Goal: Task Accomplishment & Management: Use online tool/utility

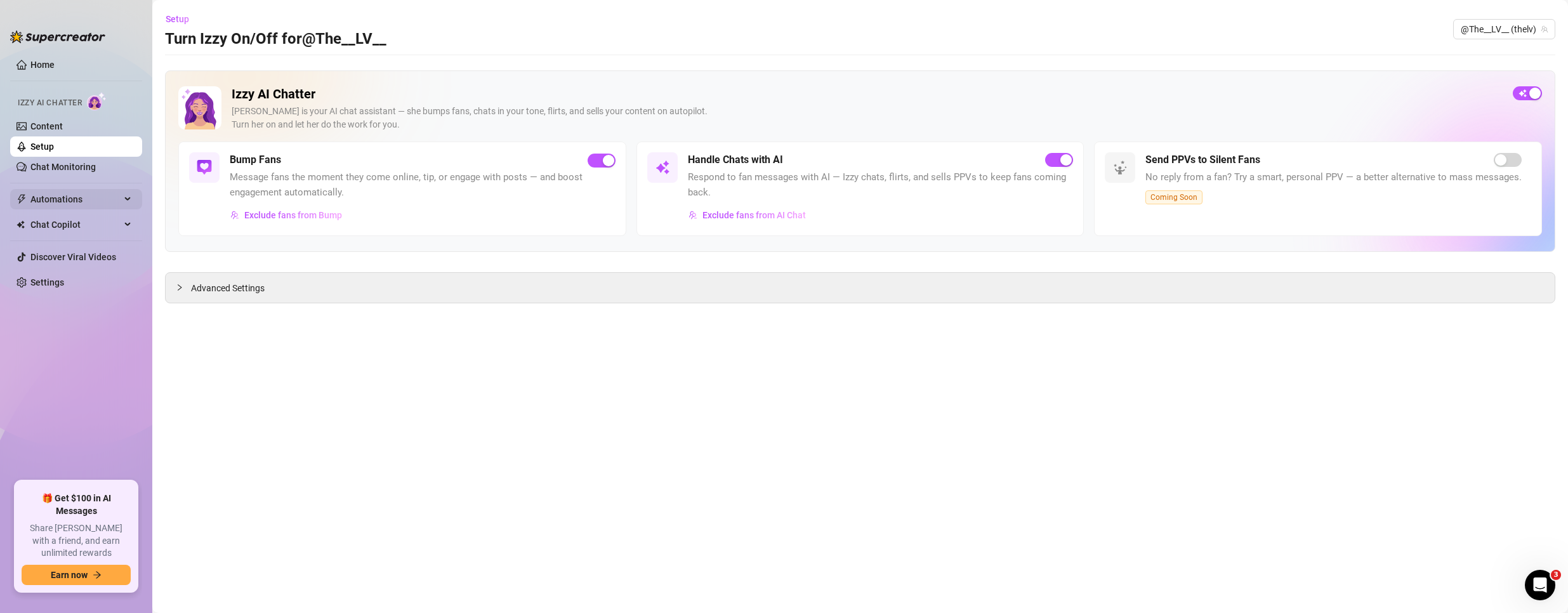
click at [83, 198] on span "Automations" at bounding box center [75, 199] width 90 height 20
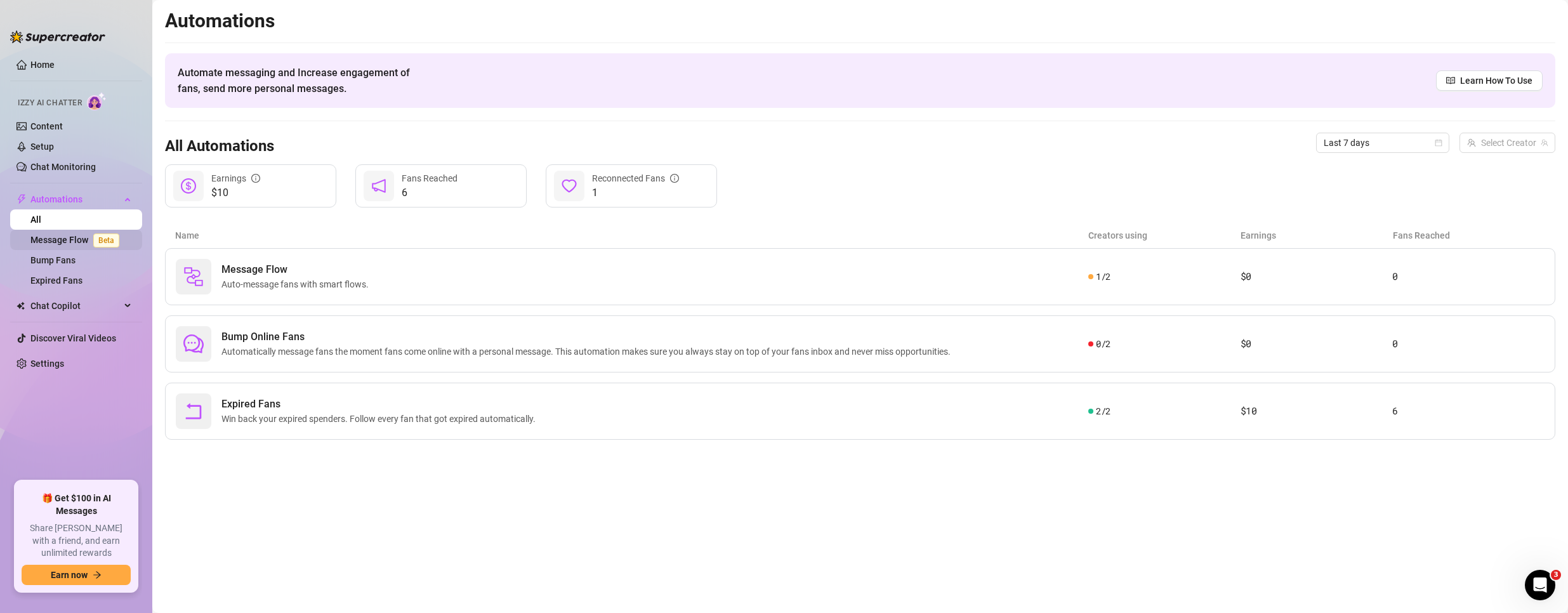
click at [75, 236] on link "Message Flow Beta" at bounding box center [77, 240] width 94 height 10
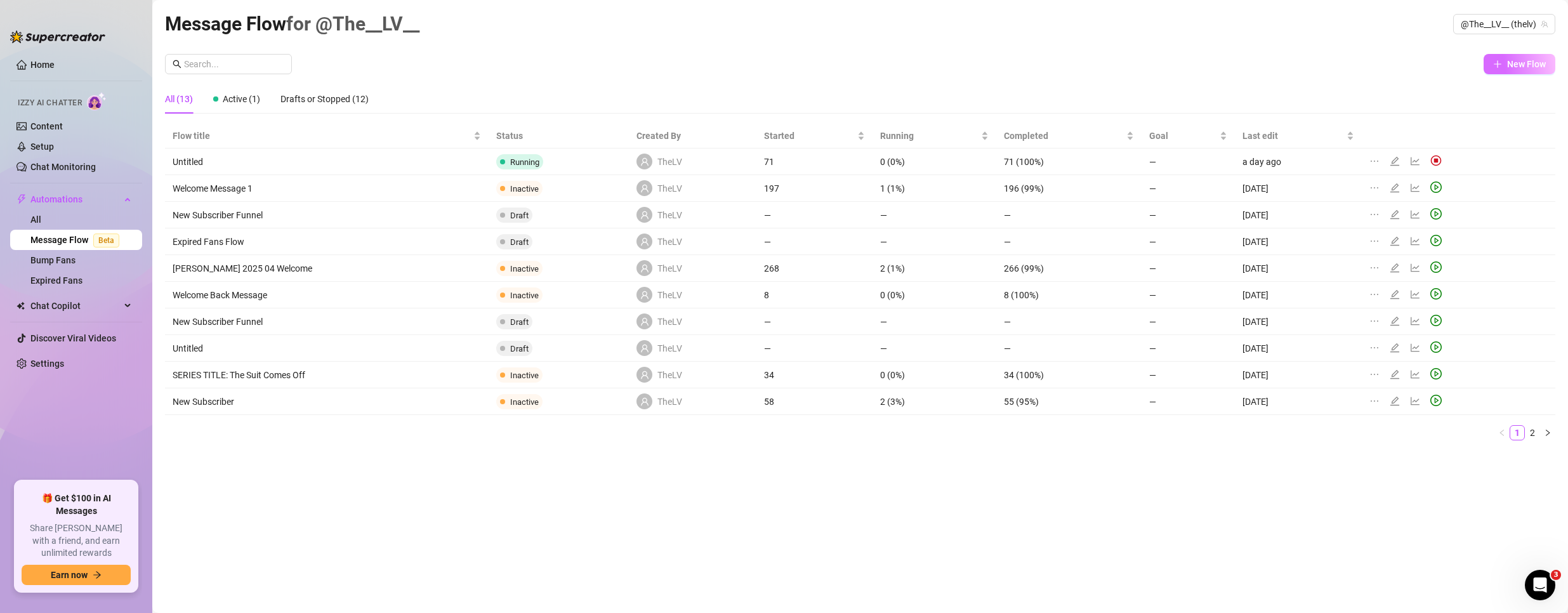
click at [1517, 65] on span "New Flow" at bounding box center [1526, 64] width 39 height 10
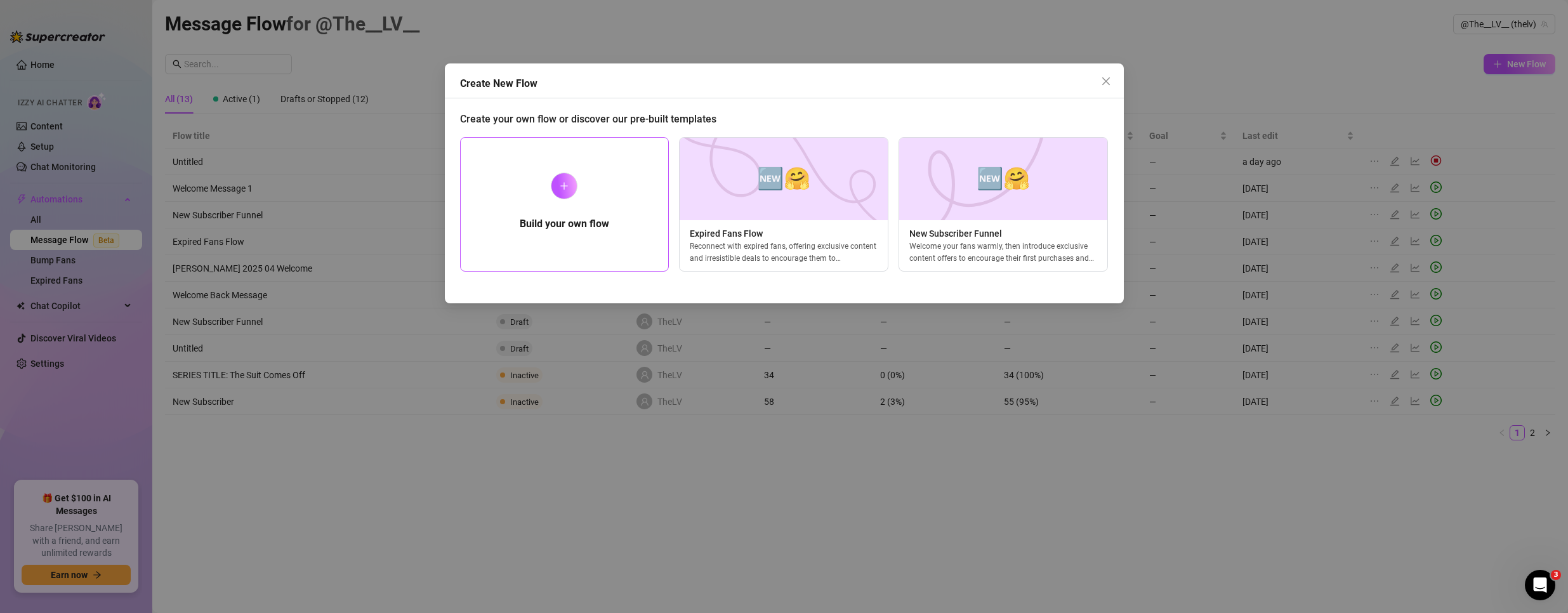
click at [547, 190] on div "Build your own flow" at bounding box center [565, 204] width 209 height 134
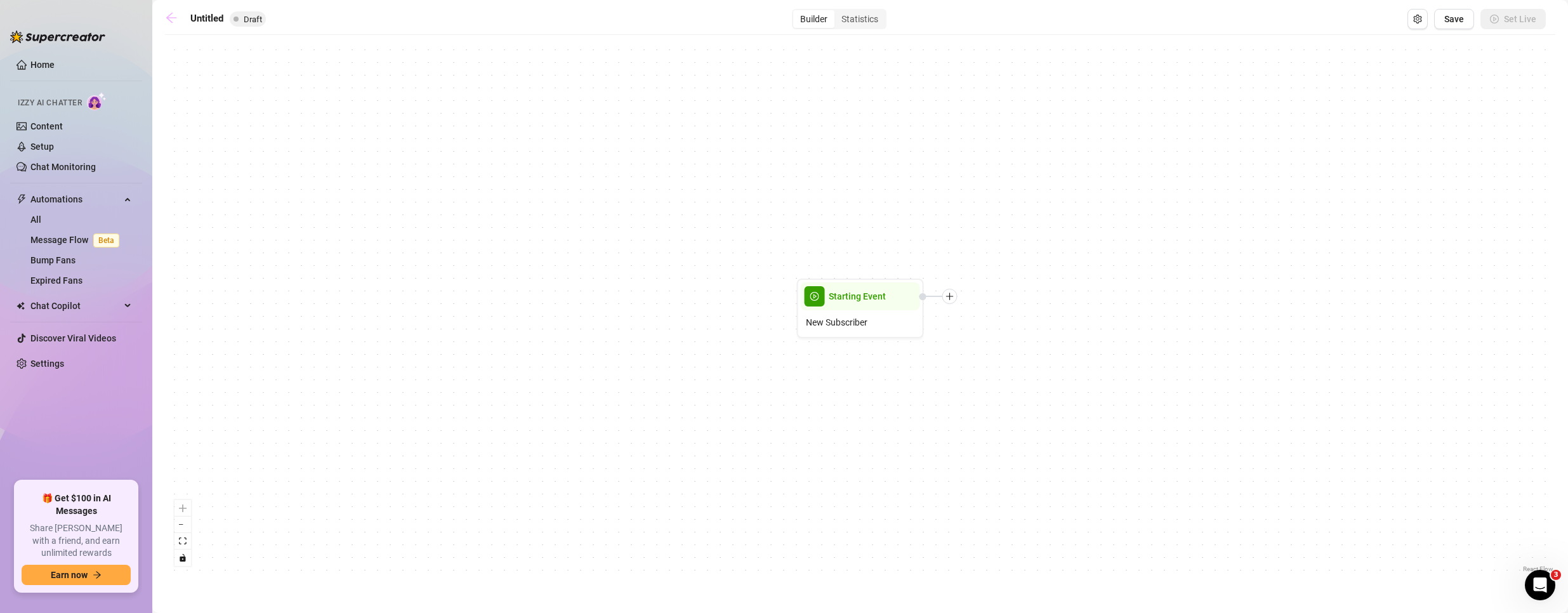
click at [177, 13] on icon "arrow-left" at bounding box center [171, 17] width 13 height 13
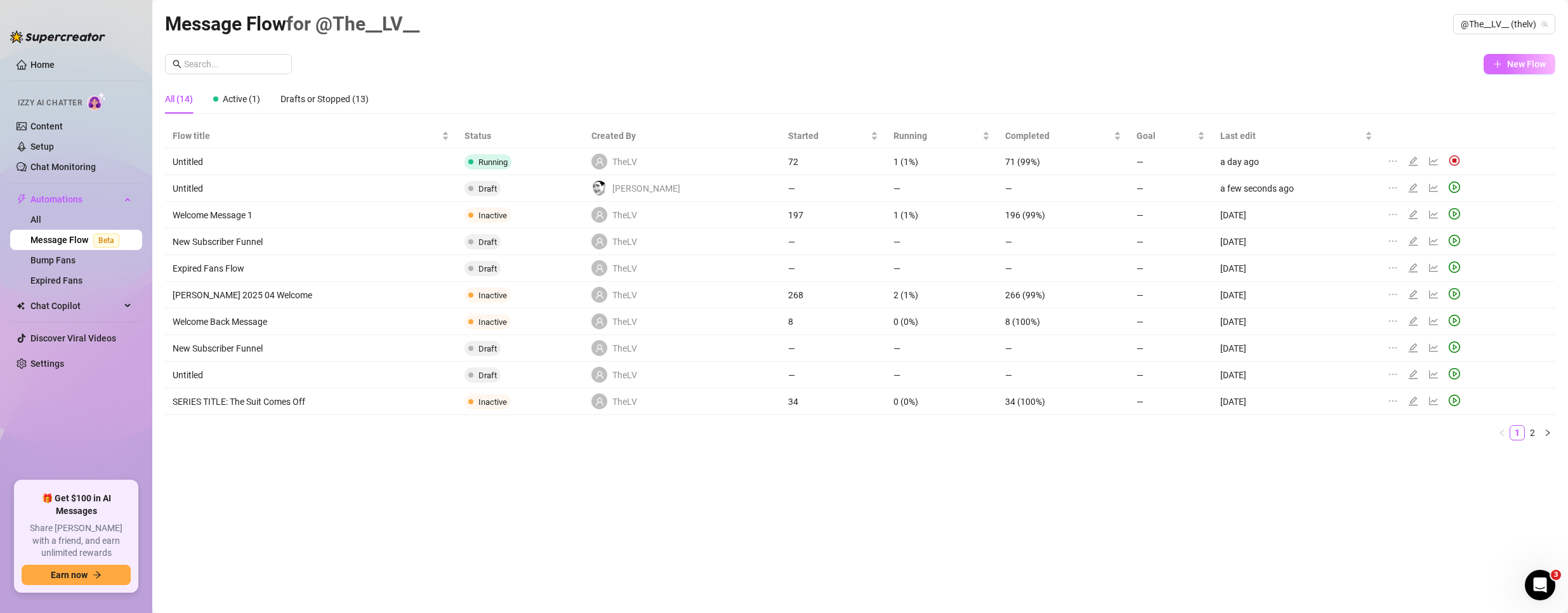
click at [1526, 67] on span "New Flow" at bounding box center [1526, 64] width 39 height 10
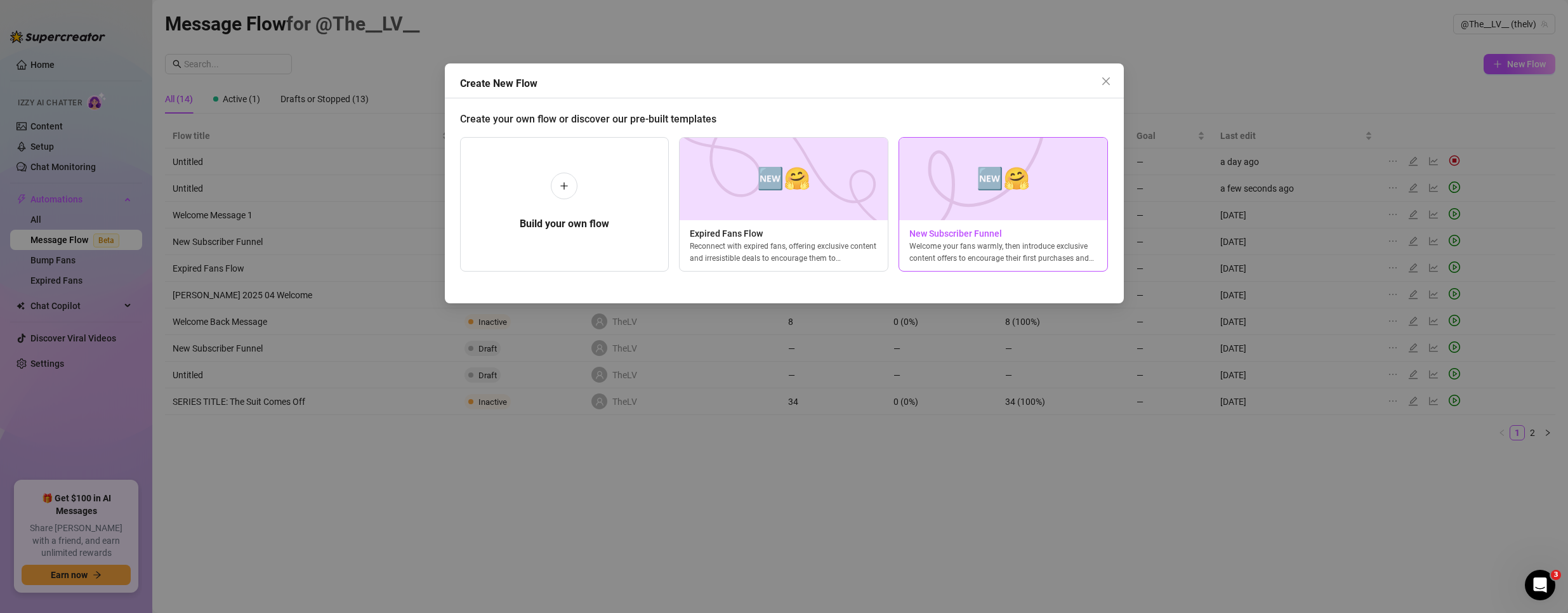
click at [993, 192] on span "🆕🤗" at bounding box center [1003, 178] width 53 height 34
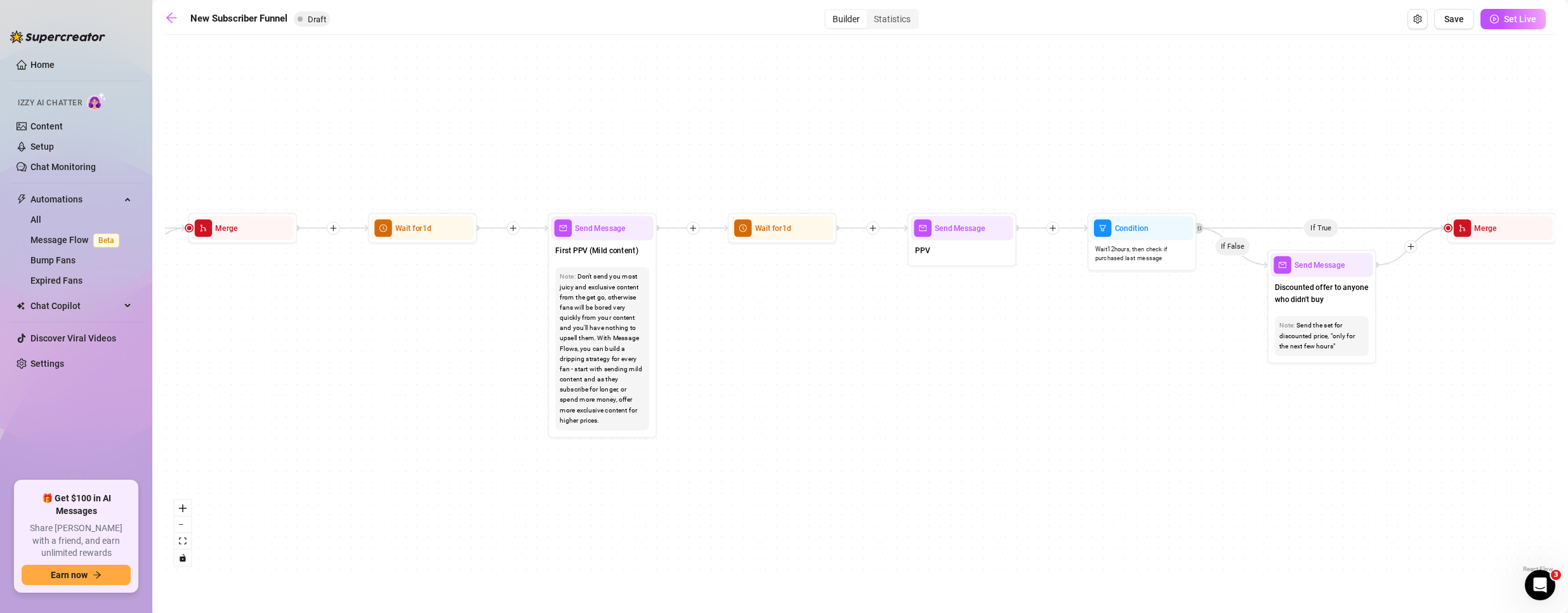
drag, startPoint x: 399, startPoint y: 370, endPoint x: 1270, endPoint y: 454, distance: 875.0
click at [1270, 454] on div "If True If True If True If False If False If False If True If False Merge Merge…" at bounding box center [860, 308] width 1390 height 534
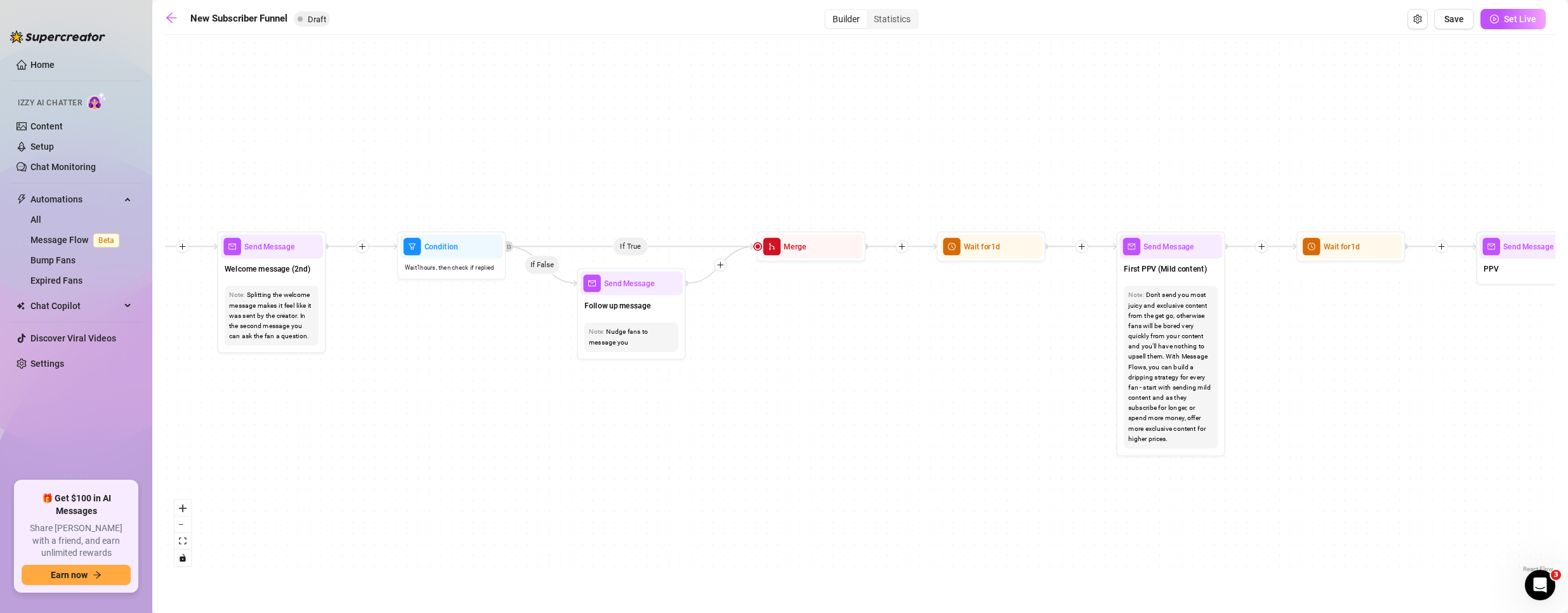
drag, startPoint x: 386, startPoint y: 387, endPoint x: 722, endPoint y: 403, distance: 336.4
click at [722, 403] on div "If True If True If True If False If False If False If True If False Merge Merge…" at bounding box center [860, 308] width 1390 height 534
click at [987, 251] on span "Wait for 1d" at bounding box center [982, 246] width 36 height 12
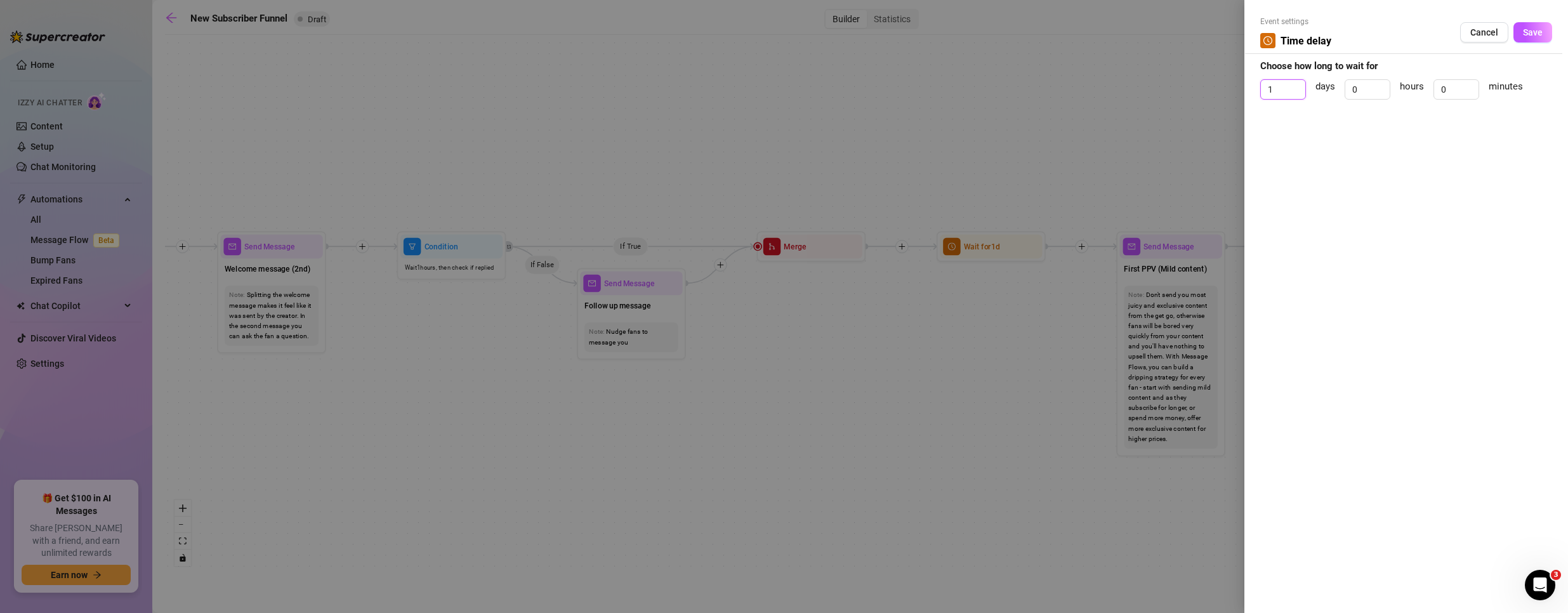
drag, startPoint x: 1286, startPoint y: 83, endPoint x: 1150, endPoint y: 76, distance: 136.2
click at [1150, 76] on div "Event settings Time delay Cancel Save Choose how long to wait for 1 days 0 hour…" at bounding box center [784, 306] width 1568 height 613
click at [1474, 34] on span "Cancel" at bounding box center [1484, 32] width 28 height 10
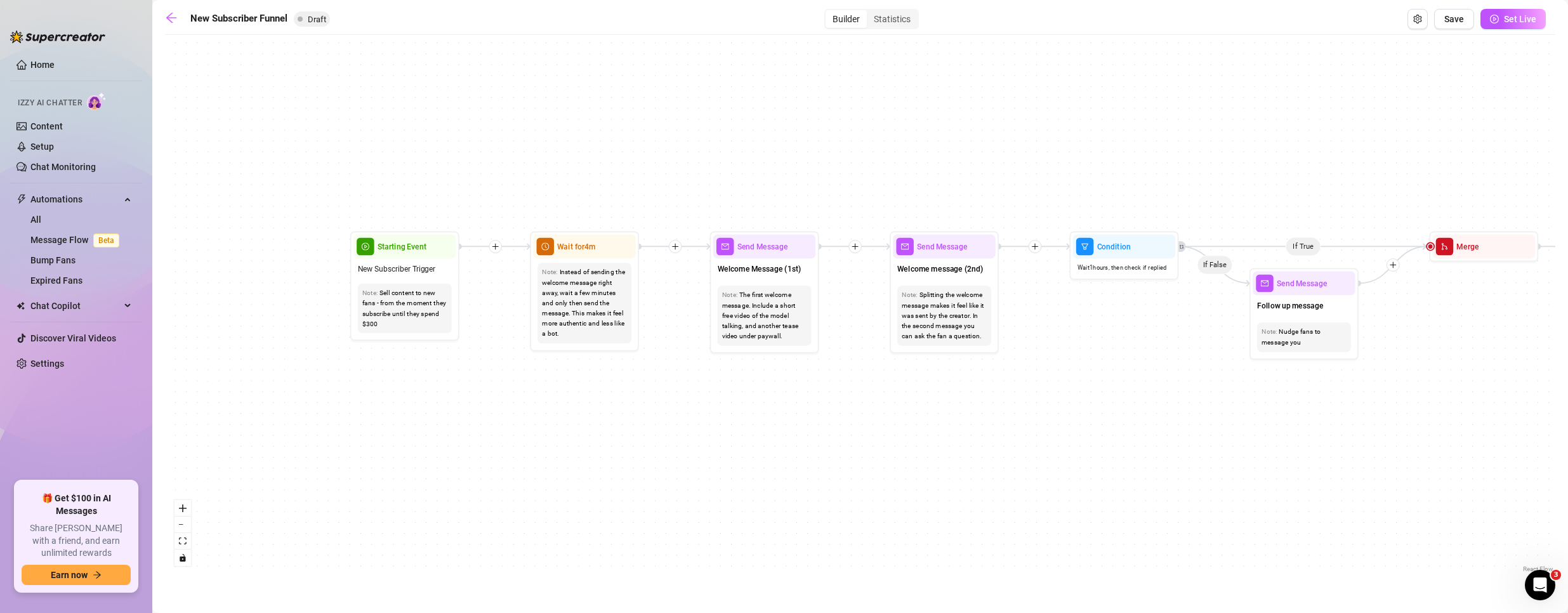
drag, startPoint x: 569, startPoint y: 441, endPoint x: 1326, endPoint y: 453, distance: 757.1
click at [1339, 455] on div "If True If True If True If False If False If False If True If False Merge Merge…" at bounding box center [860, 308] width 1390 height 534
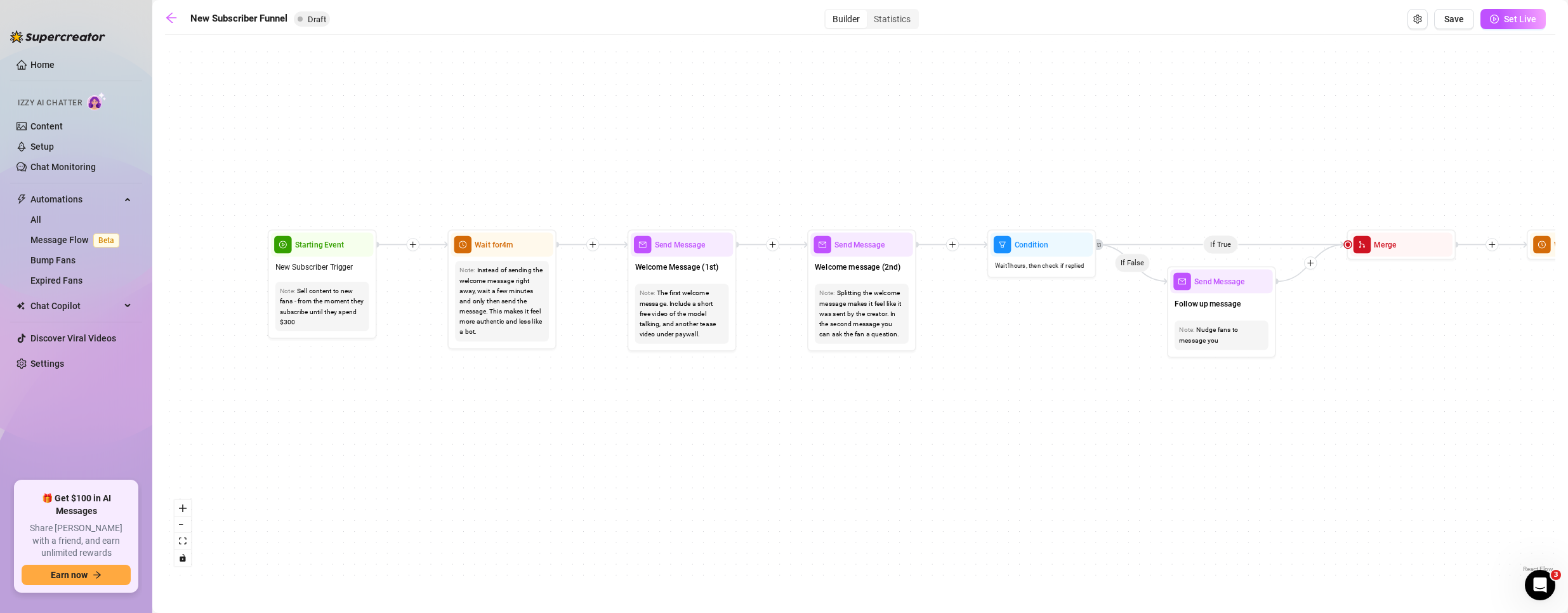
drag, startPoint x: 1145, startPoint y: 456, endPoint x: 938, endPoint y: 441, distance: 207.5
click at [938, 441] on div "If True If True If True If False If False If False If True If False Merge Merge…" at bounding box center [860, 308] width 1390 height 534
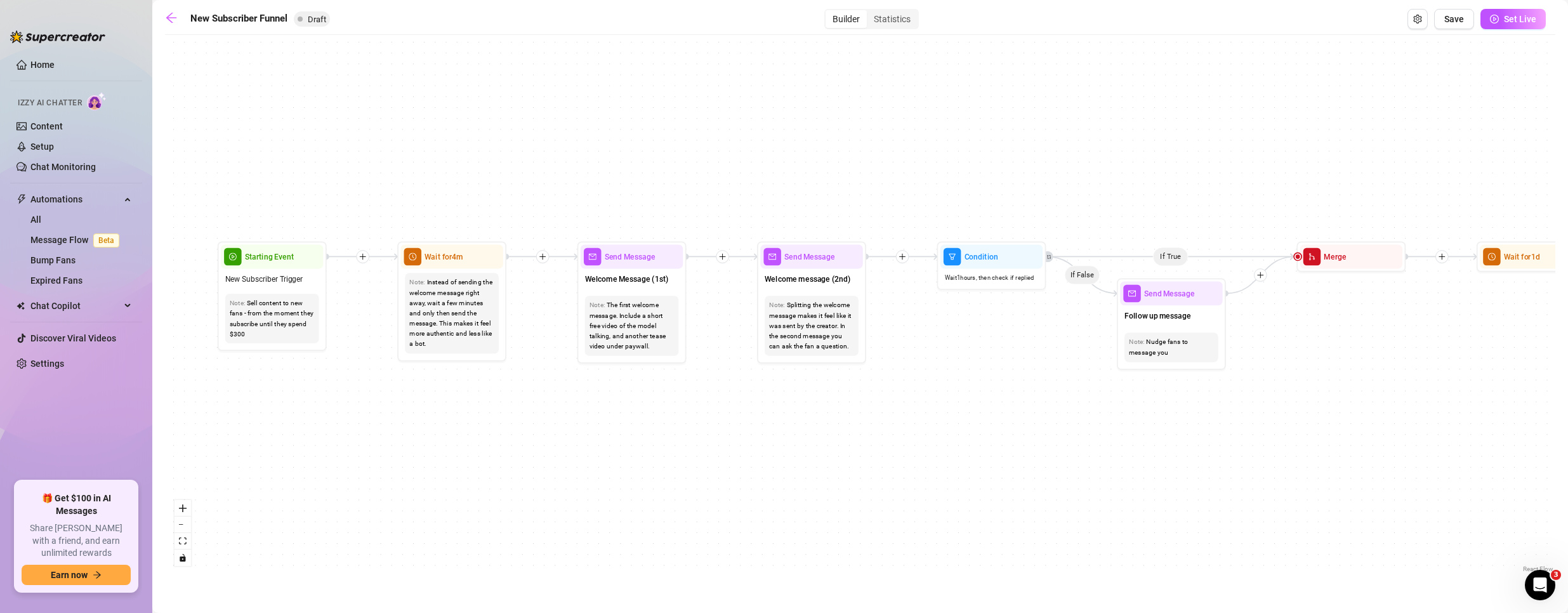
drag, startPoint x: 1029, startPoint y: 461, endPoint x: 708, endPoint y: 399, distance: 326.9
click at [968, 475] on div "If True If True If True If False If False If False If True If False Merge Merge…" at bounding box center [860, 308] width 1390 height 534
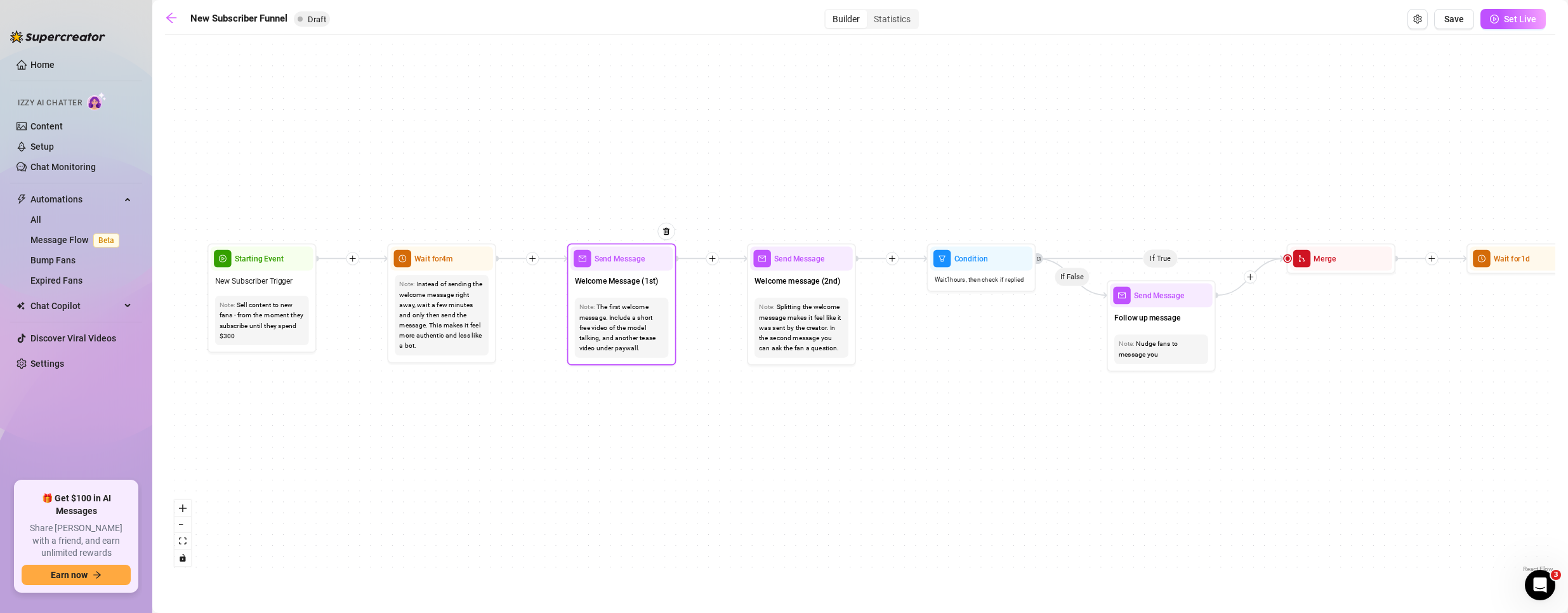
click at [619, 319] on div "The first welcome message. Include a short free video of the model talking, and…" at bounding box center [622, 327] width 85 height 51
click at [625, 253] on span "Send Message" at bounding box center [620, 258] width 51 height 12
type textarea "First part of the welcome message"
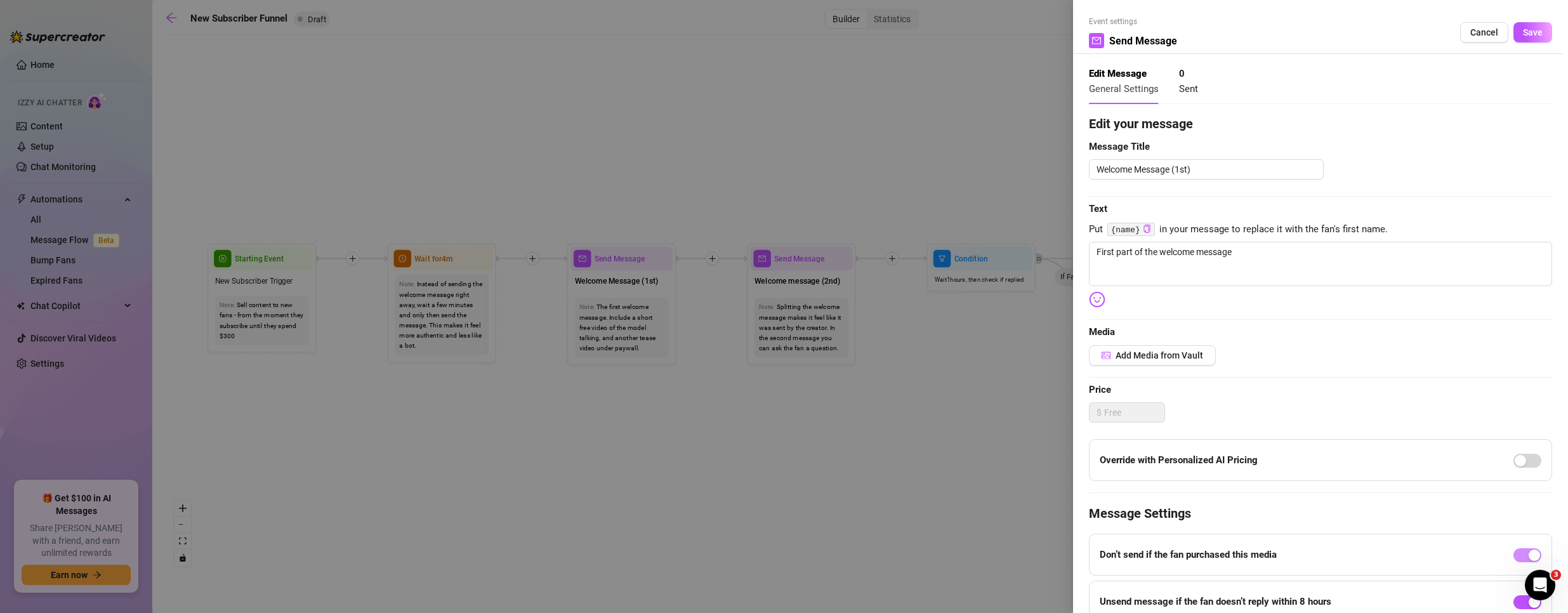
click at [730, 424] on div at bounding box center [784, 306] width 1568 height 613
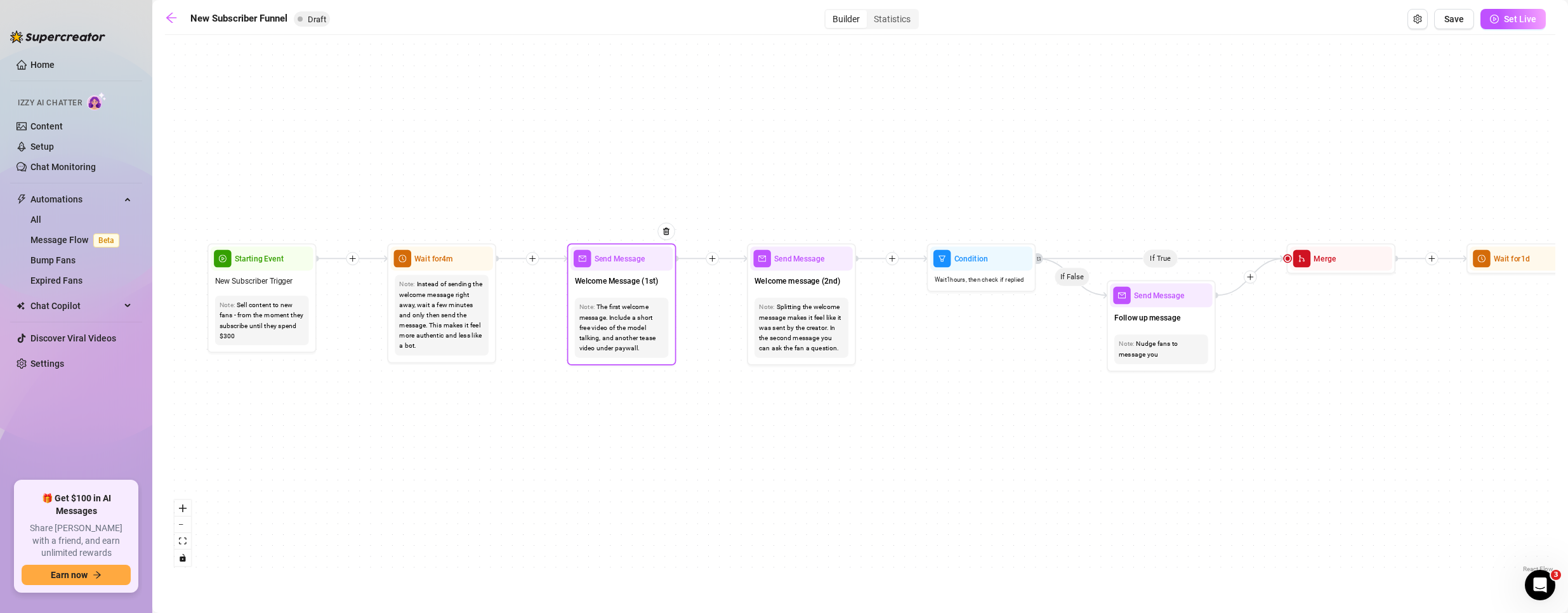
click at [637, 262] on span "Send Message" at bounding box center [620, 258] width 51 height 12
type textarea "First part of the welcome message"
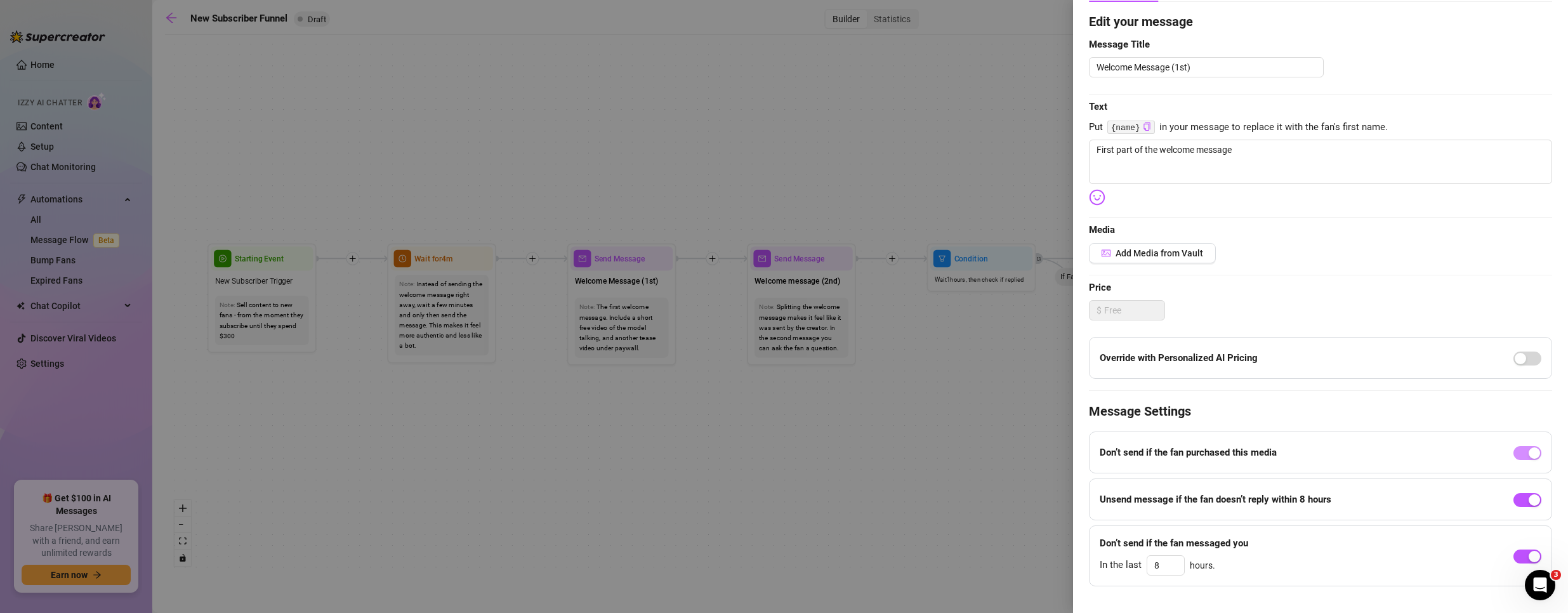
scroll to position [123, 0]
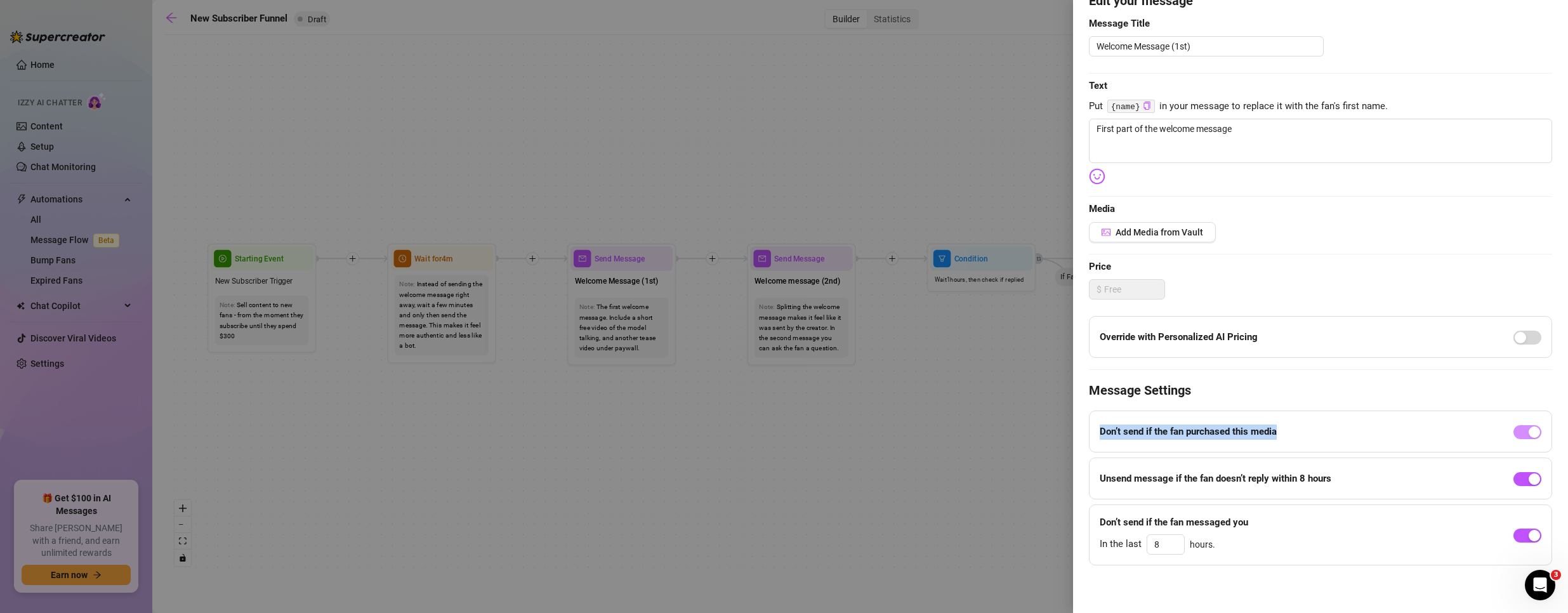
drag, startPoint x: 1275, startPoint y: 429, endPoint x: 1099, endPoint y: 433, distance: 176.0
click at [1099, 433] on div "Don’t send if the fan purchased this media" at bounding box center [1320, 431] width 463 height 42
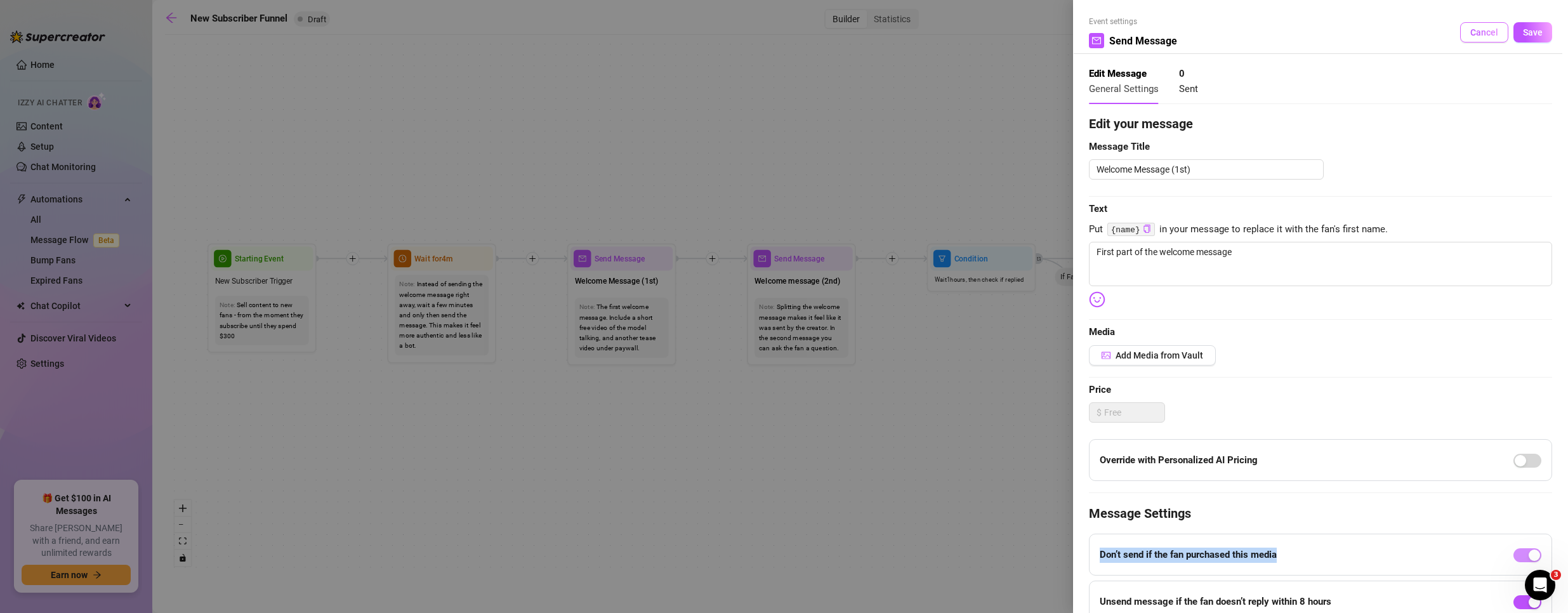
click at [1483, 36] on span "Cancel" at bounding box center [1484, 32] width 28 height 10
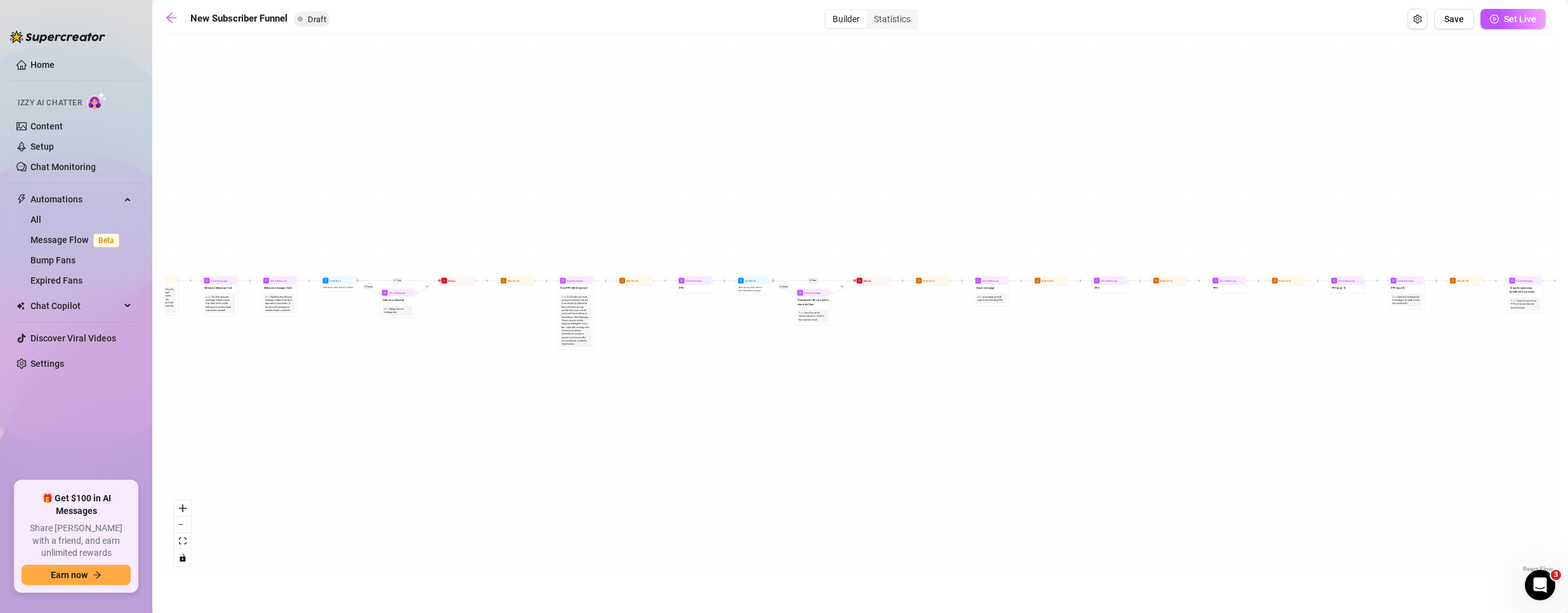
drag, startPoint x: 1312, startPoint y: 491, endPoint x: 571, endPoint y: 386, distance: 748.4
click at [571, 386] on div "If True If True If True If False If False If False If True If False Merge Merge…" at bounding box center [860, 308] width 1390 height 534
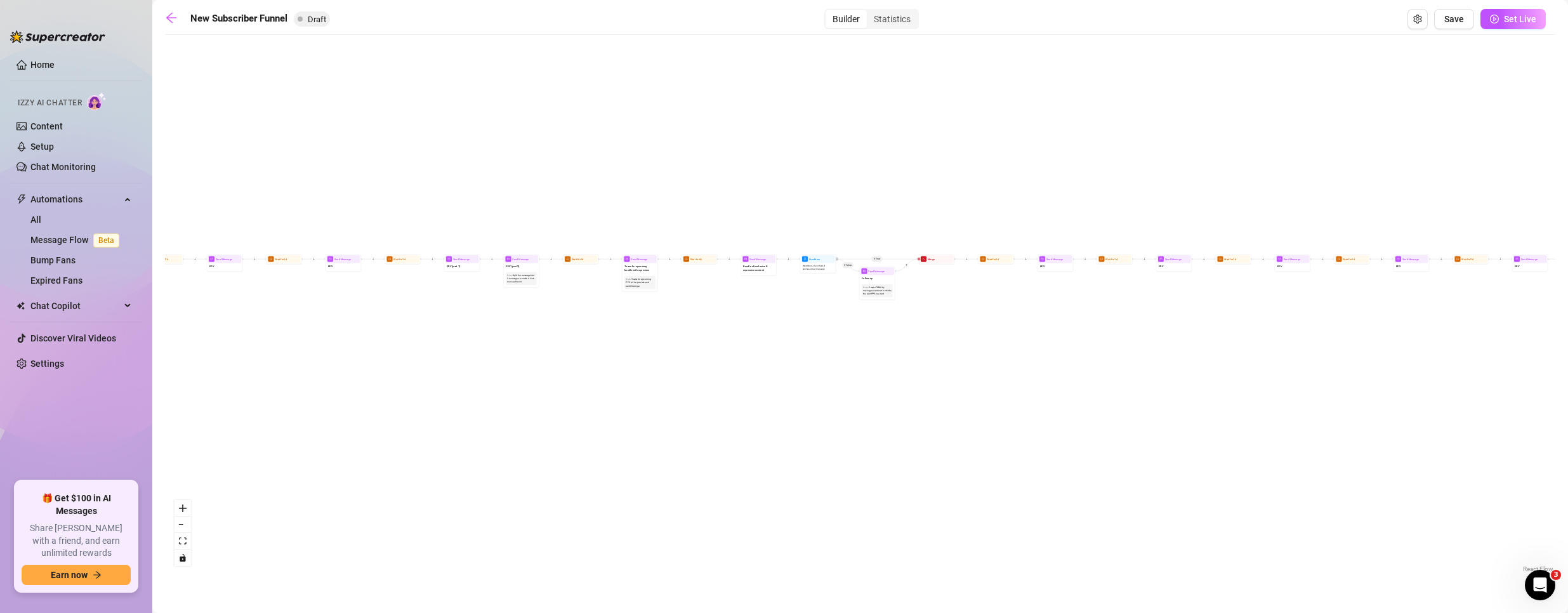
drag, startPoint x: 1340, startPoint y: 386, endPoint x: 508, endPoint y: 383, distance: 832.0
click at [508, 383] on div "If True If True If True If False If False If False If True If False Merge Merge…" at bounding box center [860, 308] width 1390 height 534
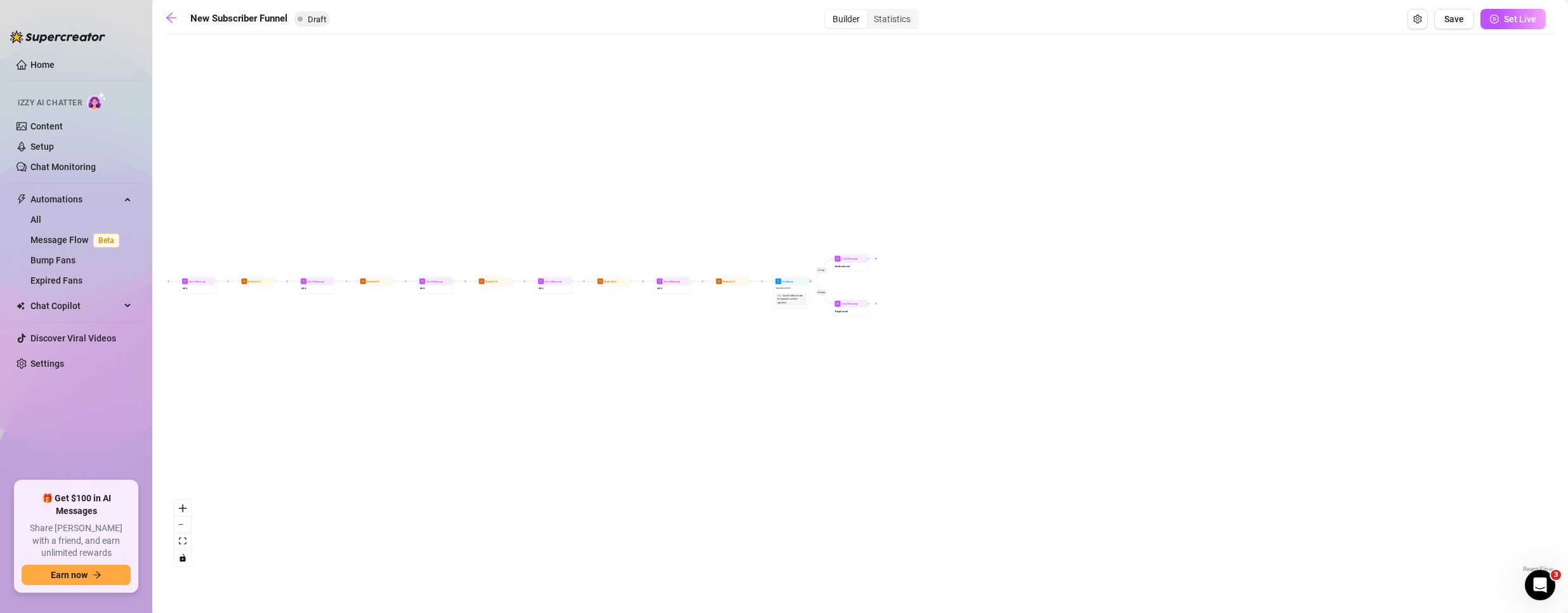
drag, startPoint x: 1489, startPoint y: 371, endPoint x: 799, endPoint y: 311, distance: 692.6
click at [738, 400] on div "If True If True If True If False If False If False If True If False Merge Merge…" at bounding box center [860, 308] width 1390 height 534
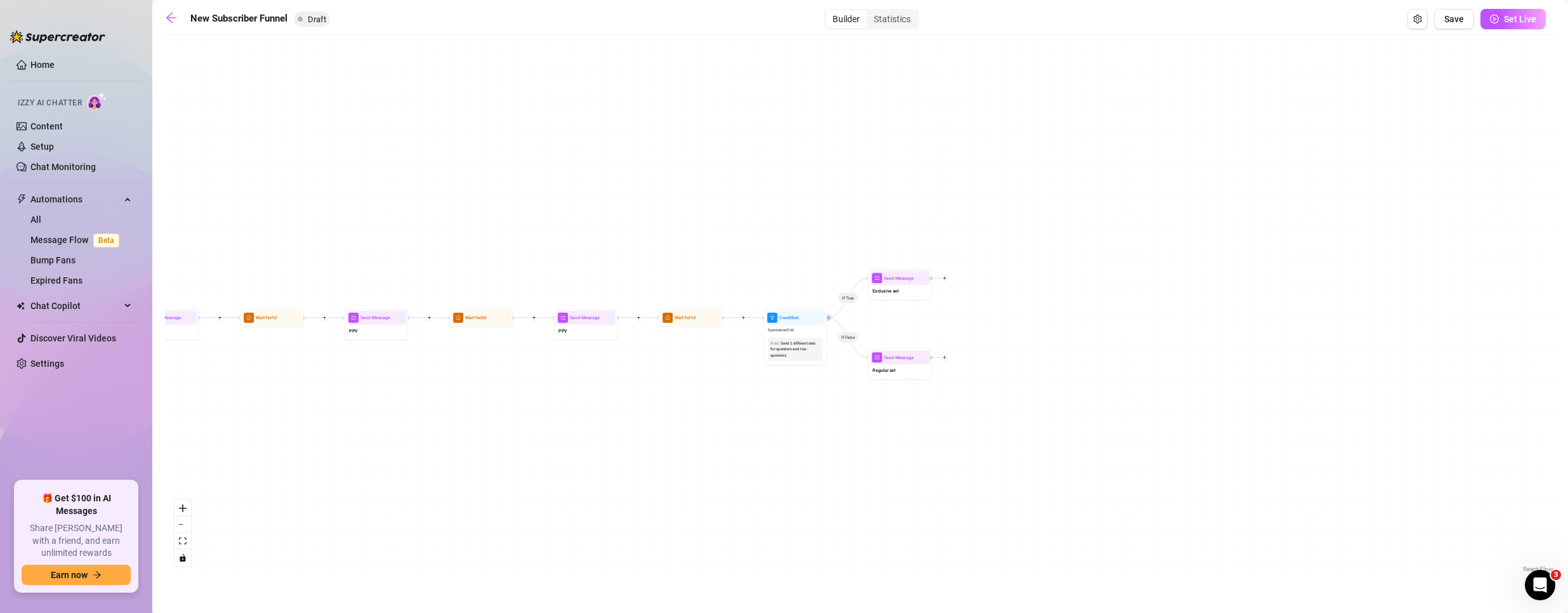
drag, startPoint x: 458, startPoint y: 466, endPoint x: 668, endPoint y: 453, distance: 210.4
click at [665, 460] on div "If True If True If True If False If False If False If True If False Merge Merge…" at bounding box center [860, 308] width 1390 height 534
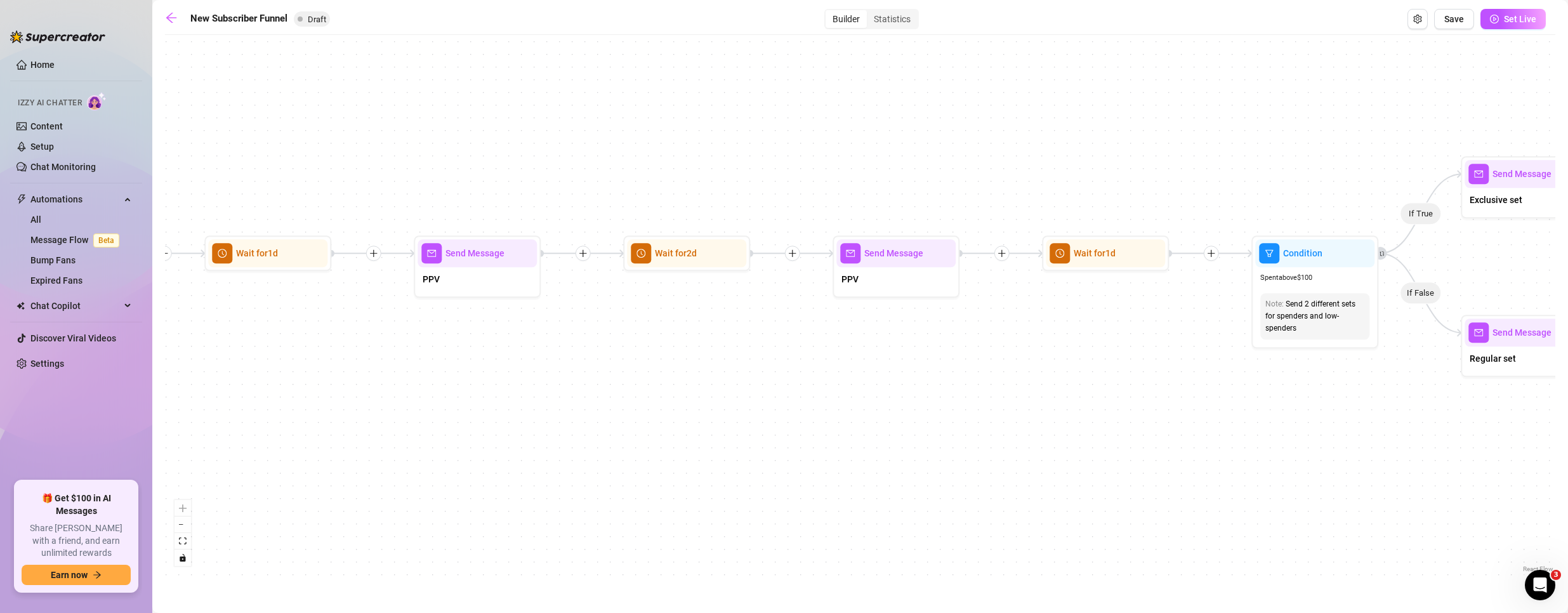
drag, startPoint x: 623, startPoint y: 370, endPoint x: 1015, endPoint y: 389, distance: 392.5
click at [1015, 389] on div "If True If True If True If False If False If False If True If False Merge Merge…" at bounding box center [860, 308] width 1390 height 534
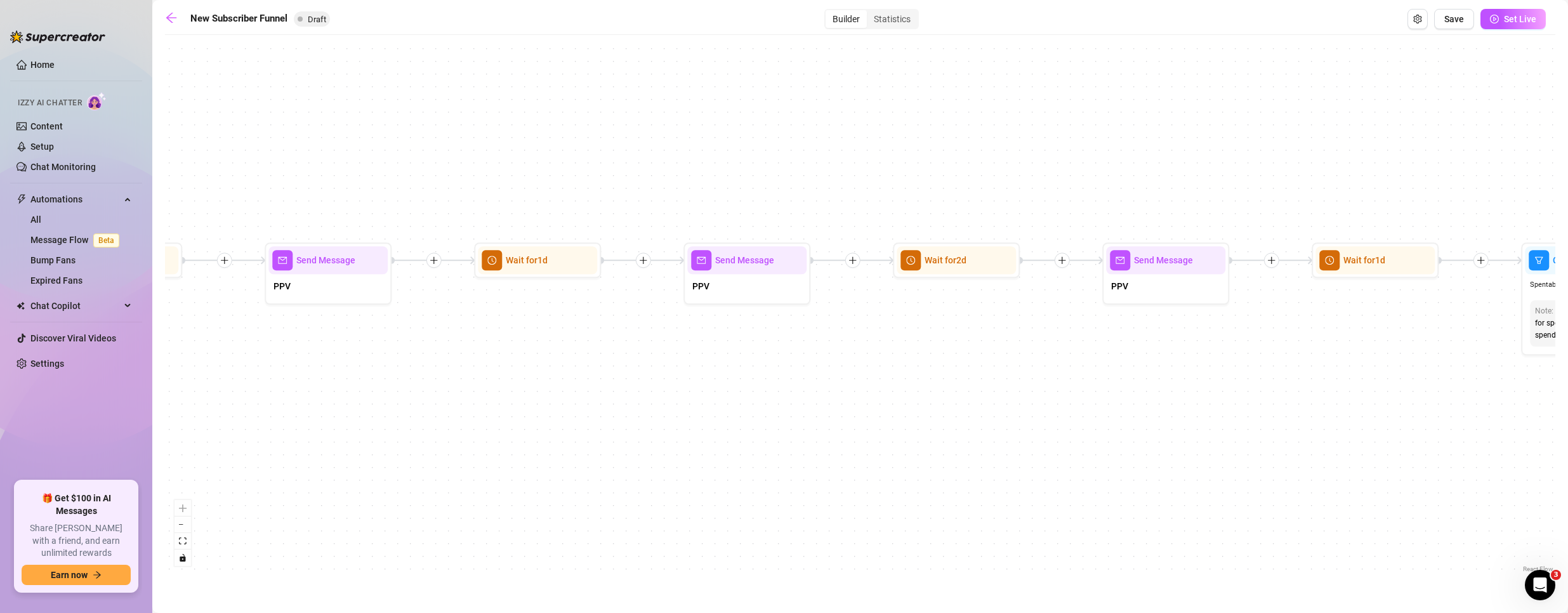
drag, startPoint x: 278, startPoint y: 331, endPoint x: 334, endPoint y: 334, distance: 56.1
click at [334, 334] on div "If True If True If True If False If False If False If True If False Merge Merge…" at bounding box center [860, 308] width 1390 height 534
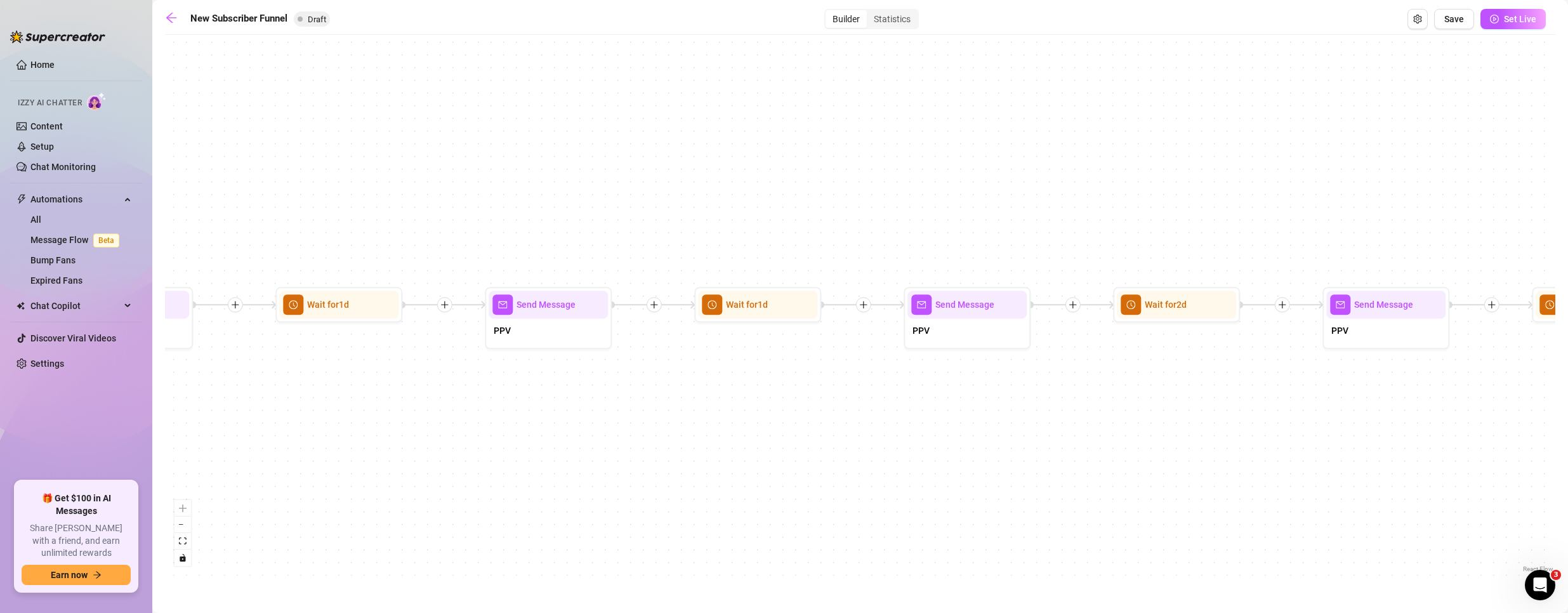
drag, startPoint x: 1173, startPoint y: 382, endPoint x: 1577, endPoint y: 459, distance: 411.3
click at [1567, 459] on html "Home Izzy AI Chatter Content Setup Chat Monitoring Automations All Message Flow…" at bounding box center [784, 306] width 1568 height 613
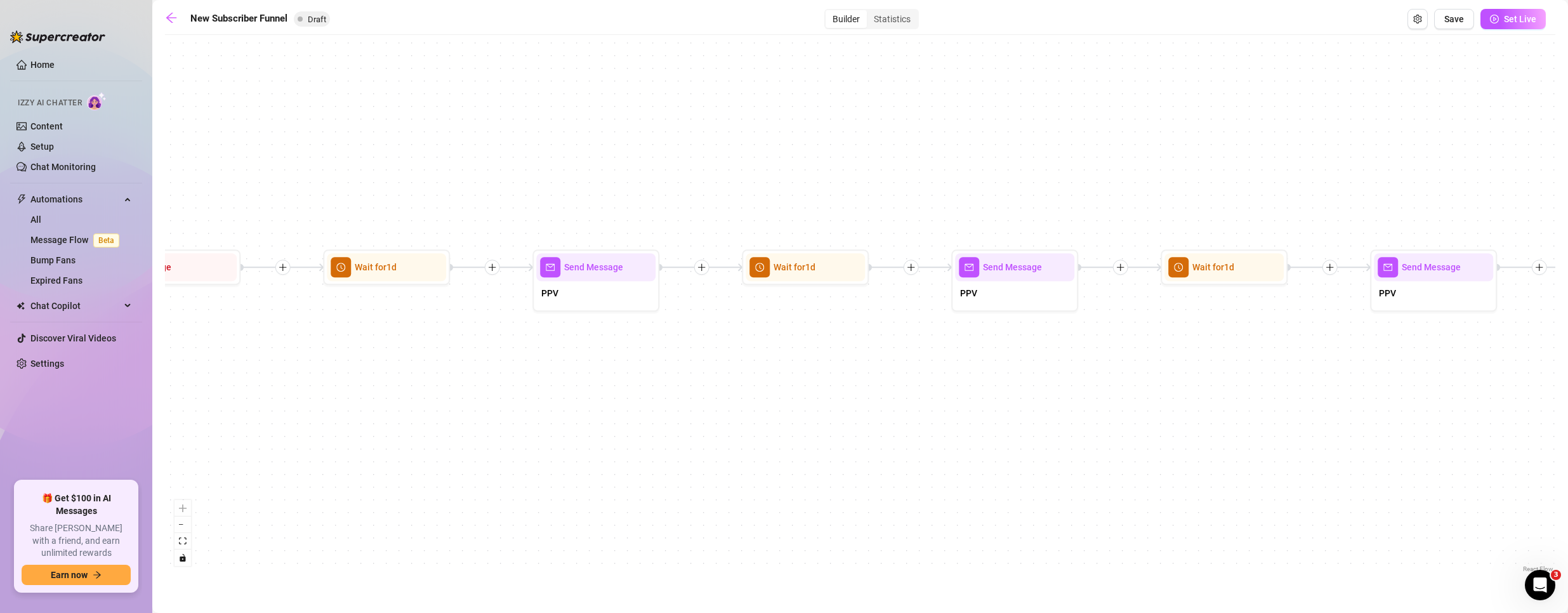
drag, startPoint x: 670, startPoint y: 461, endPoint x: 1479, endPoint y: 434, distance: 809.5
click at [1479, 434] on div "If True If True If True If False If False If False If True If False Merge Merge…" at bounding box center [860, 308] width 1390 height 534
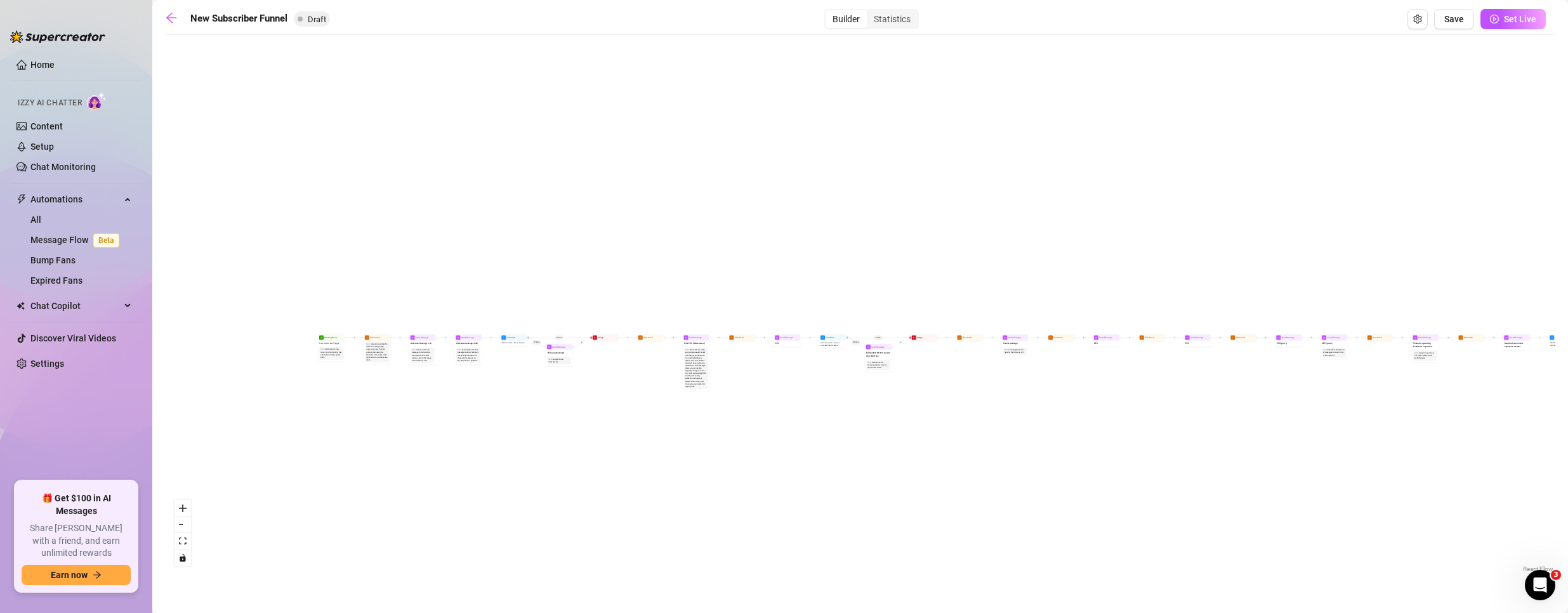
drag, startPoint x: 245, startPoint y: 429, endPoint x: 1330, endPoint y: 385, distance: 1085.9
click at [1330, 385] on div "If True If True If True If False If False If False If True If False Merge Merge…" at bounding box center [860, 308] width 1390 height 534
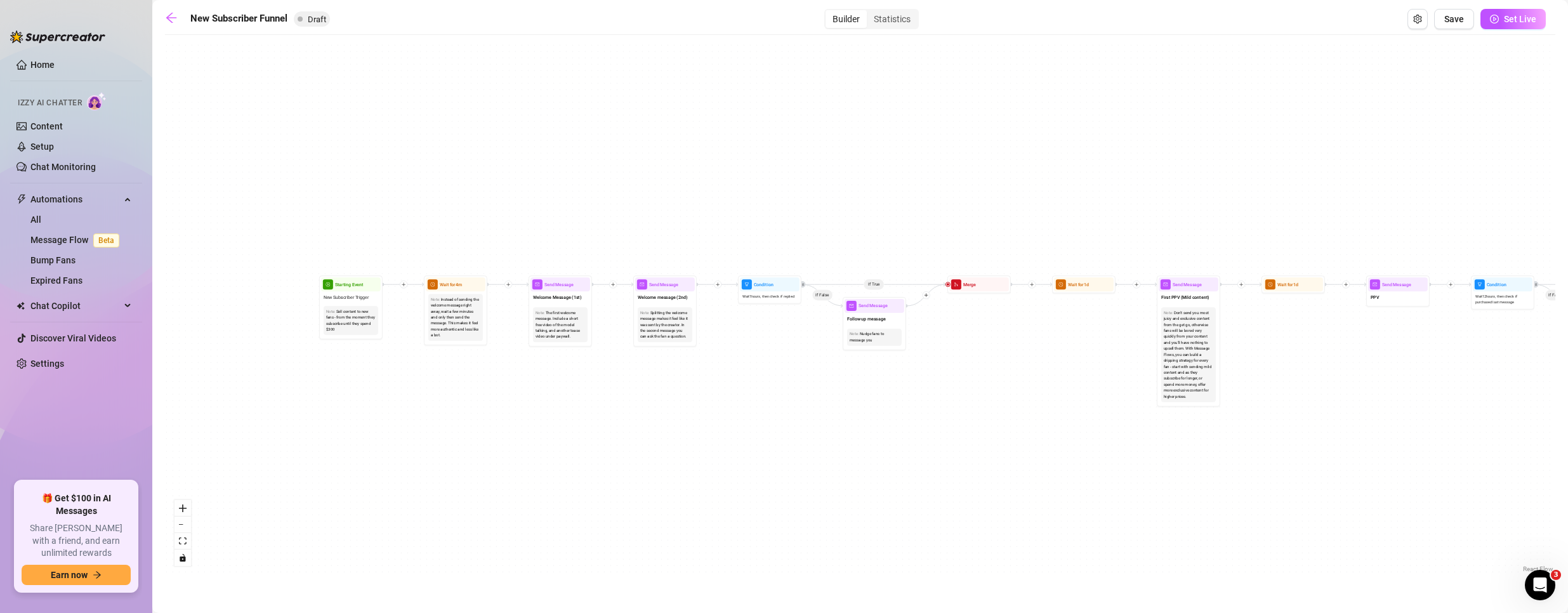
drag, startPoint x: 560, startPoint y: 476, endPoint x: 1151, endPoint y: 519, distance: 592.6
click at [1151, 519] on div "If True If True If True If False If False If False If True If False Merge Merge…" at bounding box center [860, 308] width 1390 height 534
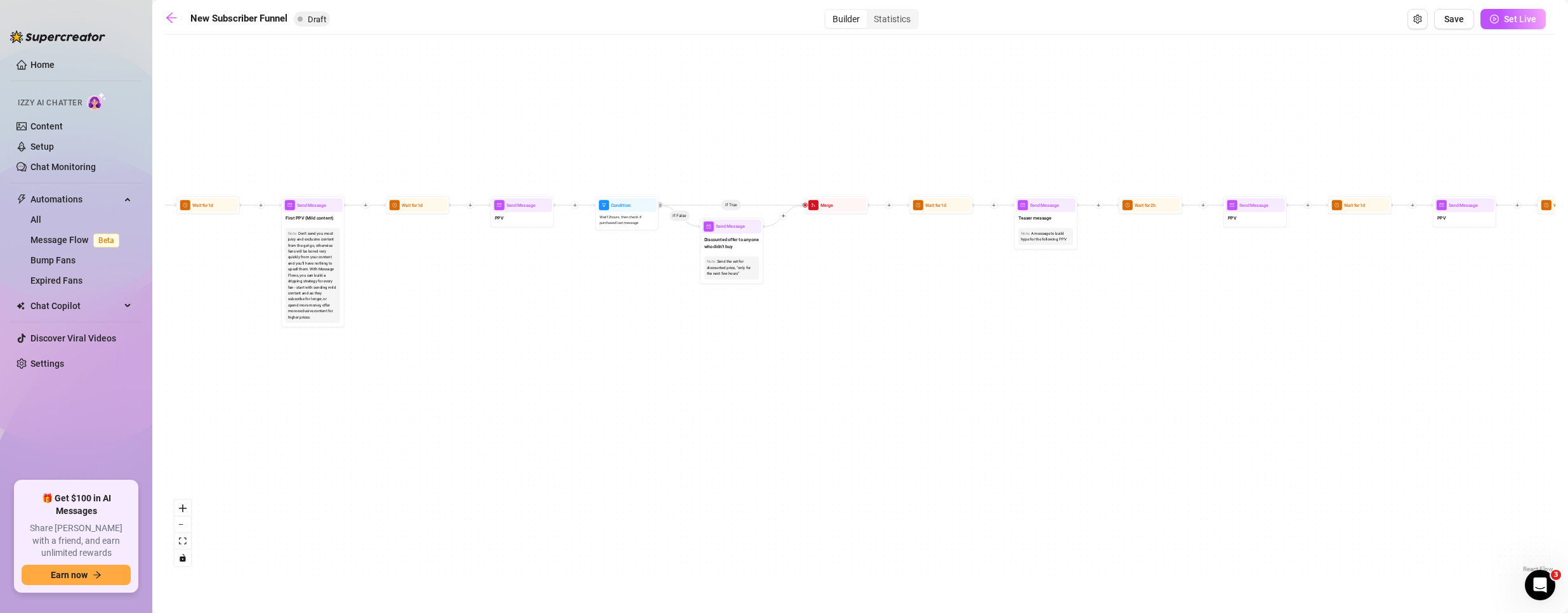
drag, startPoint x: 1475, startPoint y: 403, endPoint x: 529, endPoint y: 314, distance: 950.2
click at [529, 314] on div "If True If True If True If False If False If False If True If False Merge Merge…" at bounding box center [860, 308] width 1390 height 534
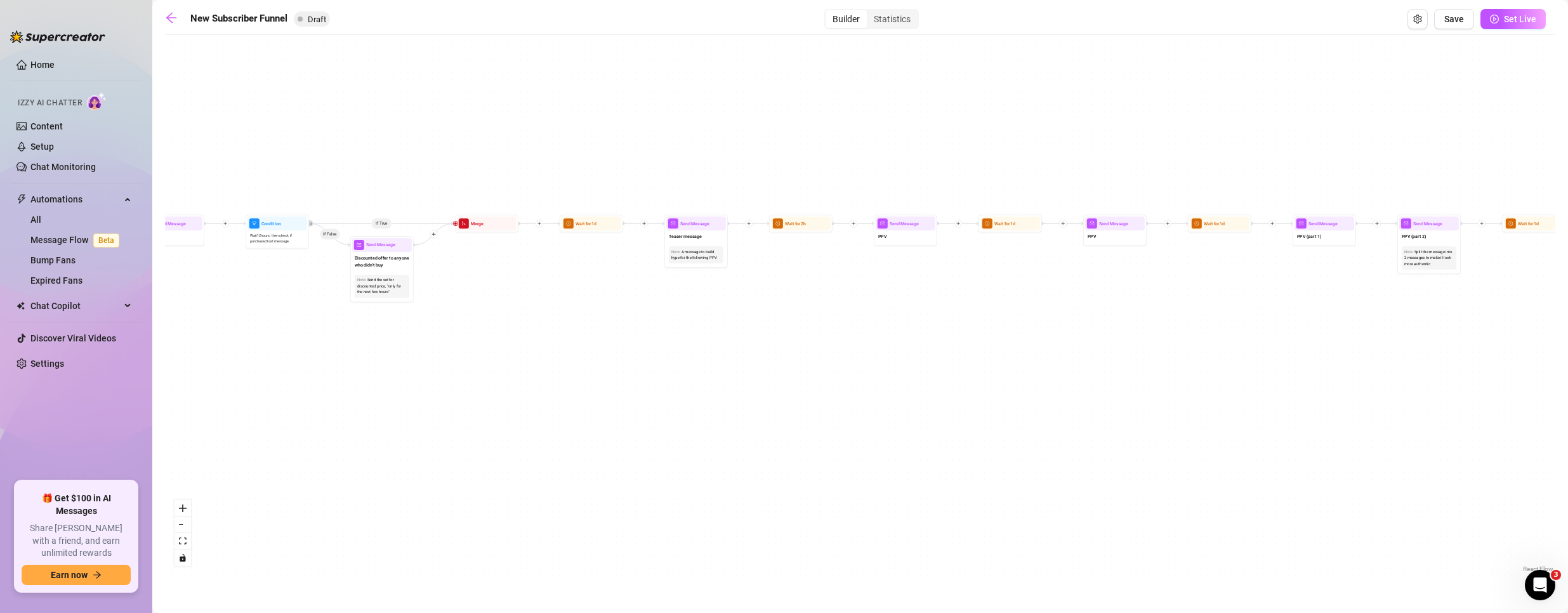
drag, startPoint x: 1237, startPoint y: 304, endPoint x: 961, endPoint y: 331, distance: 277.3
click at [961, 331] on div "If True If True If True If False If False If False If True If False Merge Merge…" at bounding box center [860, 308] width 1390 height 534
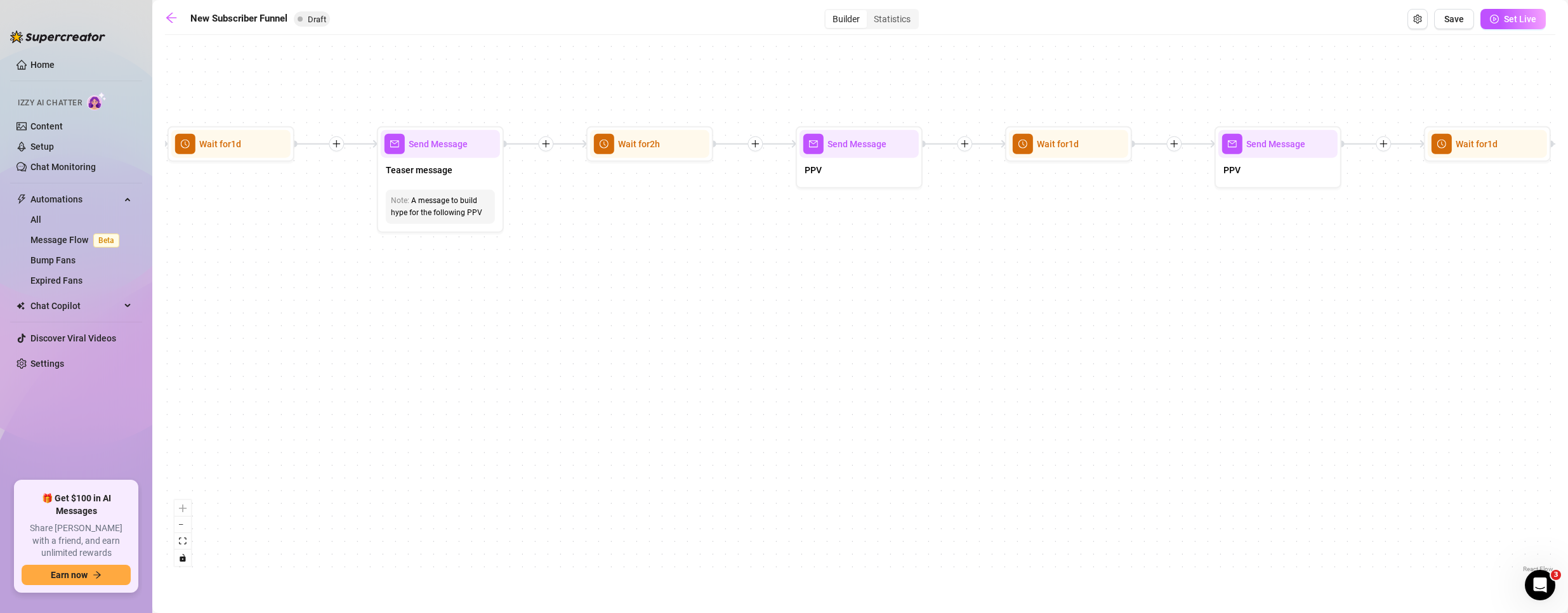
drag, startPoint x: 1101, startPoint y: 284, endPoint x: 841, endPoint y: 256, distance: 261.5
click at [841, 256] on div "If True If True If True If False If False If False If True If False Merge Merge…" at bounding box center [860, 308] width 1390 height 534
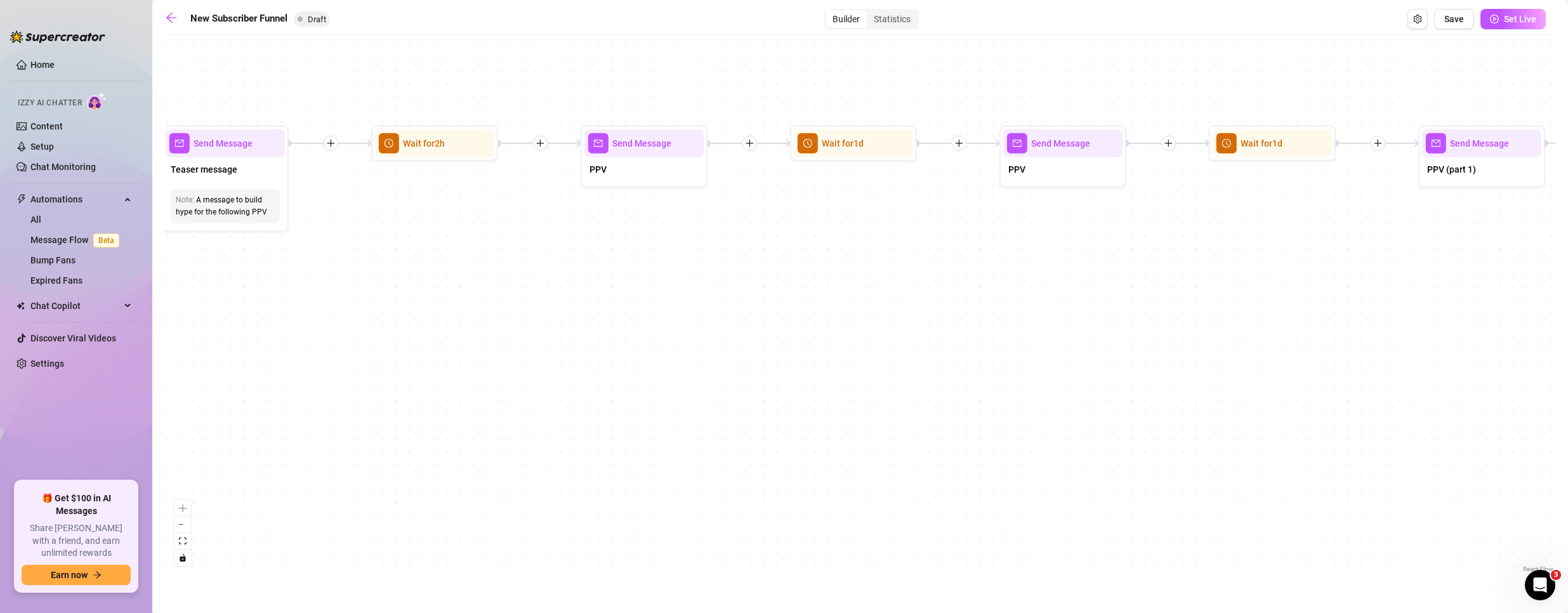
drag, startPoint x: 1200, startPoint y: 282, endPoint x: 969, endPoint y: 280, distance: 231.0
click at [969, 280] on div "If True If True If True If False If False If False If True If False Merge Merge…" at bounding box center [860, 308] width 1390 height 534
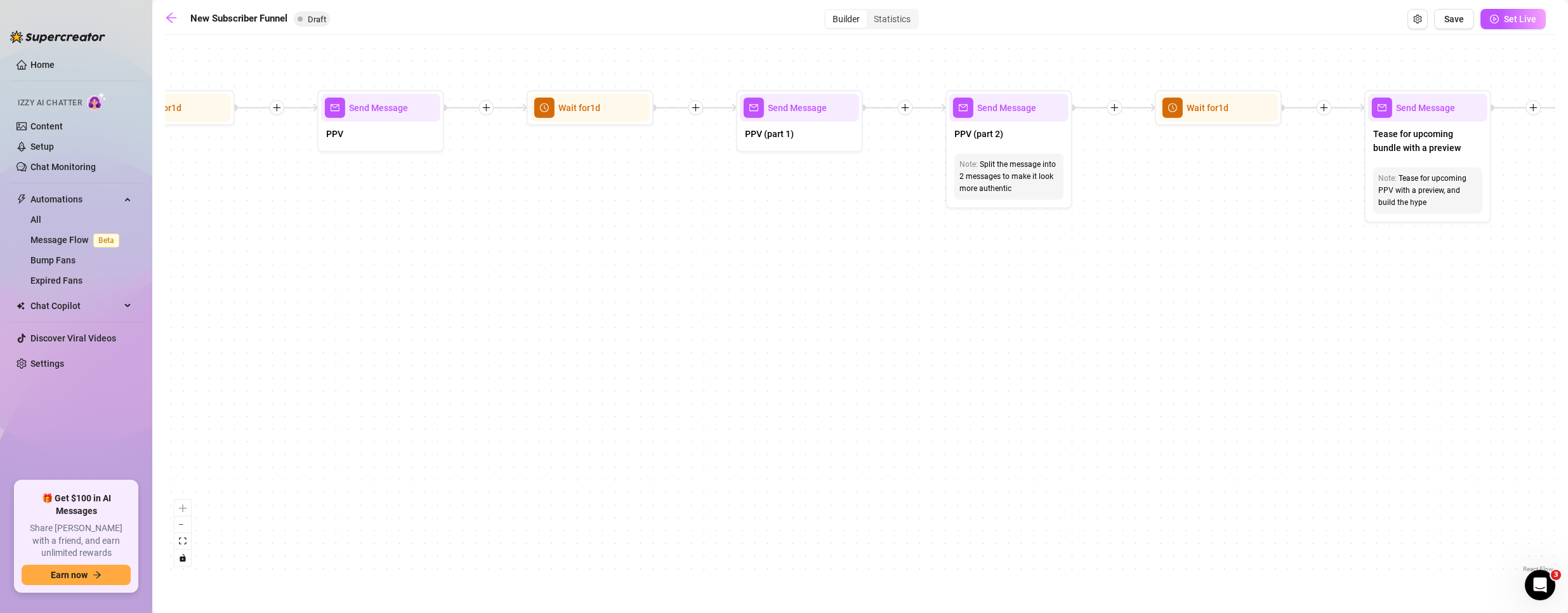
drag, startPoint x: 1432, startPoint y: 286, endPoint x: 408, endPoint y: 300, distance: 1024.1
click at [418, 300] on div "If True If True If True If False If False If False If True If False Merge Merge…" at bounding box center [860, 308] width 1390 height 534
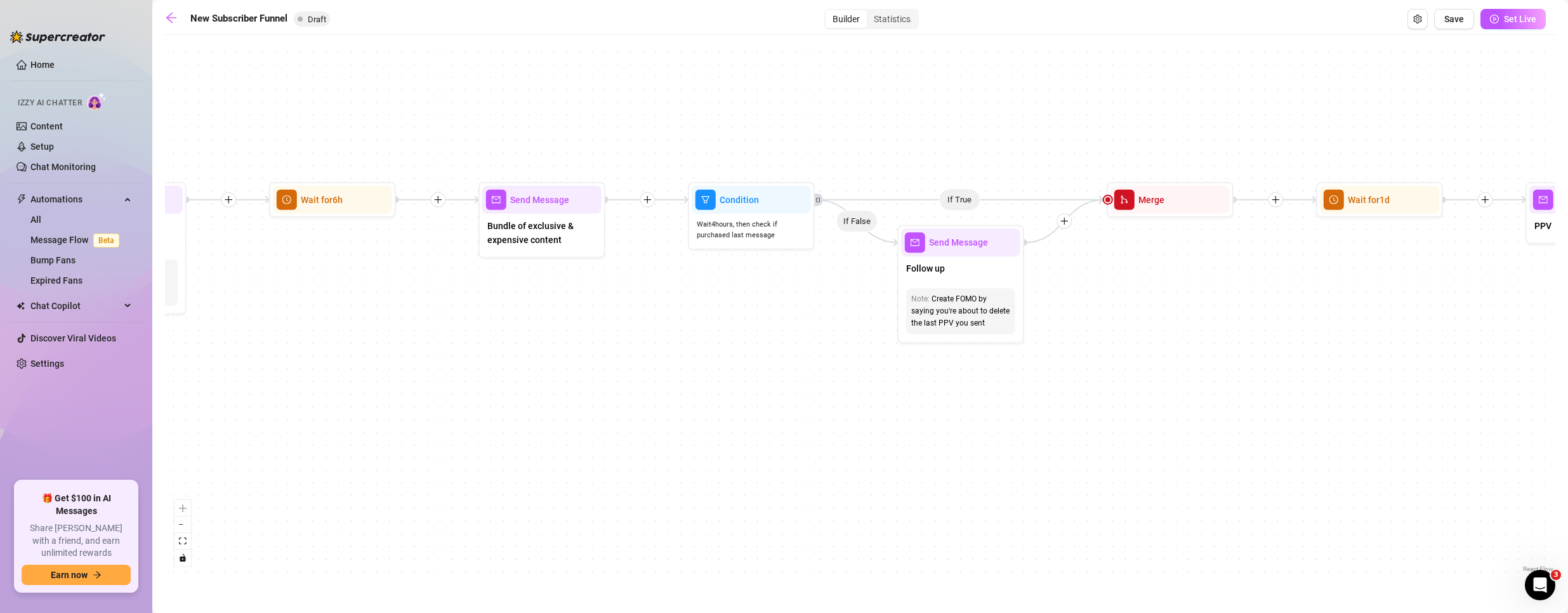
drag, startPoint x: 1394, startPoint y: 351, endPoint x: 531, endPoint y: 407, distance: 864.8
click at [531, 407] on div "If True If True If True If False If False If False If True If False Merge Merge…" at bounding box center [860, 308] width 1390 height 534
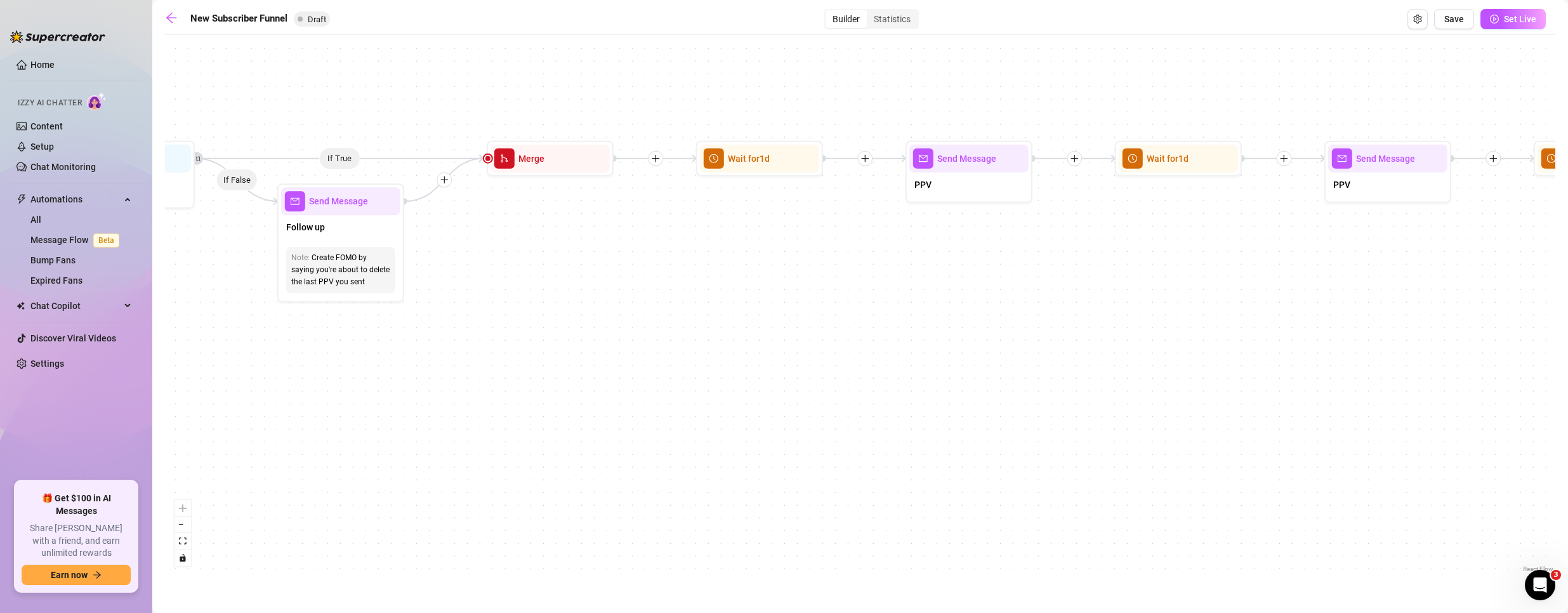
drag, startPoint x: 1451, startPoint y: 450, endPoint x: 716, endPoint y: 413, distance: 735.9
click at [716, 413] on div "If True If True If True If False If False If False If True If False Merge Merge…" at bounding box center [860, 308] width 1390 height 534
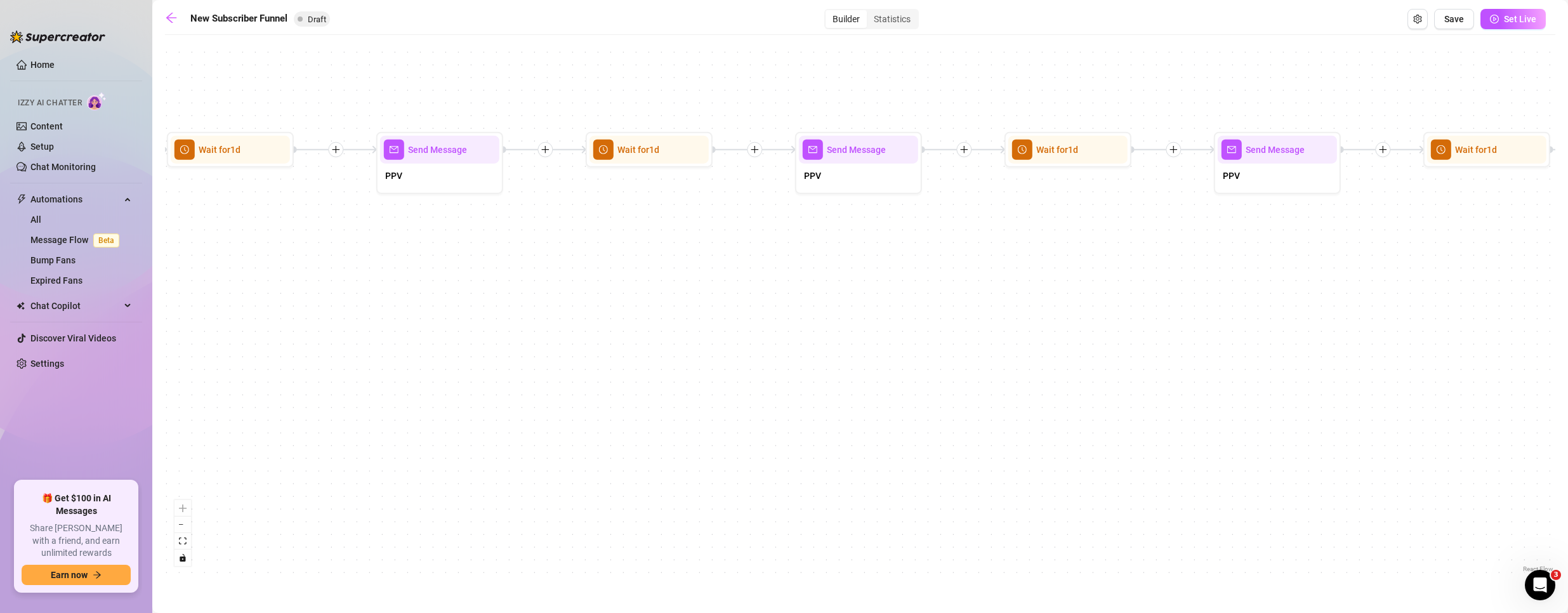
drag, startPoint x: 1437, startPoint y: 359, endPoint x: 563, endPoint y: 369, distance: 874.1
click at [563, 369] on div "If True If True If True If False If False If False If True If False Merge Merge…" at bounding box center [860, 308] width 1390 height 534
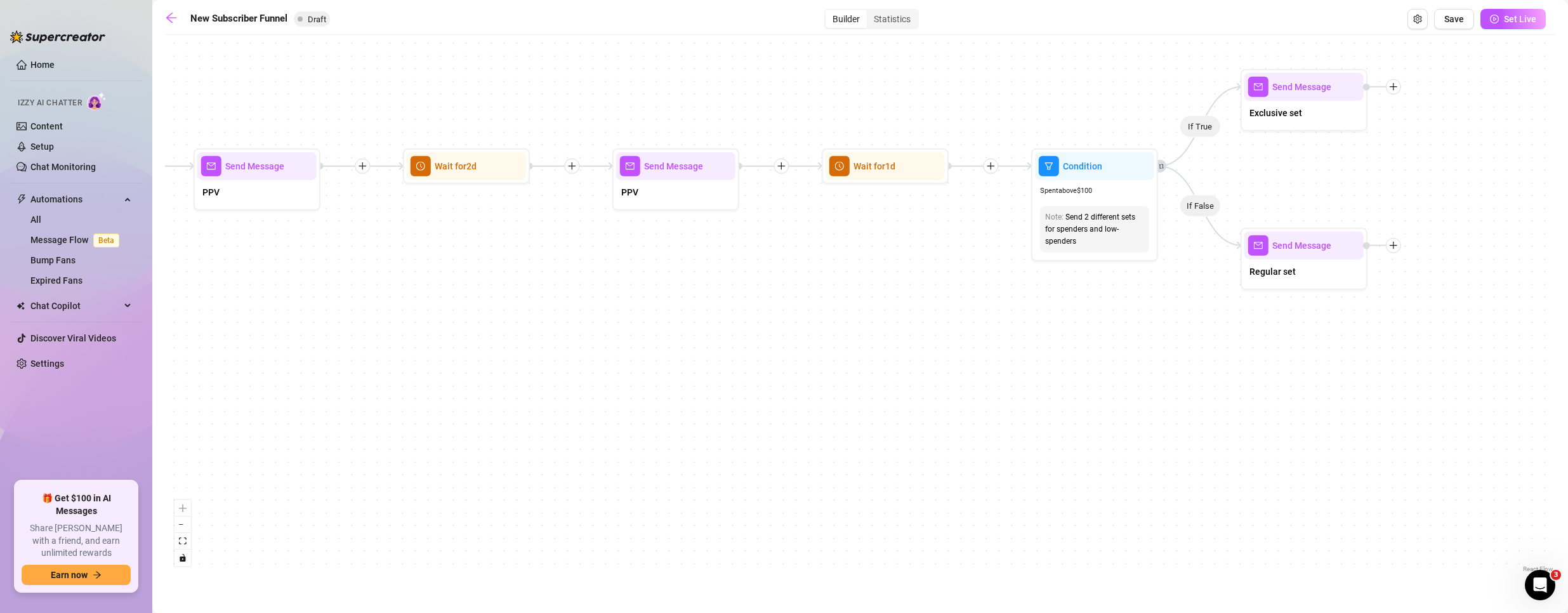
drag, startPoint x: 1324, startPoint y: 406, endPoint x: 499, endPoint y: 395, distance: 825.1
click at [499, 395] on div "If True If True If True If False If False If False If True If False Merge Merge…" at bounding box center [860, 308] width 1390 height 534
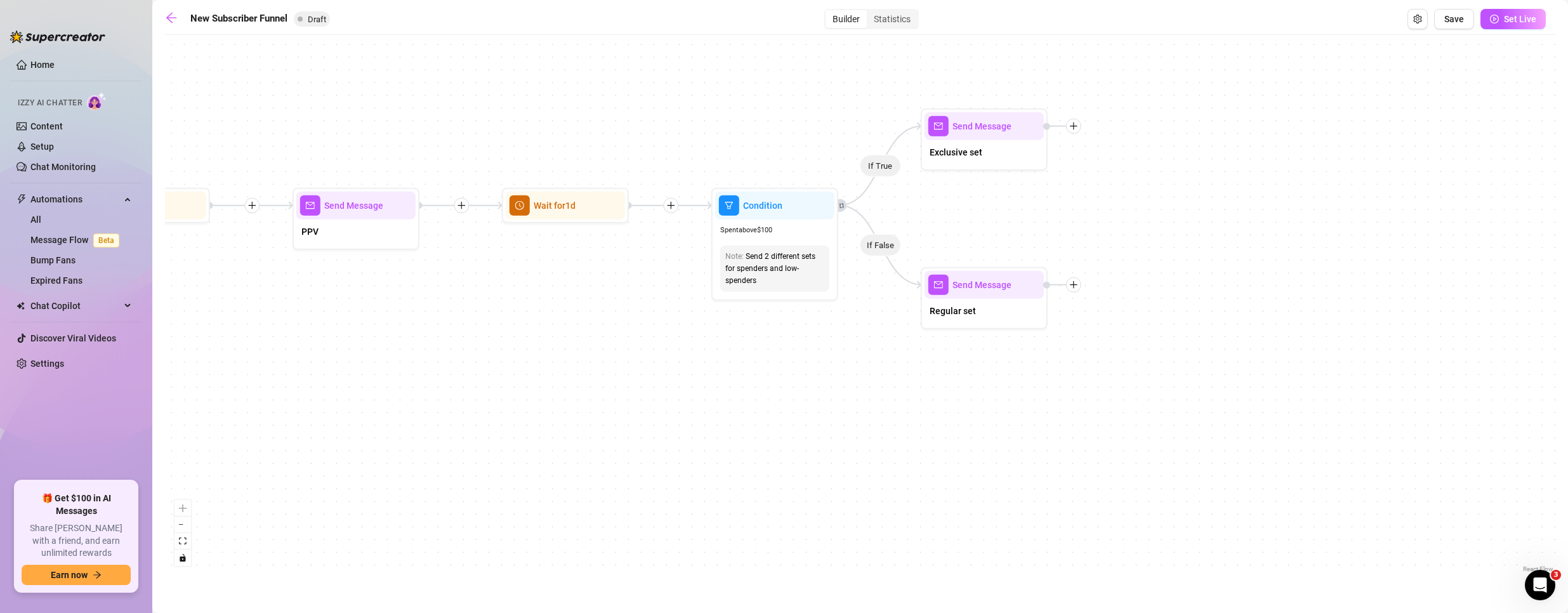
drag, startPoint x: 1501, startPoint y: 195, endPoint x: 1145, endPoint y: 236, distance: 358.4
click at [1159, 236] on div "If True If True If True If False If False If False If True If False Merge Merge…" at bounding box center [860, 308] width 1390 height 534
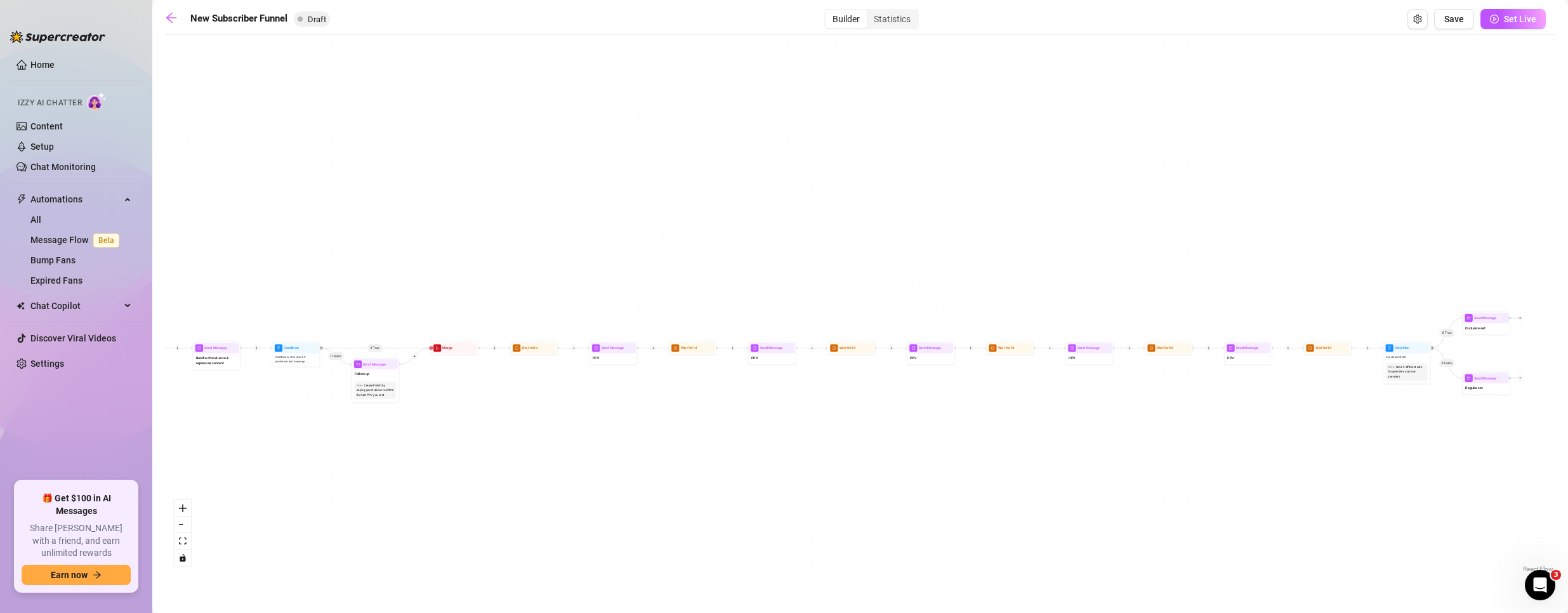
drag, startPoint x: 401, startPoint y: 392, endPoint x: 1105, endPoint y: 441, distance: 705.7
click at [1307, 433] on div "If True If True If True If False If False If False If True If False Merge Merge…" at bounding box center [860, 308] width 1390 height 534
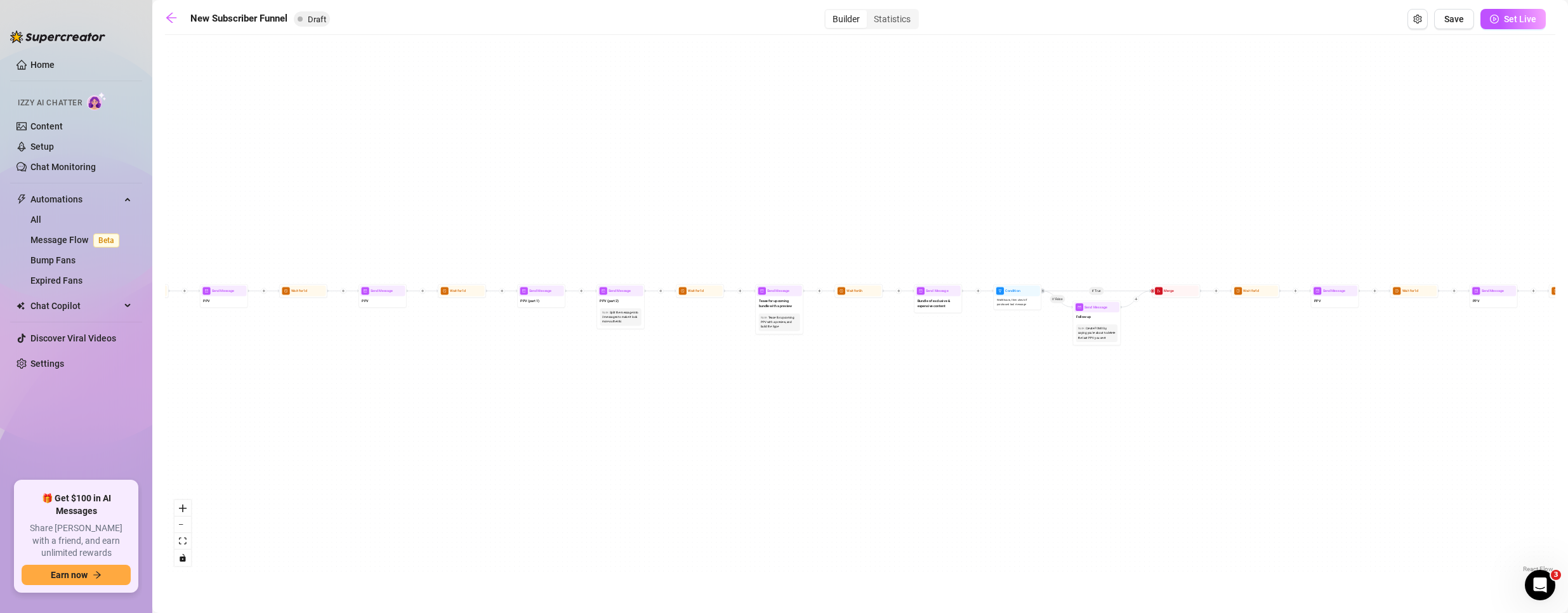
drag, startPoint x: 473, startPoint y: 459, endPoint x: 1256, endPoint y: 411, distance: 784.5
click at [1266, 411] on div "If True If True If True If False If False If False If True If False Merge Merge…" at bounding box center [860, 308] width 1390 height 534
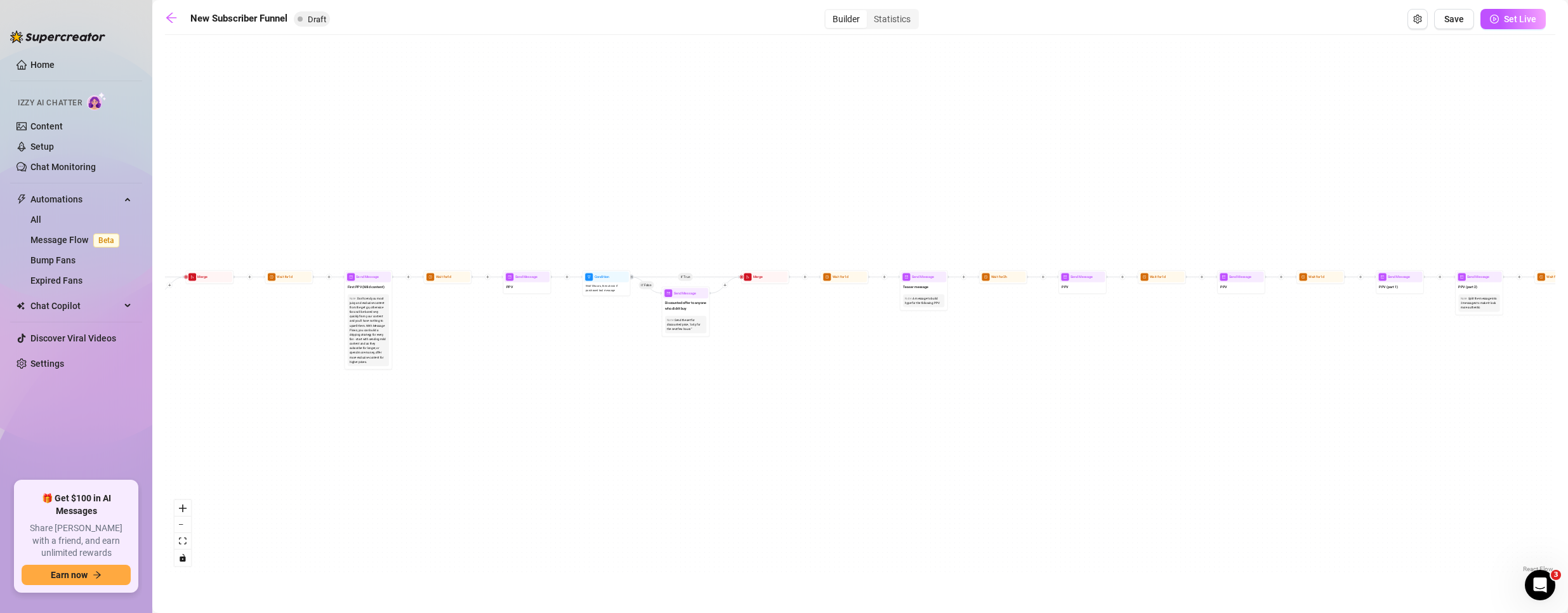
drag, startPoint x: 388, startPoint y: 395, endPoint x: 1274, endPoint y: 381, distance: 886.1
click at [1274, 380] on div "If True If True If True If False If False If False If True If False Merge Merge…" at bounding box center [860, 308] width 1390 height 534
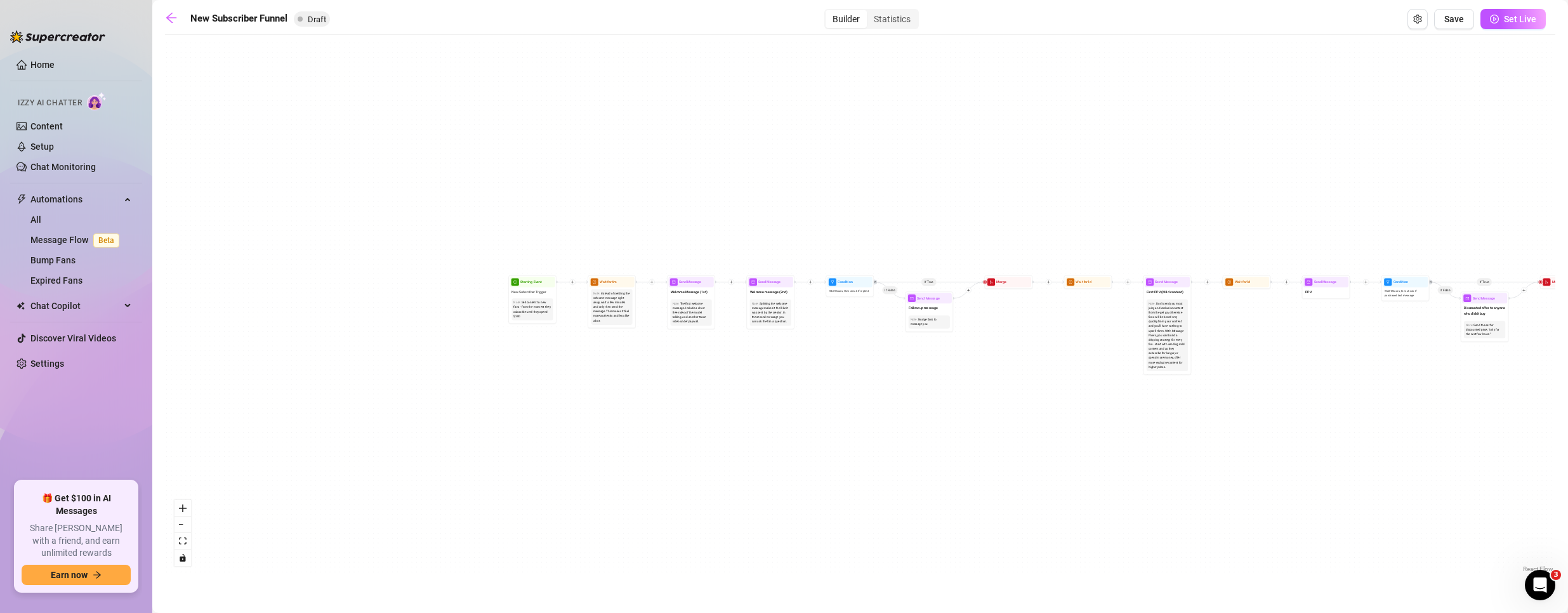
drag, startPoint x: 268, startPoint y: 395, endPoint x: 1117, endPoint y: 418, distance: 849.3
click at [1117, 418] on div "If True If True If True If False If False If False If True If False Merge Merge…" at bounding box center [860, 308] width 1390 height 534
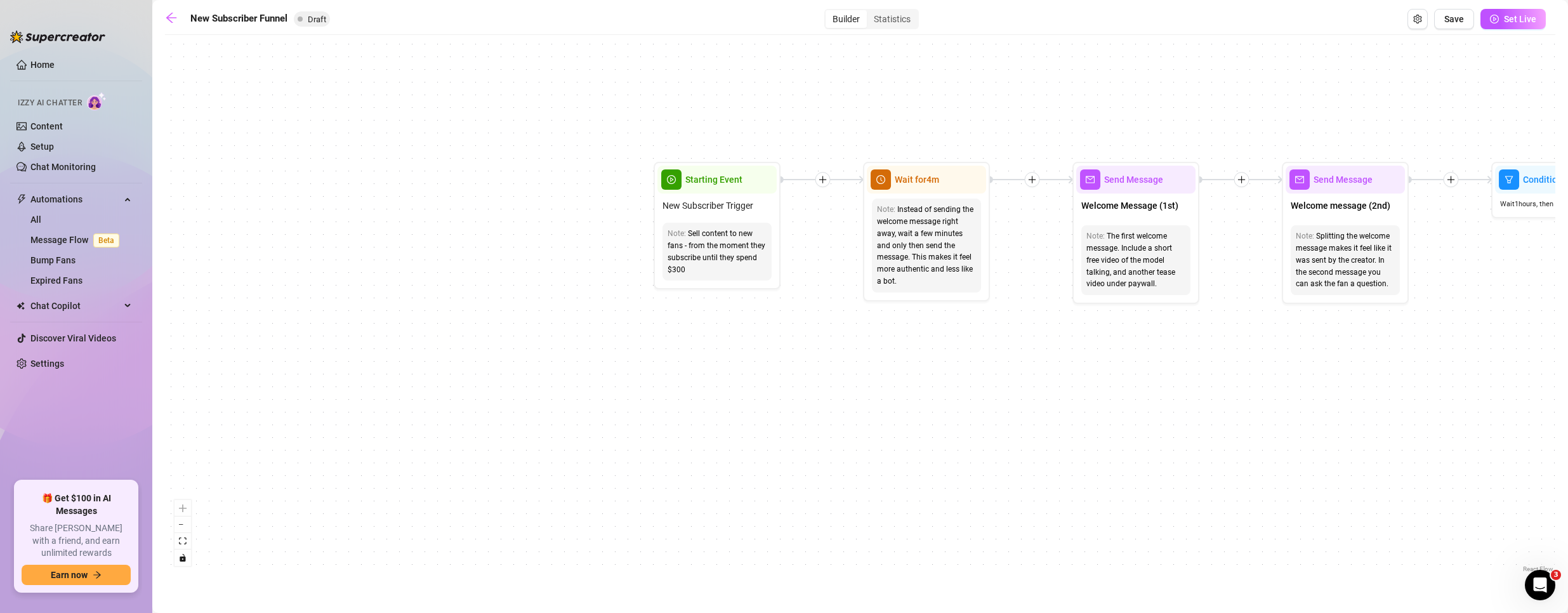
drag, startPoint x: 850, startPoint y: 371, endPoint x: 862, endPoint y: 399, distance: 30.5
click at [862, 399] on div "If True If True If True If False If False If False If True If False Merge Merge…" at bounding box center [860, 308] width 1390 height 534
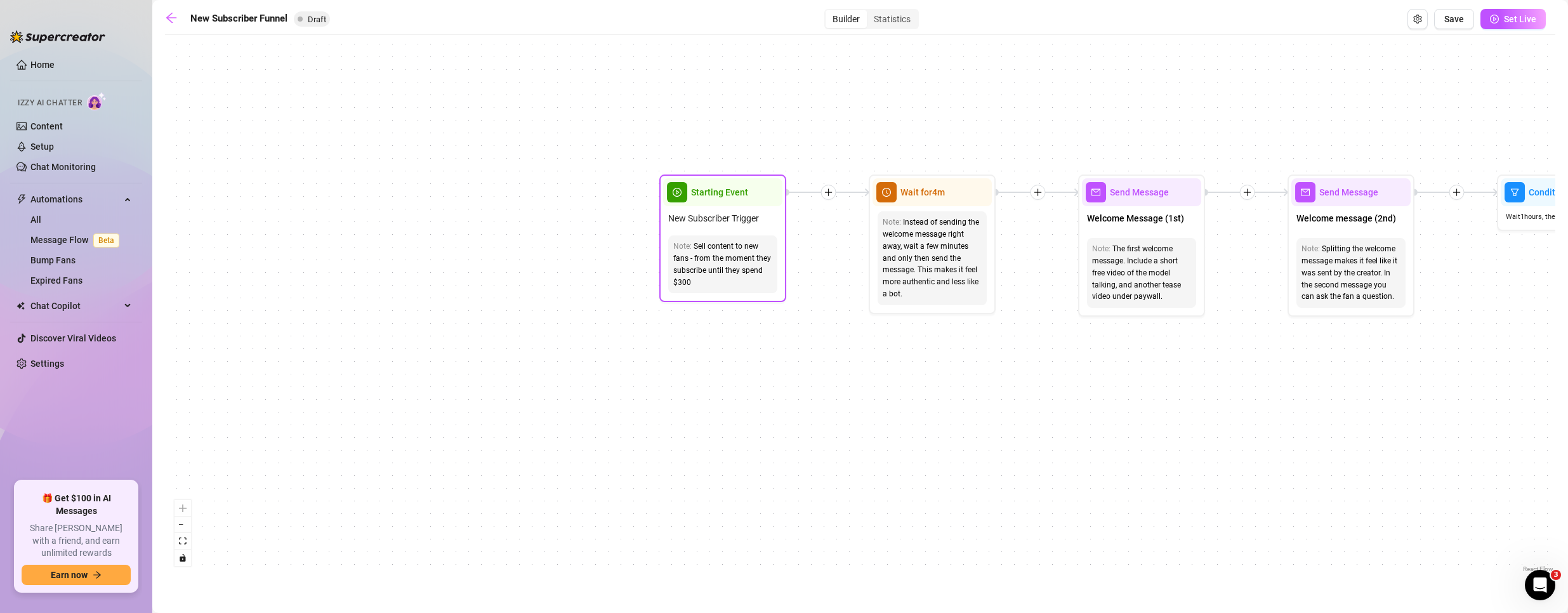
click at [714, 277] on div "Sell content to new fans - from the moment they subscribe until they spend $300" at bounding box center [722, 264] width 99 height 47
click at [706, 331] on div "If True If True If True If False If False If False If True If False Merge Merge…" at bounding box center [860, 308] width 1390 height 534
click at [704, 196] on span "Starting Event" at bounding box center [720, 192] width 57 height 14
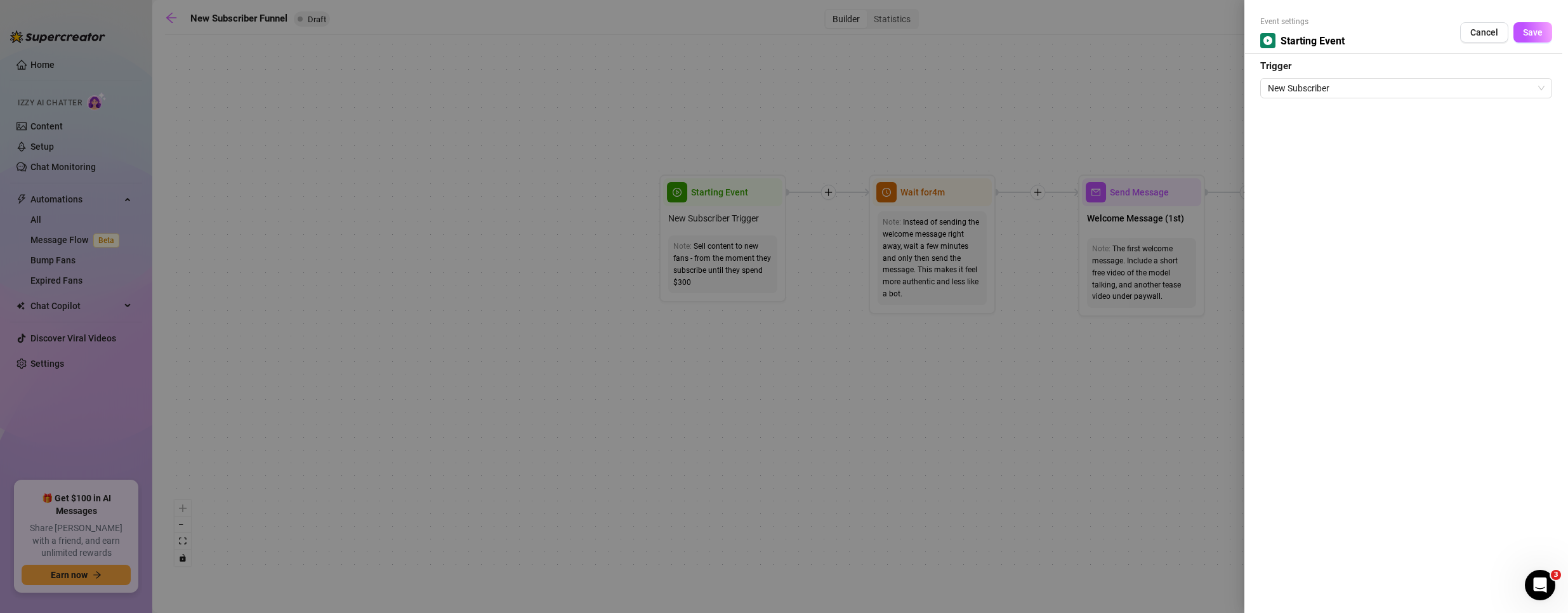
click at [923, 367] on div at bounding box center [784, 306] width 1568 height 613
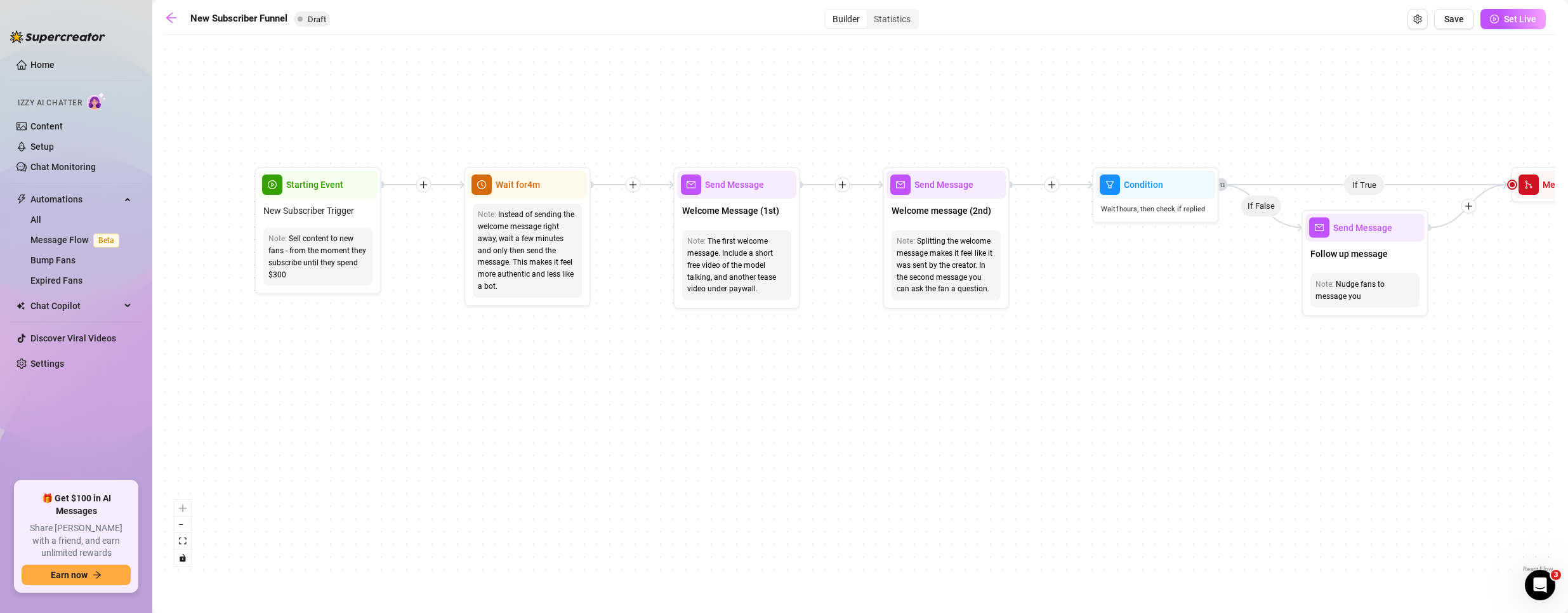
drag, startPoint x: 1112, startPoint y: 413, endPoint x: 601, endPoint y: 392, distance: 511.4
click at [645, 399] on div "If True If True If True If False If False If False If True If False Merge Merge…" at bounding box center [860, 308] width 1390 height 534
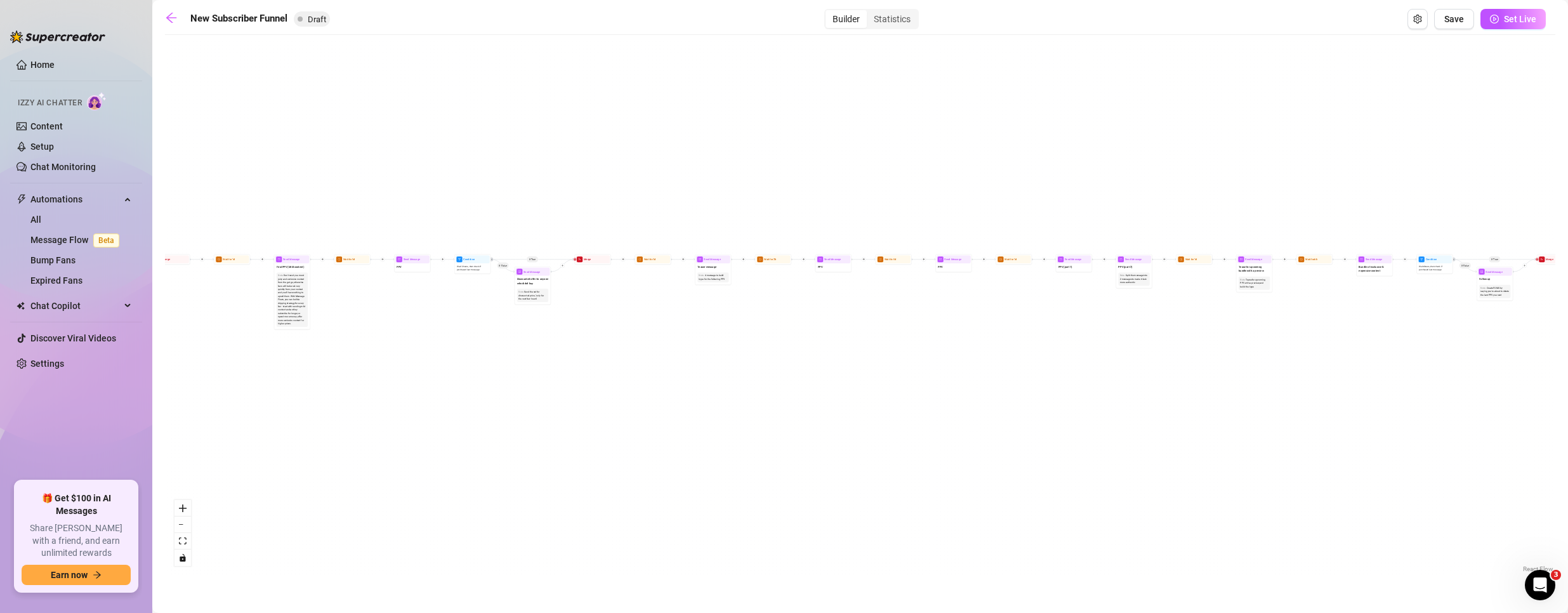
drag, startPoint x: 1346, startPoint y: 471, endPoint x: 450, endPoint y: 404, distance: 898.5
click at [450, 404] on div "If True If True If True If False If False If False If True If False Merge Merge…" at bounding box center [860, 308] width 1390 height 534
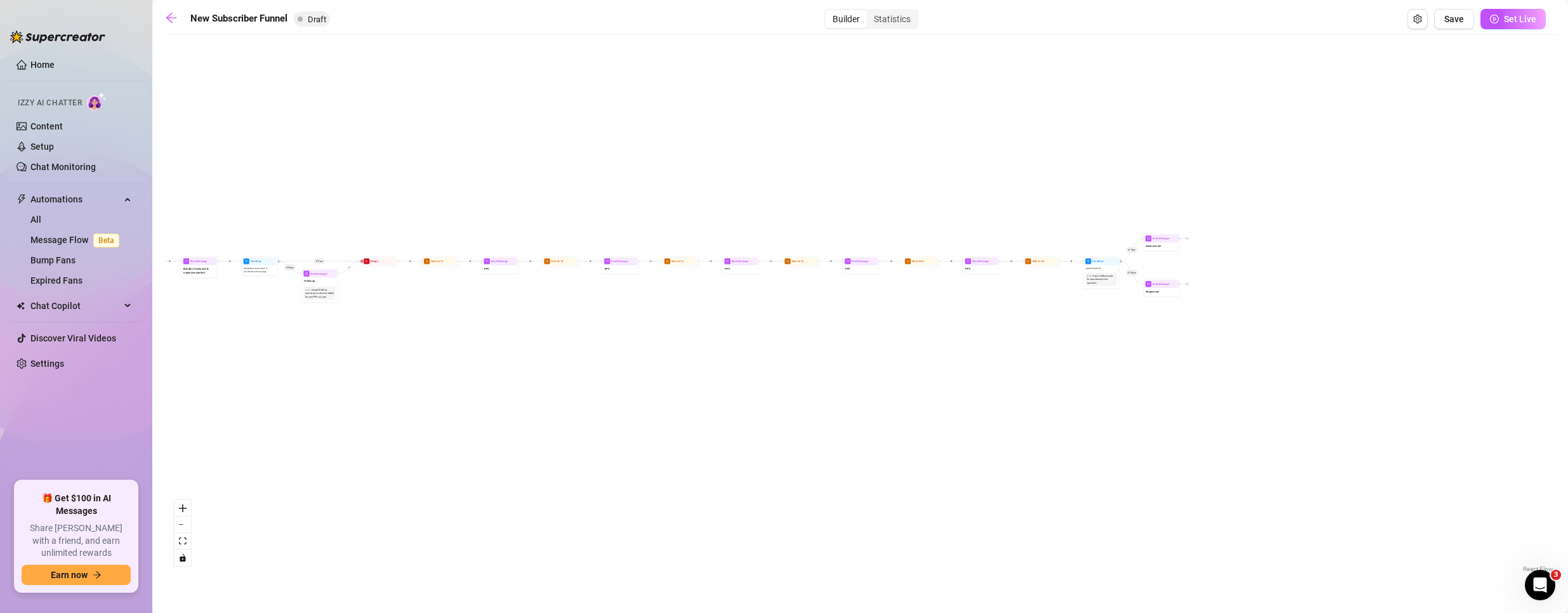
drag, startPoint x: 1350, startPoint y: 391, endPoint x: 332, endPoint y: 385, distance: 1018.0
click at [314, 393] on div "If True If True If True If False If False If False If True If False Merge Merge…" at bounding box center [860, 308] width 1390 height 534
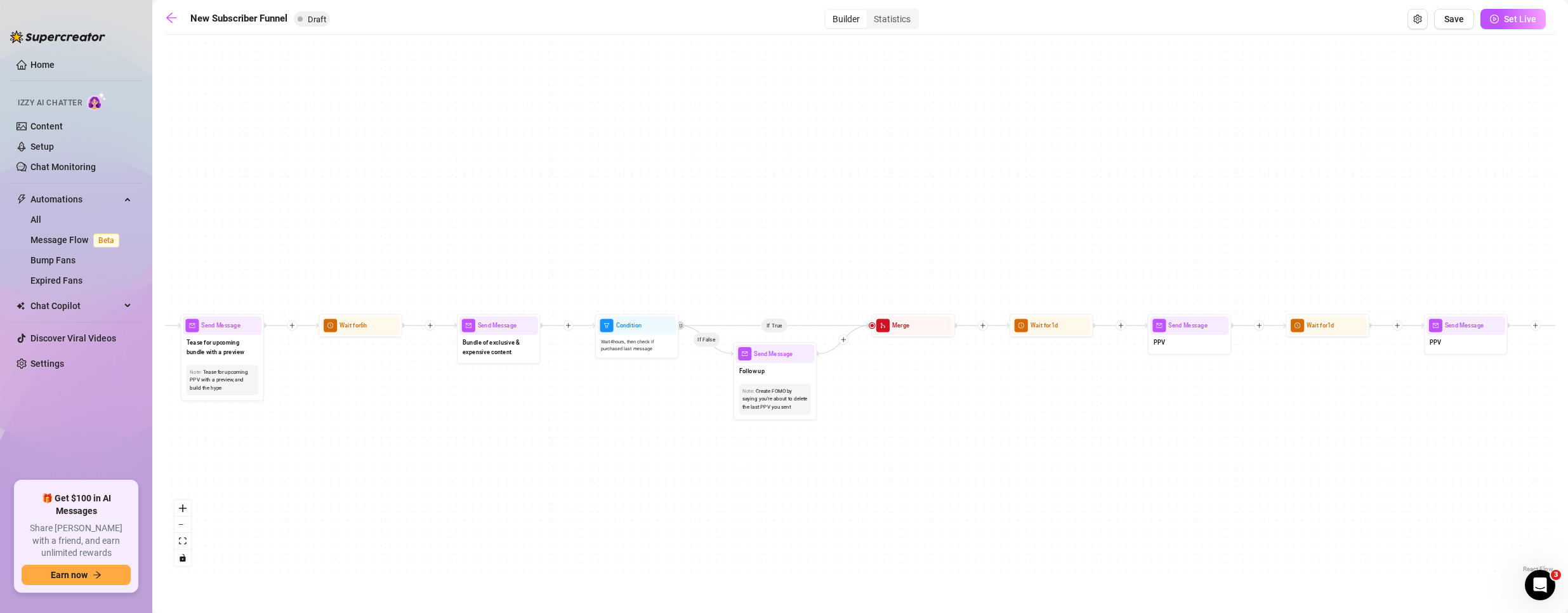
drag, startPoint x: 495, startPoint y: 341, endPoint x: 1527, endPoint y: 481, distance: 1041.5
click at [1567, 487] on html "Home Izzy AI Chatter Content Setup Chat Monitoring Automations All Message Flow…" at bounding box center [784, 306] width 1568 height 613
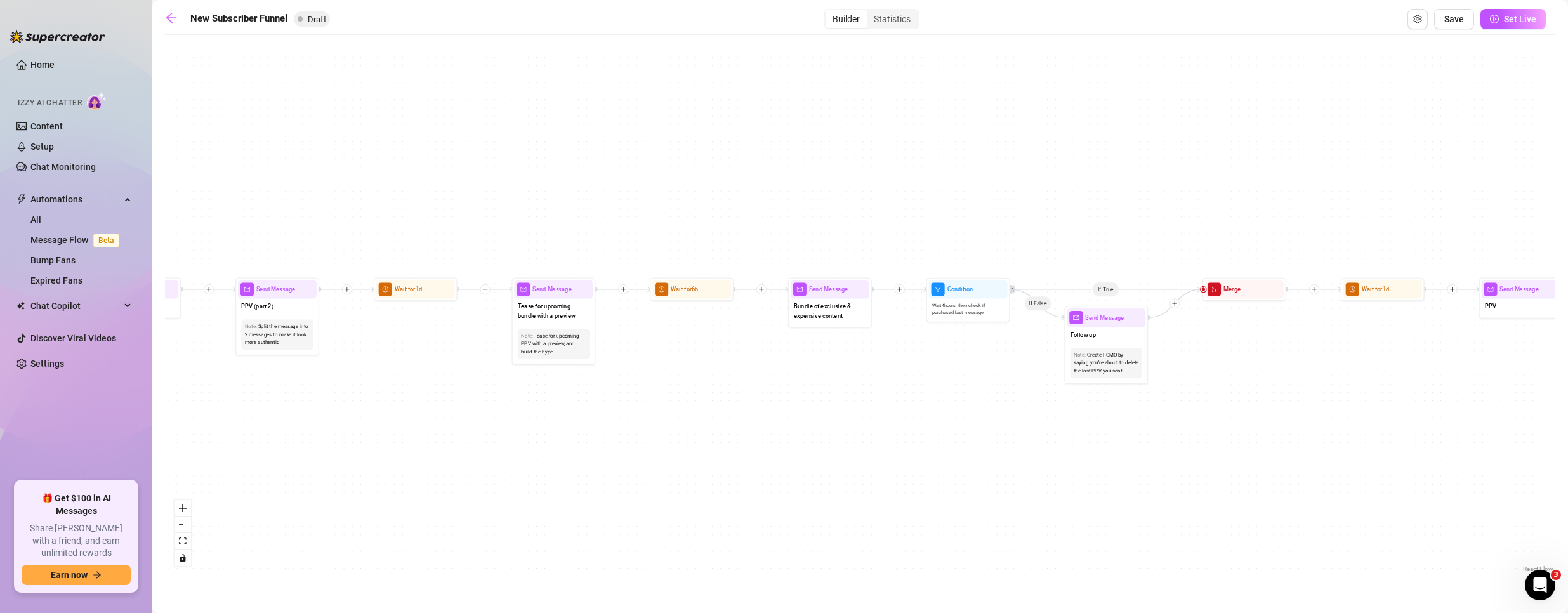
drag, startPoint x: 324, startPoint y: 416, endPoint x: 872, endPoint y: 323, distance: 555.8
click at [872, 323] on div "If True If True If True If False If False If False If True If False Merge Merge…" at bounding box center [860, 308] width 1390 height 534
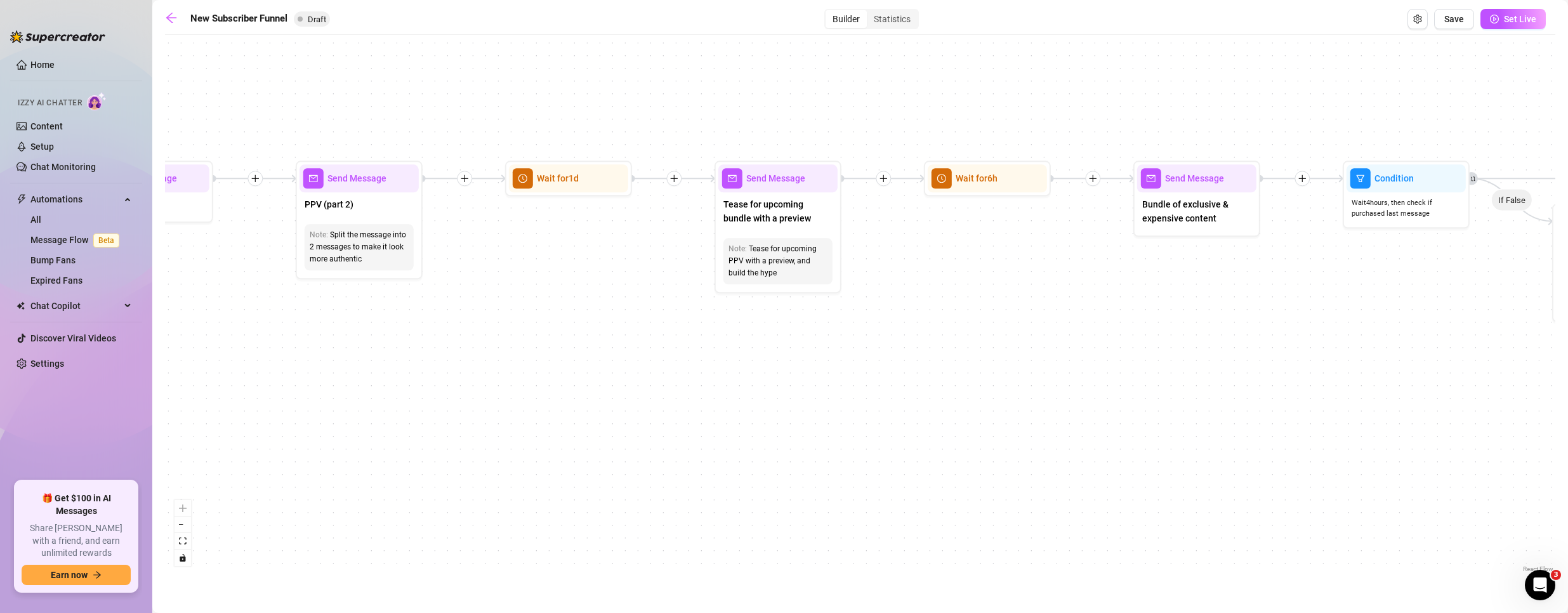
drag, startPoint x: 656, startPoint y: 349, endPoint x: 703, endPoint y: 317, distance: 56.9
click at [682, 341] on div "If True If True If True If False If False If False If True If False Merge Merge…" at bounding box center [860, 308] width 1390 height 534
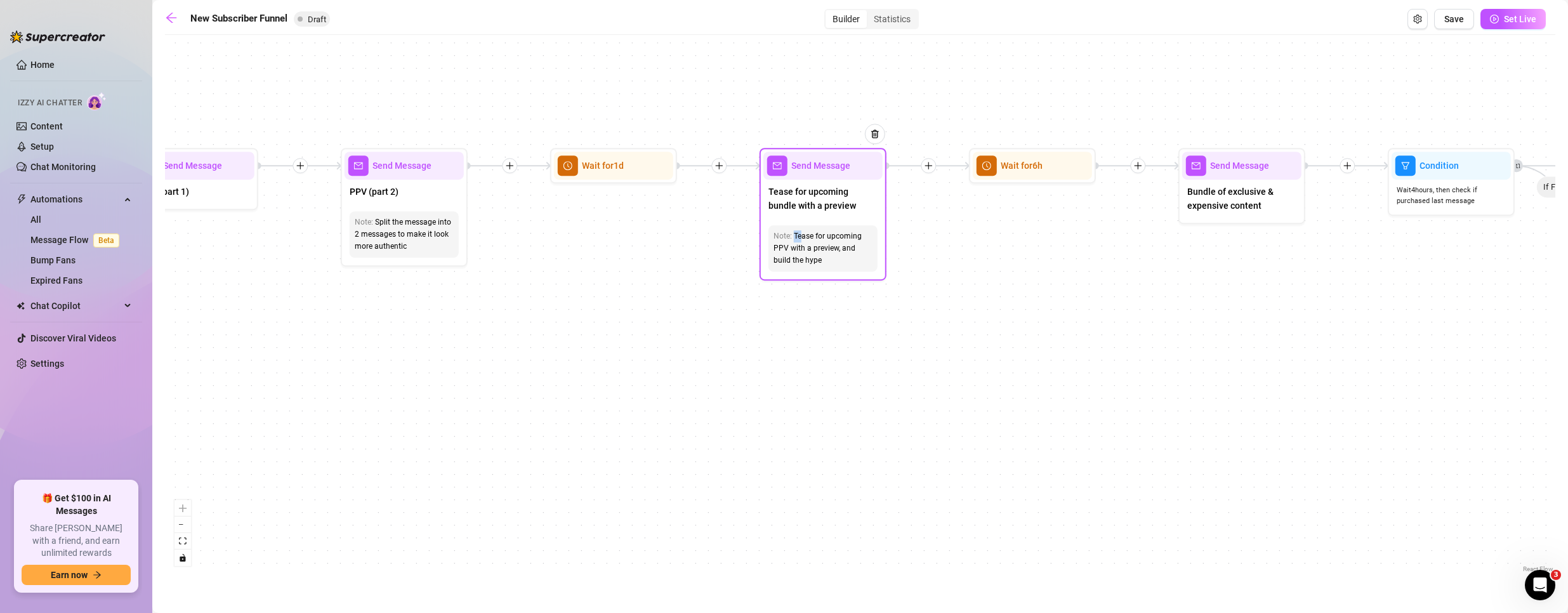
drag, startPoint x: 794, startPoint y: 236, endPoint x: 804, endPoint y: 228, distance: 12.8
click at [802, 240] on div "Tease for upcoming PPV with a preview, and build the hype" at bounding box center [823, 248] width 99 height 36
click at [820, 158] on div "Send Message" at bounding box center [822, 166] width 119 height 28
type textarea "Tease for upcoming bundle"
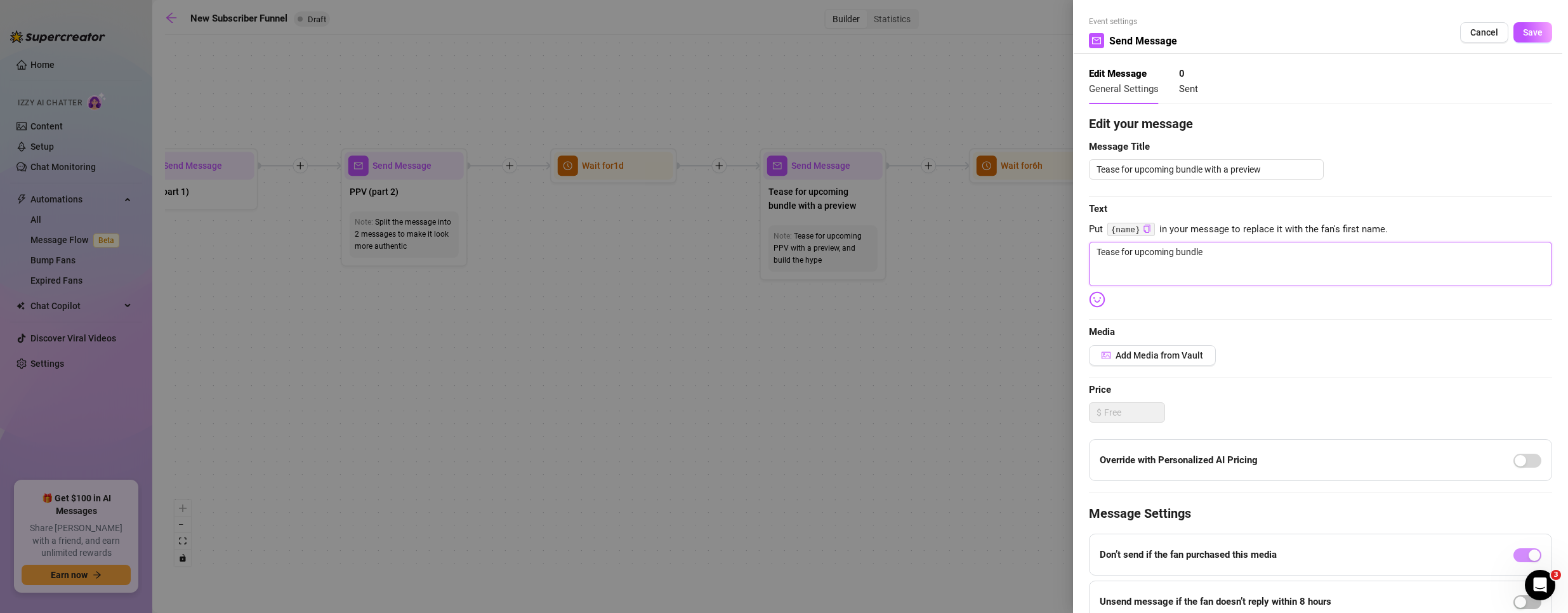
click at [1209, 254] on textarea "Tease for upcoming bundle" at bounding box center [1320, 264] width 463 height 45
drag, startPoint x: 1095, startPoint y: 250, endPoint x: 1223, endPoint y: 258, distance: 128.2
click at [1223, 258] on textarea "Tease for upcoming bundle" at bounding box center [1320, 264] width 463 height 45
click at [1481, 35] on span "Cancel" at bounding box center [1484, 32] width 28 height 10
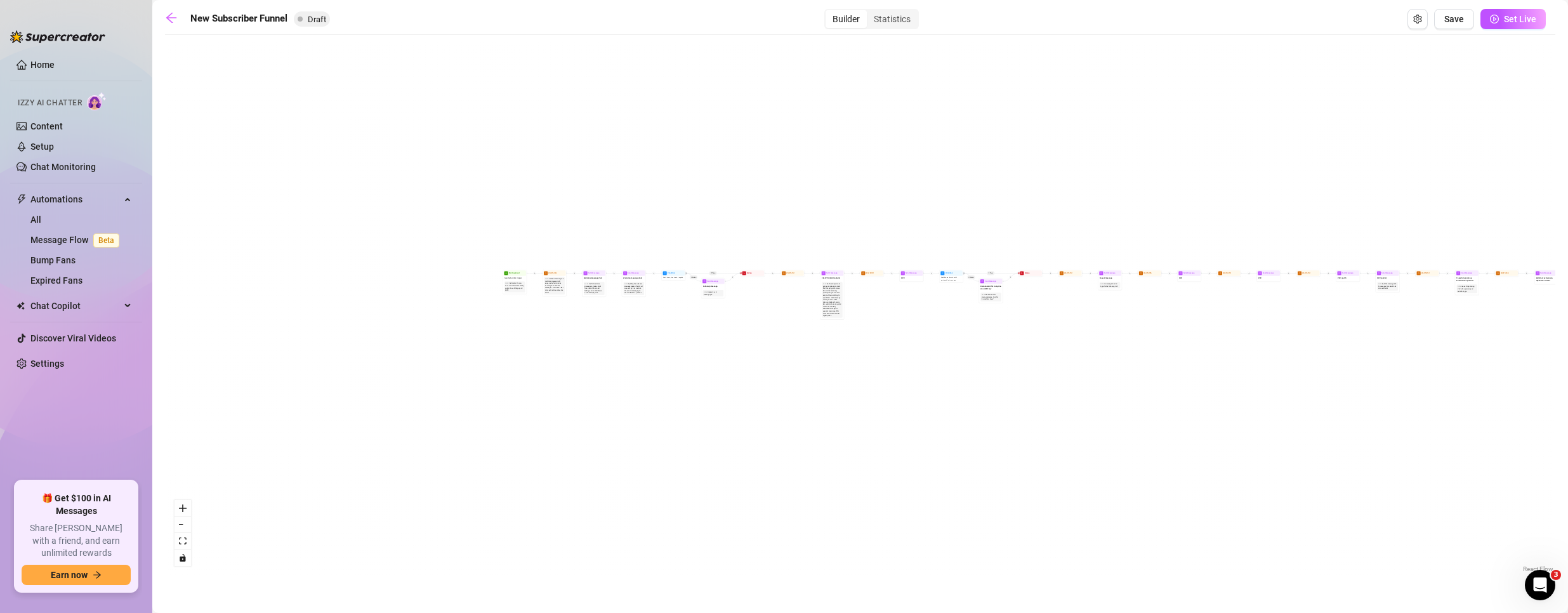
drag, startPoint x: 420, startPoint y: 400, endPoint x: 944, endPoint y: 389, distance: 524.1
click at [1067, 403] on div "If True If True If True If False If False If False If True If False Merge Merge…" at bounding box center [860, 308] width 1390 height 534
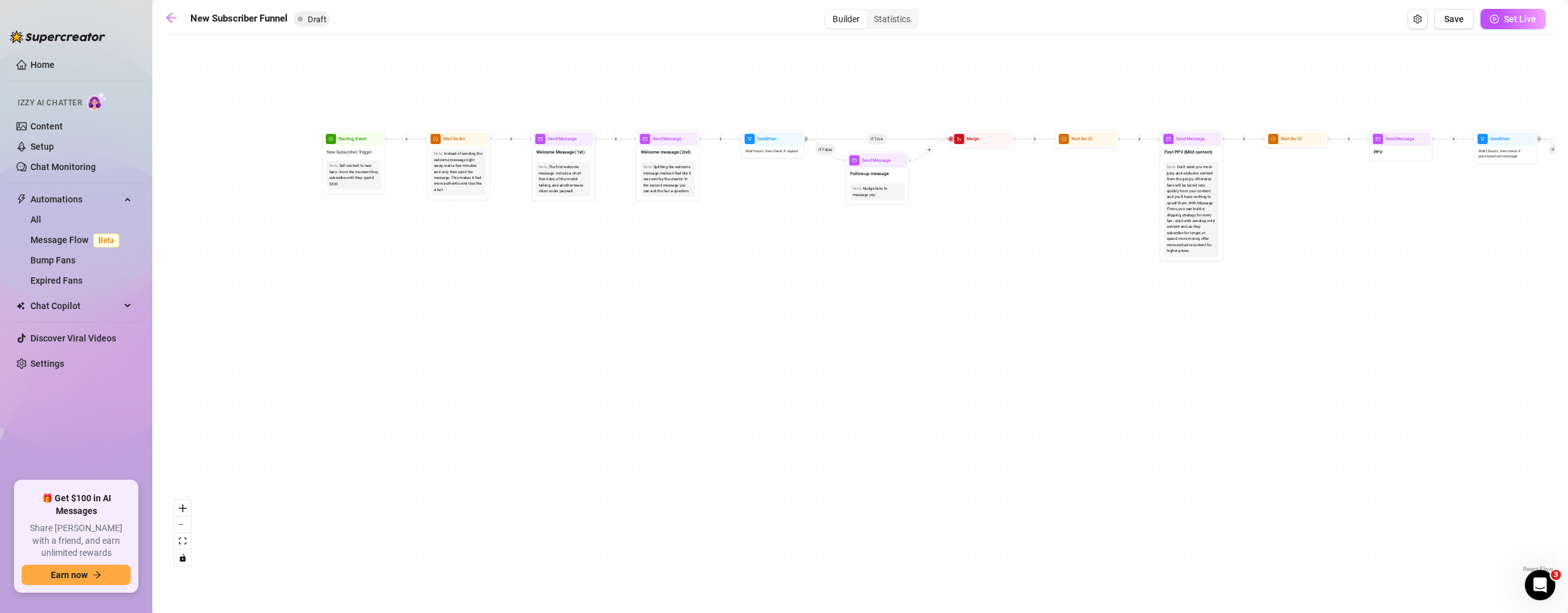
drag, startPoint x: 451, startPoint y: 299, endPoint x: 589, endPoint y: 351, distance: 147.5
click at [583, 351] on div "If True If True If True If False If False If False If True If False Merge Merge…" at bounding box center [860, 308] width 1390 height 534
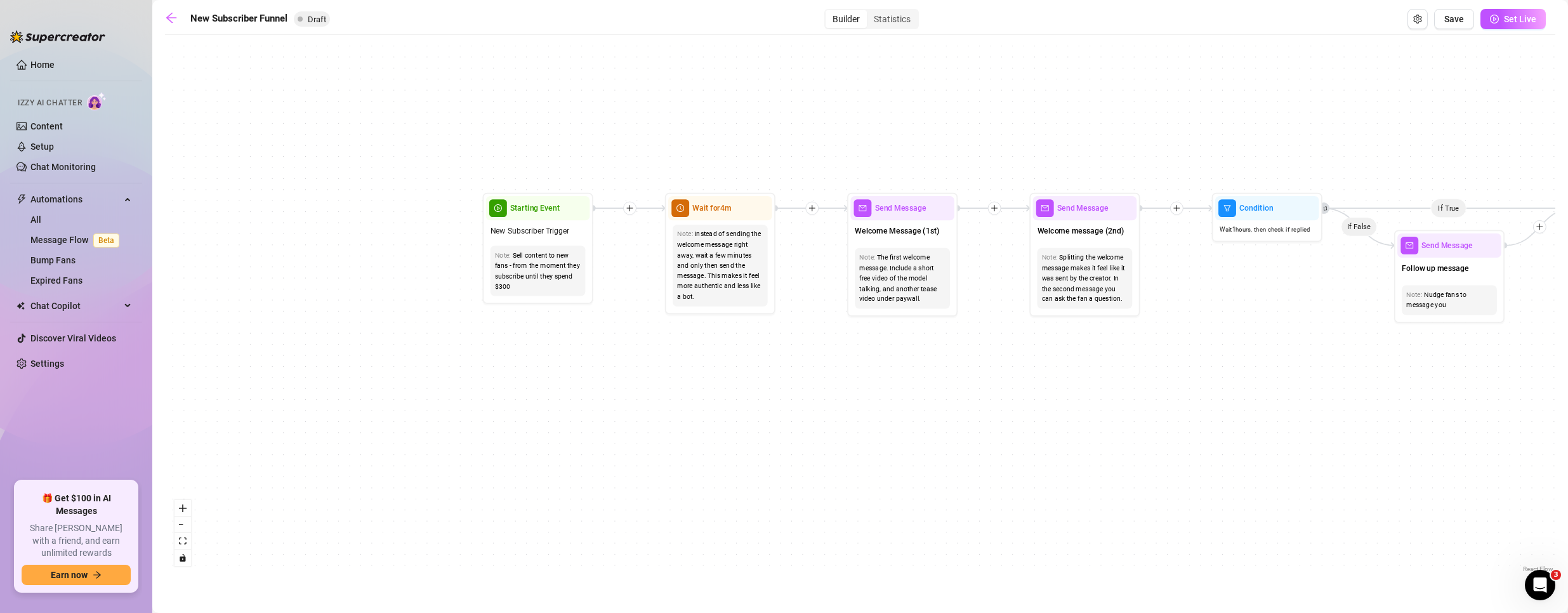
drag, startPoint x: 609, startPoint y: 315, endPoint x: 601, endPoint y: 372, distance: 57.6
click at [601, 372] on div "If True If True If True If False If False If False If True If False Merge Merge…" at bounding box center [860, 308] width 1390 height 534
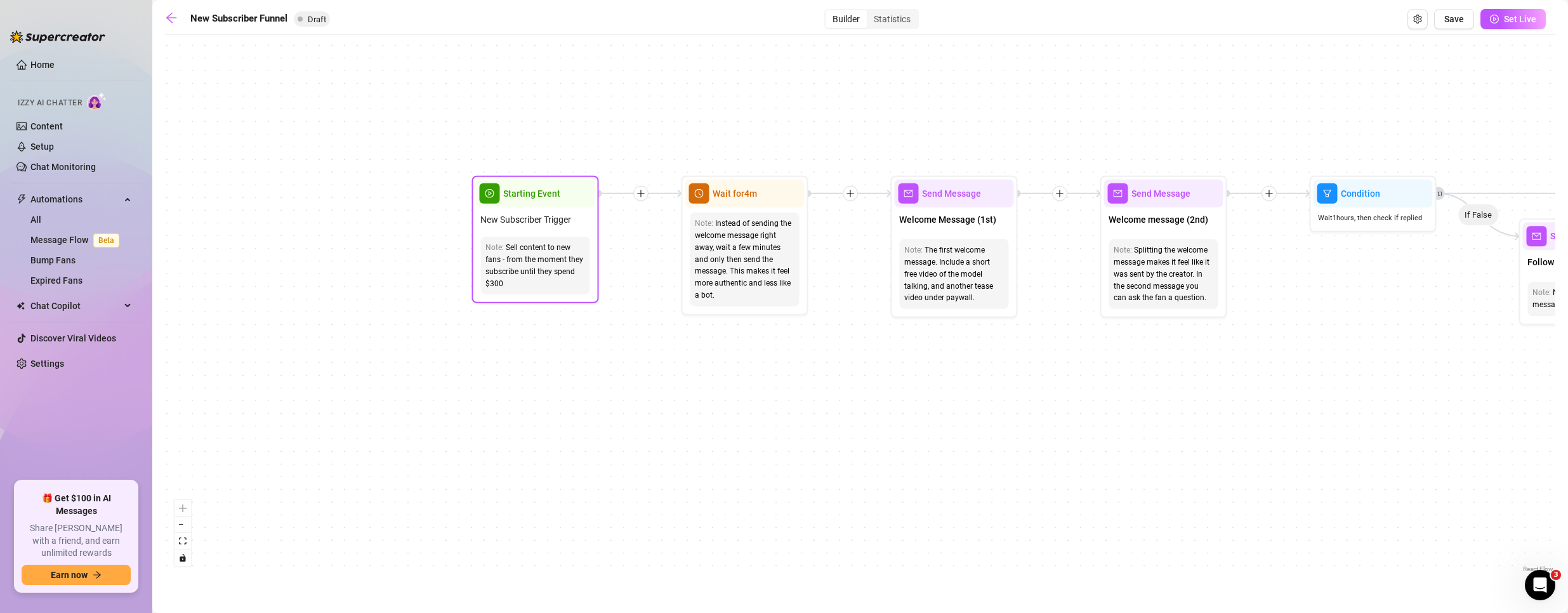
click at [516, 196] on span "Starting Event" at bounding box center [532, 193] width 57 height 14
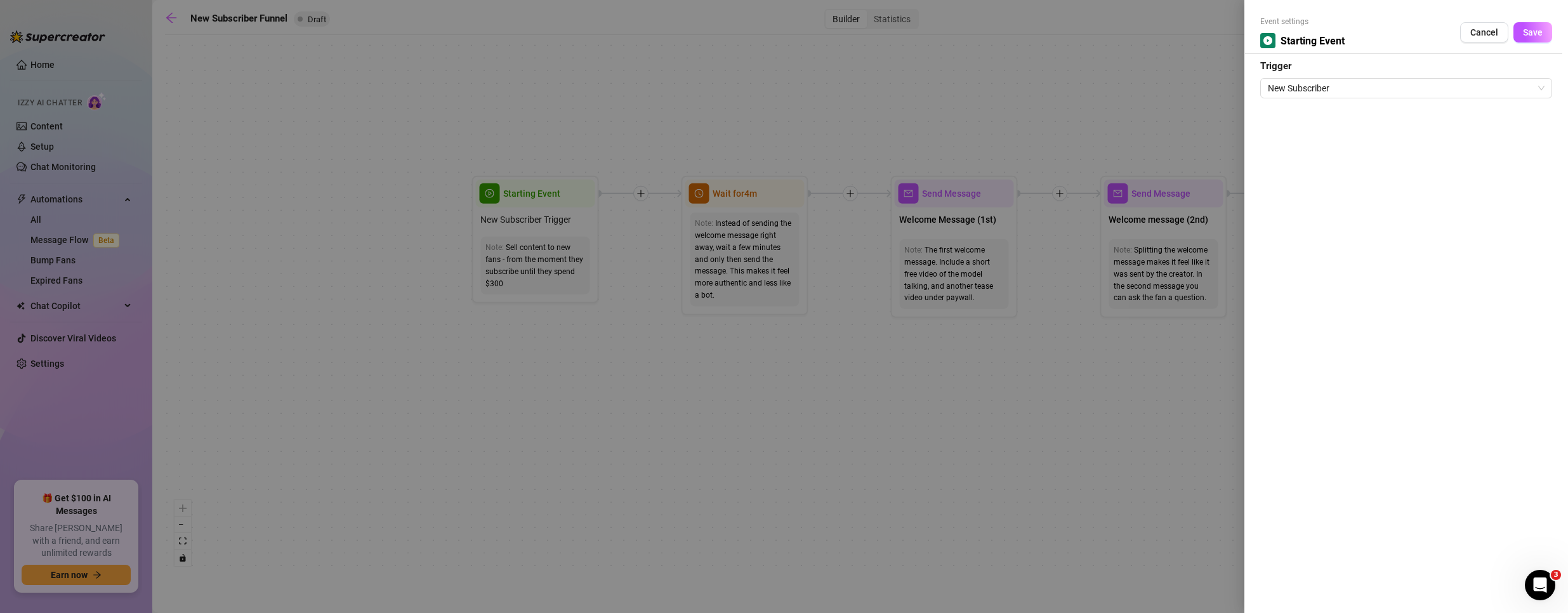
click at [734, 361] on div at bounding box center [784, 306] width 1568 height 613
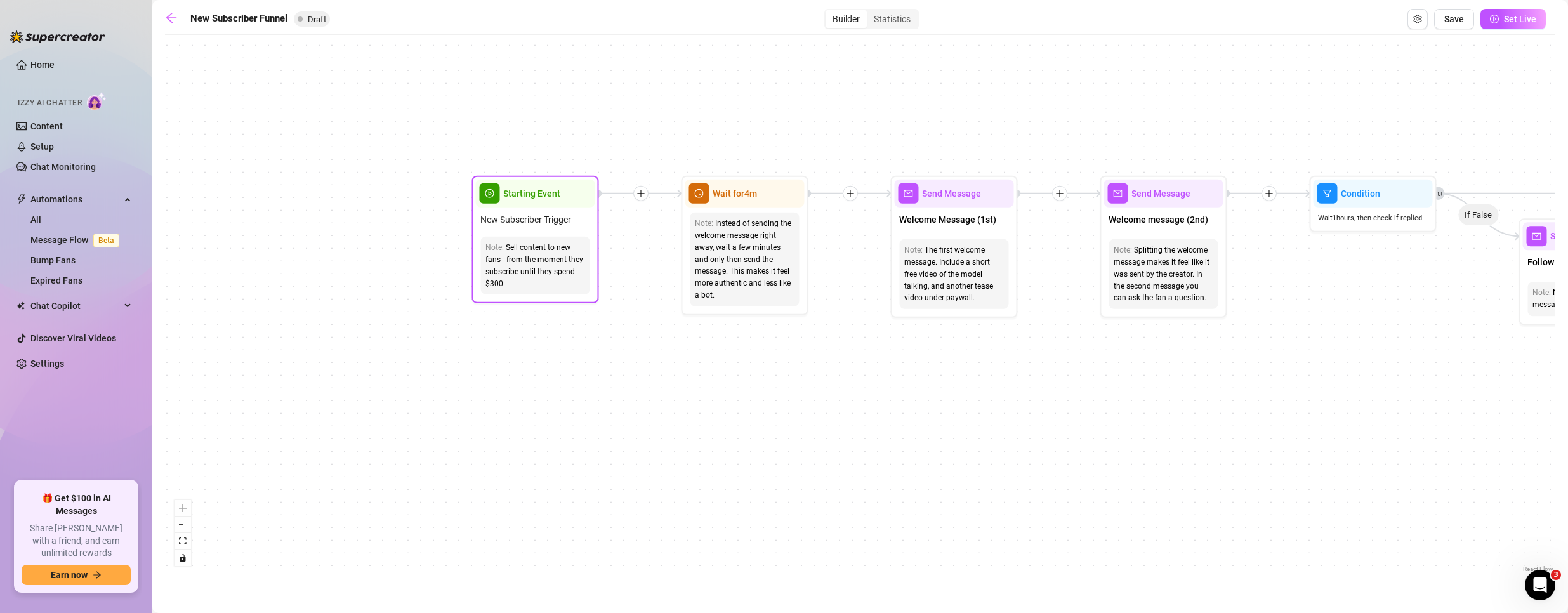
click at [535, 196] on span "Starting Event" at bounding box center [532, 193] width 57 height 14
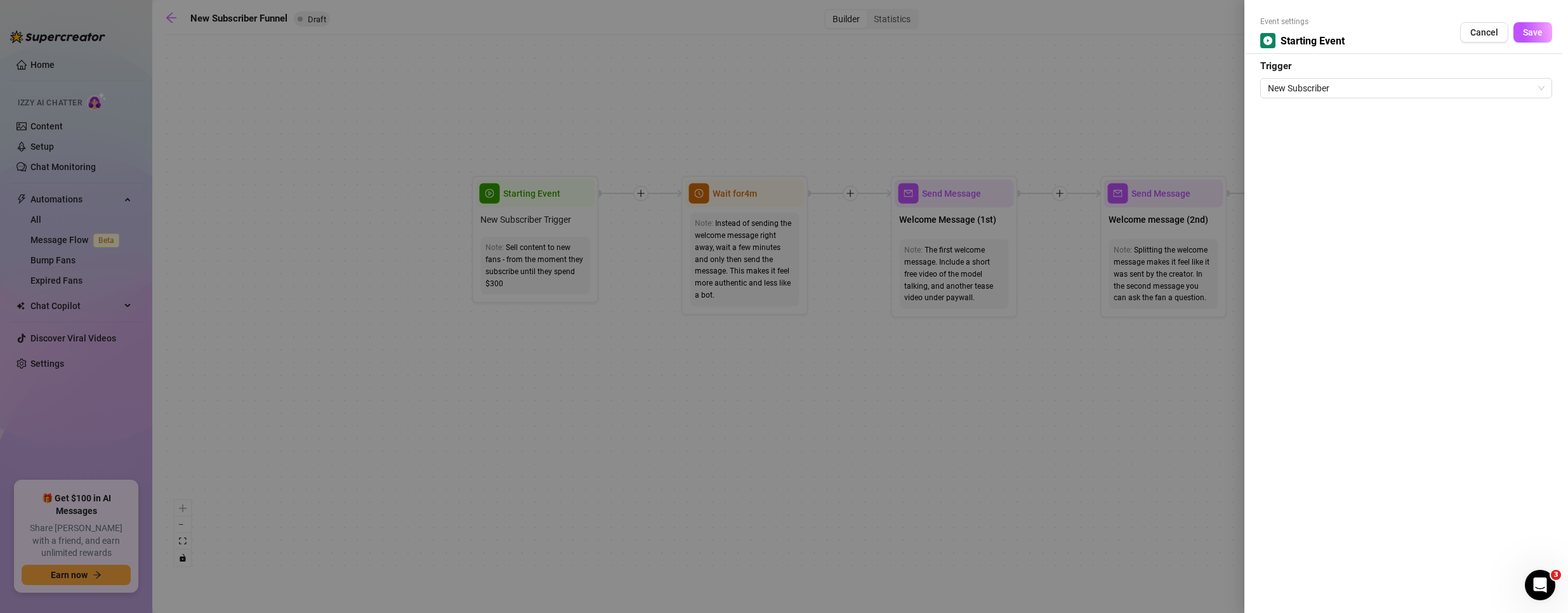
click at [735, 194] on div at bounding box center [784, 306] width 1568 height 613
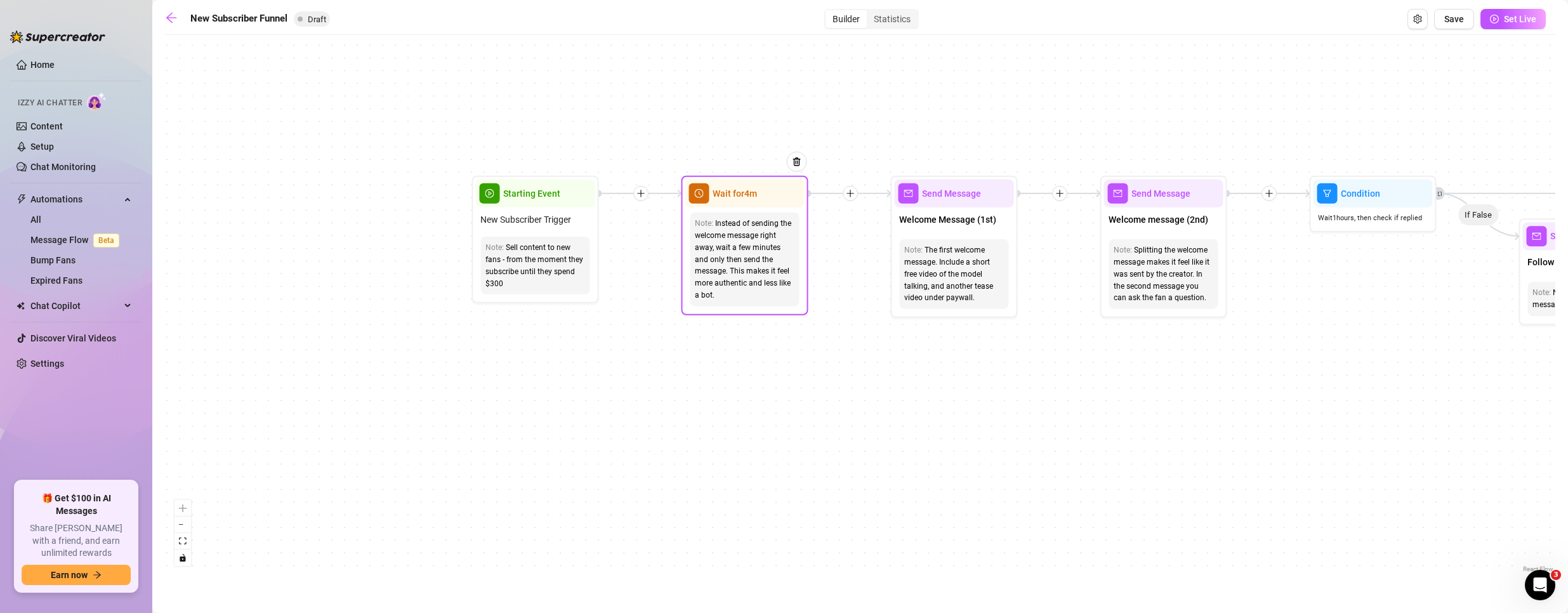
click at [735, 194] on span "Wait for 4m" at bounding box center [734, 193] width 45 height 14
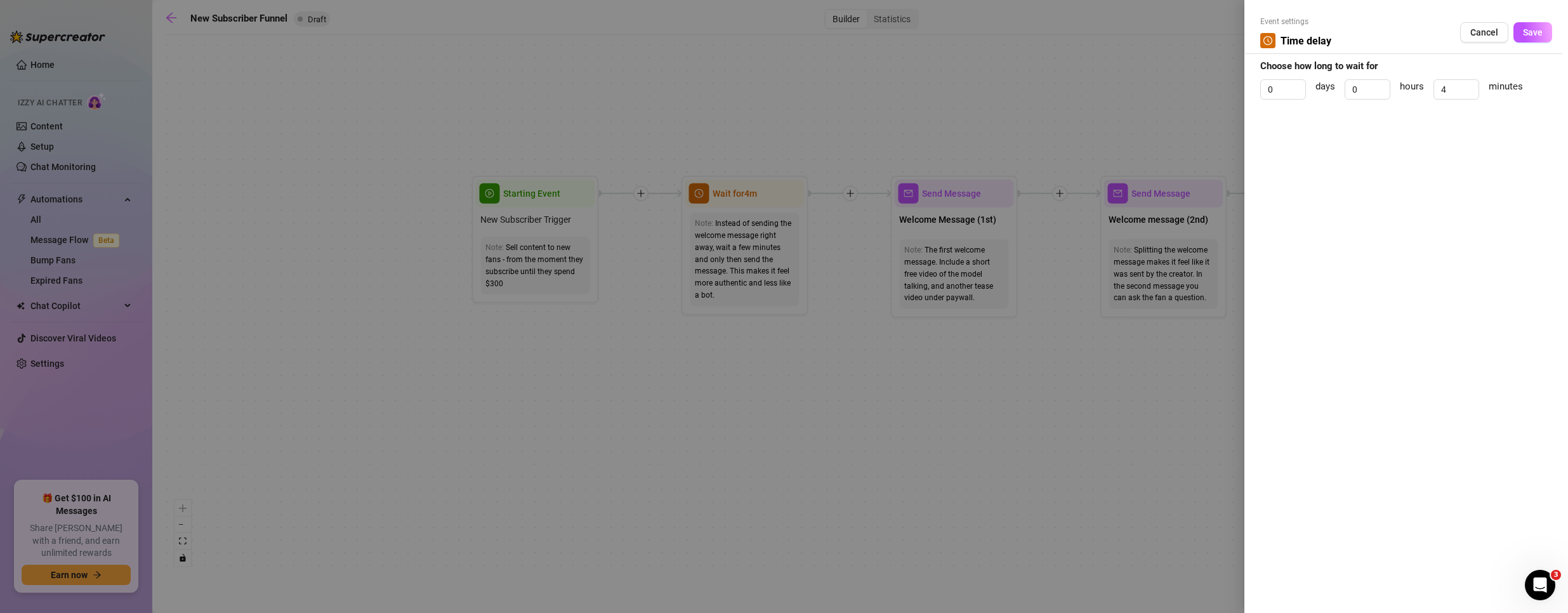
click at [932, 381] on div at bounding box center [784, 306] width 1568 height 613
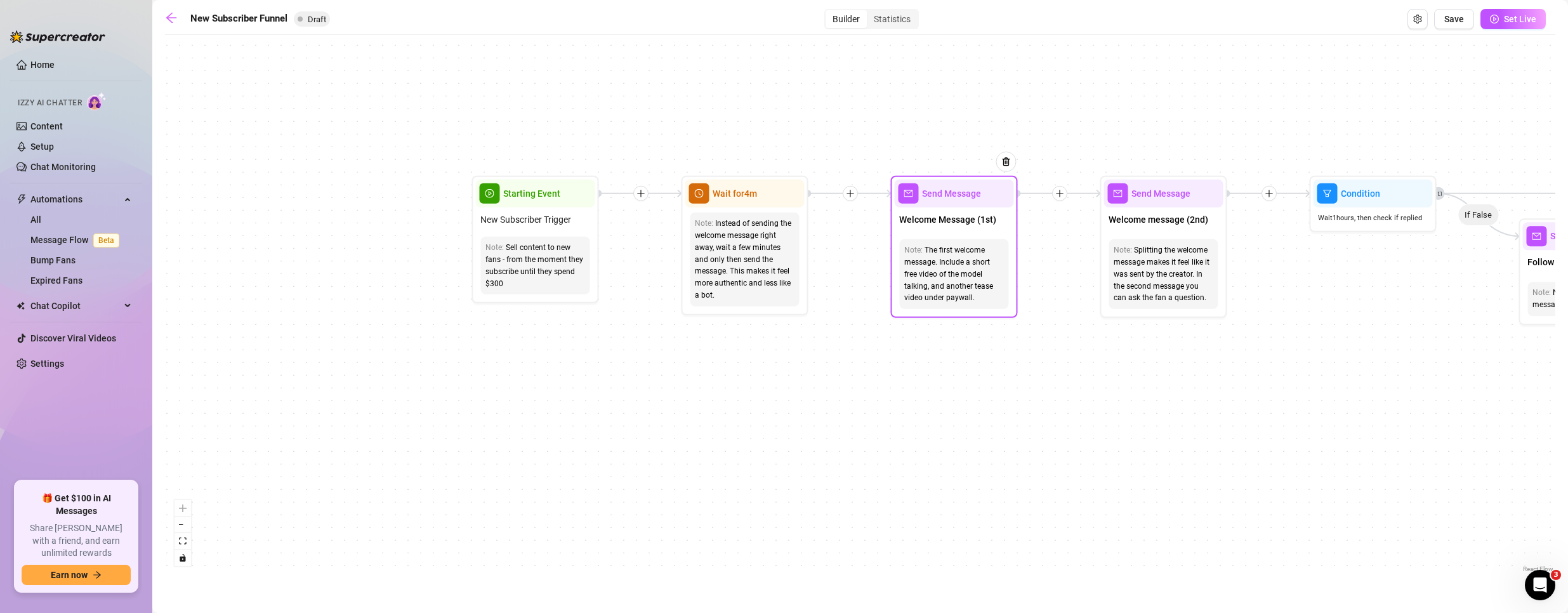
click at [950, 196] on span "Send Message" at bounding box center [951, 193] width 59 height 14
type textarea "First part of the welcome message"
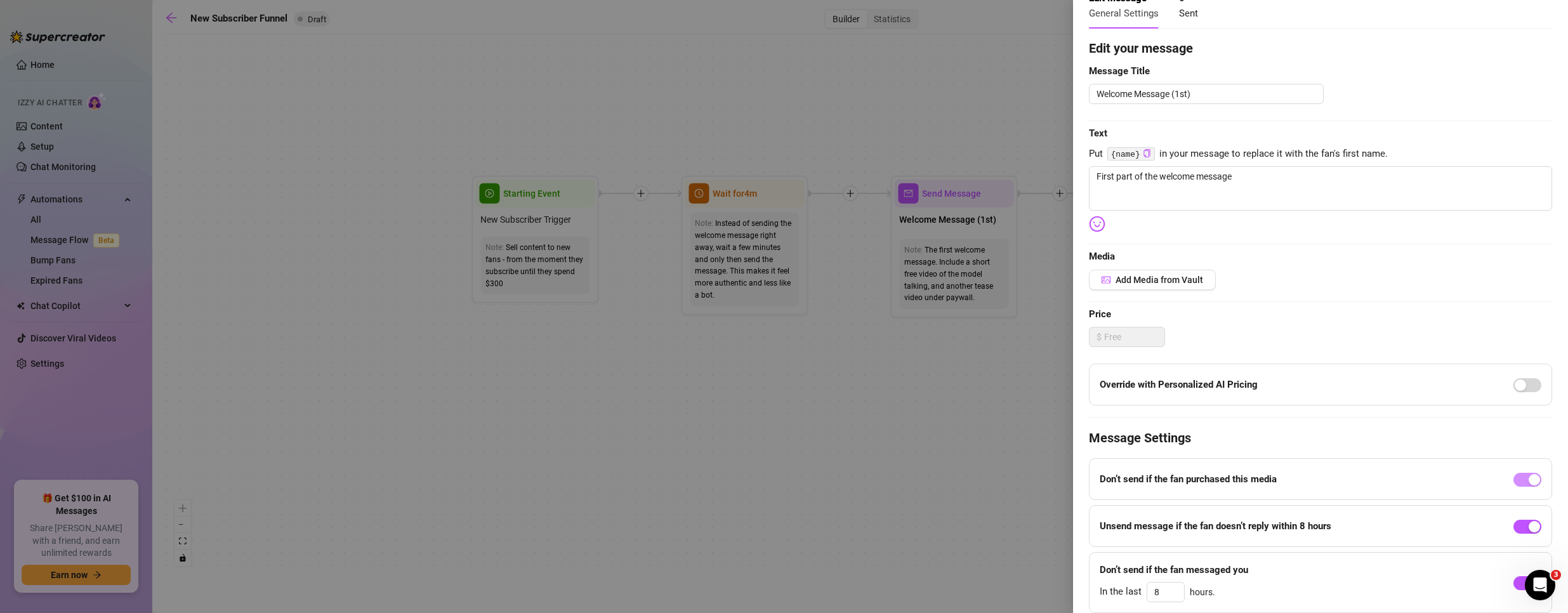
scroll to position [123, 0]
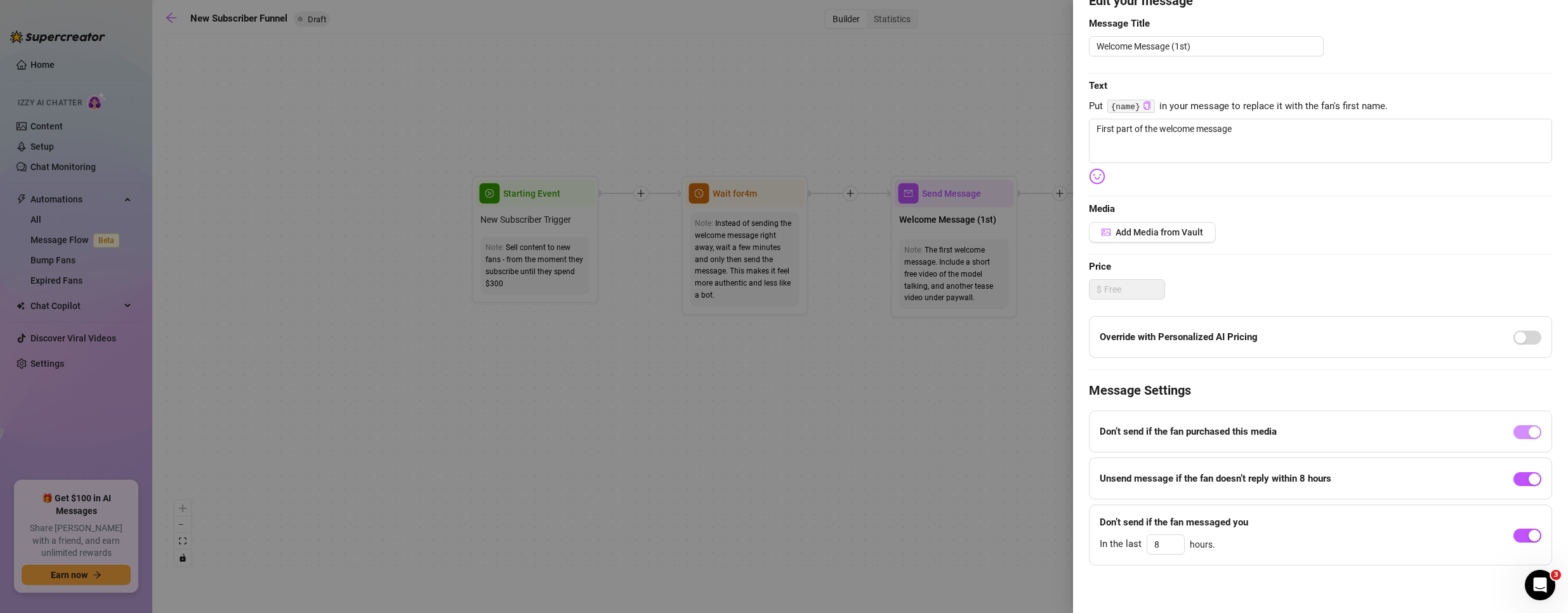
click at [944, 368] on div at bounding box center [784, 306] width 1568 height 613
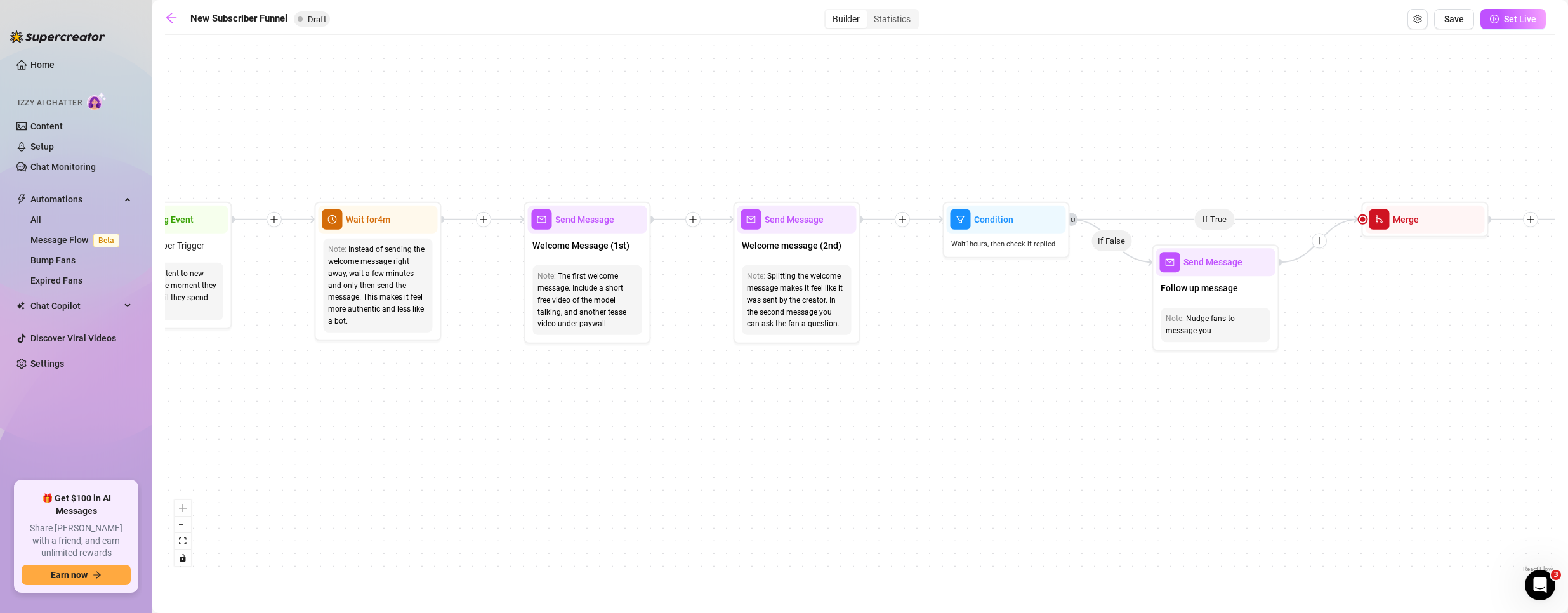
drag, startPoint x: 1159, startPoint y: 365, endPoint x: 792, endPoint y: 391, distance: 367.9
click at [792, 391] on div "If True If True If True If False If False If False If True If False Merge Merge…" at bounding box center [860, 308] width 1390 height 534
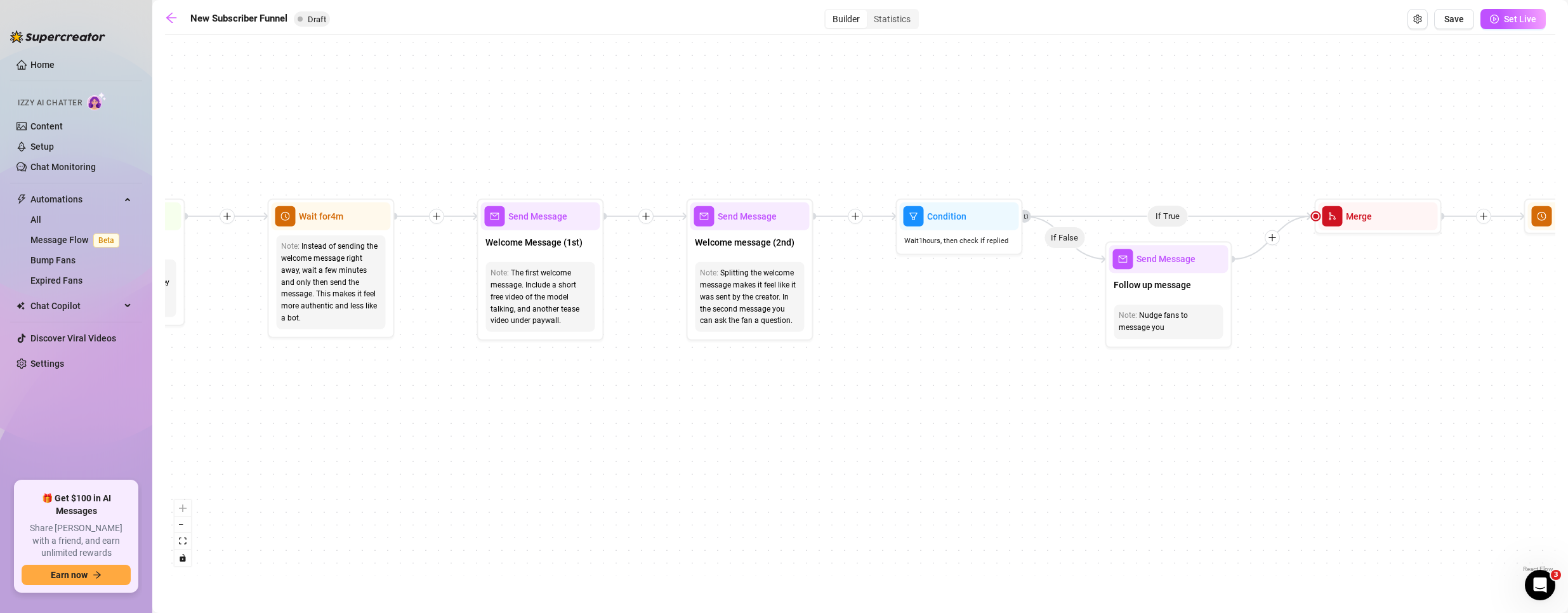
drag, startPoint x: 973, startPoint y: 363, endPoint x: 871, endPoint y: 341, distance: 104.3
click at [872, 341] on div "If True If True If True If False If False If False If True If False Merge Merge…" at bounding box center [860, 308] width 1390 height 534
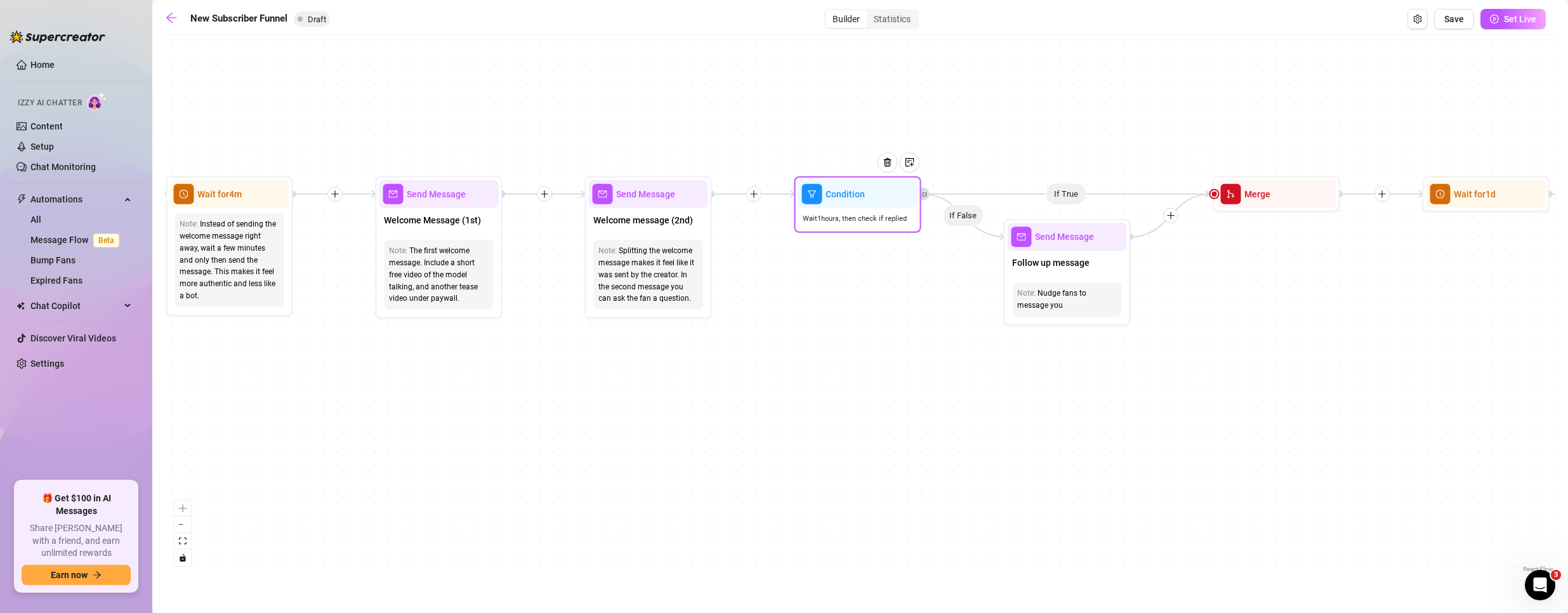
click at [854, 201] on div "Condition" at bounding box center [857, 194] width 119 height 28
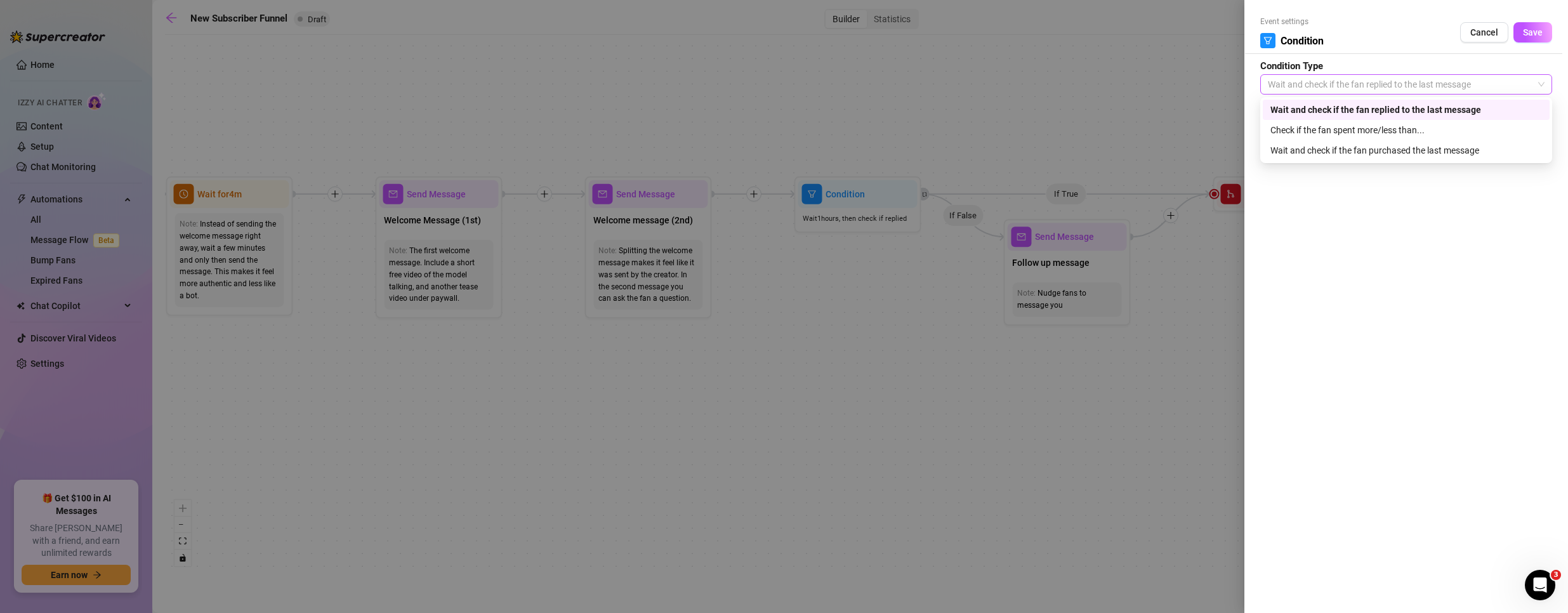
click at [1345, 86] on span "Wait and check if the fan replied to the last message" at bounding box center [1406, 84] width 277 height 19
click at [1322, 77] on span "Wait and check if the fan replied to the last message" at bounding box center [1406, 84] width 277 height 19
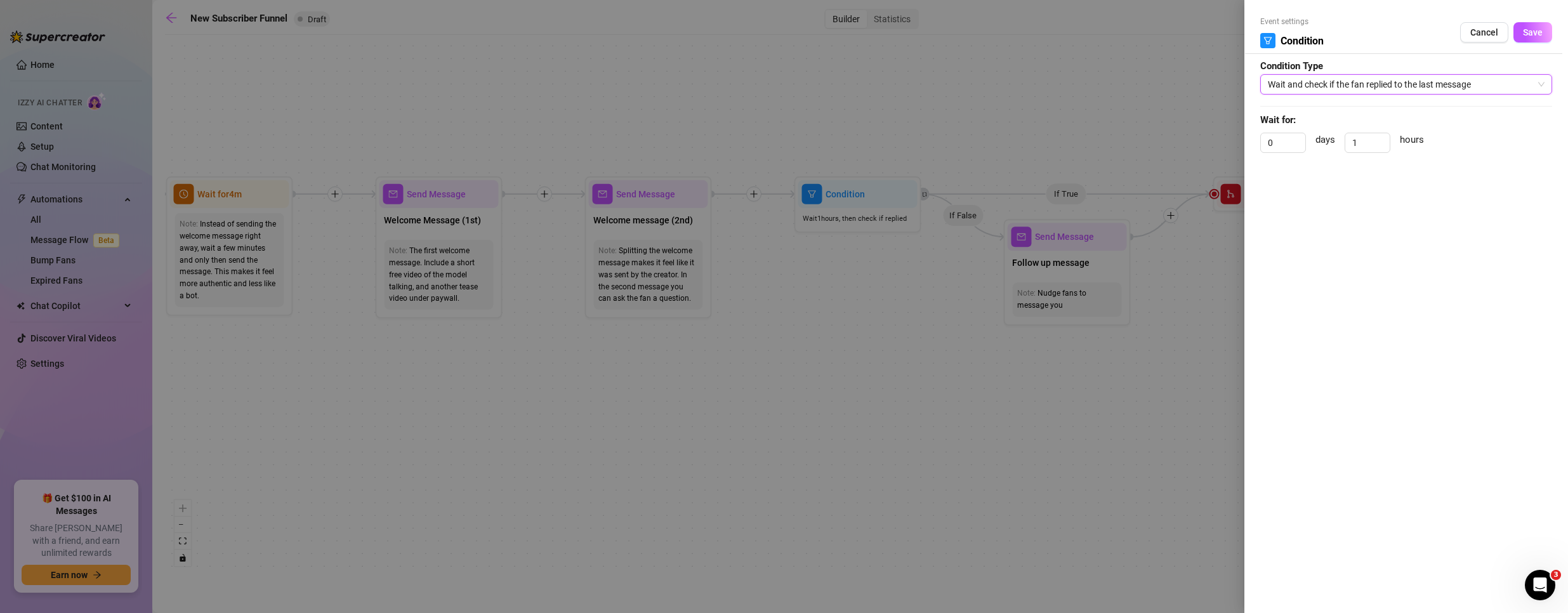
click at [942, 289] on div at bounding box center [784, 306] width 1568 height 613
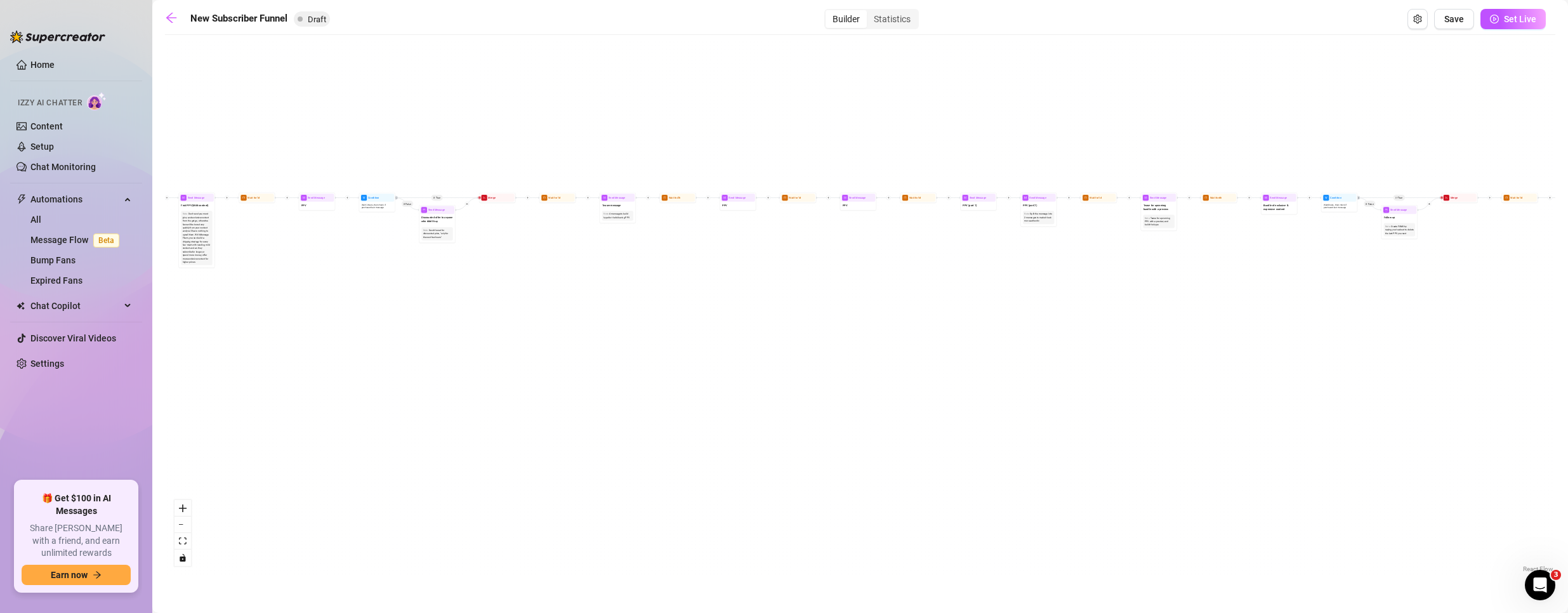
drag, startPoint x: 1334, startPoint y: 394, endPoint x: 505, endPoint y: 296, distance: 834.8
click at [505, 296] on div "If True If True If True If False If False If False If True If False Merge Merge…" at bounding box center [860, 308] width 1390 height 534
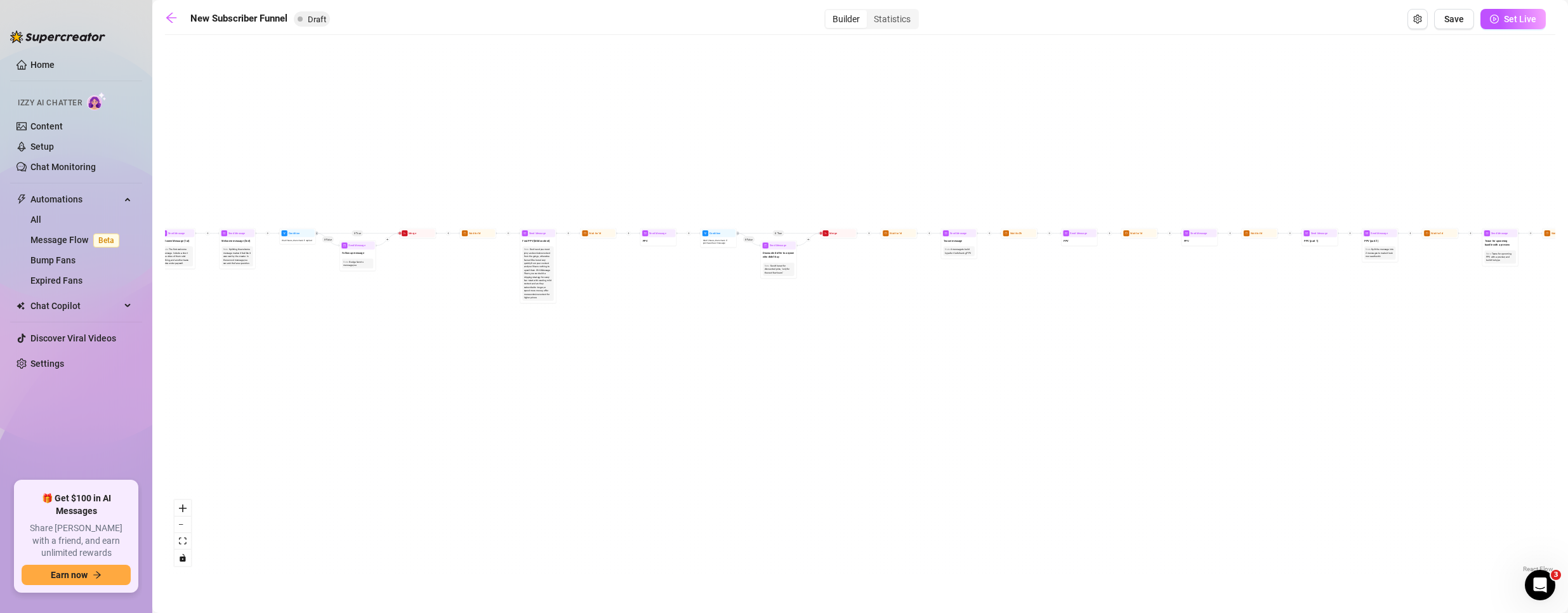
drag, startPoint x: 354, startPoint y: 340, endPoint x: 1064, endPoint y: 403, distance: 712.8
click at [1064, 403] on div "If True If True If True If False If False If False If True If False Merge Merge…" at bounding box center [860, 308] width 1390 height 534
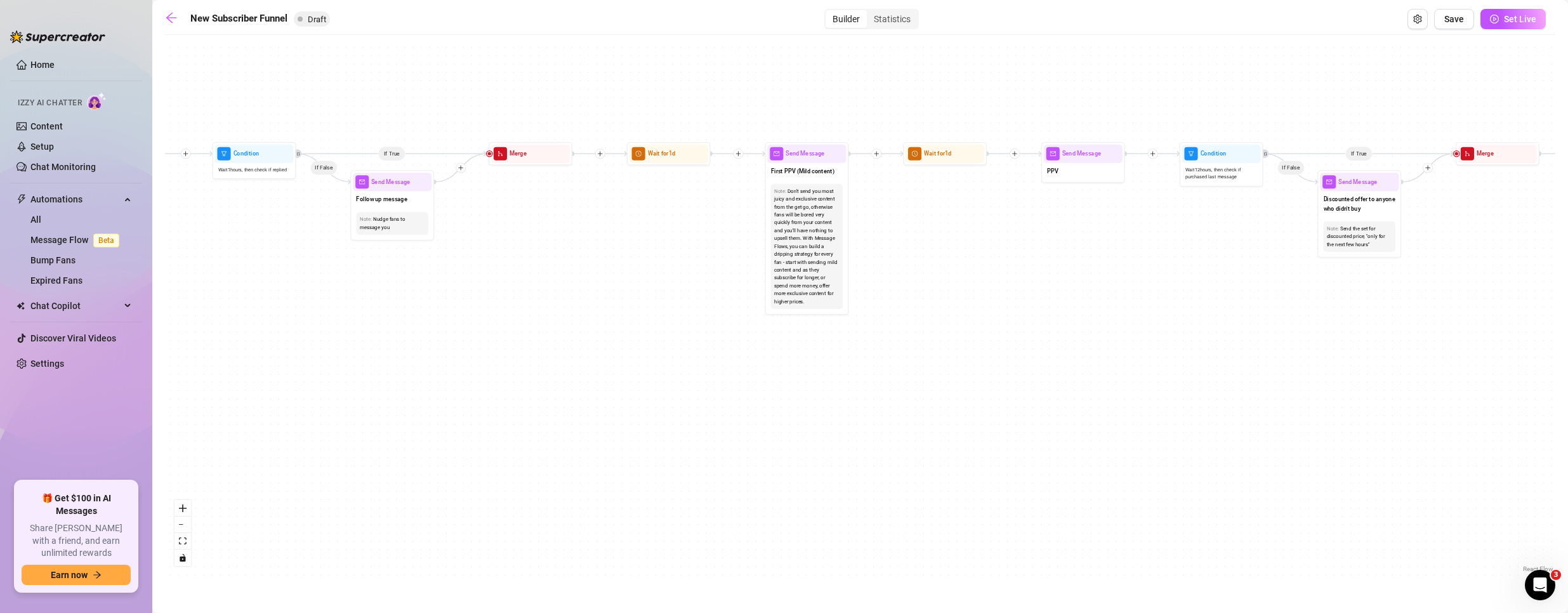
drag, startPoint x: 966, startPoint y: 310, endPoint x: 724, endPoint y: 309, distance: 242.0
click at [724, 309] on div "If True If True If True If False If False If False If True If False Merge Merge…" at bounding box center [860, 308] width 1390 height 534
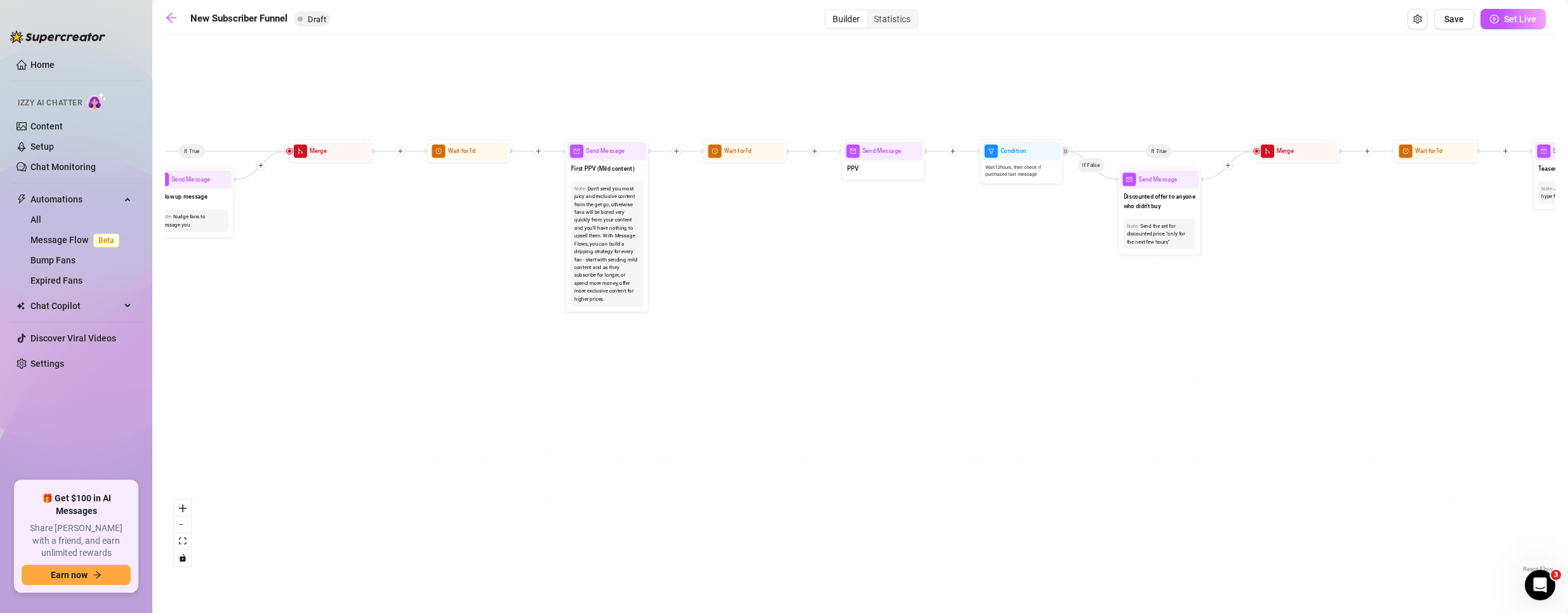
drag, startPoint x: 1007, startPoint y: 292, endPoint x: 871, endPoint y: 283, distance: 136.3
click at [871, 283] on div "If True If True If True If False If False If False If True If False Merge Merge…" at bounding box center [860, 308] width 1390 height 534
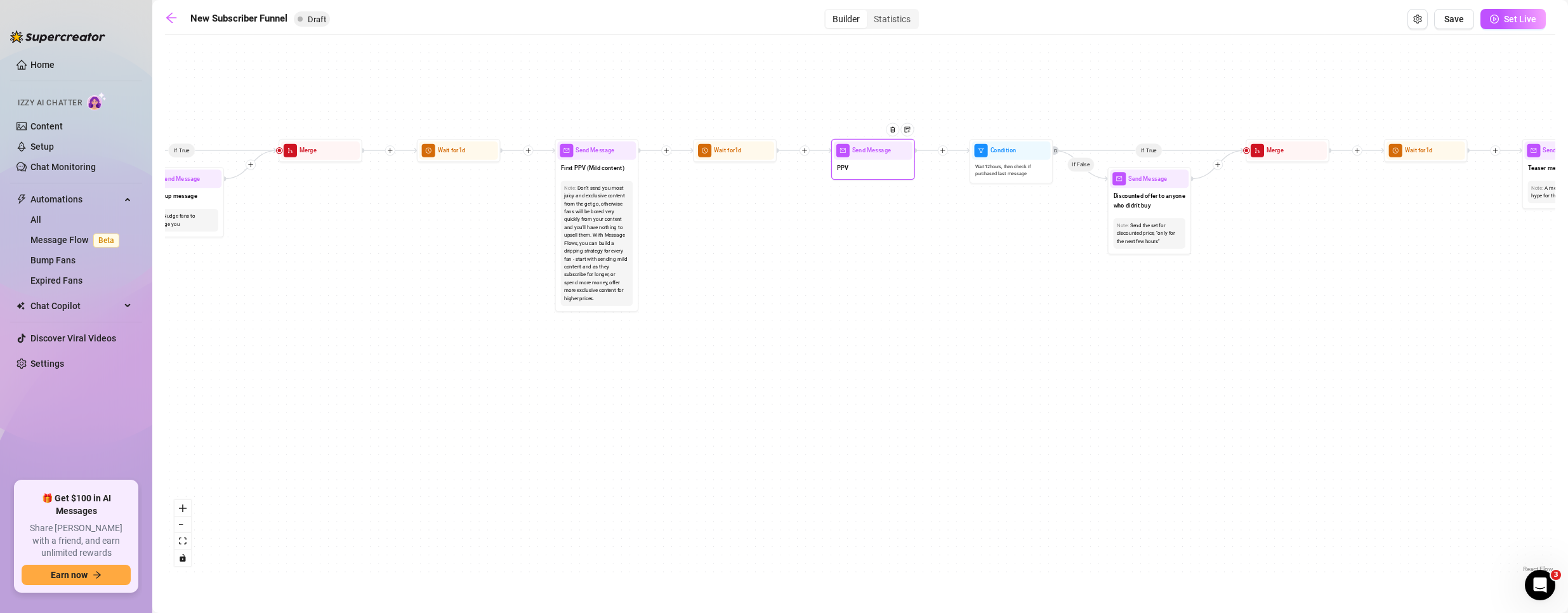
click at [860, 150] on span "Send Message" at bounding box center [872, 150] width 39 height 9
type textarea "PPV"
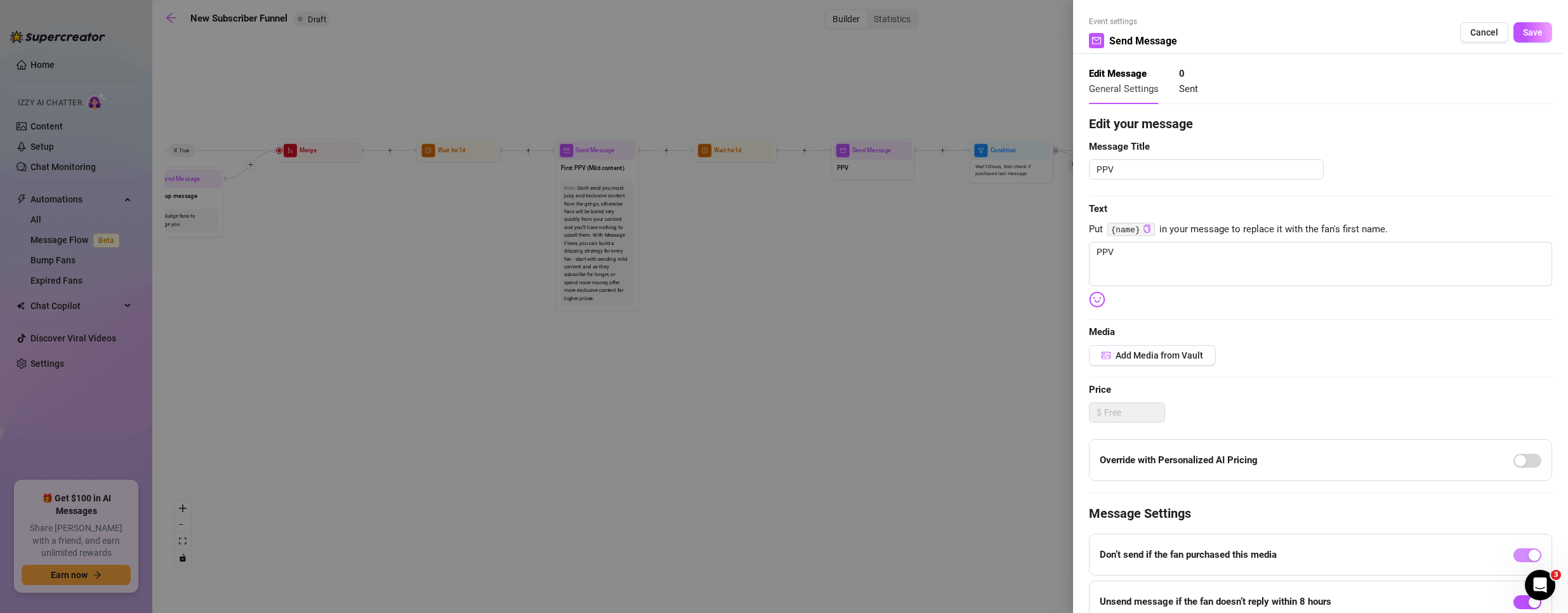
click at [911, 266] on div at bounding box center [784, 306] width 1568 height 613
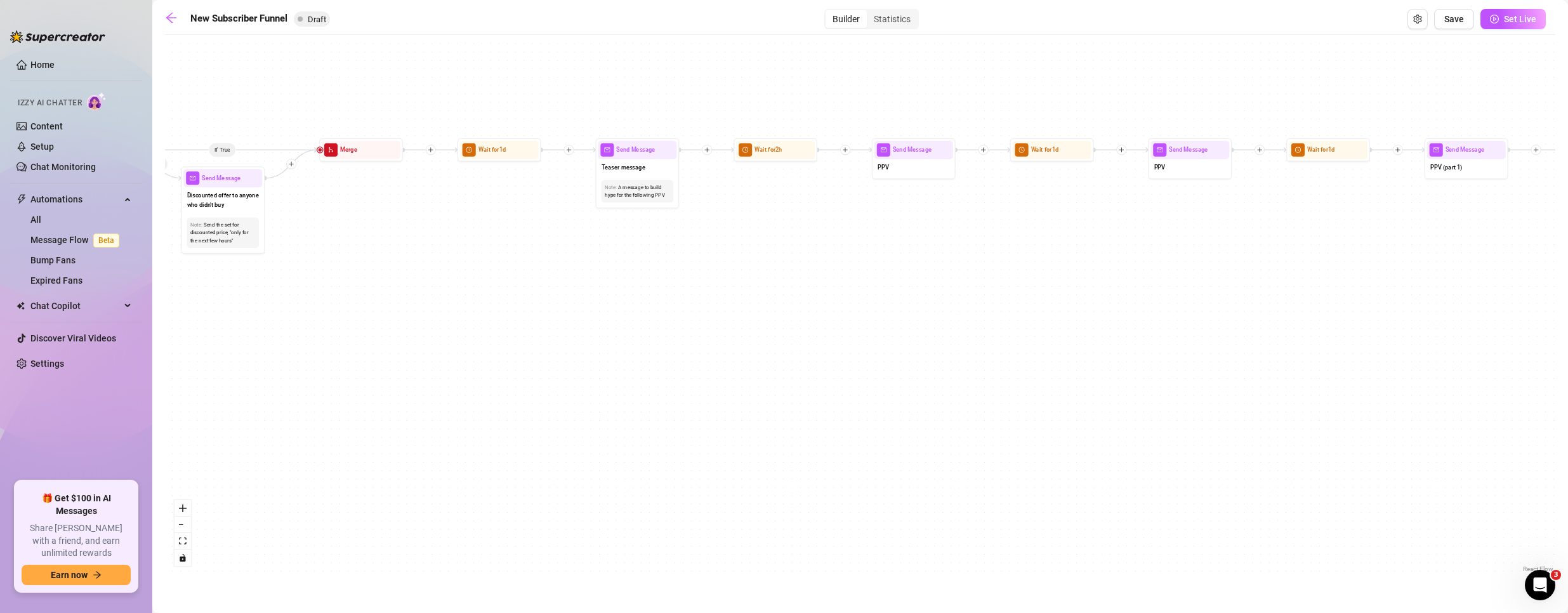
drag, startPoint x: 1210, startPoint y: 282, endPoint x: 170, endPoint y: 286, distance: 1040.0
click at [170, 286] on div "If True If True If True If False If False If False If True If False Merge Merge…" at bounding box center [860, 308] width 1390 height 534
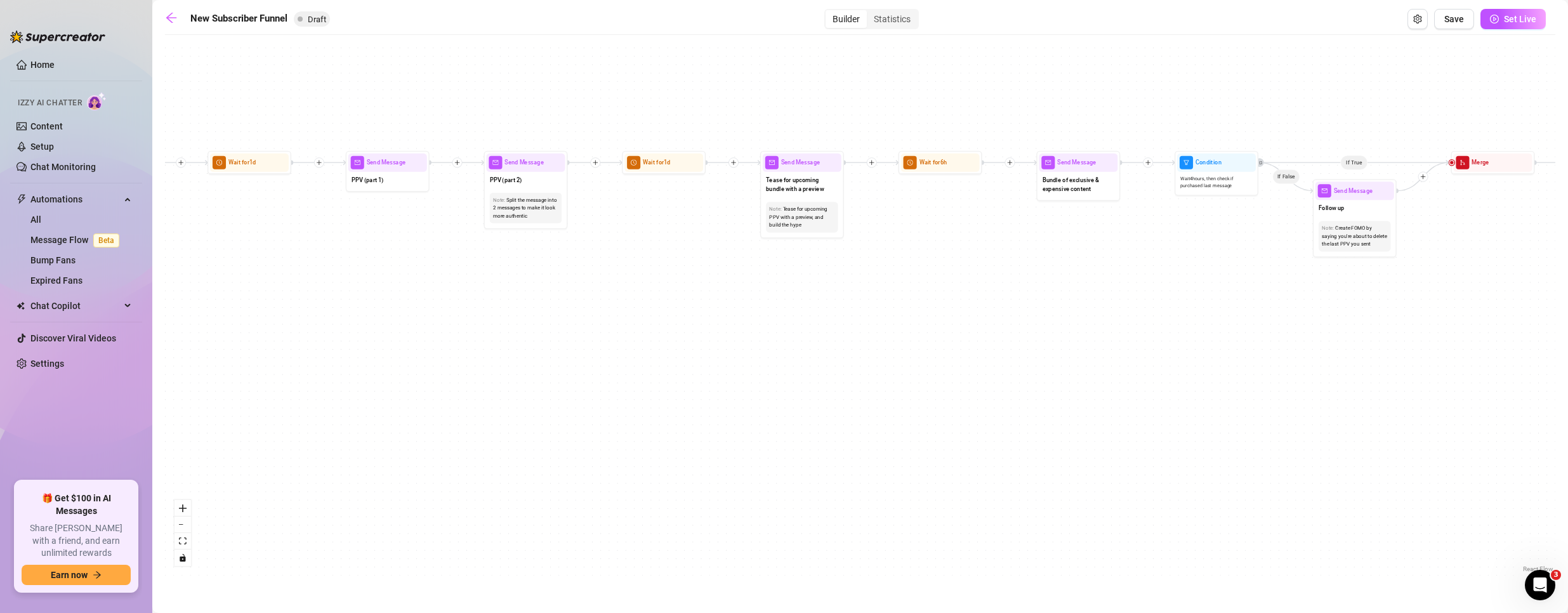
drag, startPoint x: 1364, startPoint y: 347, endPoint x: 240, endPoint y: 353, distance: 1124.0
click at [243, 362] on div "If True If True If True If False If False If False If True If False Merge Merge…" at bounding box center [860, 308] width 1390 height 534
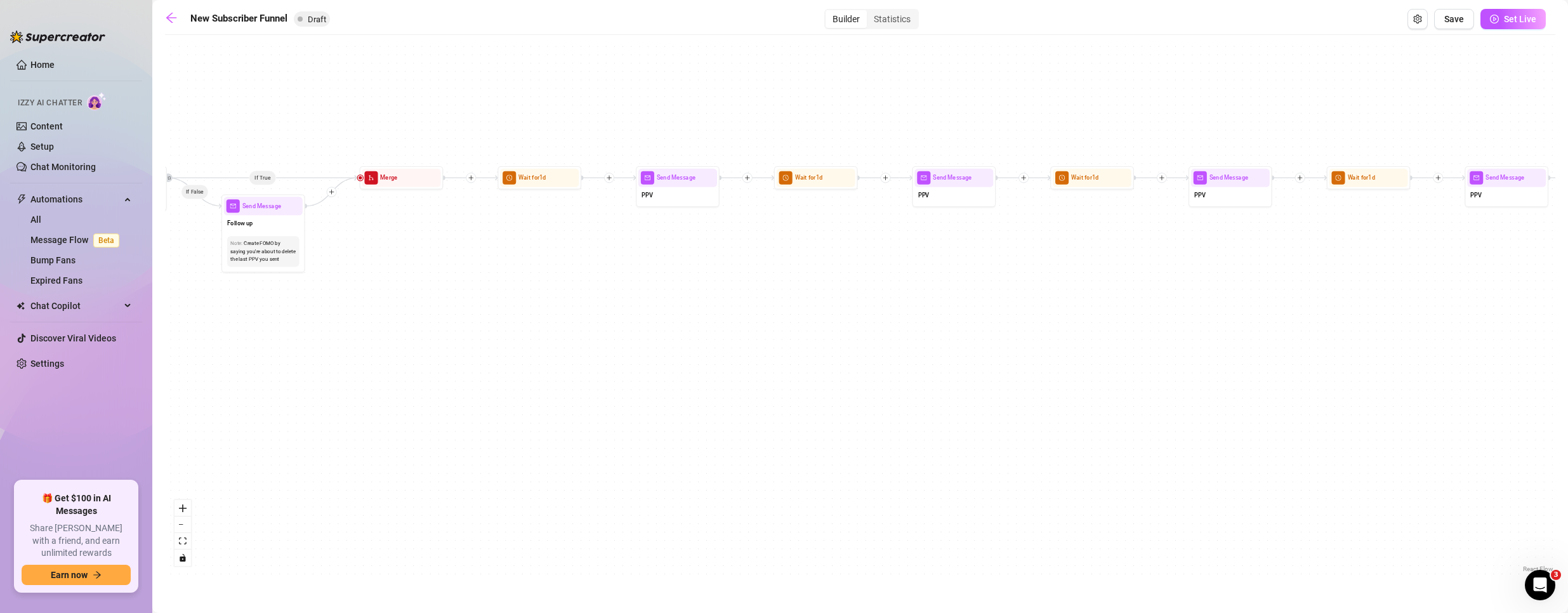
drag, startPoint x: 1384, startPoint y: 361, endPoint x: 316, endPoint y: 317, distance: 1068.9
click at [314, 324] on div "If True If True If True If False If False If False If True If False Merge Merge…" at bounding box center [860, 308] width 1390 height 534
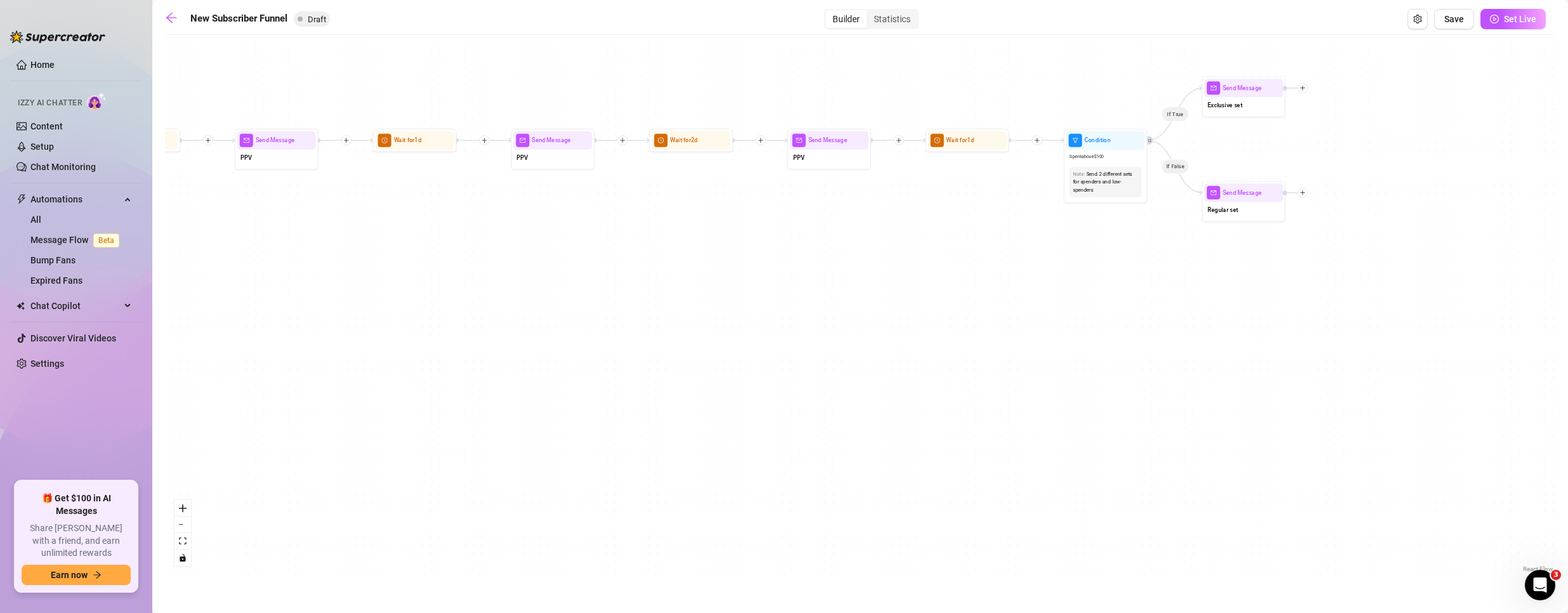
drag, startPoint x: 1187, startPoint y: 256, endPoint x: 160, endPoint y: 262, distance: 1027.0
click at [133, 284] on div "Home Izzy AI Chatter Content Setup Chat Monitoring Automations All Message Flow…" at bounding box center [784, 306] width 1568 height 613
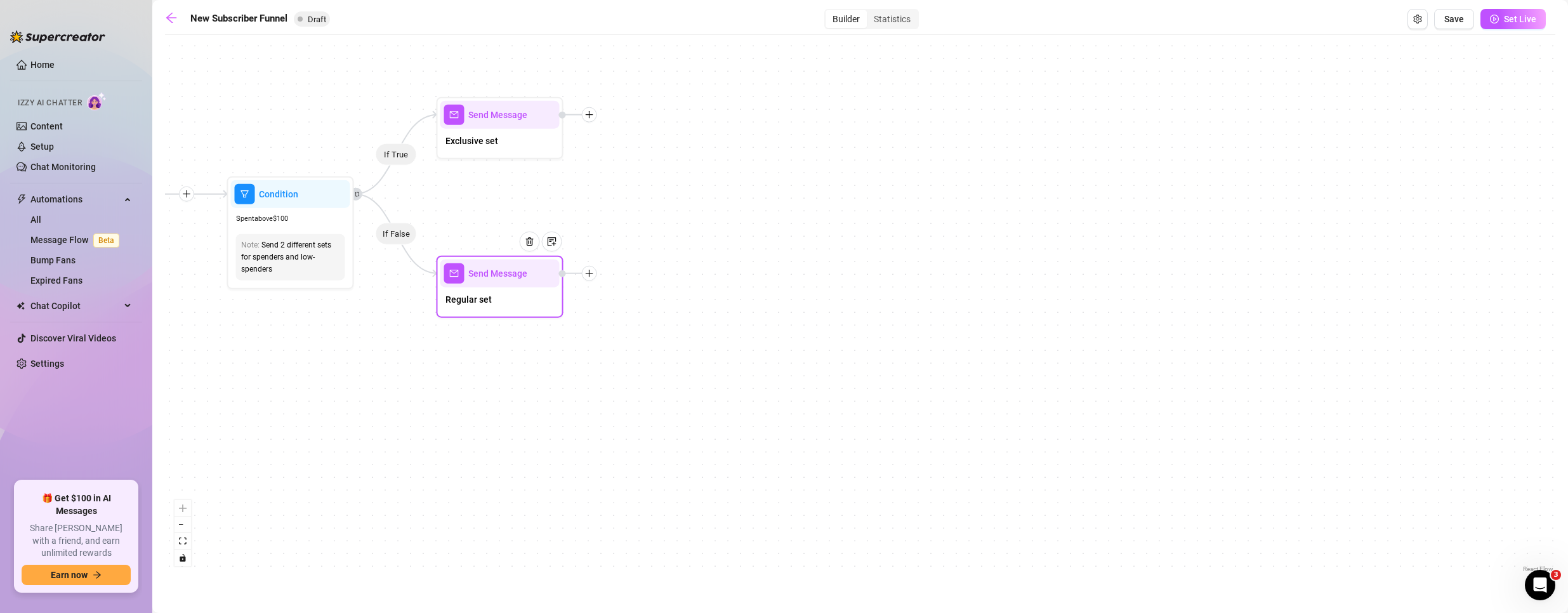
click at [589, 274] on icon "plus" at bounding box center [589, 273] width 7 height 1
click at [660, 360] on div "Merge Nodes" at bounding box center [652, 361] width 93 height 21
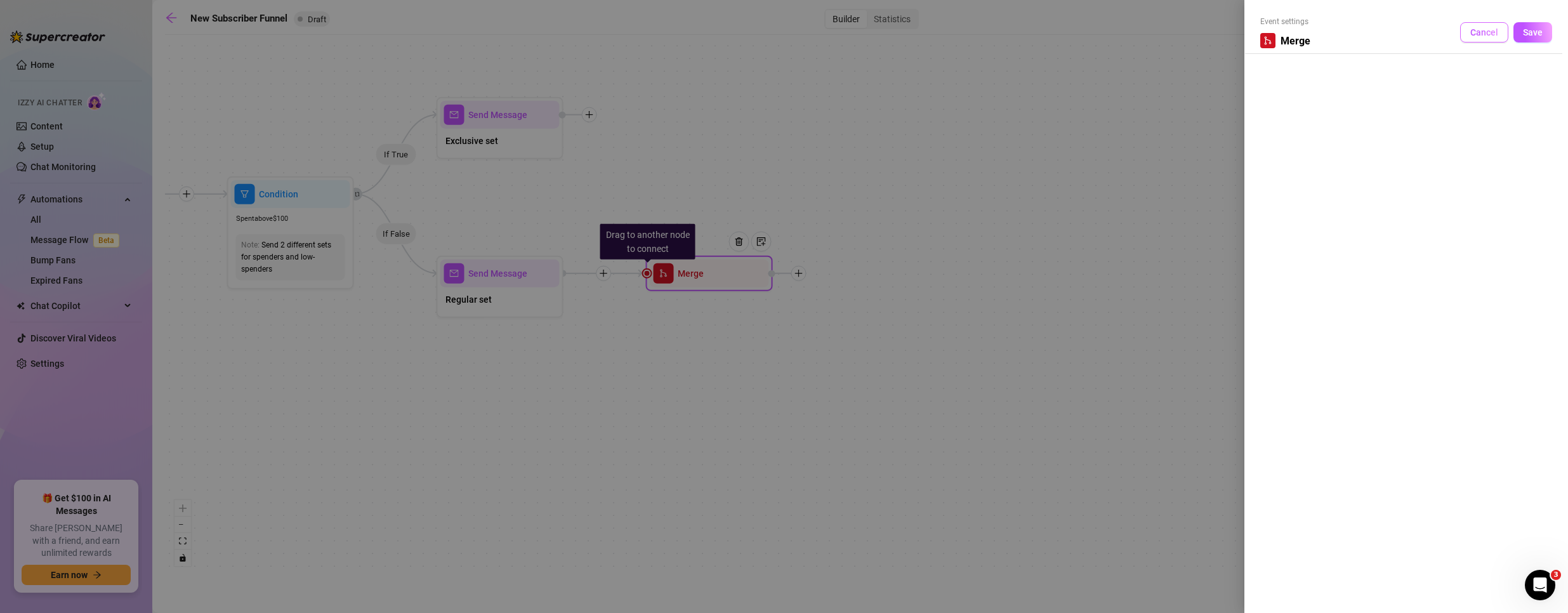
click at [1500, 34] on button "Cancel" at bounding box center [1484, 32] width 48 height 20
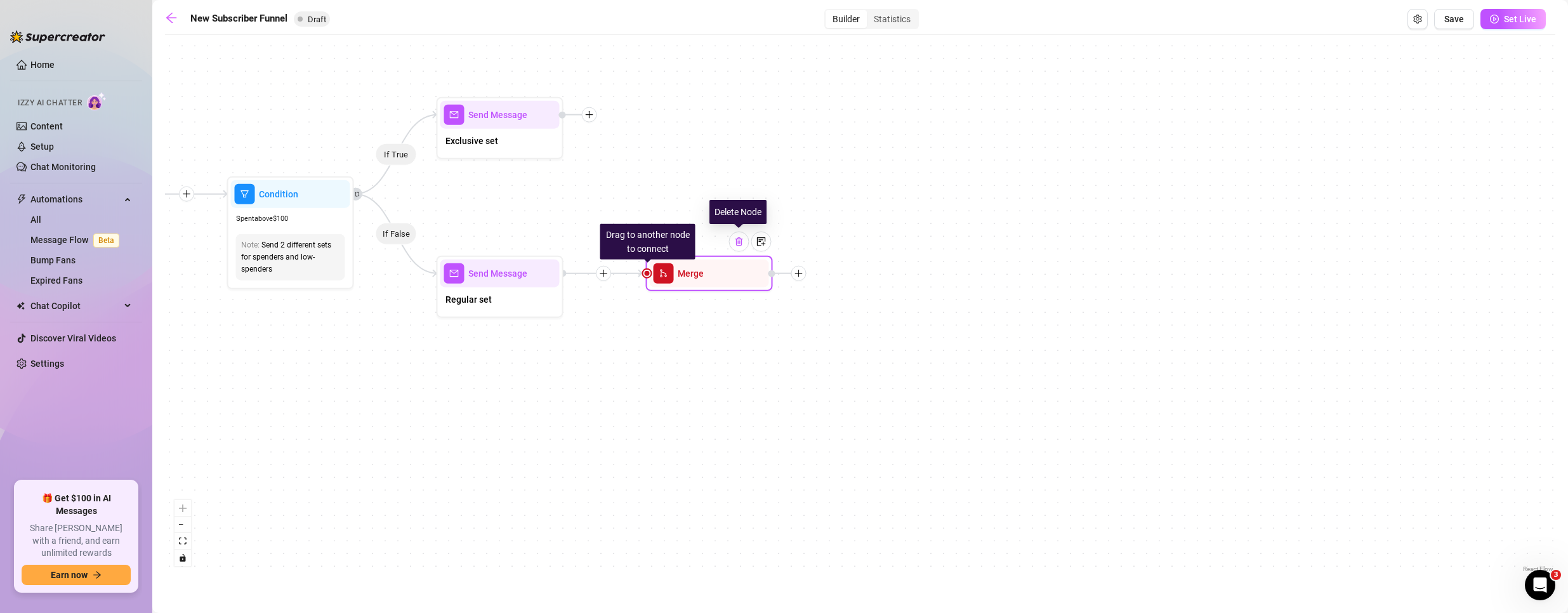
click at [743, 246] on img at bounding box center [739, 241] width 10 height 10
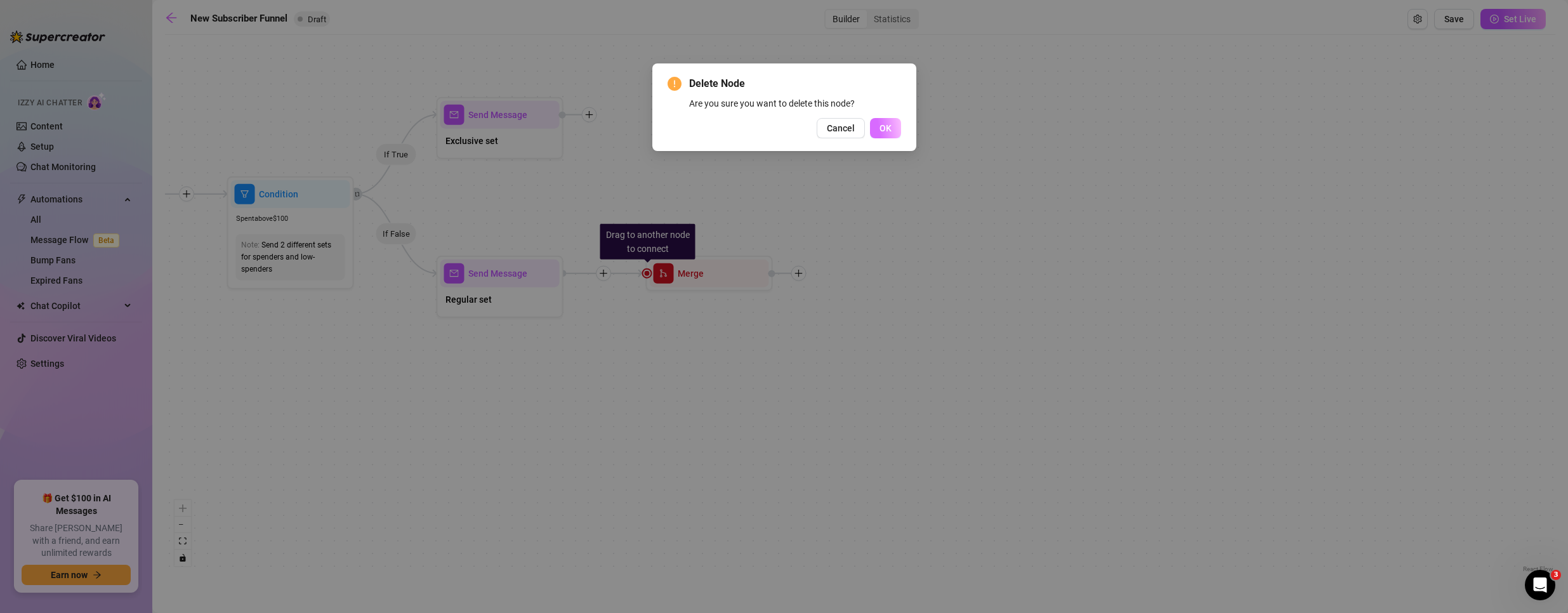
click at [881, 130] on span "OK" at bounding box center [886, 128] width 12 height 10
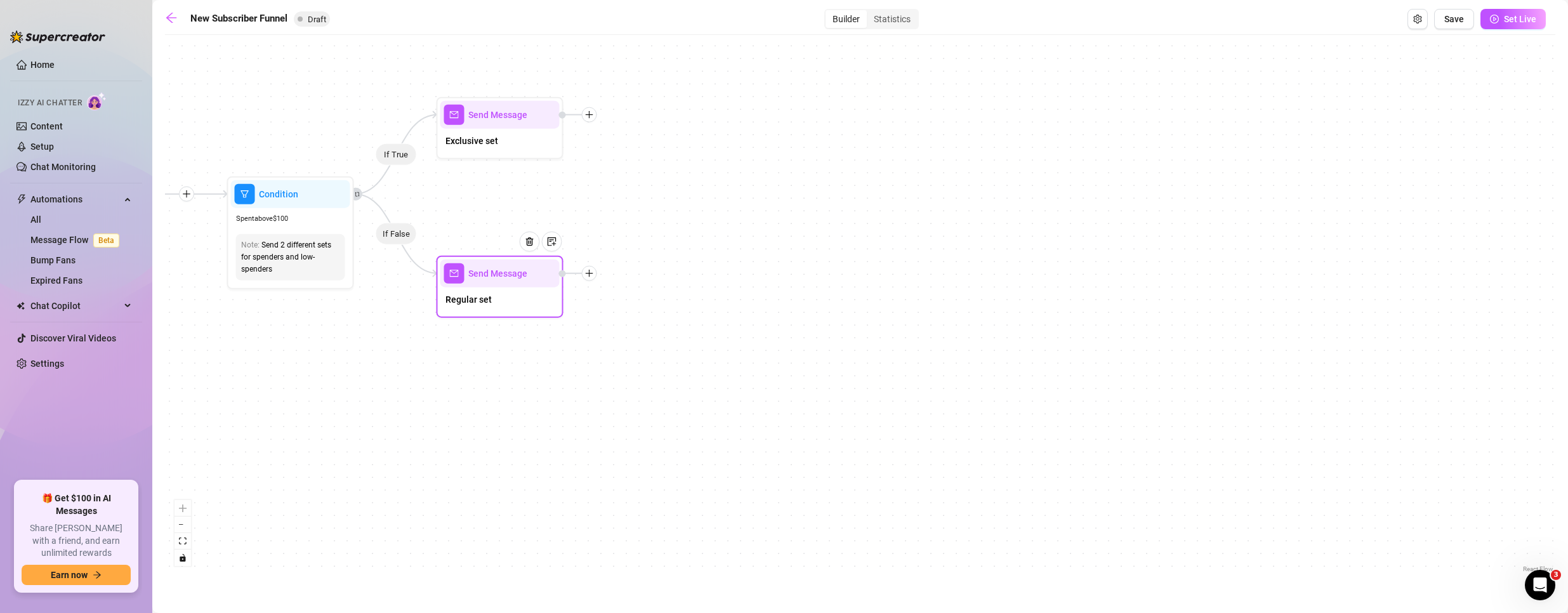
click at [517, 278] on div at bounding box center [534, 251] width 55 height 65
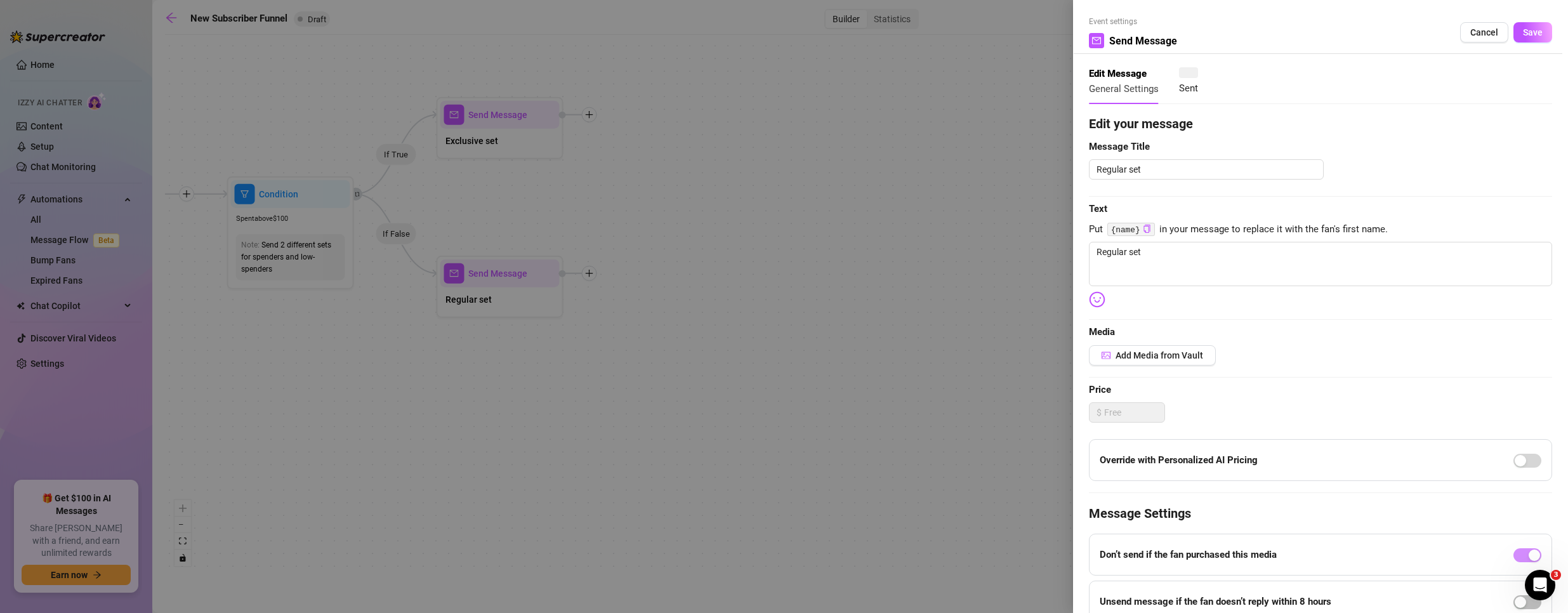
type textarea "Regular set"
click at [574, 276] on div at bounding box center [784, 306] width 1568 height 613
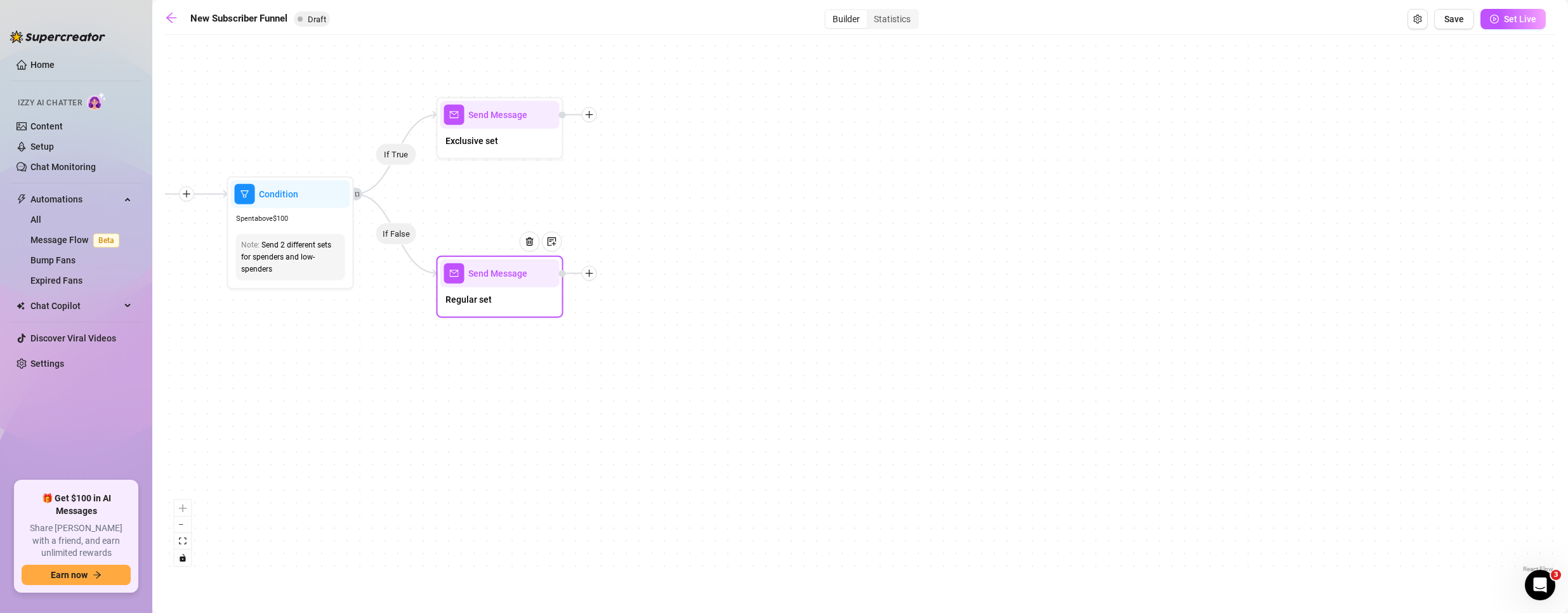
click at [590, 276] on icon "plus" at bounding box center [589, 273] width 9 height 9
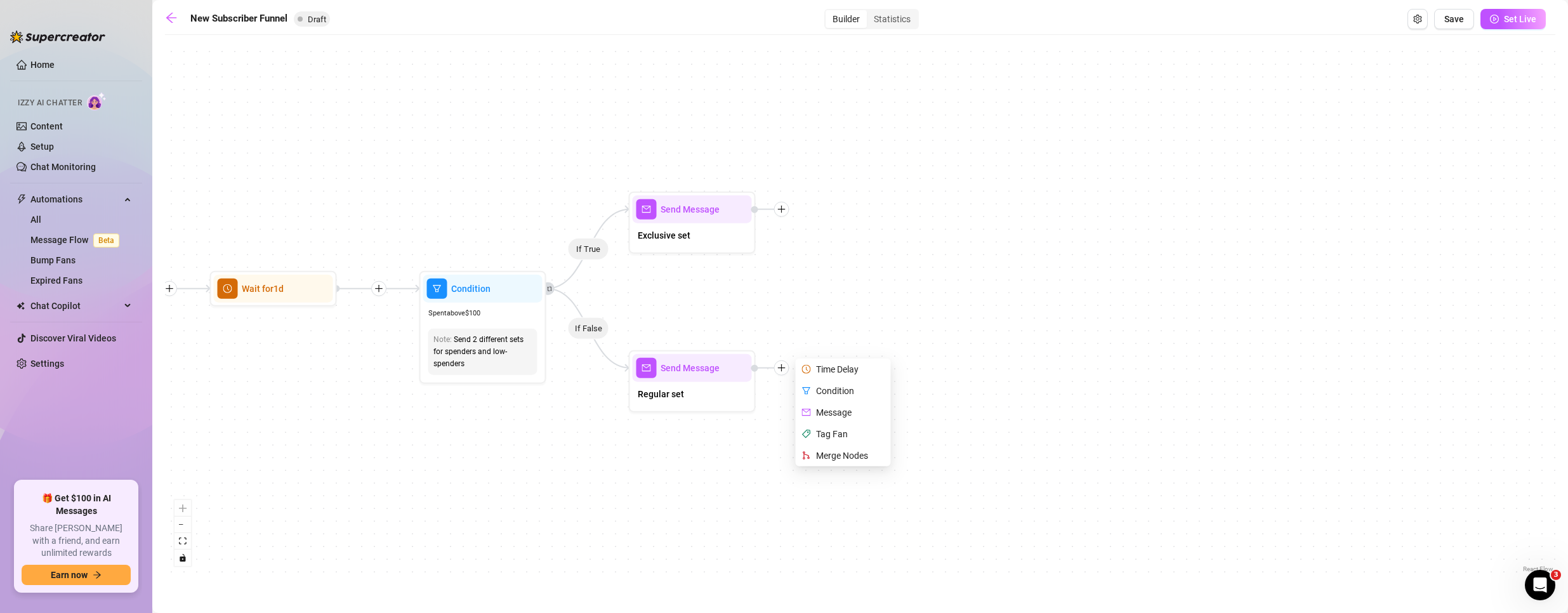
drag, startPoint x: 364, startPoint y: 441, endPoint x: 559, endPoint y: 535, distance: 216.5
click at [559, 535] on div "If True If True If True If False If False If False If True If False Merge Merge…" at bounding box center [860, 308] width 1390 height 534
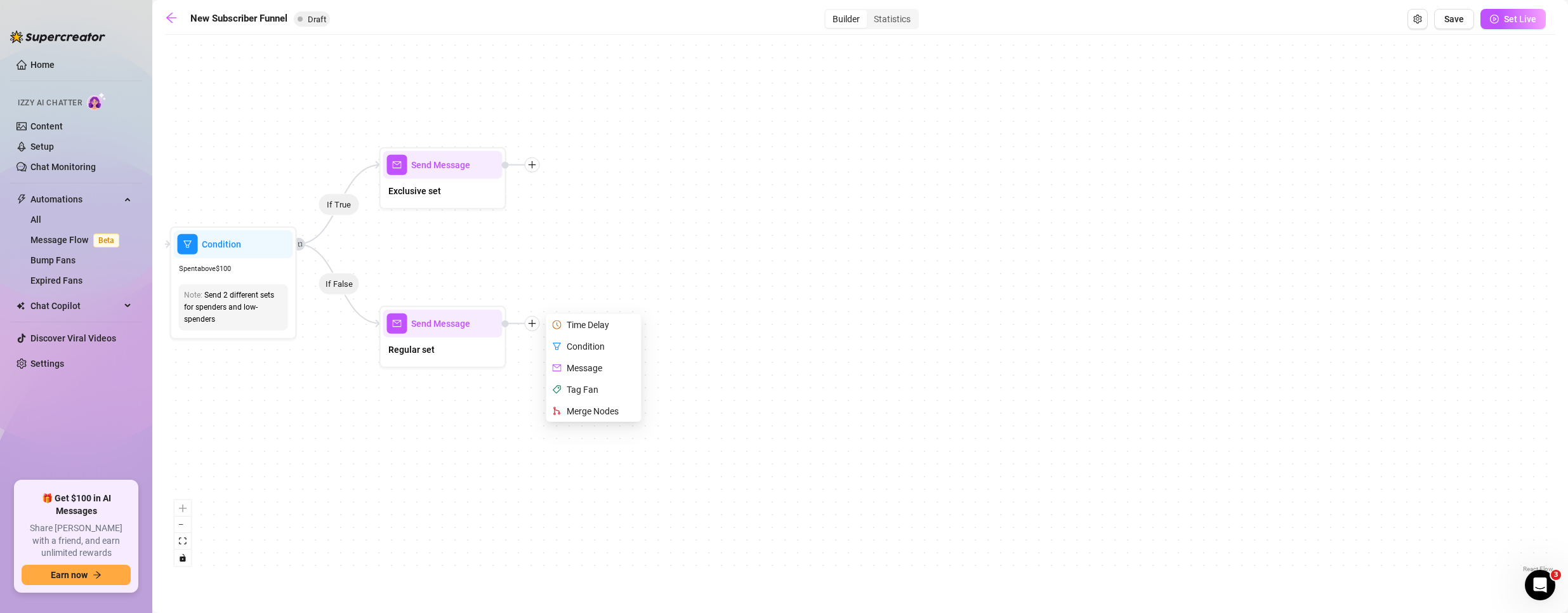
drag, startPoint x: 562, startPoint y: 522, endPoint x: 316, endPoint y: 459, distance: 253.9
click at [308, 477] on div "If True If True If True If False If False If False If True If False Merge Merge…" at bounding box center [860, 308] width 1390 height 534
drag, startPoint x: 555, startPoint y: 491, endPoint x: 584, endPoint y: 479, distance: 31.4
click at [582, 480] on div "If True If True If True If False If False If False If True If False Merge Merge…" at bounding box center [860, 308] width 1390 height 534
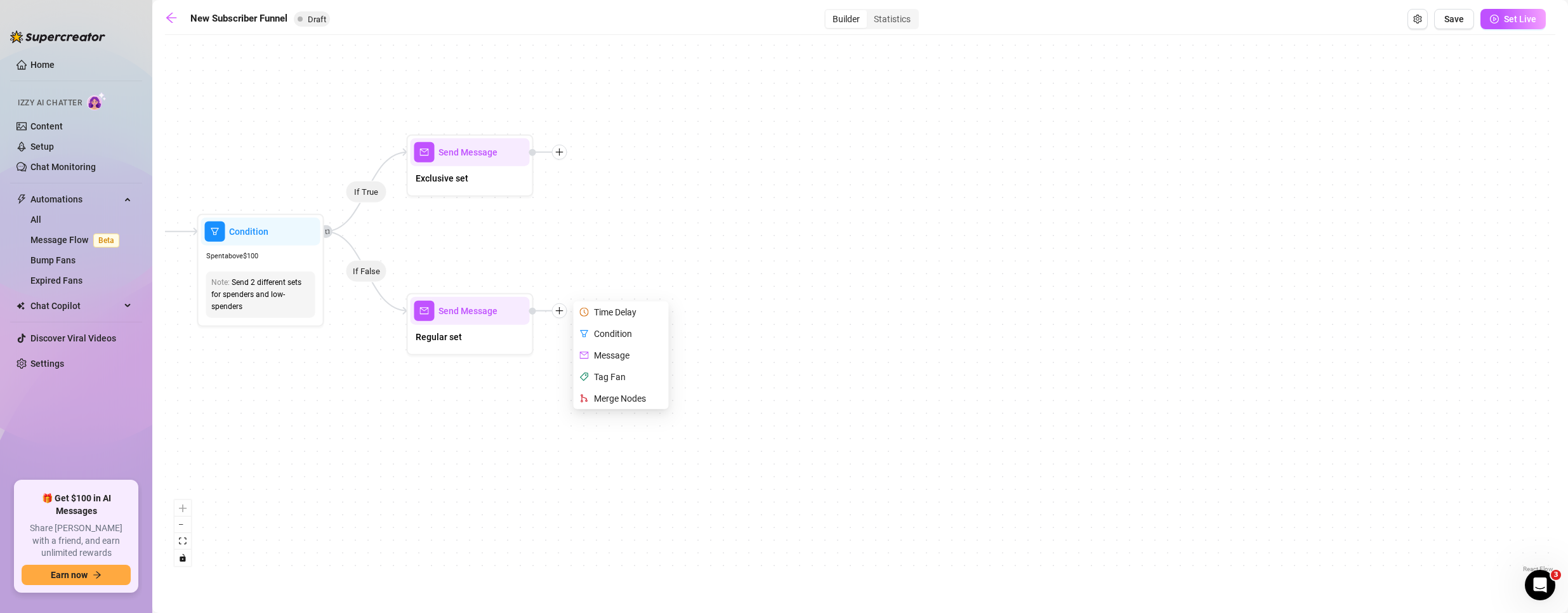
click at [529, 411] on div "If True If True If True If False If False If False If True If False Merge Merge…" at bounding box center [860, 308] width 1390 height 534
click at [573, 307] on div "If True If True If True If False If False If False If True If False Merge Merge…" at bounding box center [860, 308] width 1390 height 534
click at [563, 312] on icon "plus" at bounding box center [559, 310] width 9 height 9
click at [501, 433] on div "If True If True If True If False If False If False If True If False Merge Merge…" at bounding box center [860, 308] width 1390 height 534
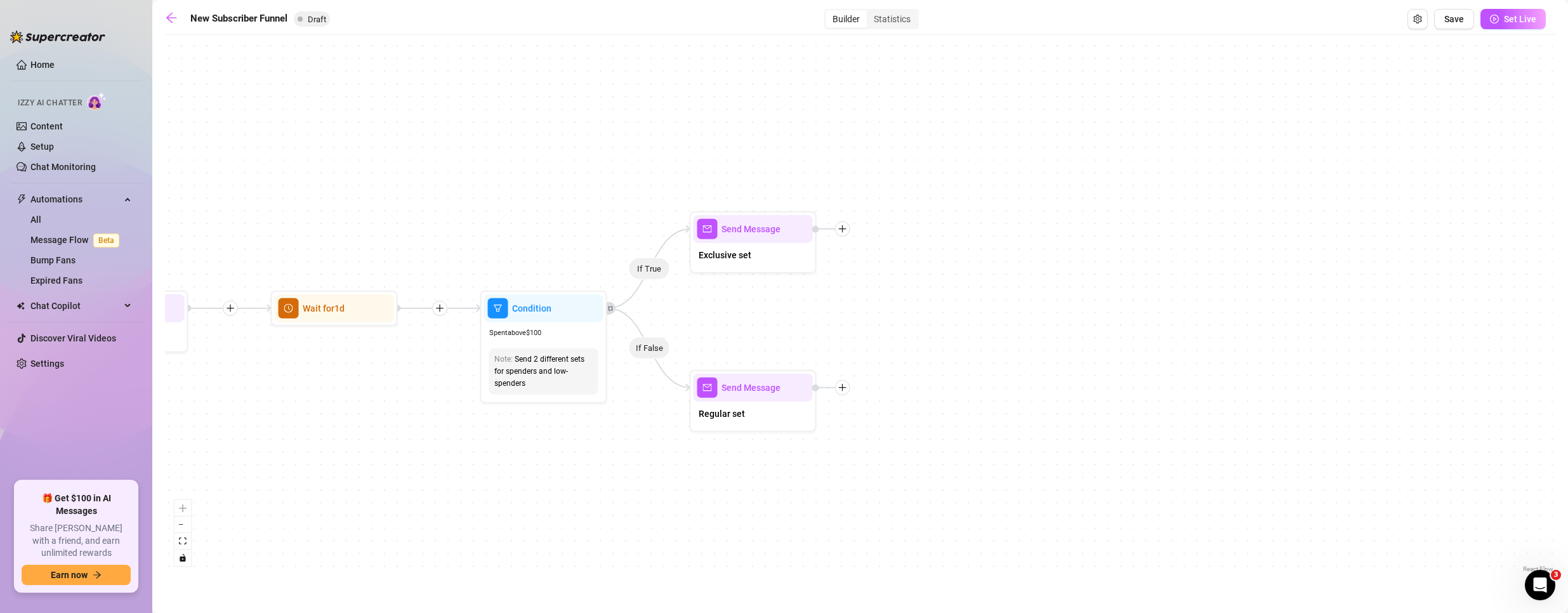
drag, startPoint x: 390, startPoint y: 453, endPoint x: 951, endPoint y: 580, distance: 575.2
click at [951, 581] on main "New Subscriber Funnel Draft Builder Statistics Save Set Live If True If True If…" at bounding box center [860, 306] width 1416 height 613
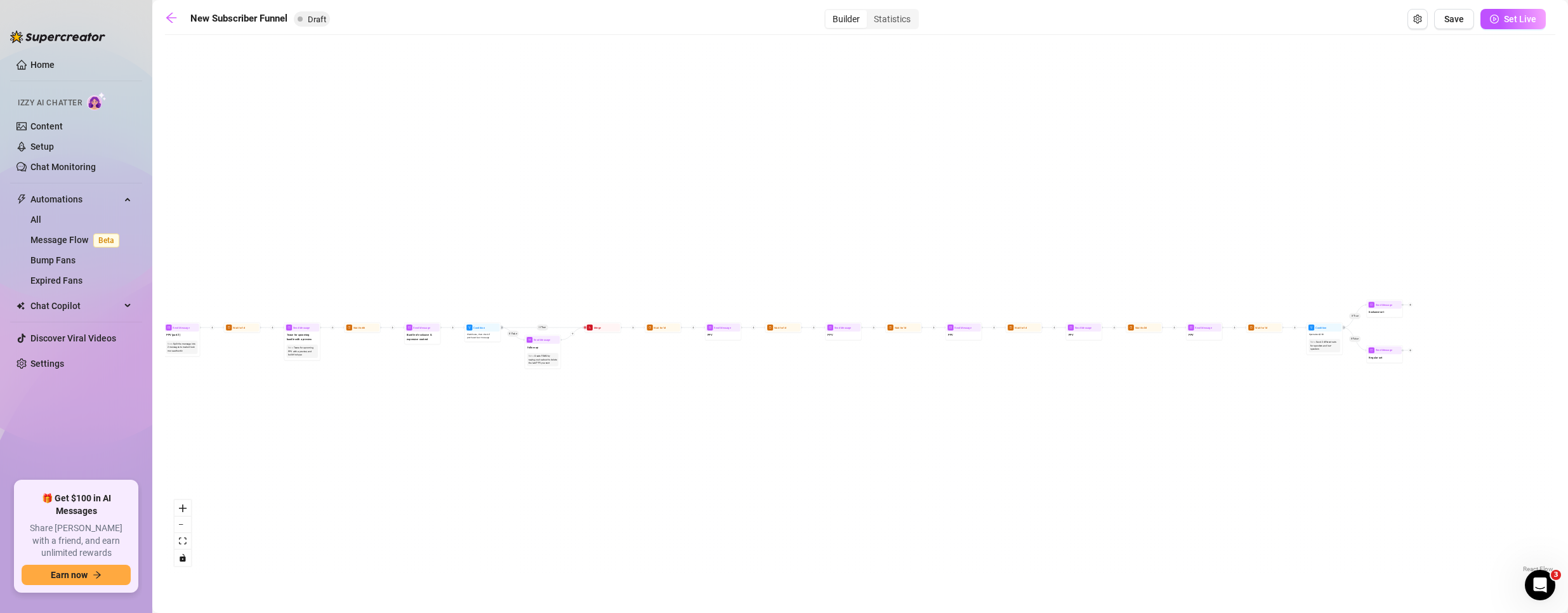
drag, startPoint x: 441, startPoint y: 513, endPoint x: 1121, endPoint y: 379, distance: 693.1
click at [1116, 375] on div "If True If True If True If False If False If False If True If False Merge Merge…" at bounding box center [860, 308] width 1390 height 534
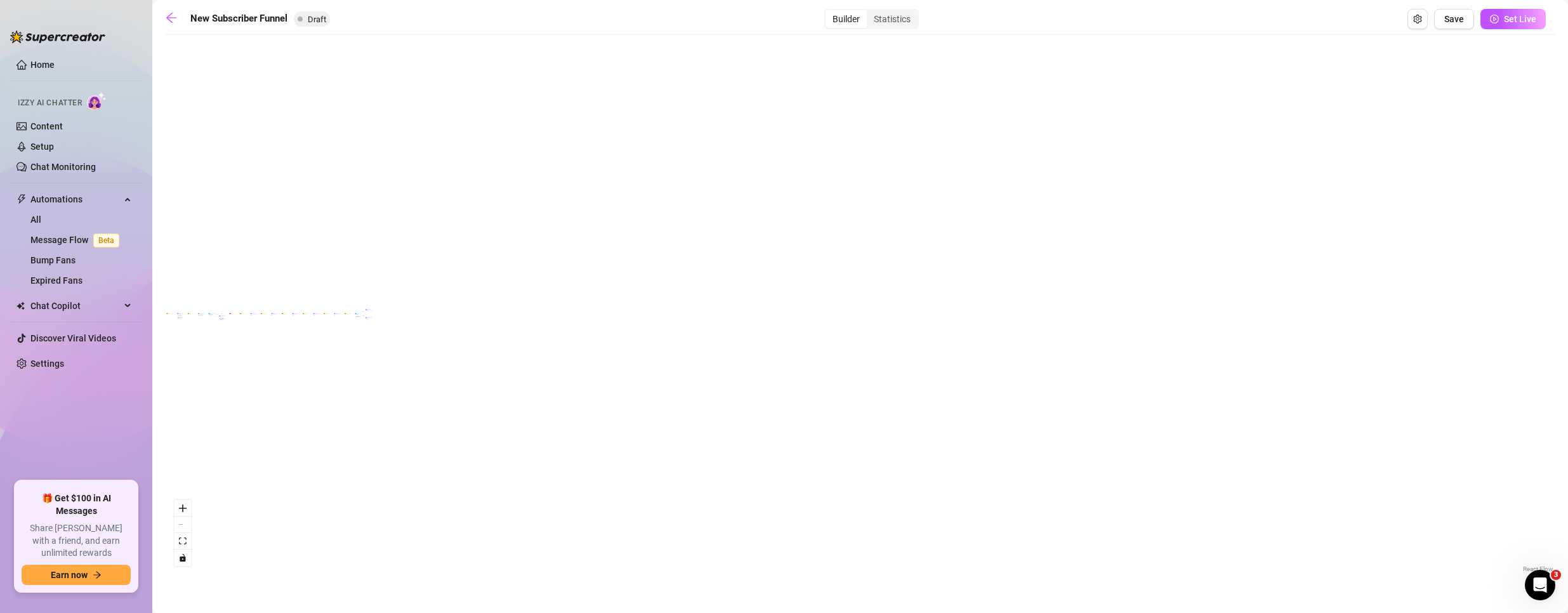
drag, startPoint x: 1186, startPoint y: 493, endPoint x: 571, endPoint y: 429, distance: 618.3
click at [577, 423] on div "If True If True If True If False If False If False If True If False Merge Merge…" at bounding box center [860, 308] width 1390 height 534
drag, startPoint x: 395, startPoint y: 435, endPoint x: 1161, endPoint y: 453, distance: 766.2
click at [1161, 453] on div "If True If True If True If False If False If False If True If False Merge Merge…" at bounding box center [860, 308] width 1390 height 534
drag, startPoint x: 439, startPoint y: 362, endPoint x: 561, endPoint y: 385, distance: 124.1
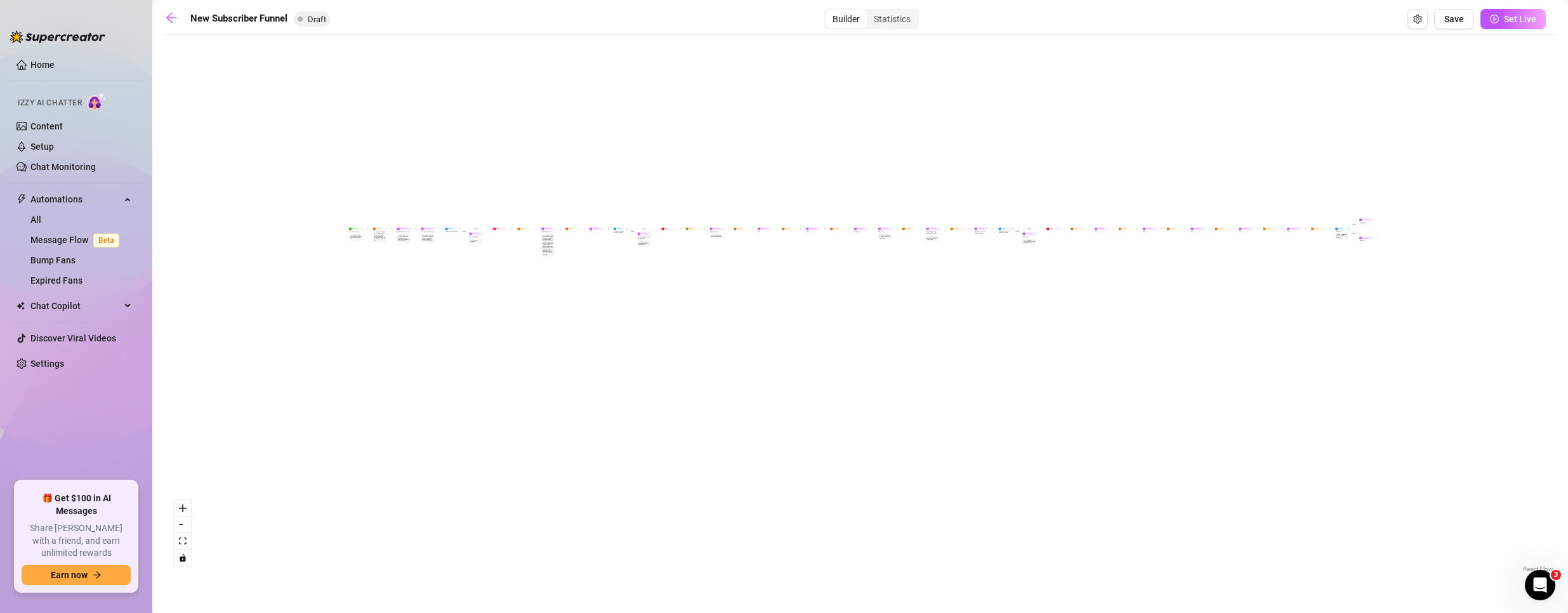
click at [546, 385] on div "If True If True If True If False If False If False If True If False Merge Merge…" at bounding box center [860, 308] width 1390 height 534
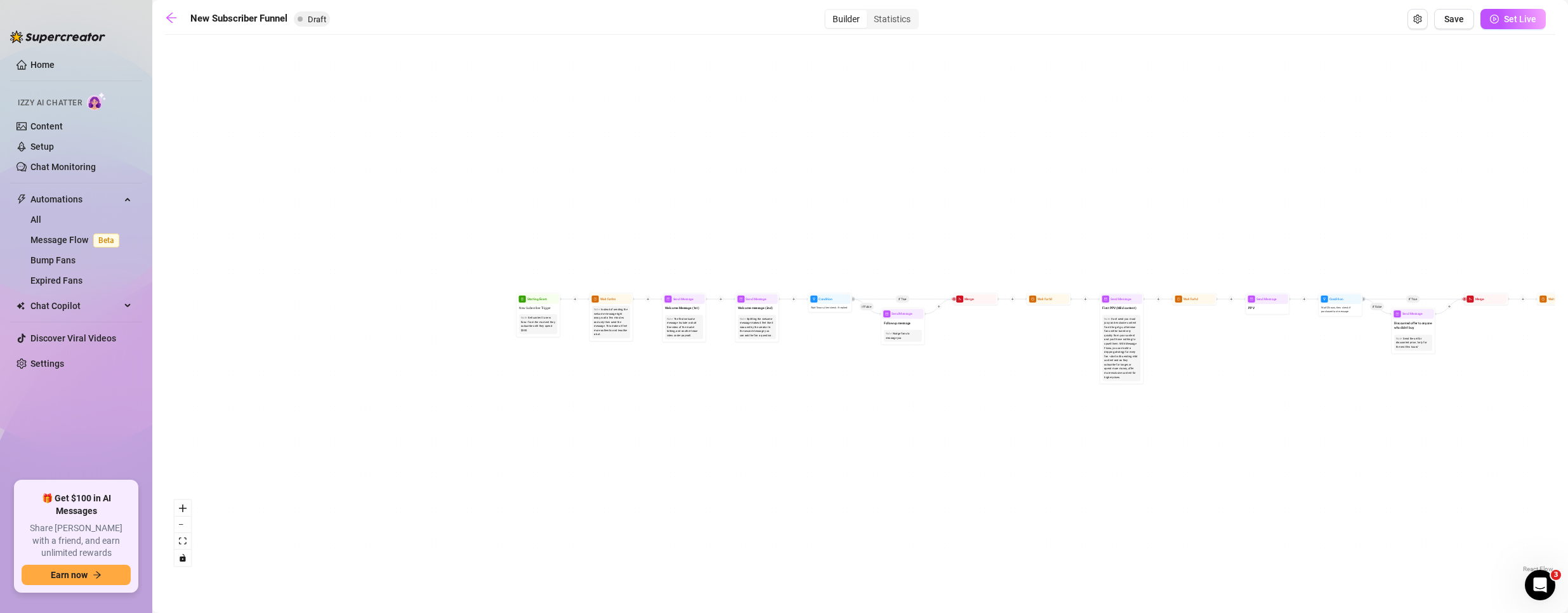
drag, startPoint x: 505, startPoint y: 271, endPoint x: 1073, endPoint y: 648, distance: 681.7
click at [1073, 612] on html "Home Izzy AI Chatter Content Setup Chat Monitoring Automations All Message Flow…" at bounding box center [784, 306] width 1568 height 613
click at [882, 20] on div "Statistics" at bounding box center [892, 19] width 51 height 18
click at [870, 12] on input "Statistics" at bounding box center [870, 12] width 0 height 0
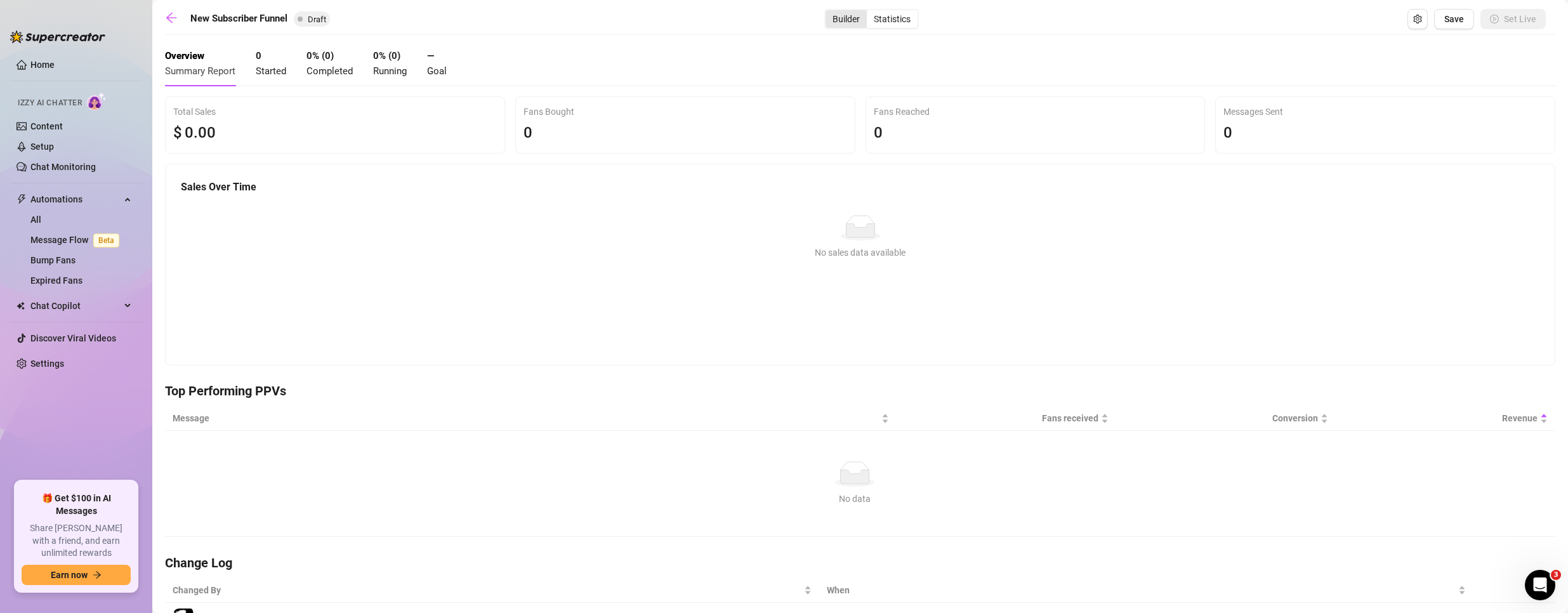
click at [840, 23] on div "Builder" at bounding box center [846, 19] width 41 height 18
click at [829, 12] on input "Builder" at bounding box center [829, 12] width 0 height 0
click at [840, 23] on div "Builder" at bounding box center [846, 19] width 41 height 18
click at [829, 12] on input "Builder" at bounding box center [829, 12] width 0 height 0
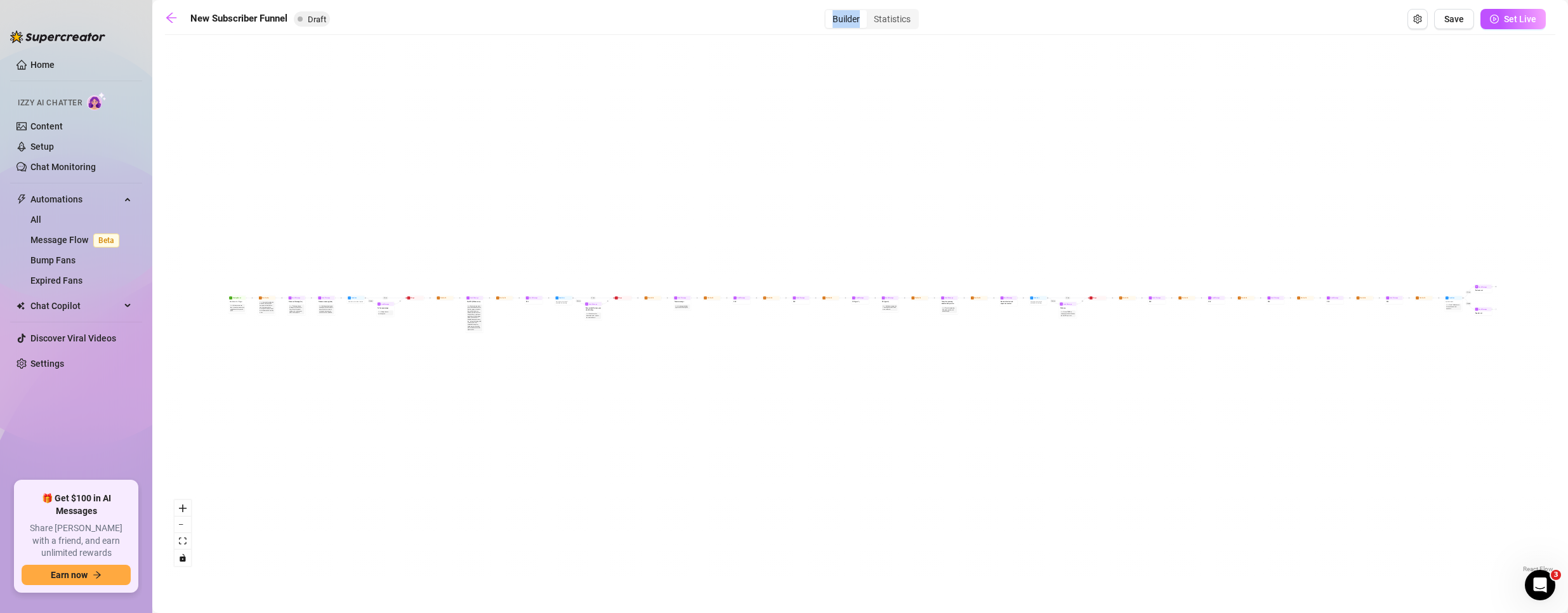
click at [892, 140] on div "If True If False If True If False If True If False If True If False Merge Merge…" at bounding box center [860, 308] width 1390 height 534
click at [894, 13] on div "Statistics" at bounding box center [892, 19] width 51 height 18
click at [870, 12] on input "Statistics" at bounding box center [870, 12] width 0 height 0
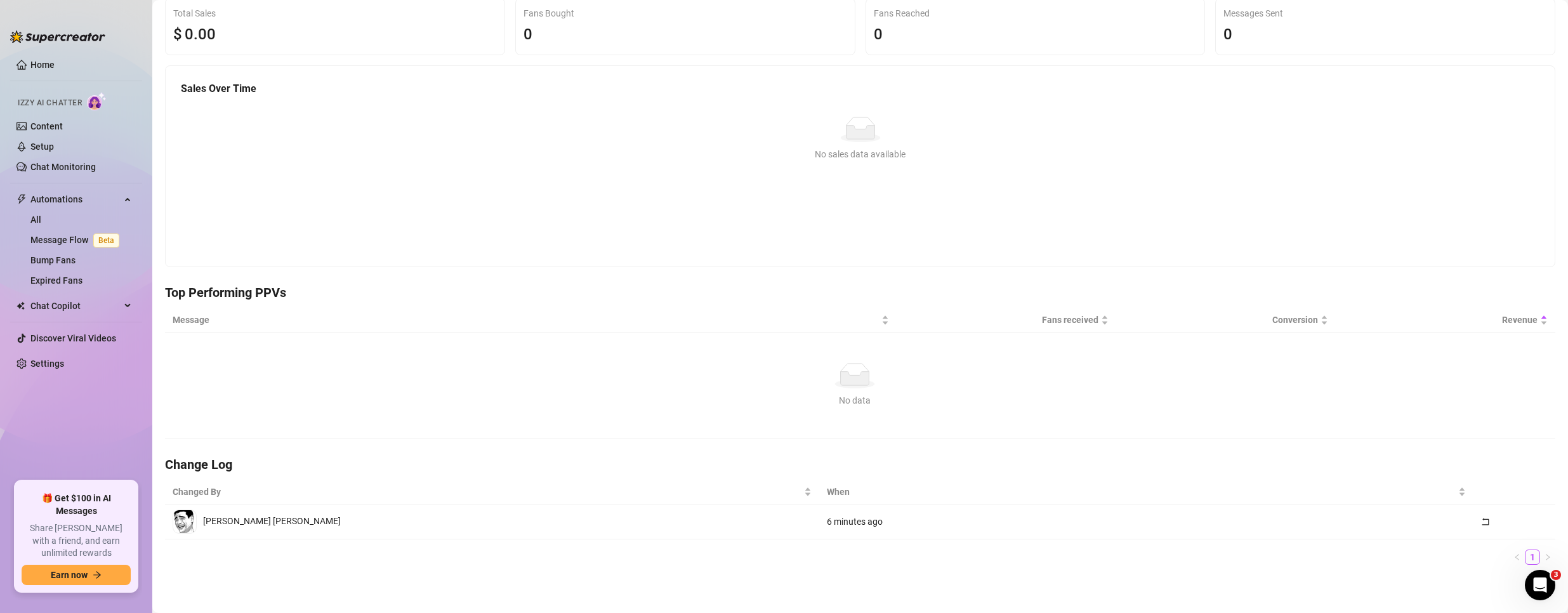
scroll to position [0, 0]
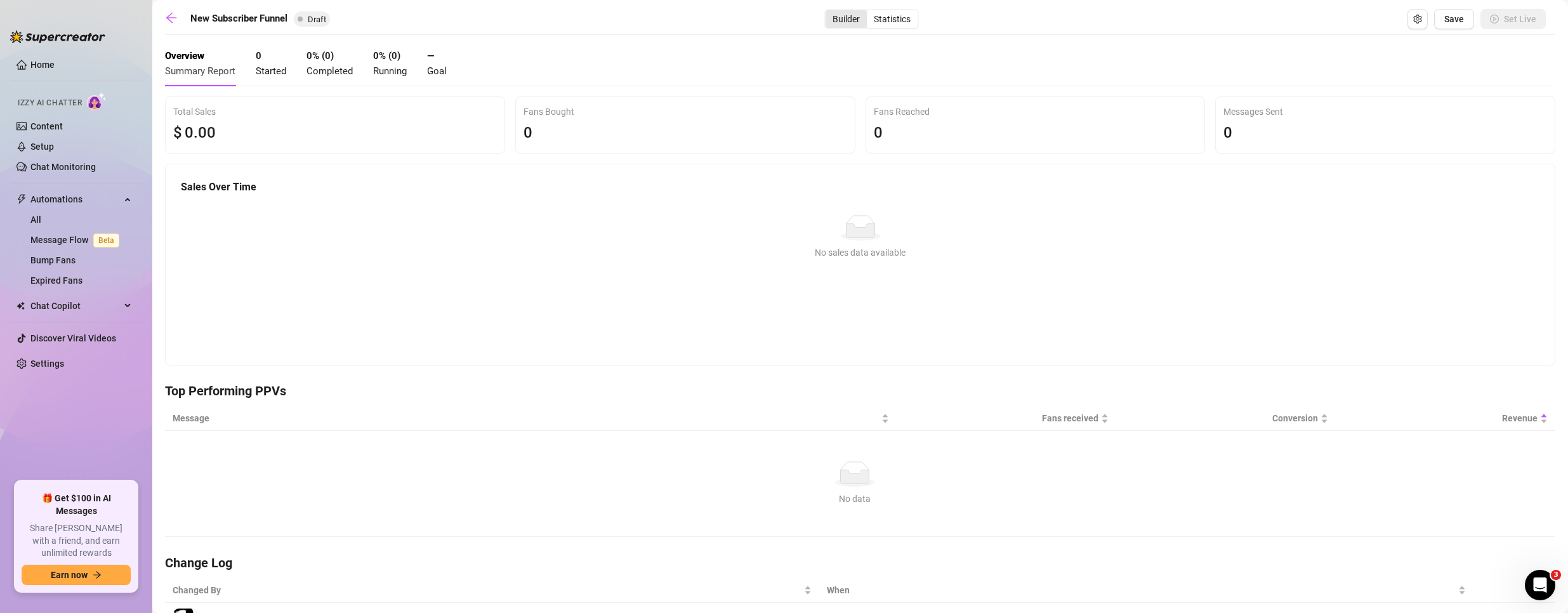
click at [836, 21] on div "Builder" at bounding box center [846, 19] width 41 height 18
click at [829, 12] on input "Builder" at bounding box center [829, 12] width 0 height 0
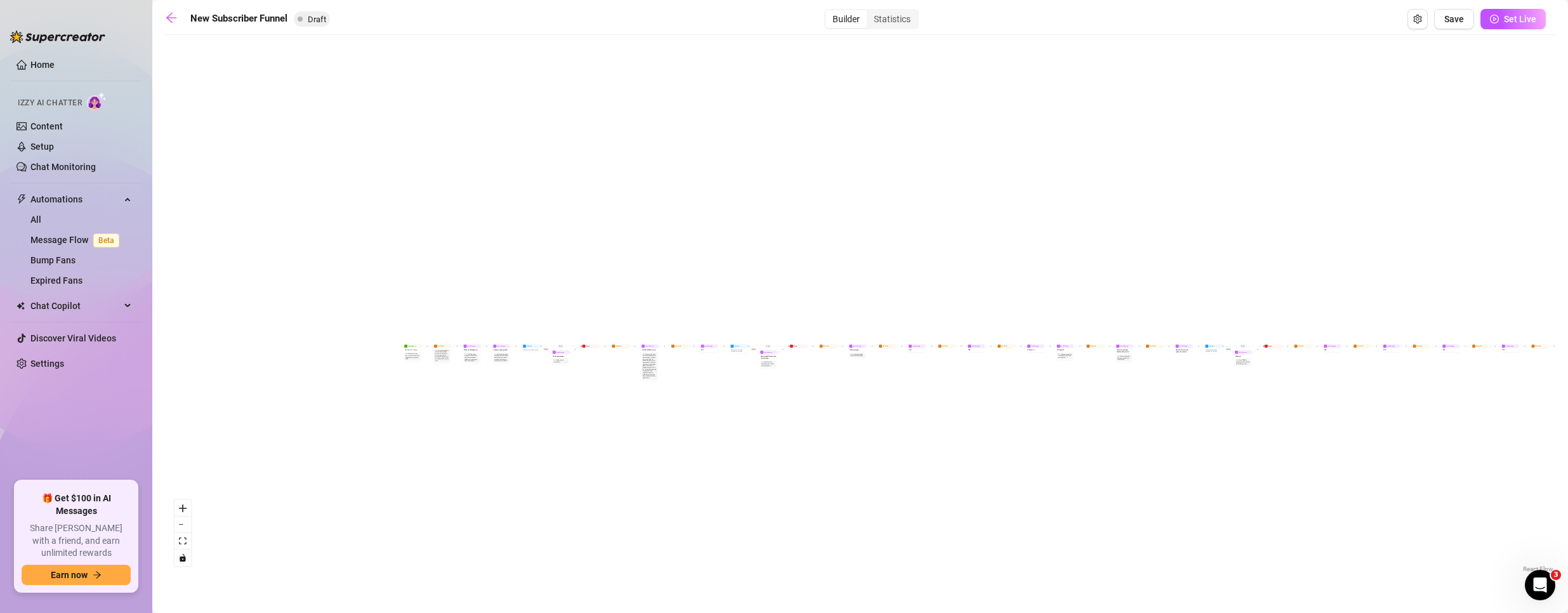
drag, startPoint x: 417, startPoint y: 356, endPoint x: 587, endPoint y: 401, distance: 175.9
click at [587, 401] on div "If True If False If True If False If True If False If True If False Merge Merge…" at bounding box center [860, 308] width 1390 height 534
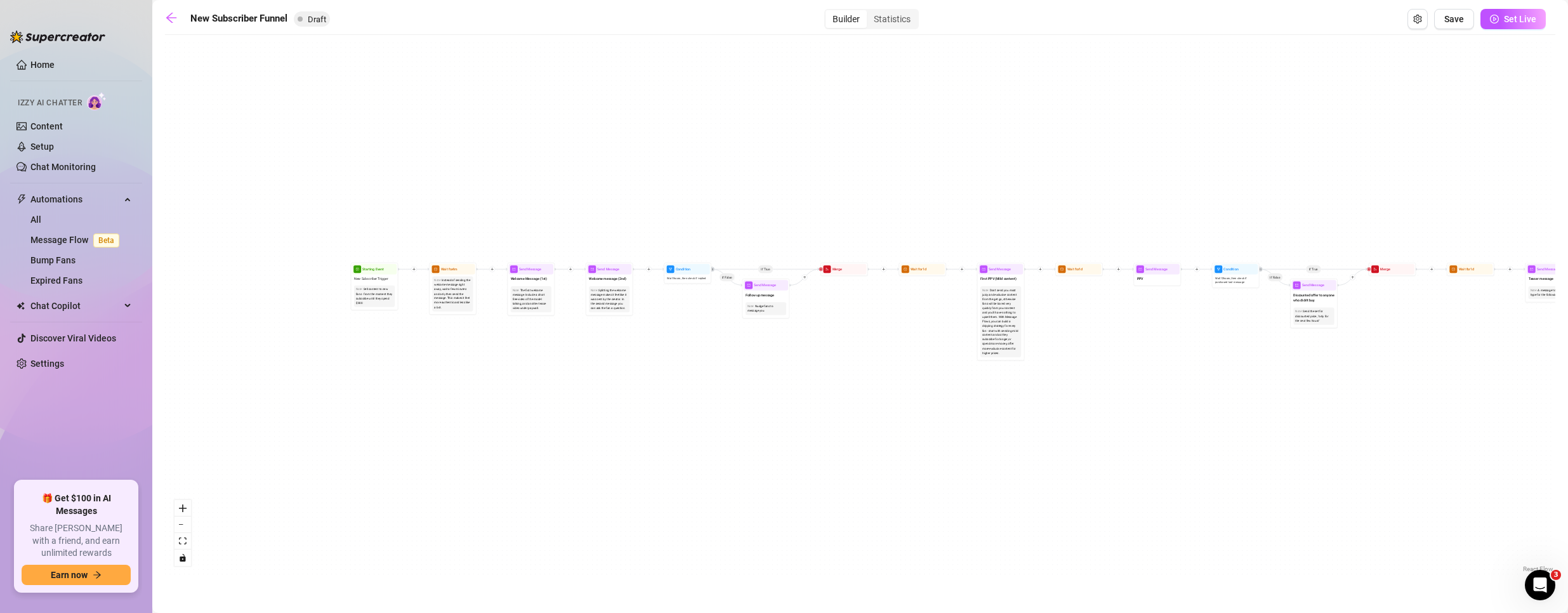
drag, startPoint x: 359, startPoint y: 420, endPoint x: 658, endPoint y: 433, distance: 299.3
click at [657, 433] on div "If True If False If True If False If True If False If True If False Merge Merge…" at bounding box center [860, 308] width 1390 height 534
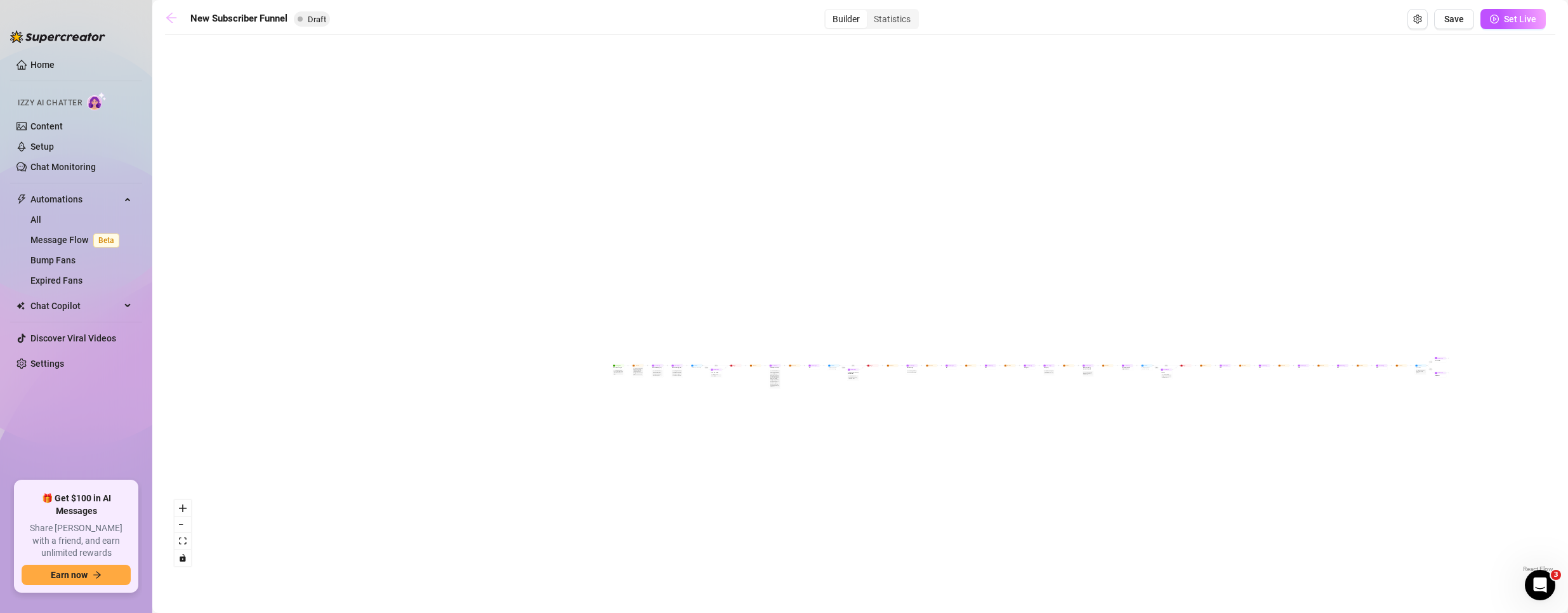
click at [175, 21] on icon "arrow-left" at bounding box center [171, 17] width 13 height 13
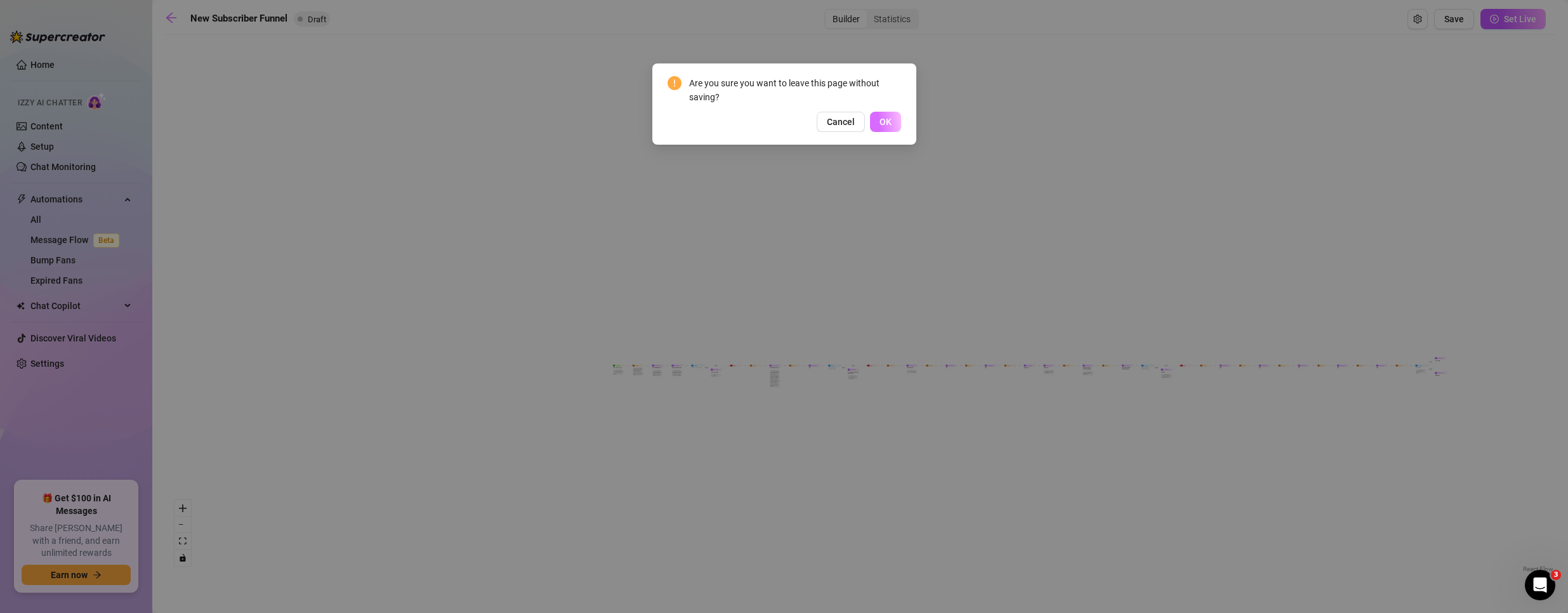
click at [885, 125] on span "OK" at bounding box center [886, 121] width 12 height 10
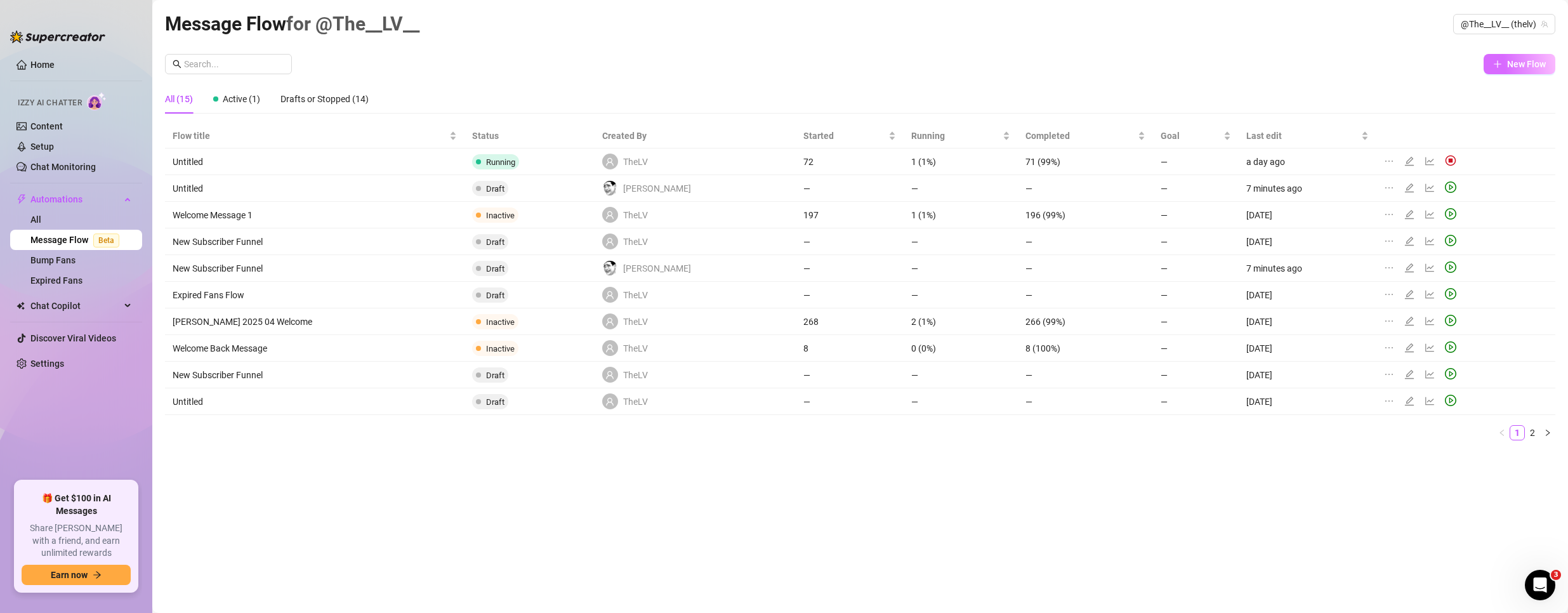
click at [1505, 65] on button "New Flow" at bounding box center [1519, 64] width 72 height 20
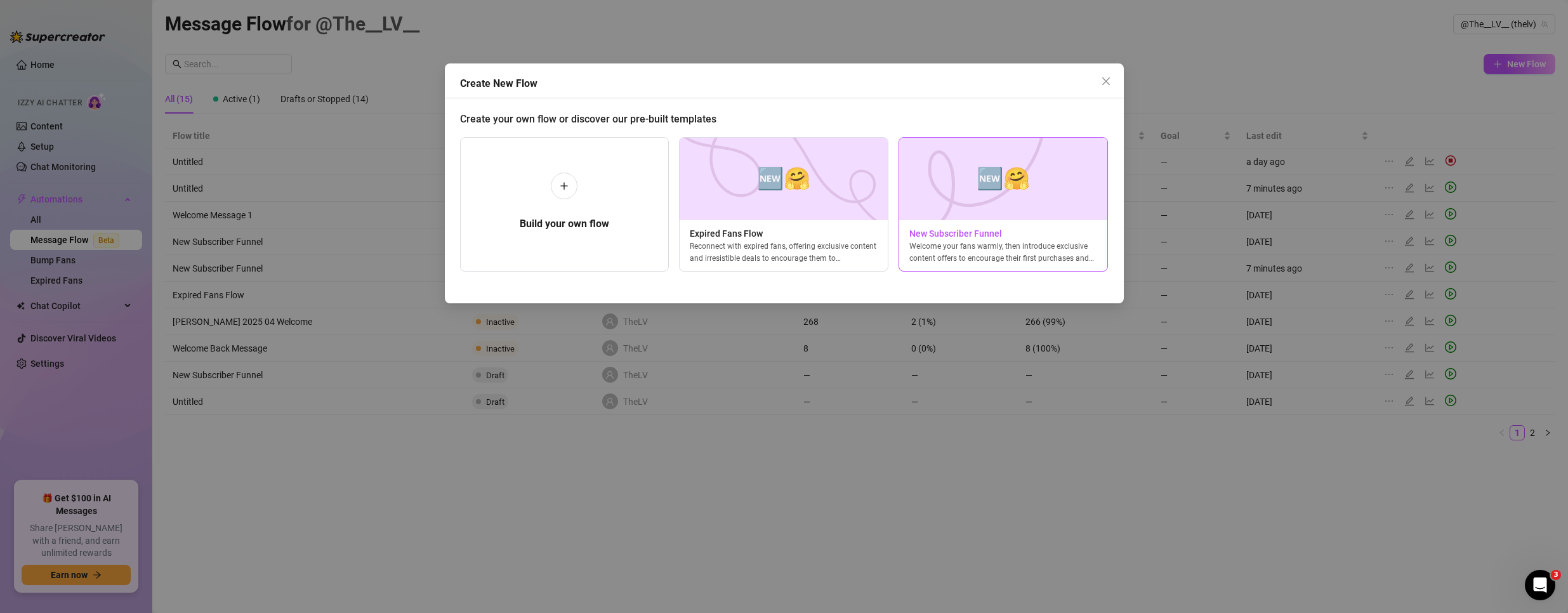
click at [984, 203] on img at bounding box center [1003, 179] width 209 height 83
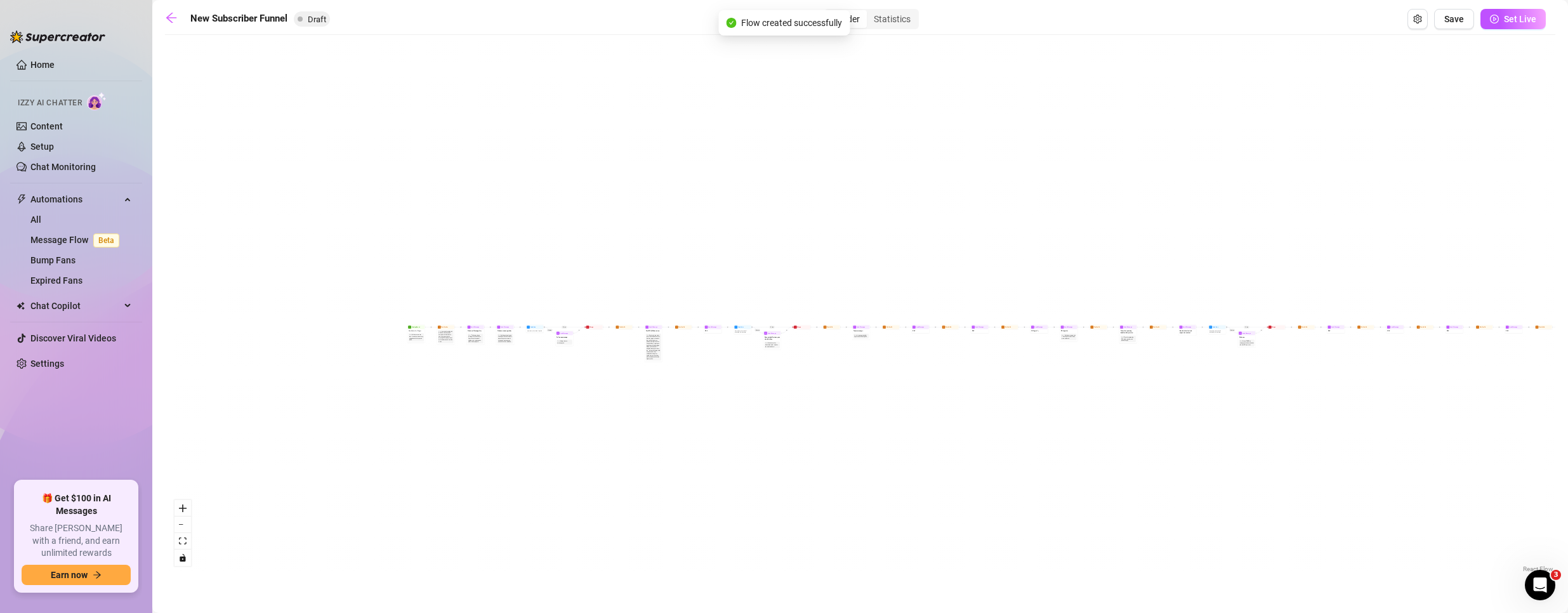
drag, startPoint x: 235, startPoint y: 355, endPoint x: 433, endPoint y: 383, distance: 200.0
click at [431, 387] on div "If True If True If True If False If False If False If True If False Merge Merge…" at bounding box center [860, 308] width 1390 height 534
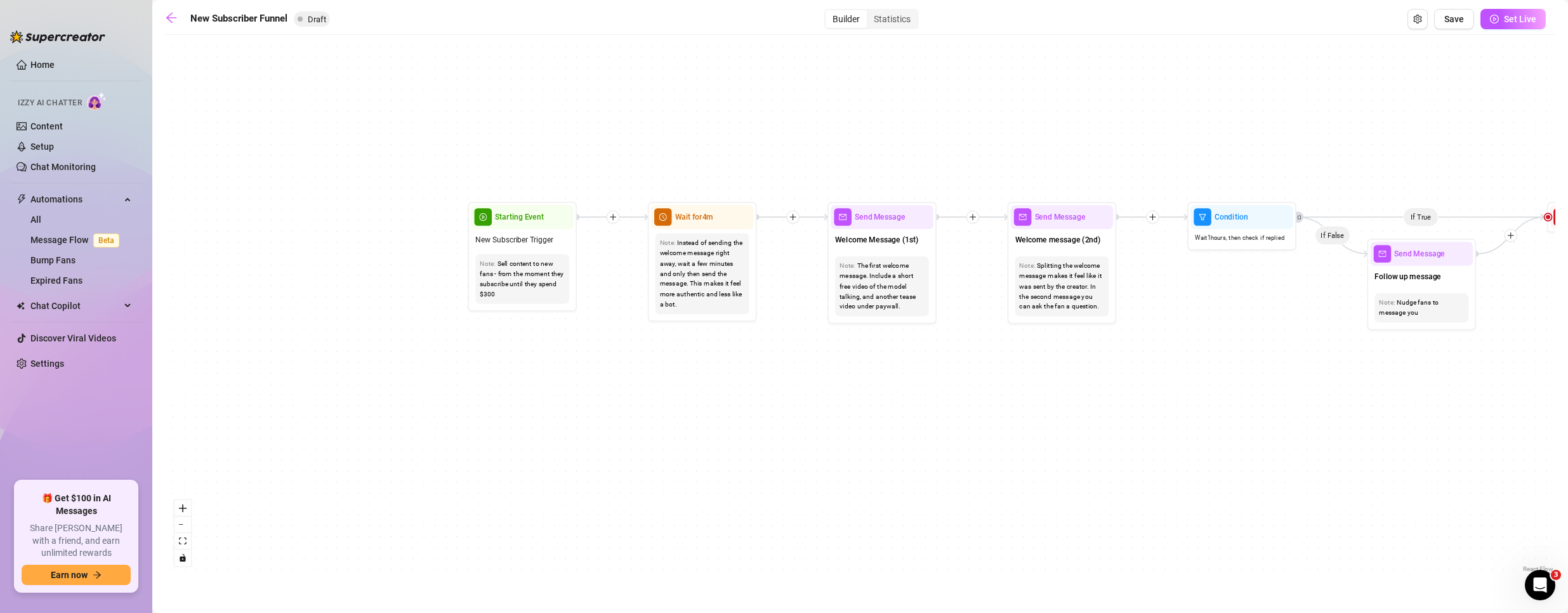
drag, startPoint x: 405, startPoint y: 278, endPoint x: 477, endPoint y: 384, distance: 128.1
click at [477, 384] on div "If True If True If True If False If False If False If True If False Merge Merge…" at bounding box center [860, 308] width 1390 height 534
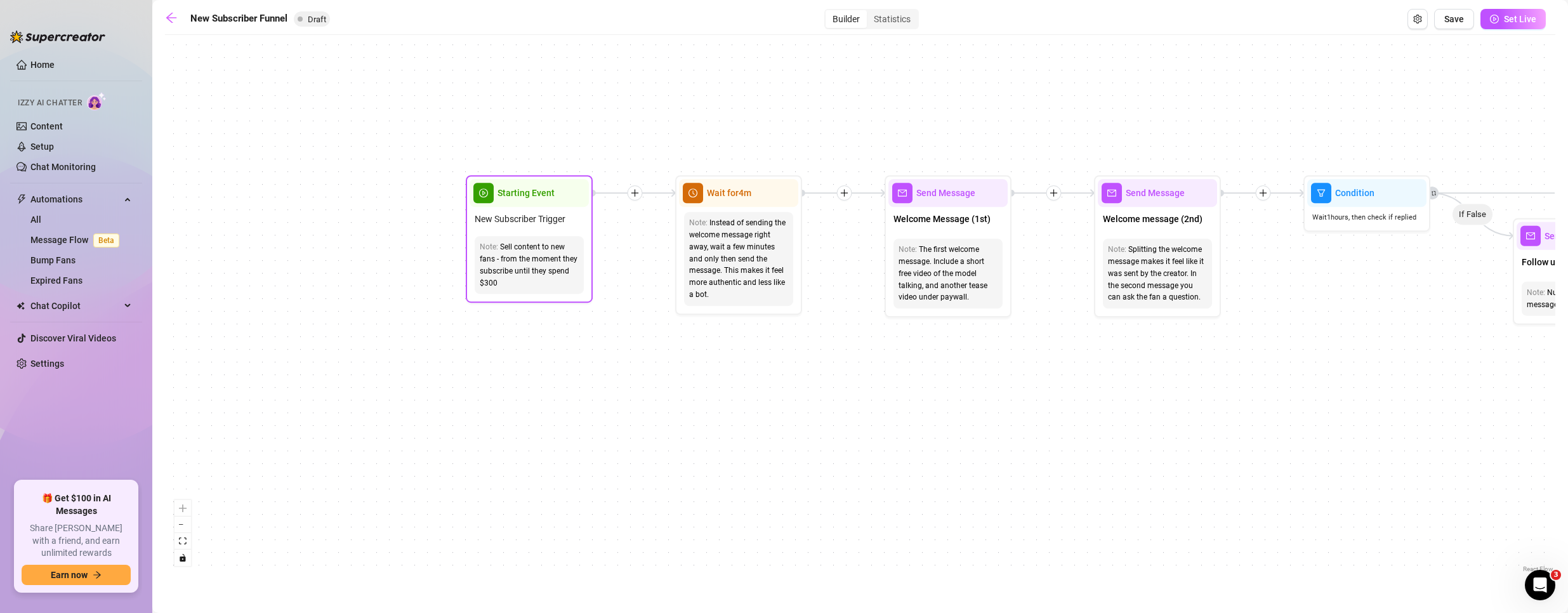
click at [516, 202] on div "Starting Event" at bounding box center [529, 193] width 119 height 28
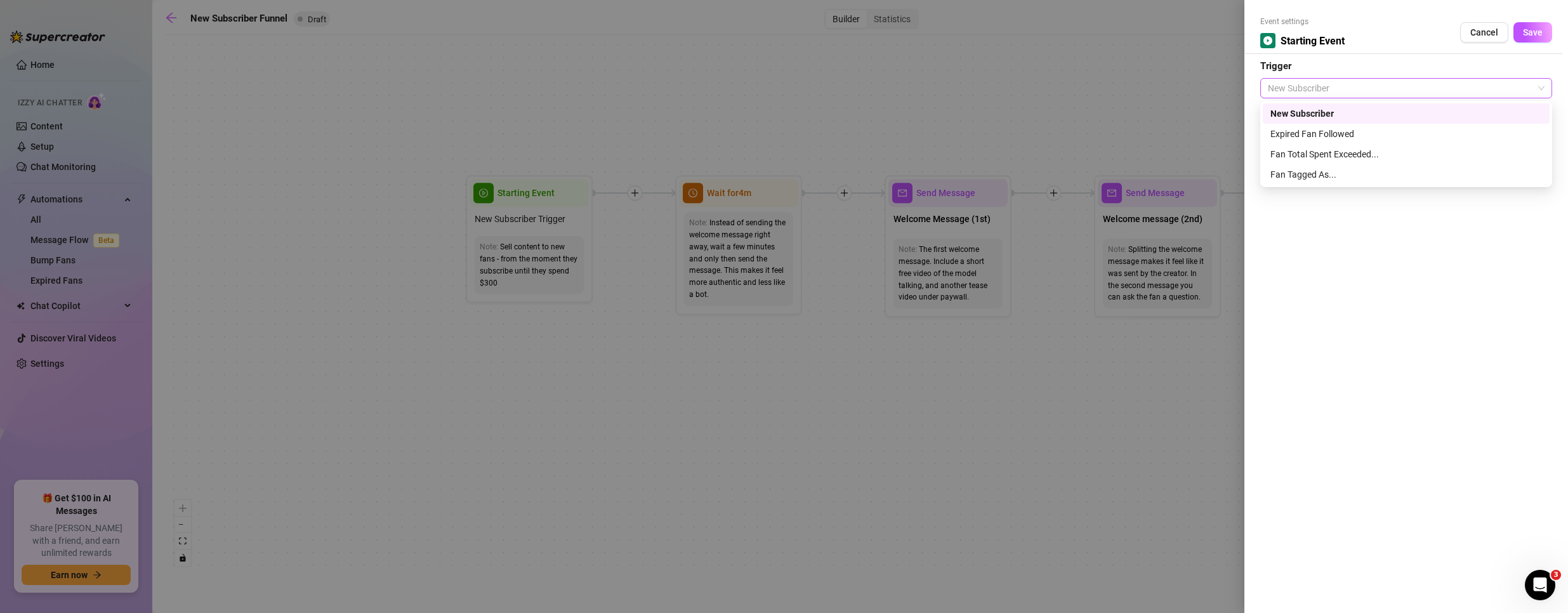
click at [1304, 85] on span "New Subscriber" at bounding box center [1406, 88] width 277 height 19
click at [798, 520] on div at bounding box center [784, 306] width 1568 height 613
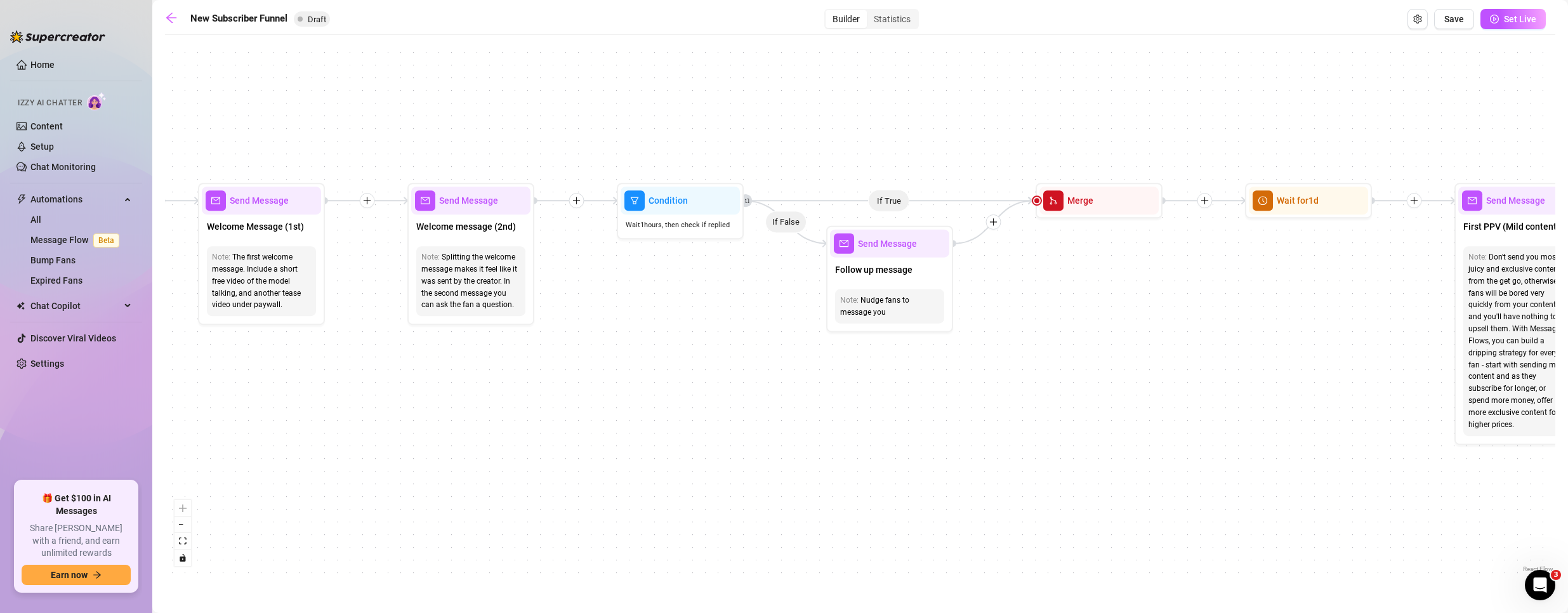
drag, startPoint x: 1372, startPoint y: 375, endPoint x: 565, endPoint y: 382, distance: 807.0
click at [565, 382] on div "If True If True If True If False If False If False If True If False Merge Merge…" at bounding box center [860, 308] width 1390 height 534
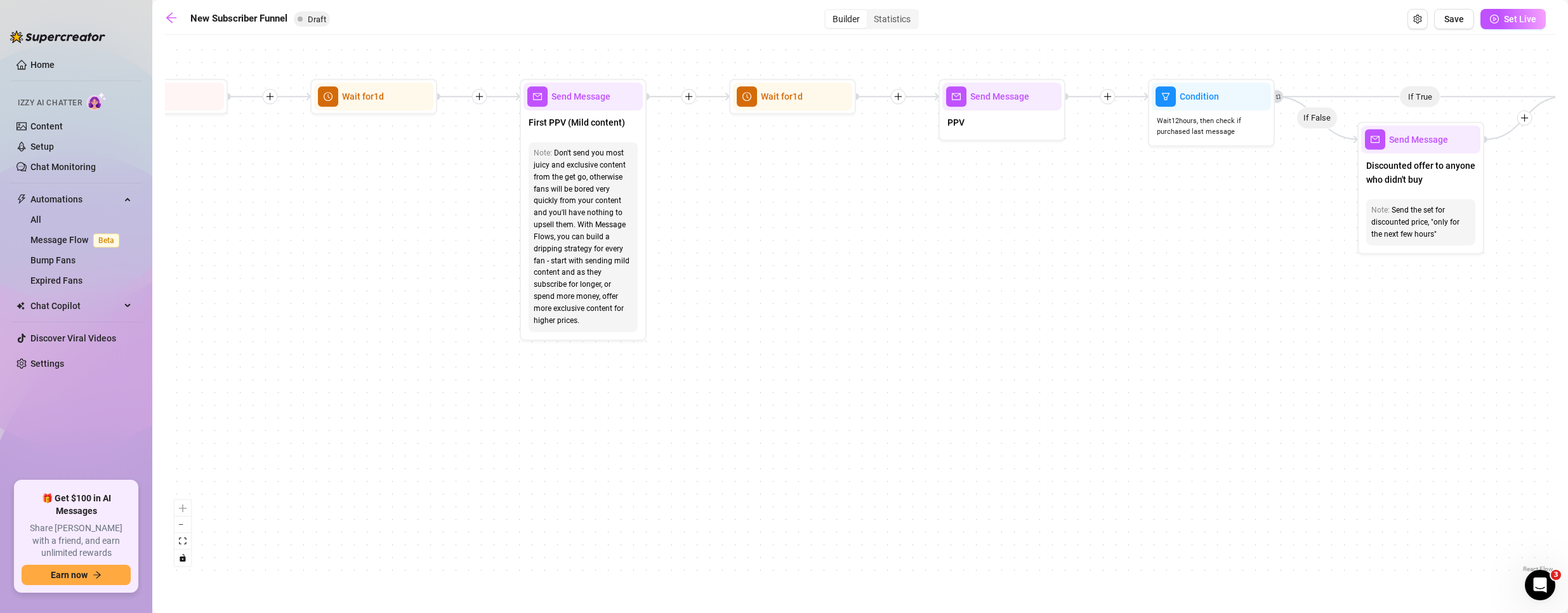
drag, startPoint x: 1184, startPoint y: 504, endPoint x: 413, endPoint y: 407, distance: 777.1
click at [410, 413] on div "If True If True If True If False If False If False If True If False Merge Merge…" at bounding box center [860, 308] width 1390 height 534
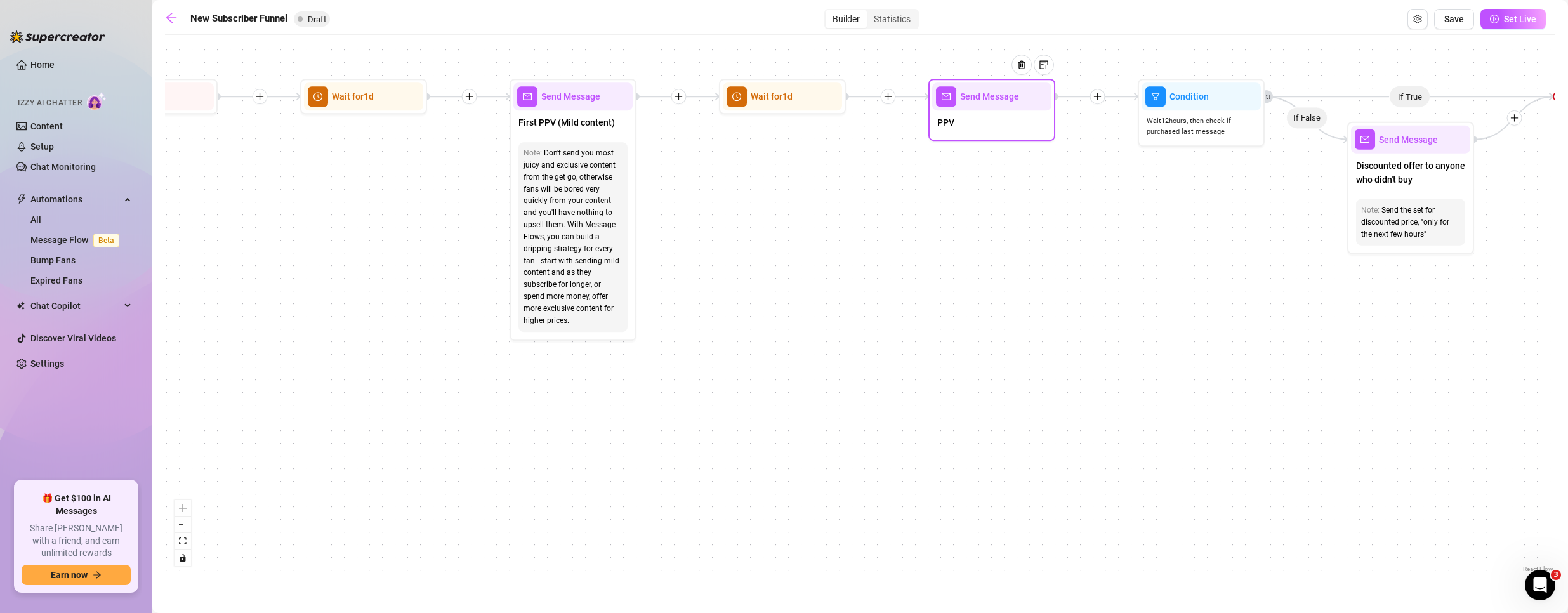
click at [981, 104] on div "Send Message" at bounding box center [991, 97] width 119 height 28
type textarea "PPV"
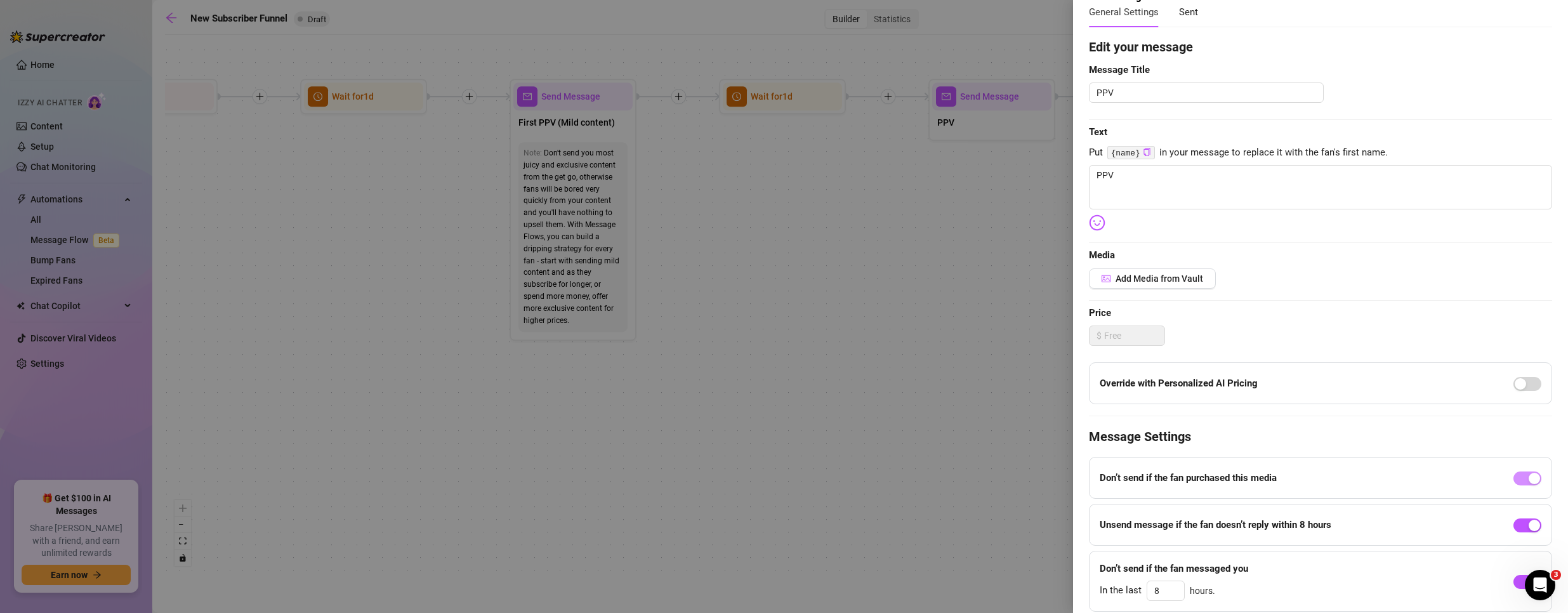
scroll to position [123, 0]
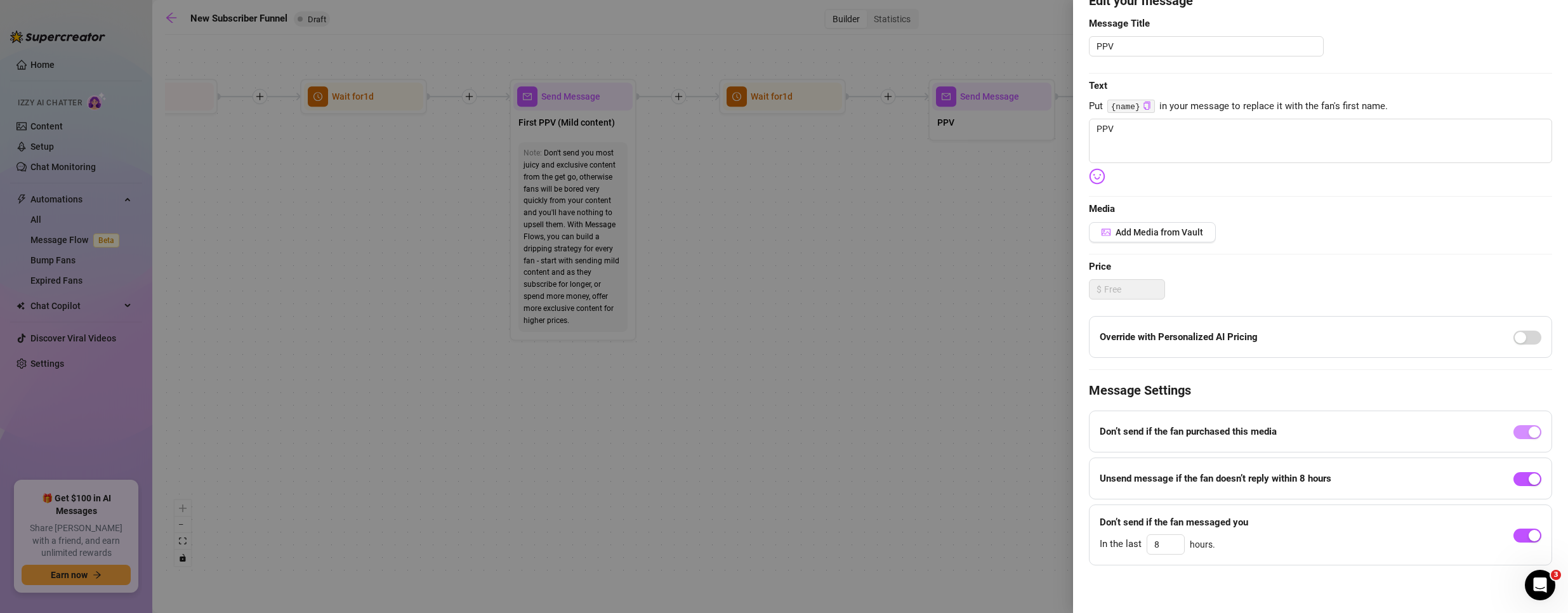
click at [788, 312] on div at bounding box center [784, 306] width 1568 height 613
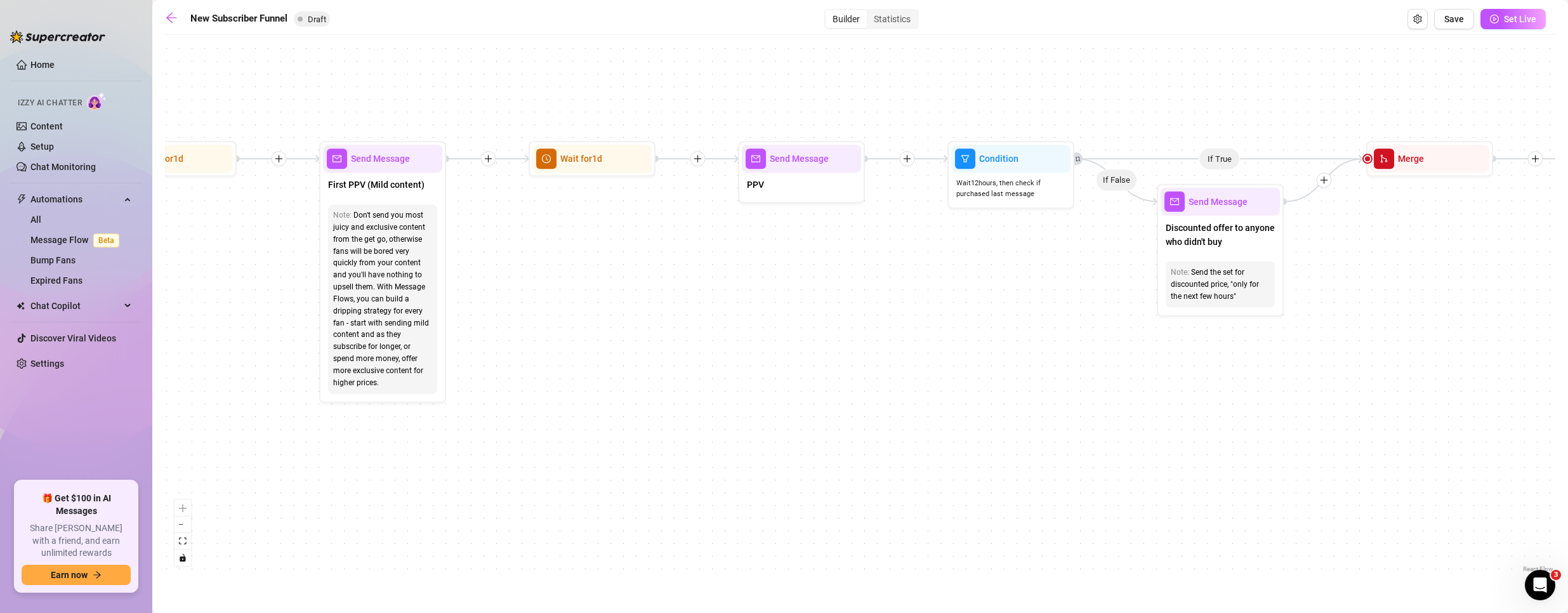
drag, startPoint x: 1033, startPoint y: 295, endPoint x: 868, endPoint y: 302, distance: 165.1
click at [868, 302] on div "If True If True If True If False If False If False If True If False Merge Merge…" at bounding box center [860, 308] width 1390 height 534
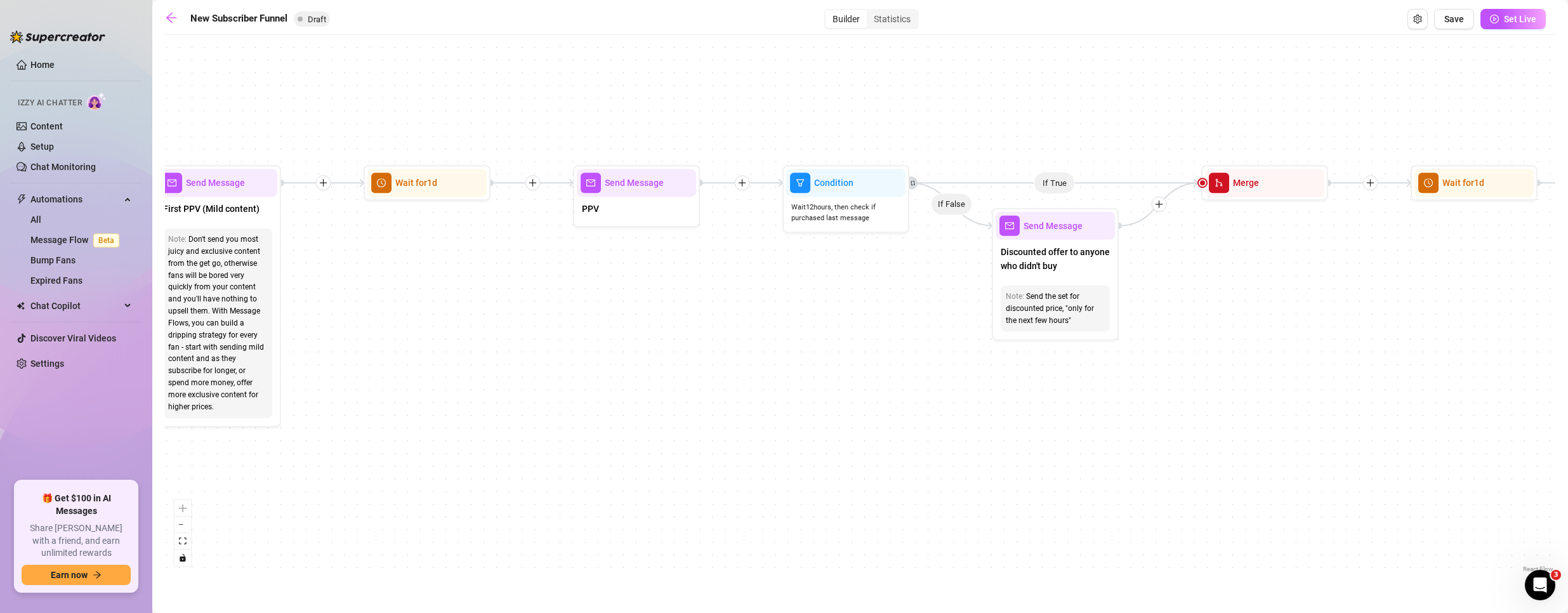
drag, startPoint x: 1027, startPoint y: 311, endPoint x: 897, endPoint y: 344, distance: 134.1
click at [897, 344] on div "If True If True If True If False If False If False If True If False Merge Merge…" at bounding box center [860, 308] width 1390 height 534
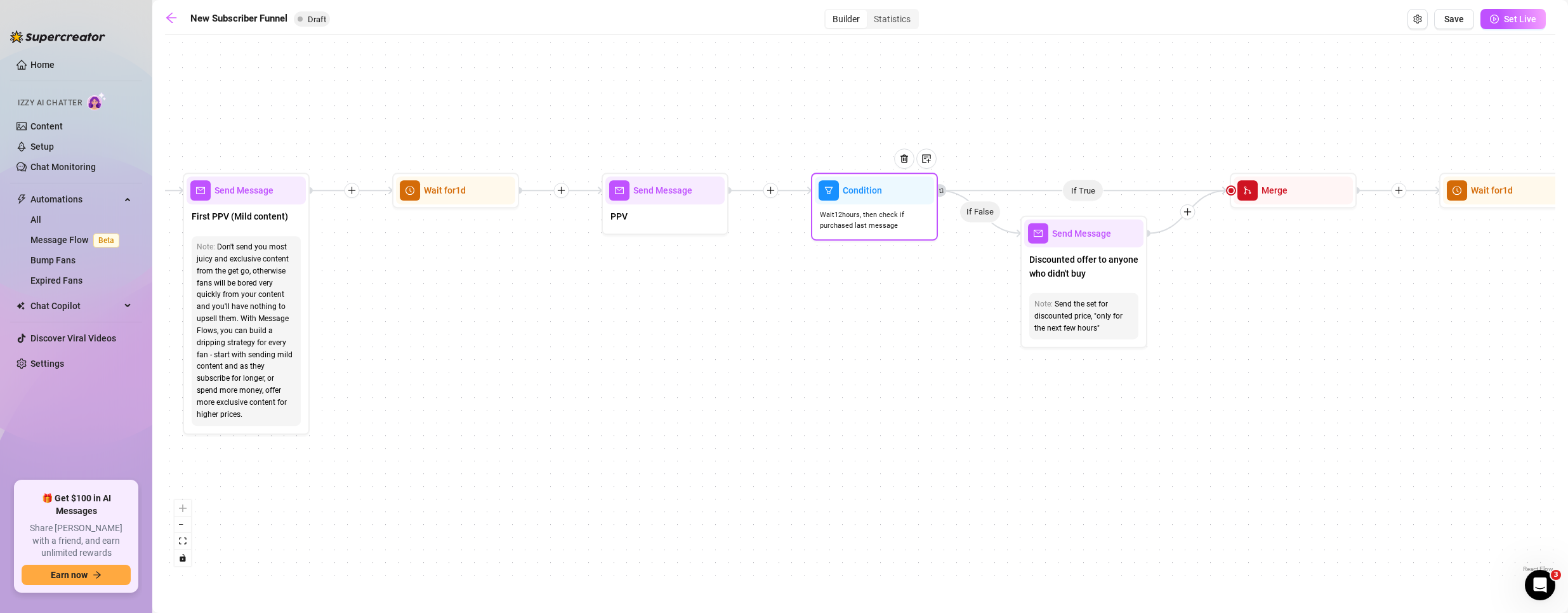
click at [862, 196] on span "Condition" at bounding box center [862, 190] width 39 height 14
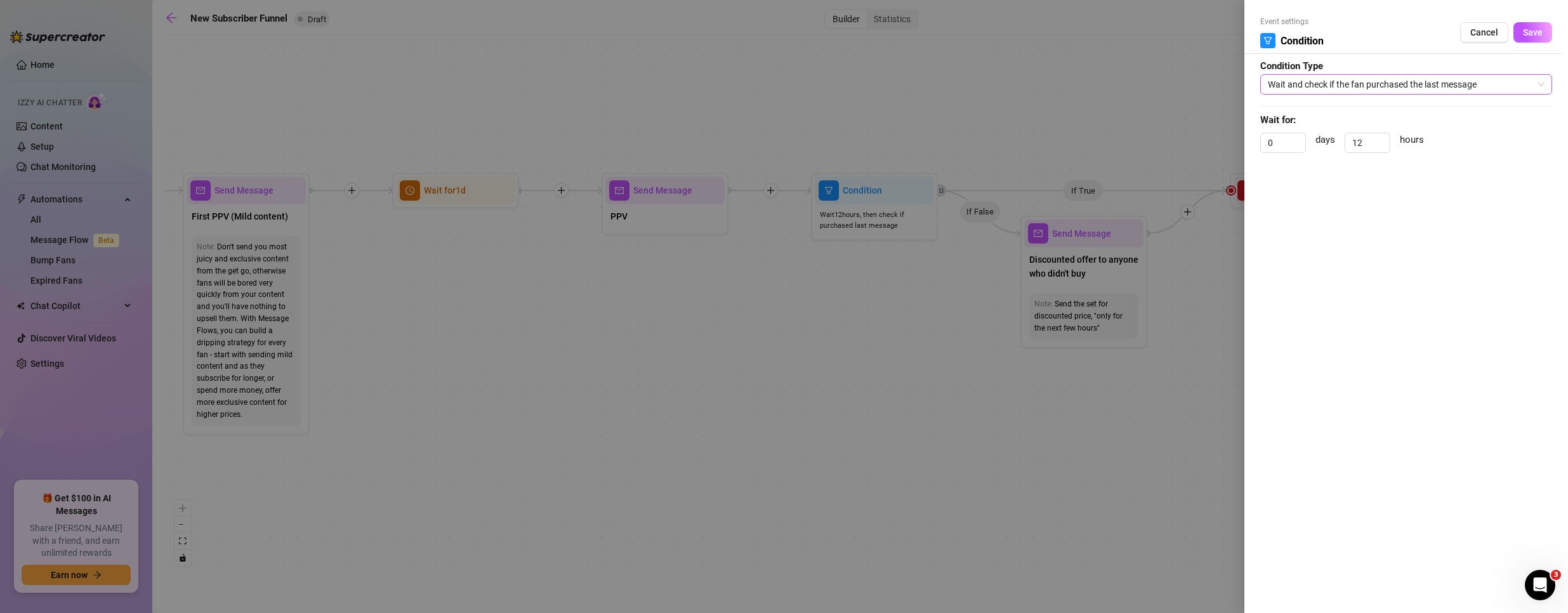
click at [1303, 77] on span "Wait and check if the fan purchased the last message" at bounding box center [1406, 84] width 277 height 19
drag, startPoint x: 939, startPoint y: 344, endPoint x: 740, endPoint y: 361, distance: 199.7
click at [740, 361] on div at bounding box center [784, 306] width 1568 height 613
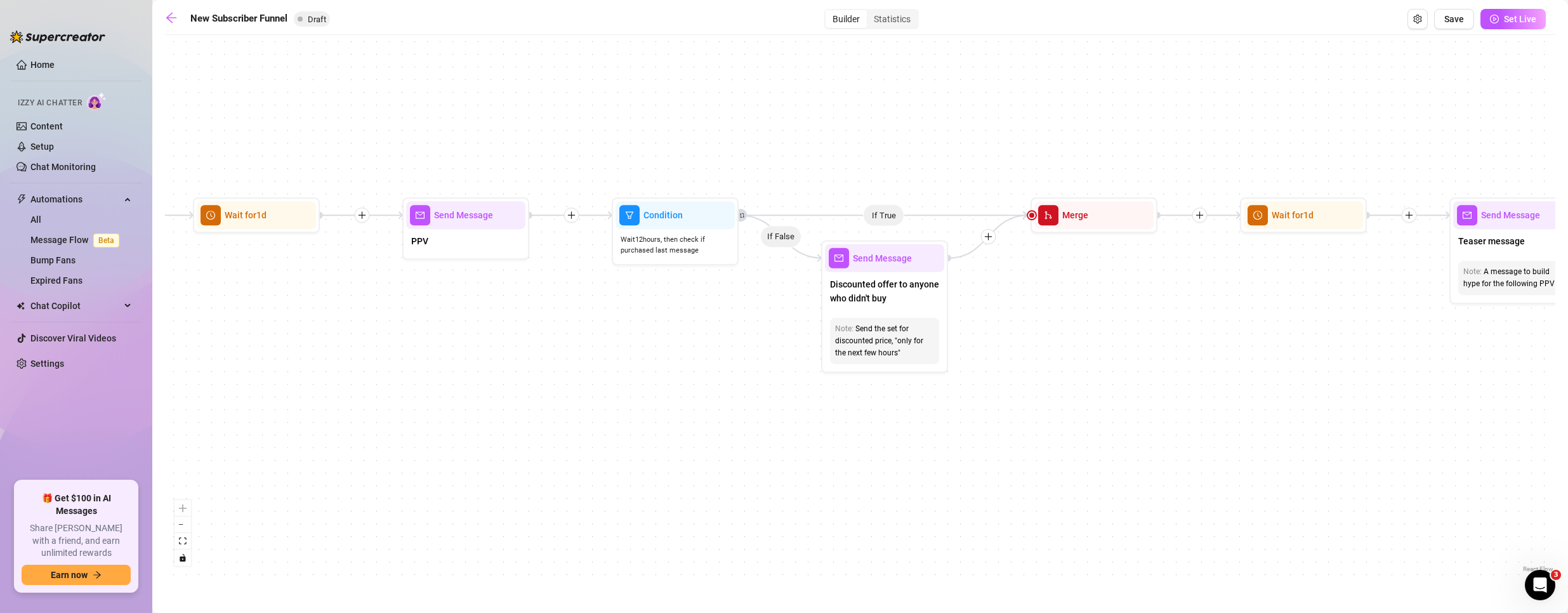
drag, startPoint x: 891, startPoint y: 321, endPoint x: 692, endPoint y: 346, distance: 200.6
click at [692, 346] on div "If True If True If True If False If False If False If True If False Merge Merge…" at bounding box center [860, 308] width 1390 height 534
click at [885, 270] on div "Send Message" at bounding box center [884, 258] width 119 height 28
click at [885, 258] on span "Send Message" at bounding box center [882, 258] width 59 height 14
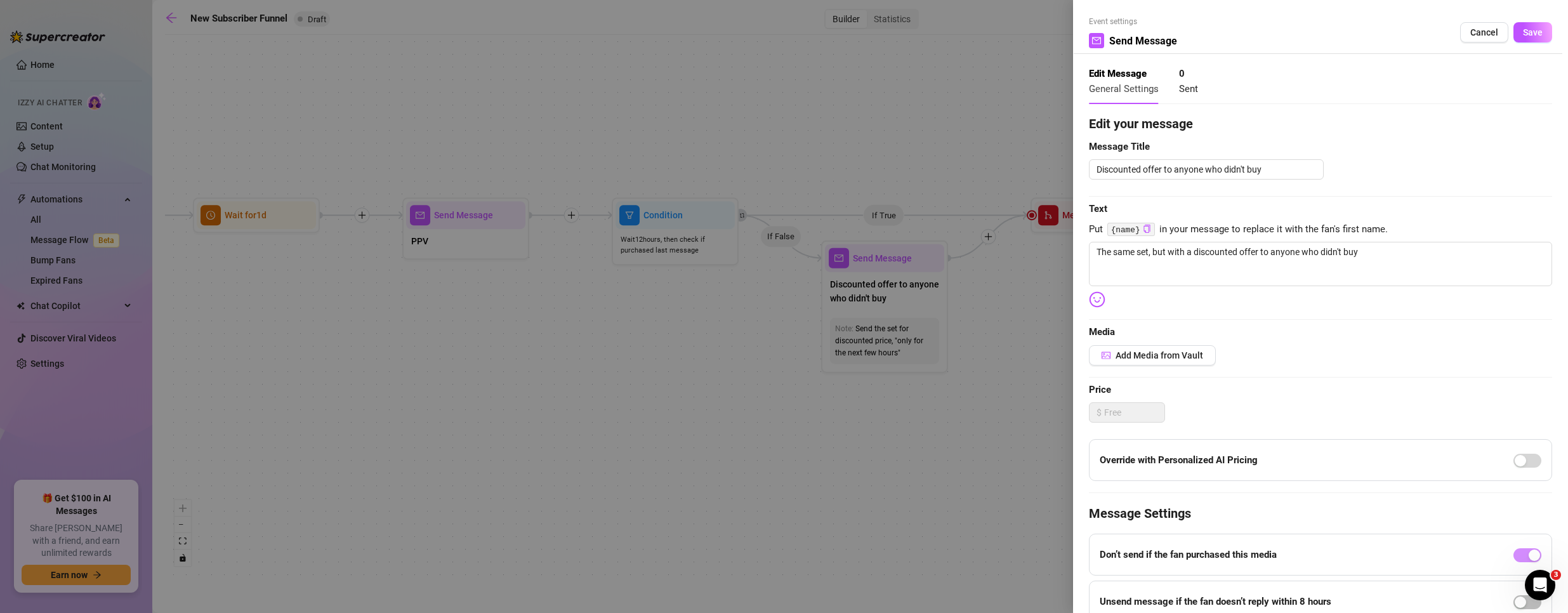
type textarea "The same set, but with a discounted offer to anyone who didn't buy"
click at [625, 310] on div at bounding box center [784, 306] width 1568 height 613
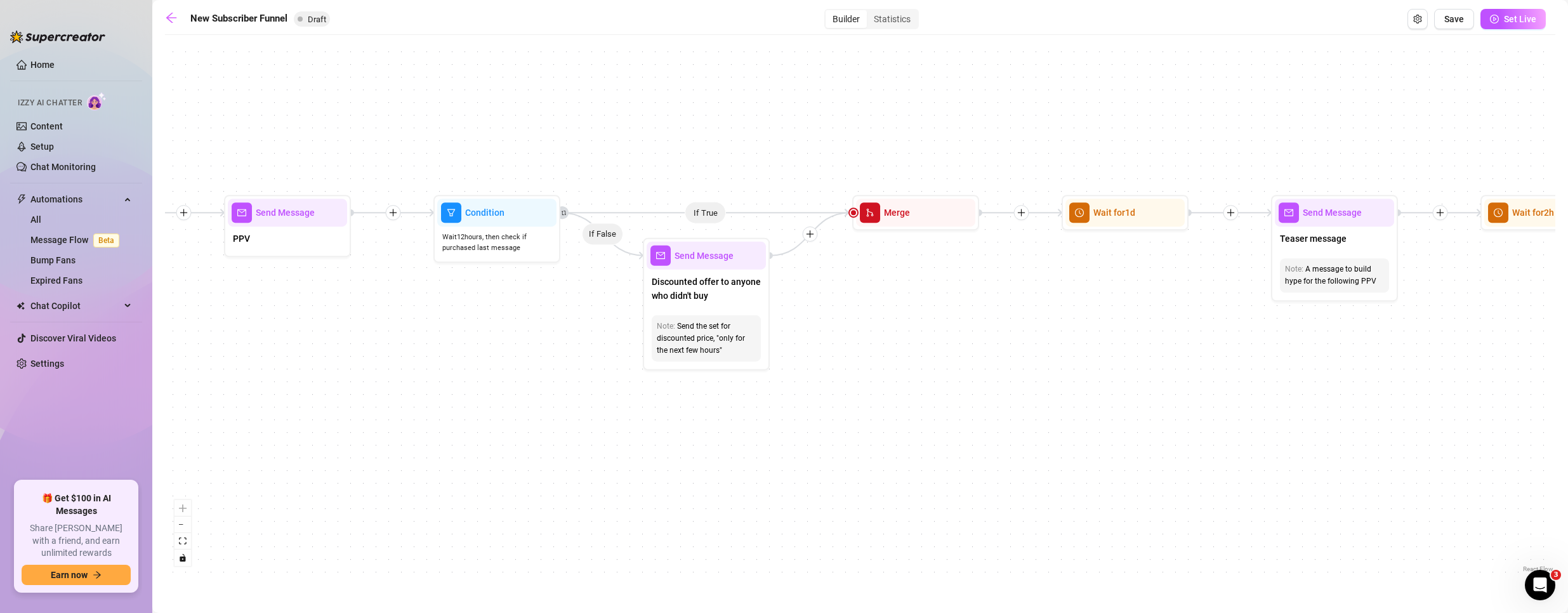
drag, startPoint x: 628, startPoint y: 295, endPoint x: 449, endPoint y: 292, distance: 179.0
click at [449, 292] on div "If True If True If True If False If False If False If True If False Merge Merge…" at bounding box center [860, 308] width 1390 height 534
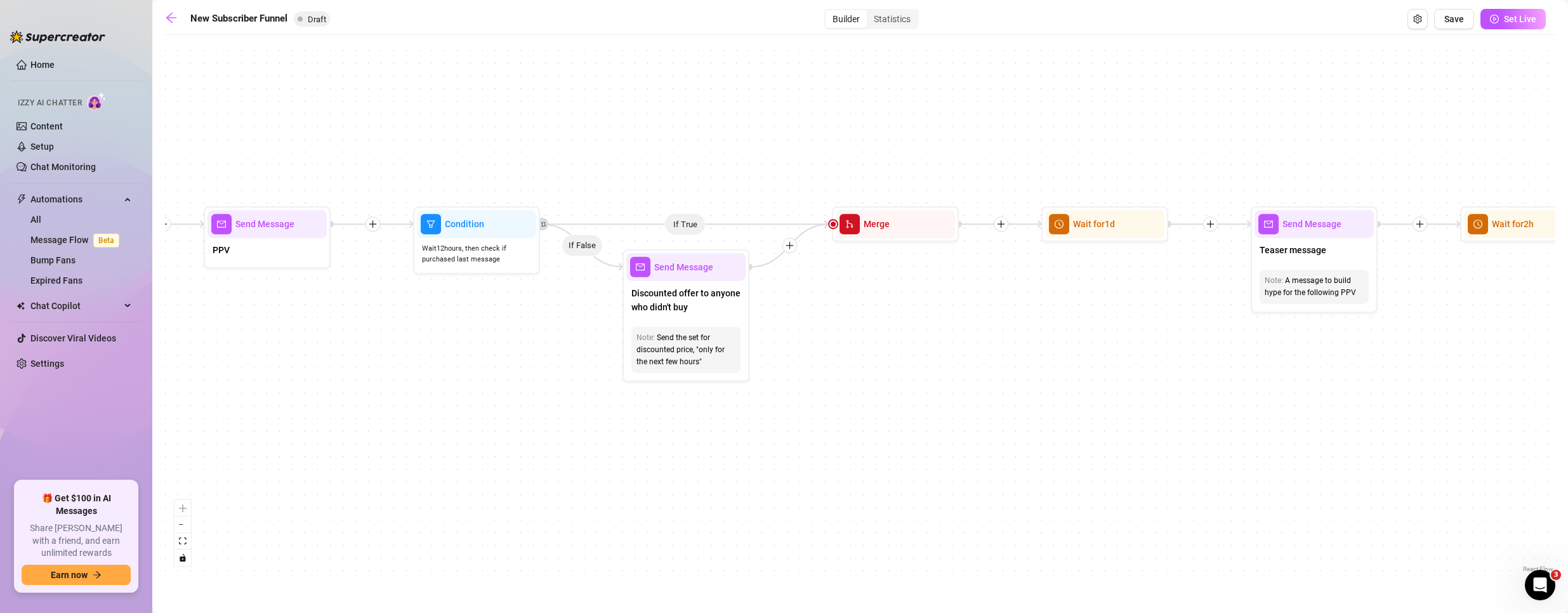
drag, startPoint x: 586, startPoint y: 346, endPoint x: 492, endPoint y: 349, distance: 94.0
click at [492, 349] on div "If True If True If True If False If False If False If True If False Merge Merge…" at bounding box center [860, 308] width 1390 height 534
click at [892, 232] on div "Merge" at bounding box center [895, 224] width 119 height 28
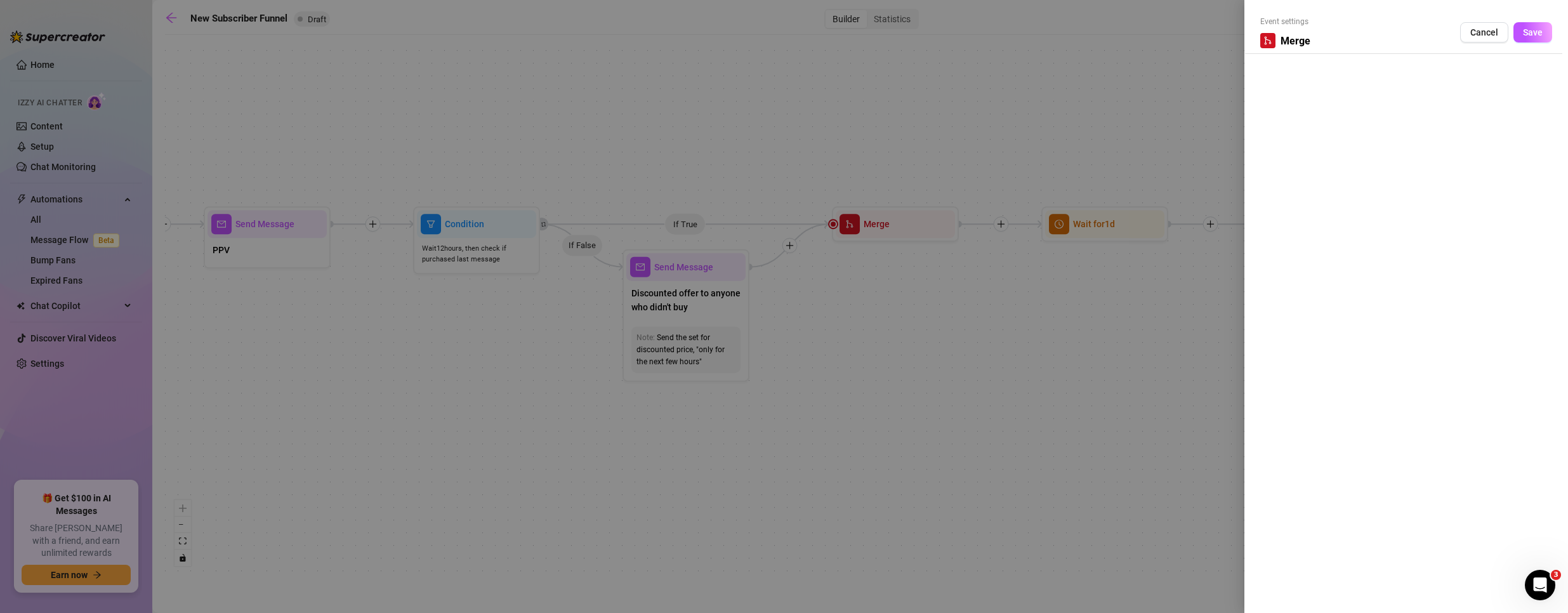
click at [892, 232] on div at bounding box center [784, 306] width 1568 height 613
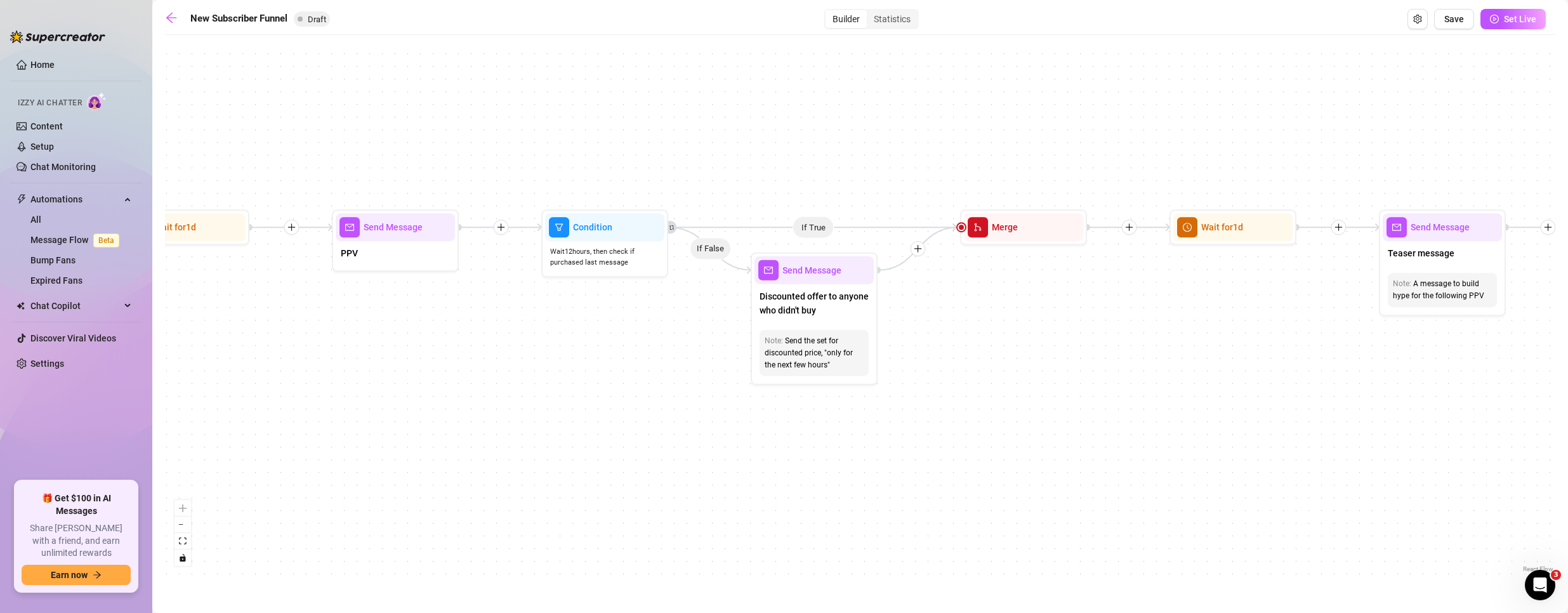
drag, startPoint x: 560, startPoint y: 339, endPoint x: 607, endPoint y: 331, distance: 47.7
click at [607, 331] on div "If True If True If True If False If False If False If True If False Merge Merge…" at bounding box center [860, 308] width 1390 height 534
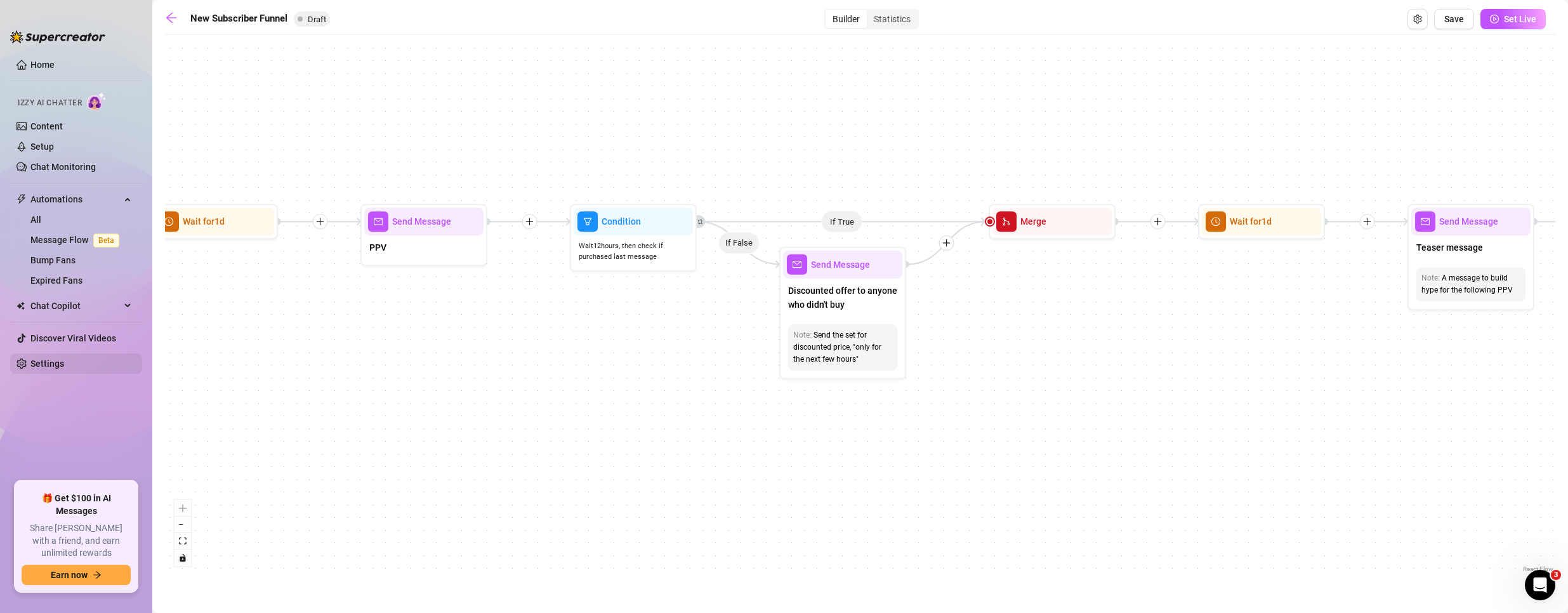
drag, startPoint x: 1087, startPoint y: 411, endPoint x: 142, endPoint y: 357, distance: 946.5
click at [142, 357] on div "Home Izzy AI Chatter Content Setup Chat Monitoring Automations All Message Flow…" at bounding box center [784, 306] width 1568 height 613
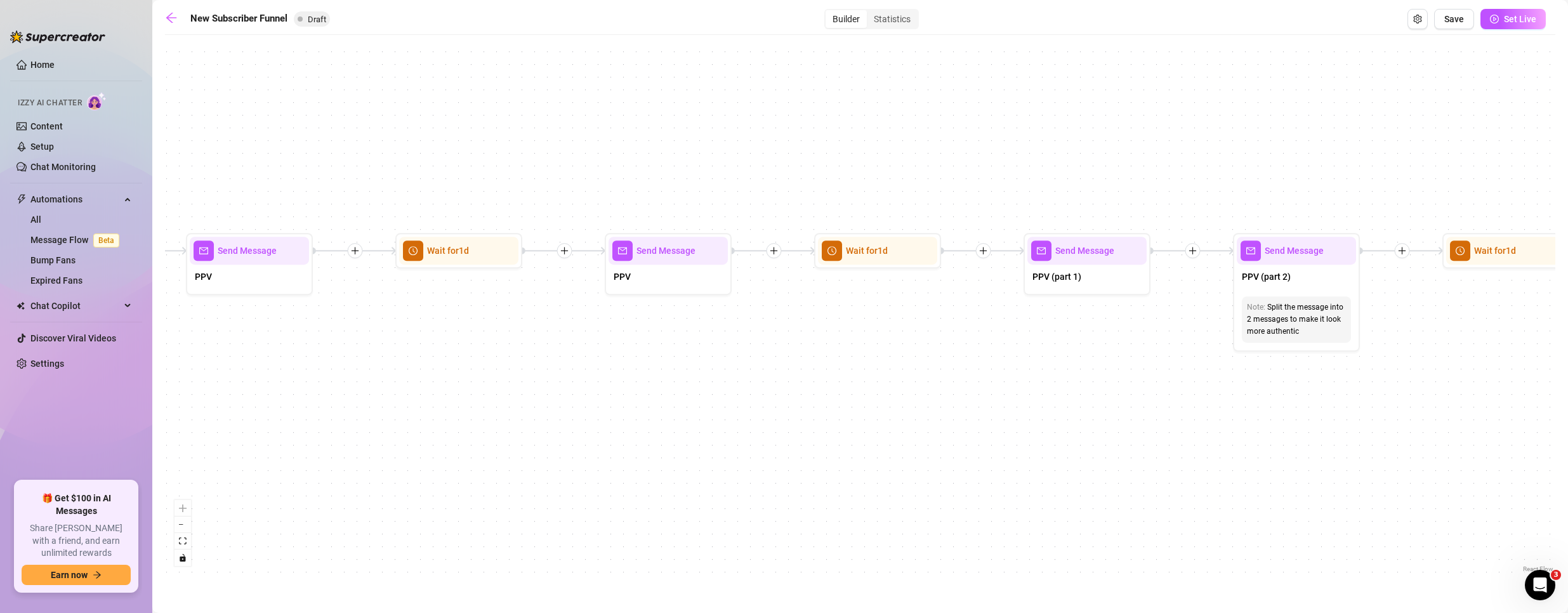
drag, startPoint x: 1166, startPoint y: 331, endPoint x: 496, endPoint y: 398, distance: 673.3
click at [496, 407] on div "If True If True If True If False If False If False If True If False Merge Merge…" at bounding box center [860, 308] width 1390 height 534
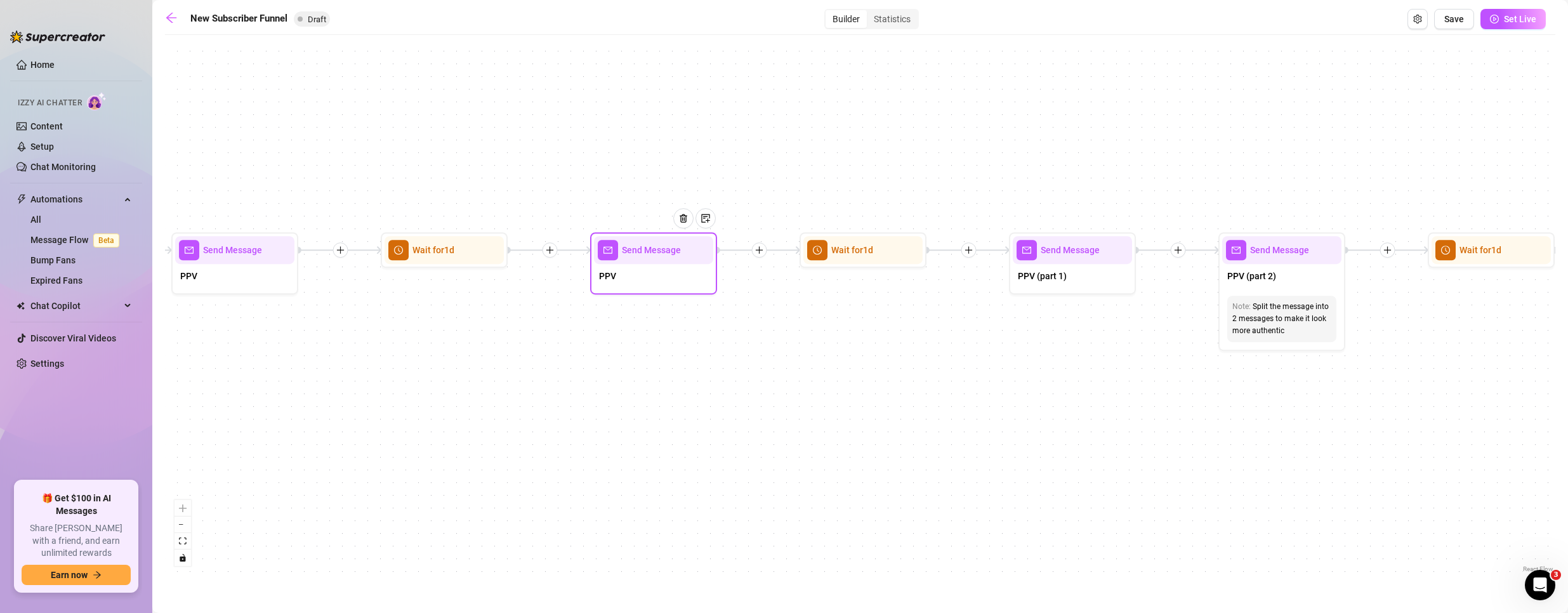
click at [651, 262] on div "Send Message" at bounding box center [653, 250] width 119 height 28
type textarea "PPV"
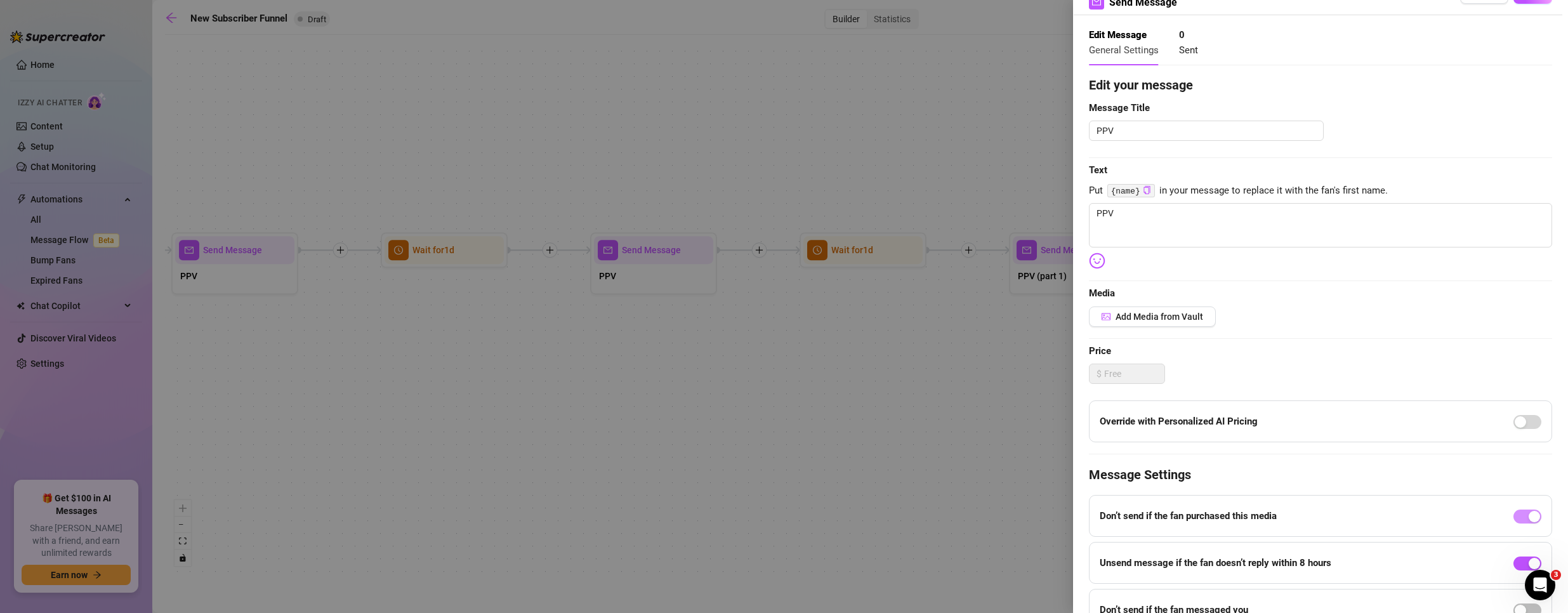
scroll to position [104, 0]
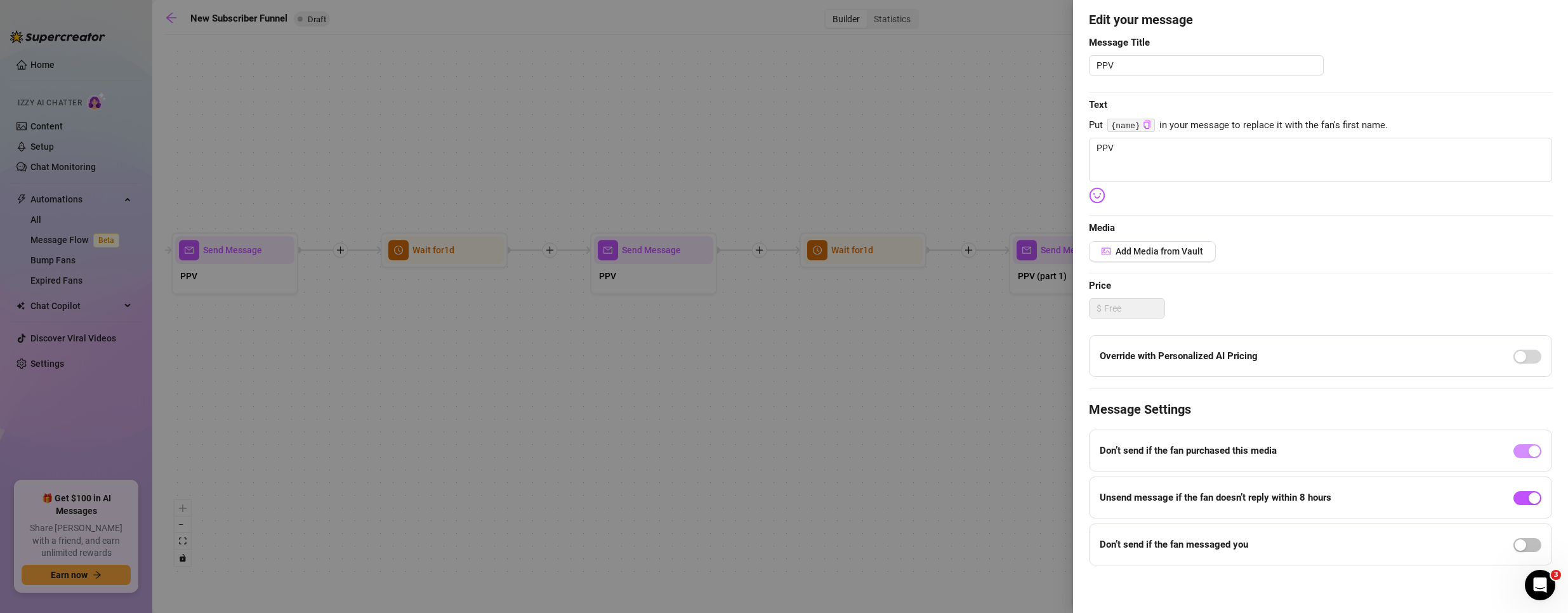
click at [925, 370] on div at bounding box center [784, 306] width 1568 height 613
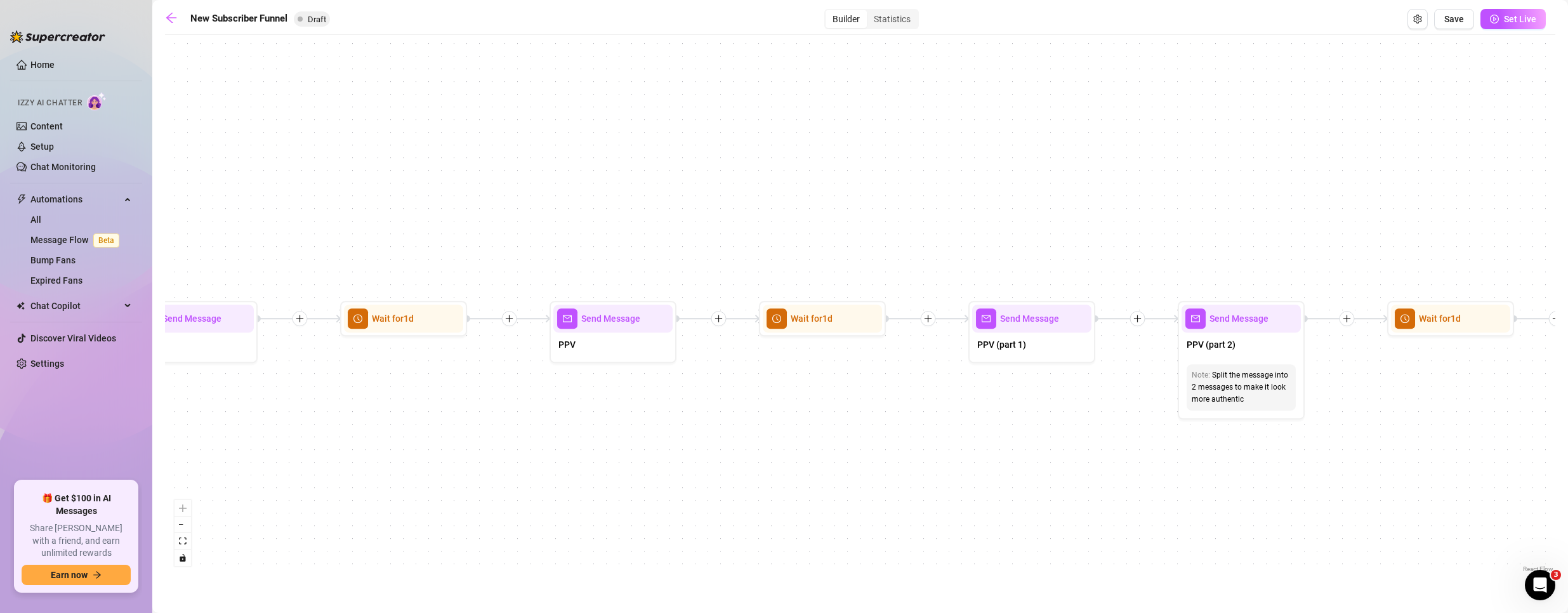
drag, startPoint x: 781, startPoint y: 355, endPoint x: 741, endPoint y: 423, distance: 78.9
click at [741, 423] on div "If True If True If True If False If False If False If True If False Merge Merge…" at bounding box center [860, 308] width 1390 height 534
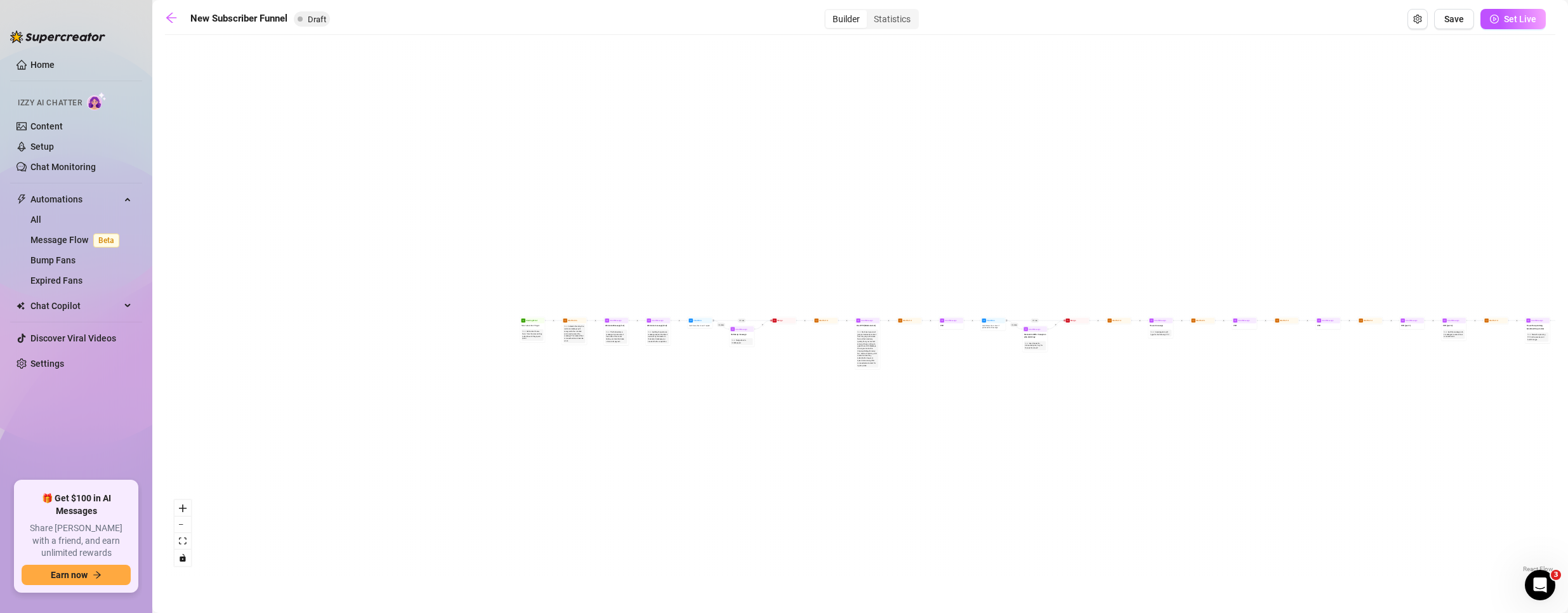
drag, startPoint x: 334, startPoint y: 470, endPoint x: 995, endPoint y: 387, distance: 666.2
click at [995, 387] on div "If True If True If True If False If False If False If True If False Merge Merge…" at bounding box center [860, 308] width 1390 height 534
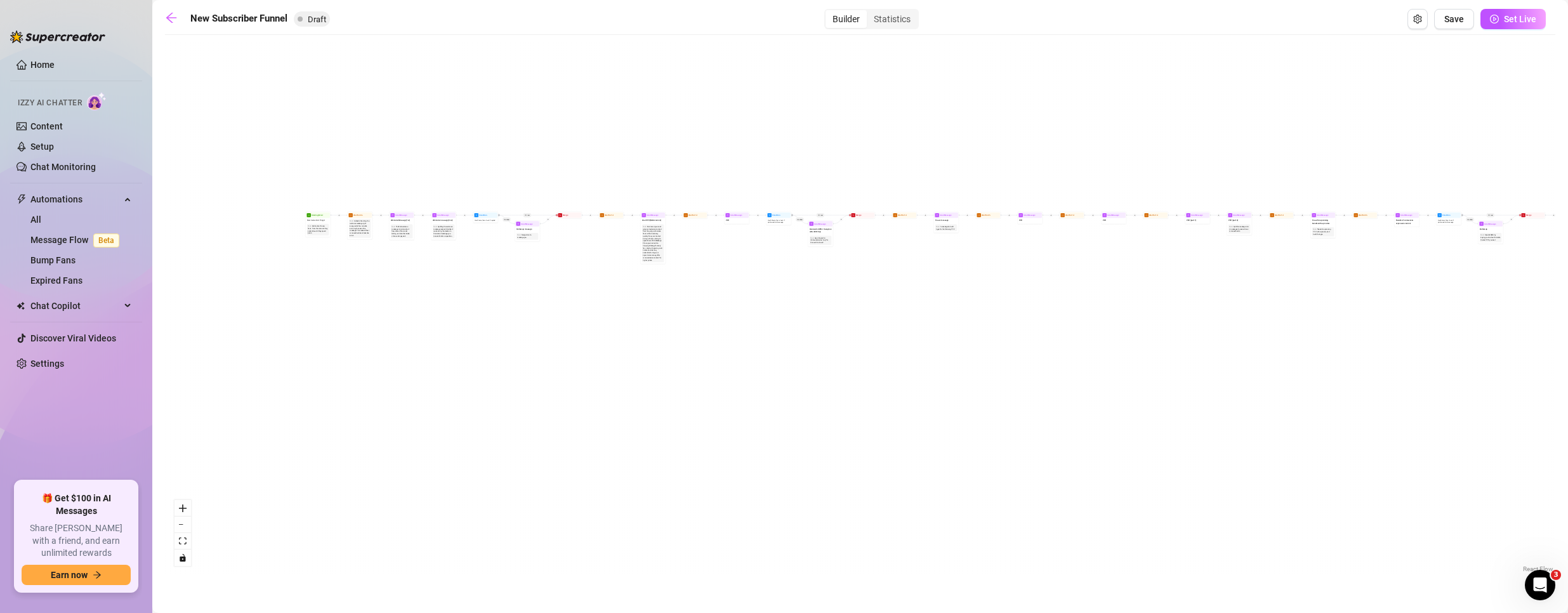
drag, startPoint x: 520, startPoint y: 283, endPoint x: 305, endPoint y: 178, distance: 239.3
click at [305, 178] on div "If True If True If True If False If False If False If True If False Merge Merge…" at bounding box center [860, 308] width 1390 height 534
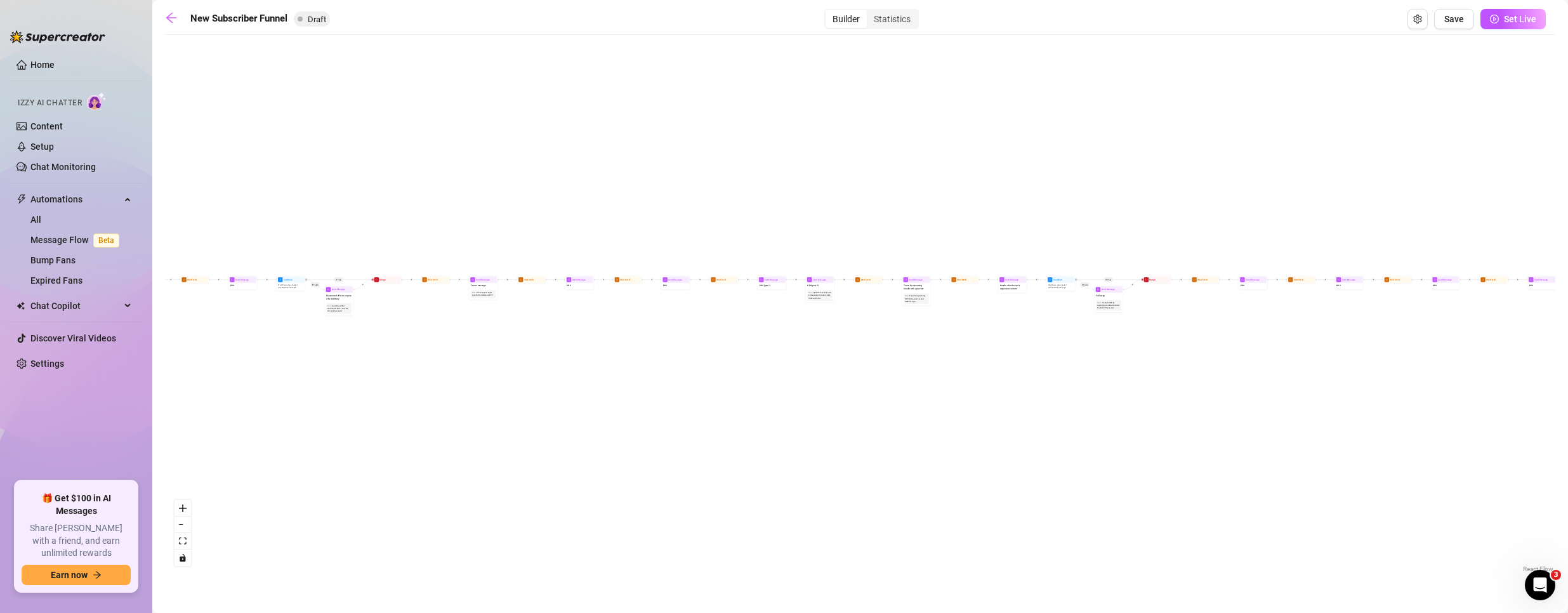
drag, startPoint x: 1289, startPoint y: 436, endPoint x: 385, endPoint y: 420, distance: 904.1
click at [385, 420] on div "If True If True If True If False If False If False If True If False Merge Merge…" at bounding box center [860, 308] width 1390 height 534
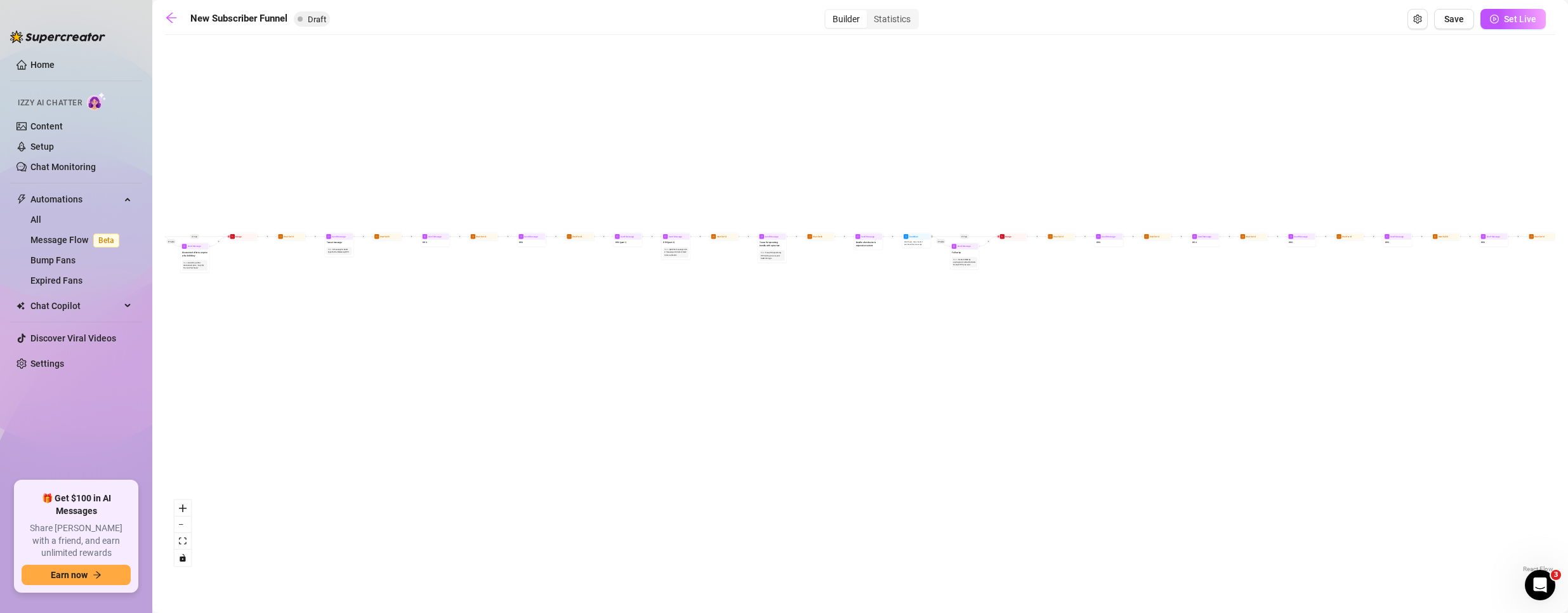
drag, startPoint x: 1025, startPoint y: 416, endPoint x: 1520, endPoint y: 432, distance: 495.3
click at [1520, 432] on div "If True If True If True If False If False If False If True If False Merge Merge…" at bounding box center [860, 308] width 1390 height 534
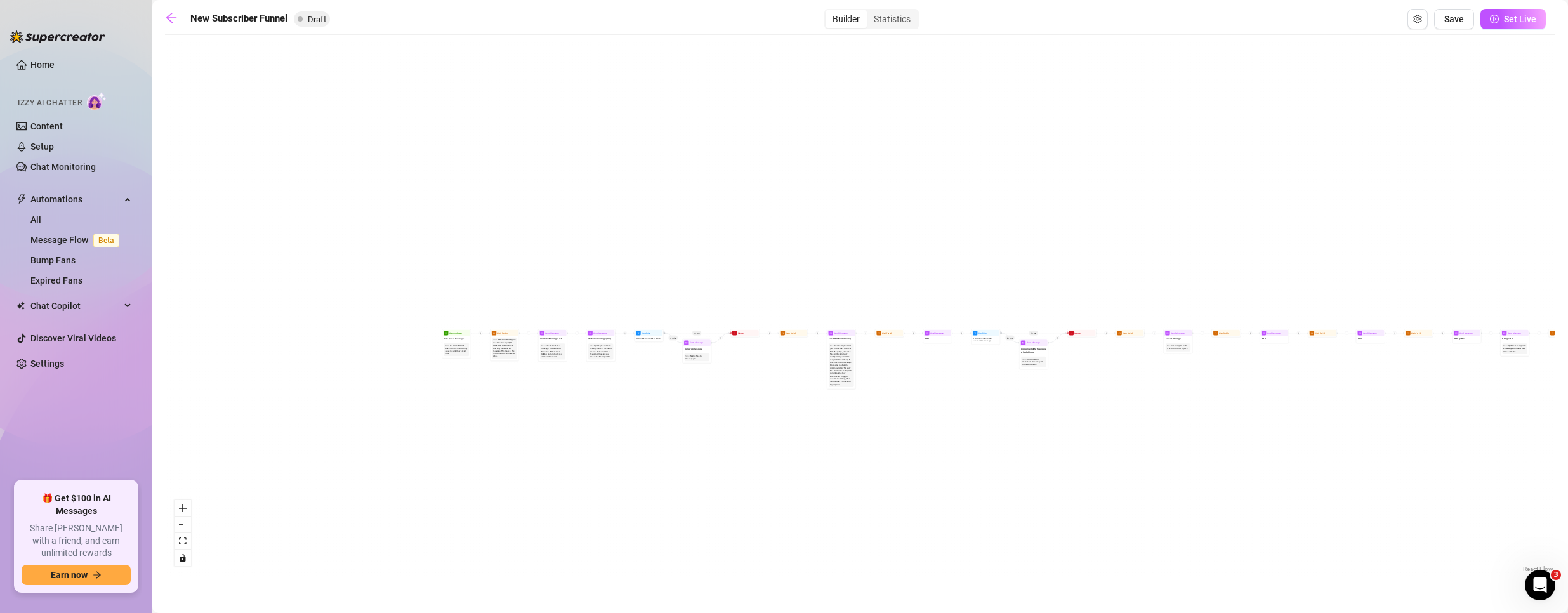
drag, startPoint x: 771, startPoint y: 394, endPoint x: 860, endPoint y: 389, distance: 89.1
click at [904, 402] on div "If True If True If True If False If False If False If True If False Merge Merge…" at bounding box center [860, 308] width 1390 height 534
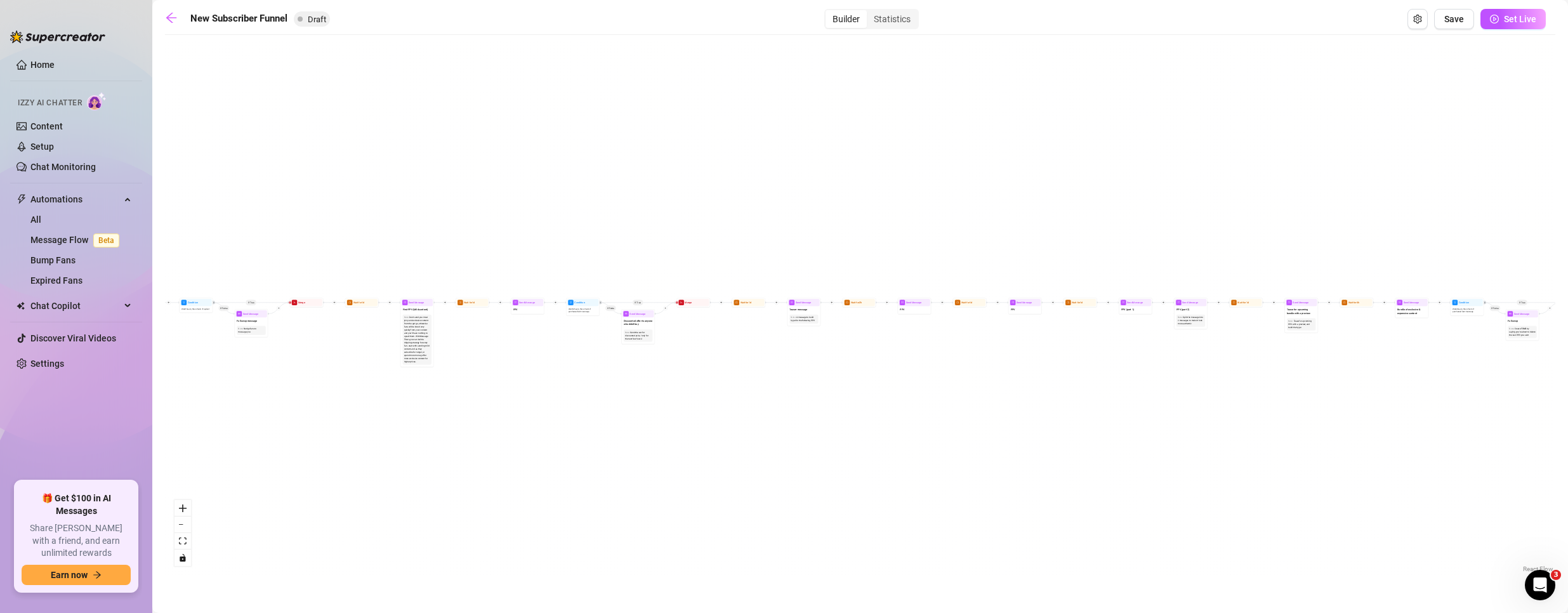
drag, startPoint x: 1248, startPoint y: 397, endPoint x: 802, endPoint y: 365, distance: 447.1
click at [785, 373] on div "If True If True If True If False If False If False If True If False Merge Merge…" at bounding box center [860, 308] width 1390 height 534
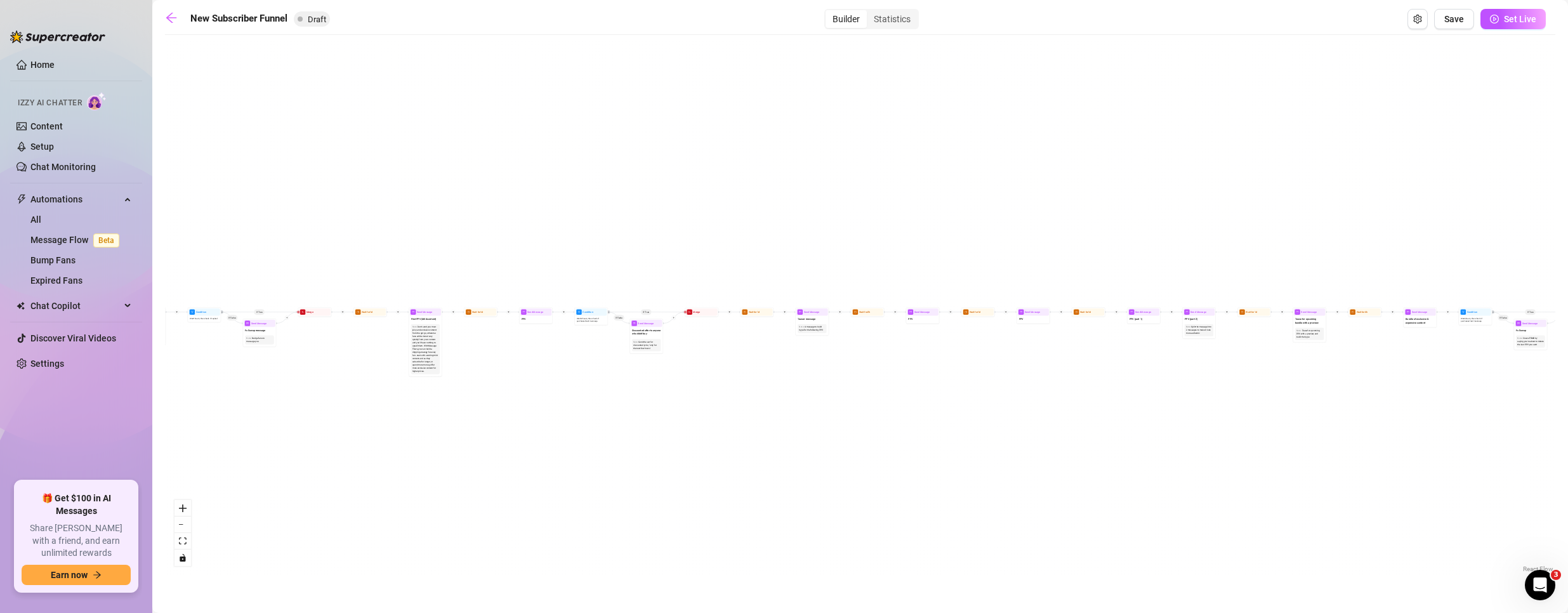
click at [1274, 250] on div "If True If True If True If False If False If False If True If False Merge Merge…" at bounding box center [860, 308] width 1390 height 534
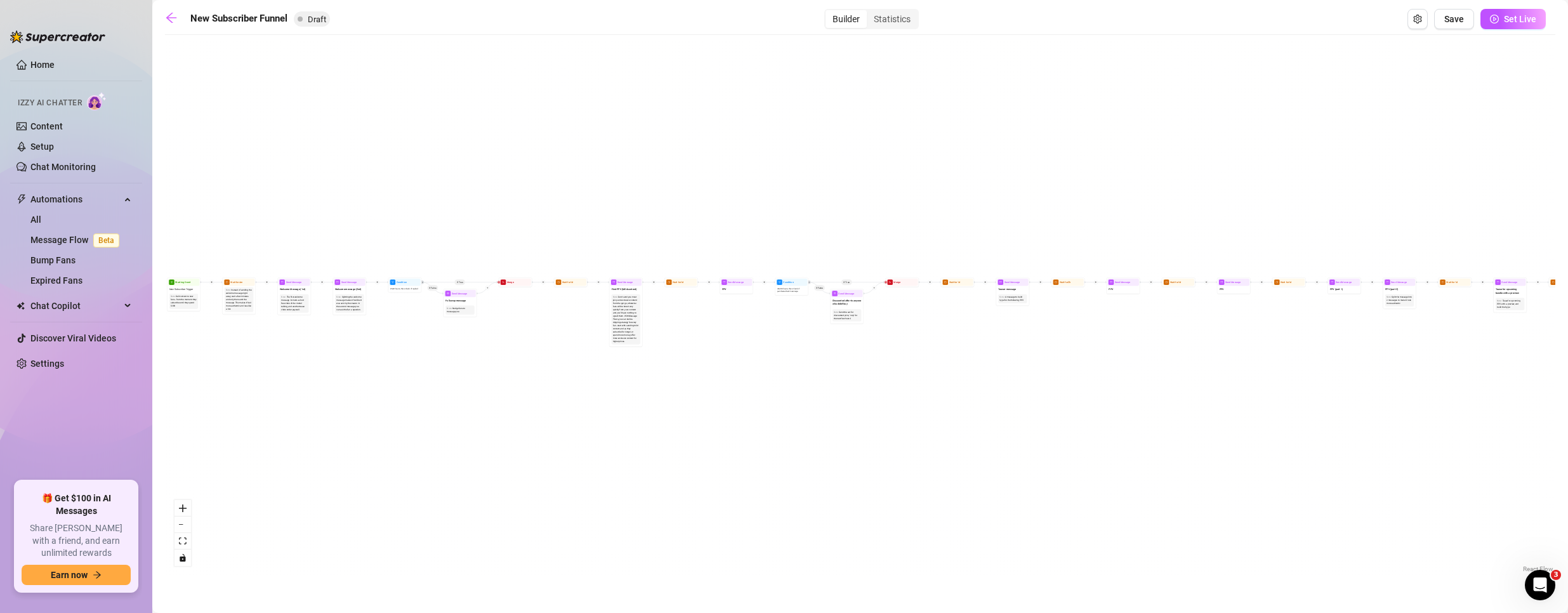
drag, startPoint x: 662, startPoint y: 222, endPoint x: 672, endPoint y: 212, distance: 14.1
click at [666, 214] on div "If True If True If True If False If False If False If True If False Merge Merge…" at bounding box center [860, 308] width 1390 height 534
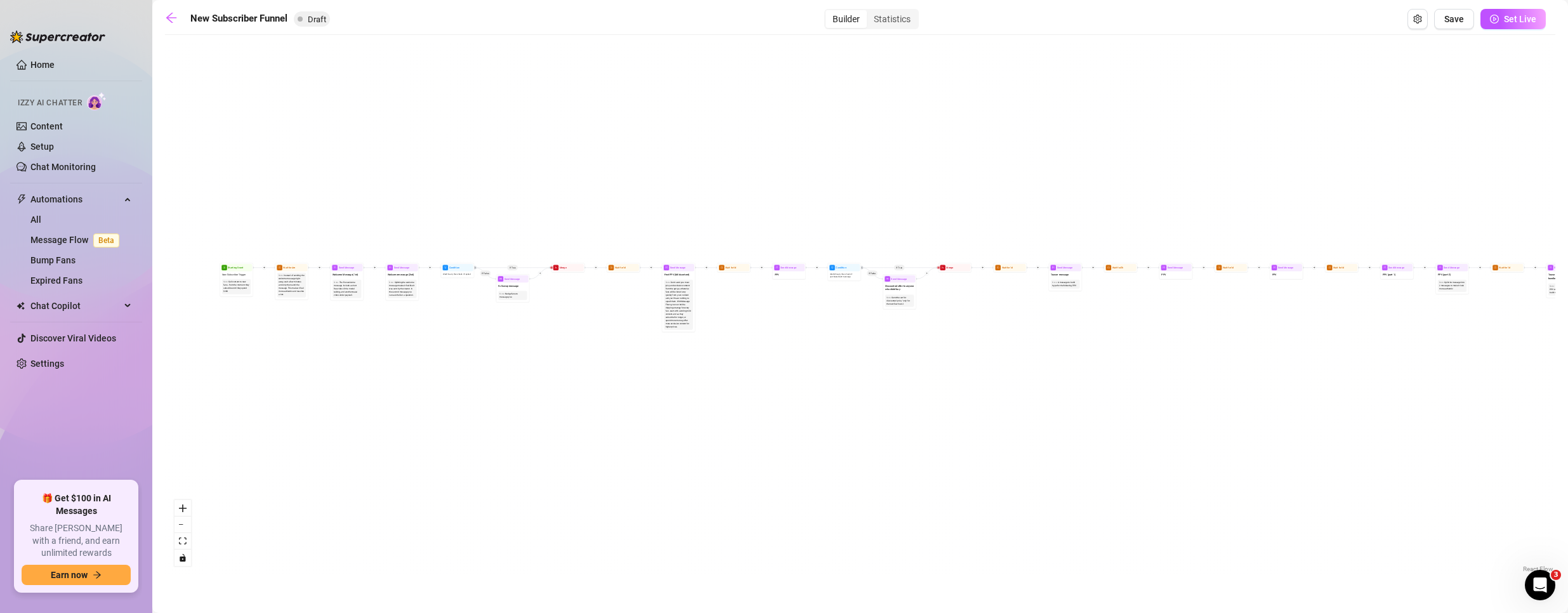
drag, startPoint x: 1300, startPoint y: 237, endPoint x: 1570, endPoint y: 194, distance: 273.4
click at [1567, 194] on html "Home Izzy AI Chatter Content Setup Chat Monitoring Automations All Message Flow…" at bounding box center [784, 306] width 1568 height 613
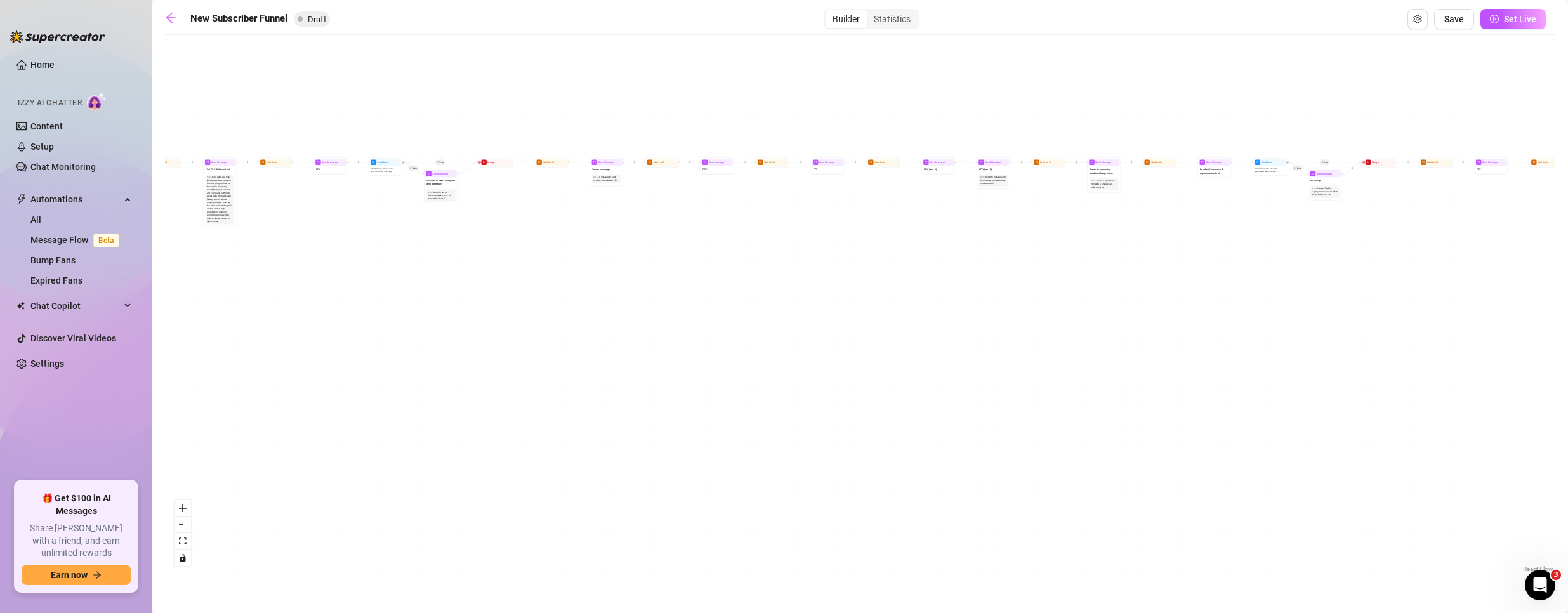
drag, startPoint x: 455, startPoint y: 206, endPoint x: -220, endPoint y: 133, distance: 678.9
click at [0, 133] on html "Home Izzy AI Chatter Content Setup Chat Monitoring Automations All Message Flow…" at bounding box center [784, 306] width 1568 height 613
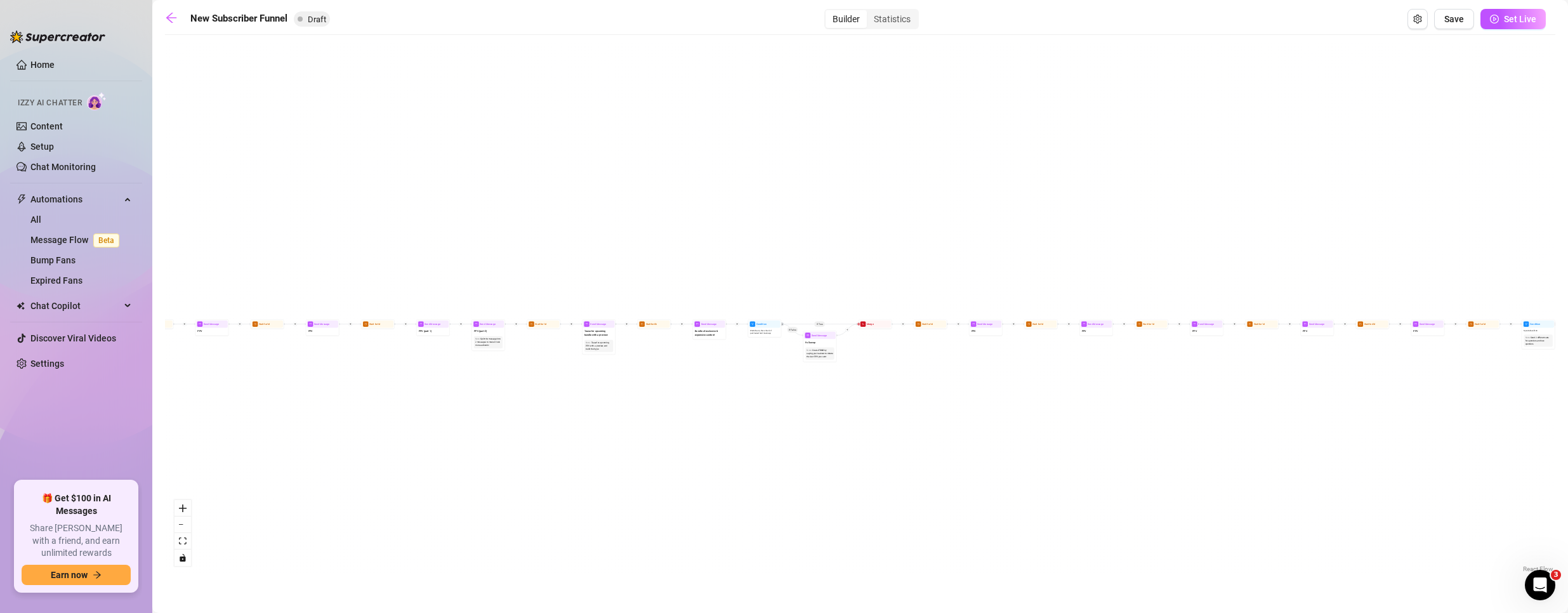
drag, startPoint x: 957, startPoint y: 230, endPoint x: 411, endPoint y: 354, distance: 559.9
click at [372, 386] on div "If True If True If True If False If False If False If True If False Merge Merge…" at bounding box center [860, 308] width 1390 height 534
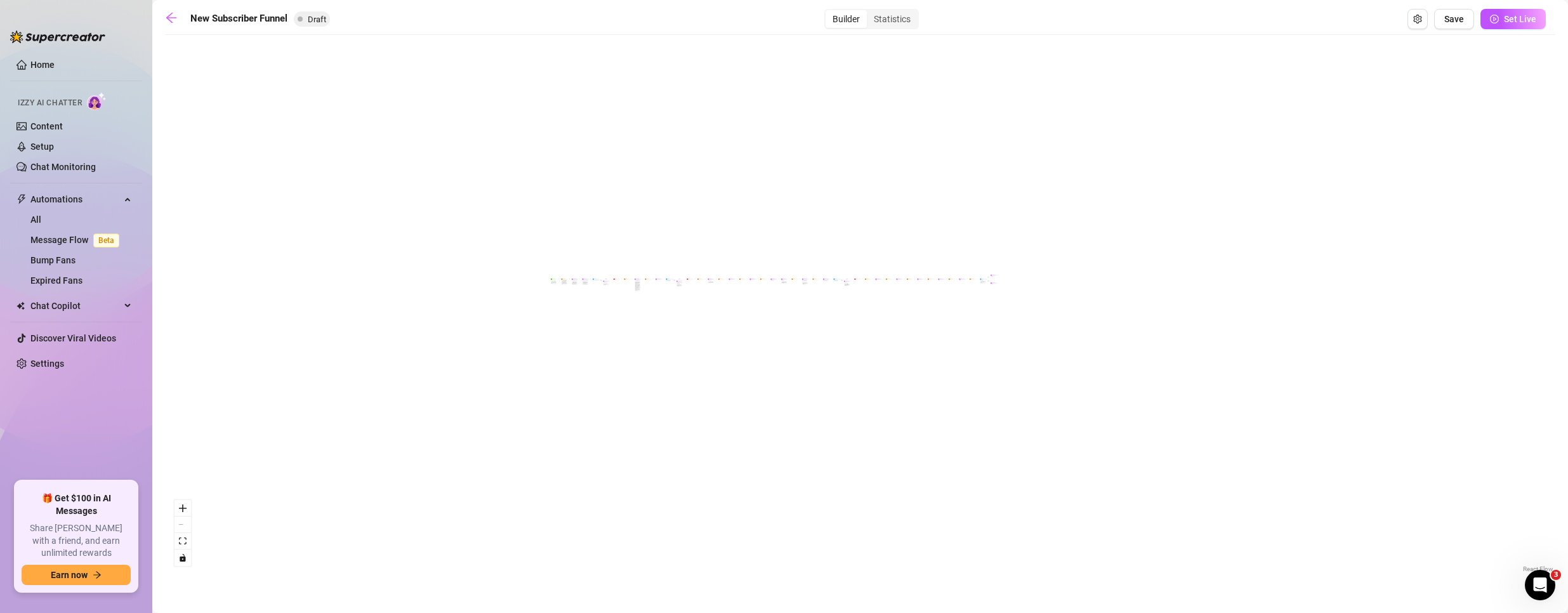
drag, startPoint x: 1381, startPoint y: 391, endPoint x: 1125, endPoint y: 290, distance: 275.2
click at [1125, 290] on div "If True If True If True If False If False If False If True If False Merge Merge…" at bounding box center [860, 308] width 1390 height 534
drag, startPoint x: 699, startPoint y: 429, endPoint x: 1071, endPoint y: 419, distance: 372.1
click at [1054, 426] on div "If True If True If True If False If False If False If True If False Merge Merge…" at bounding box center [860, 308] width 1390 height 534
drag, startPoint x: 1072, startPoint y: 422, endPoint x: 1176, endPoint y: 415, distance: 104.2
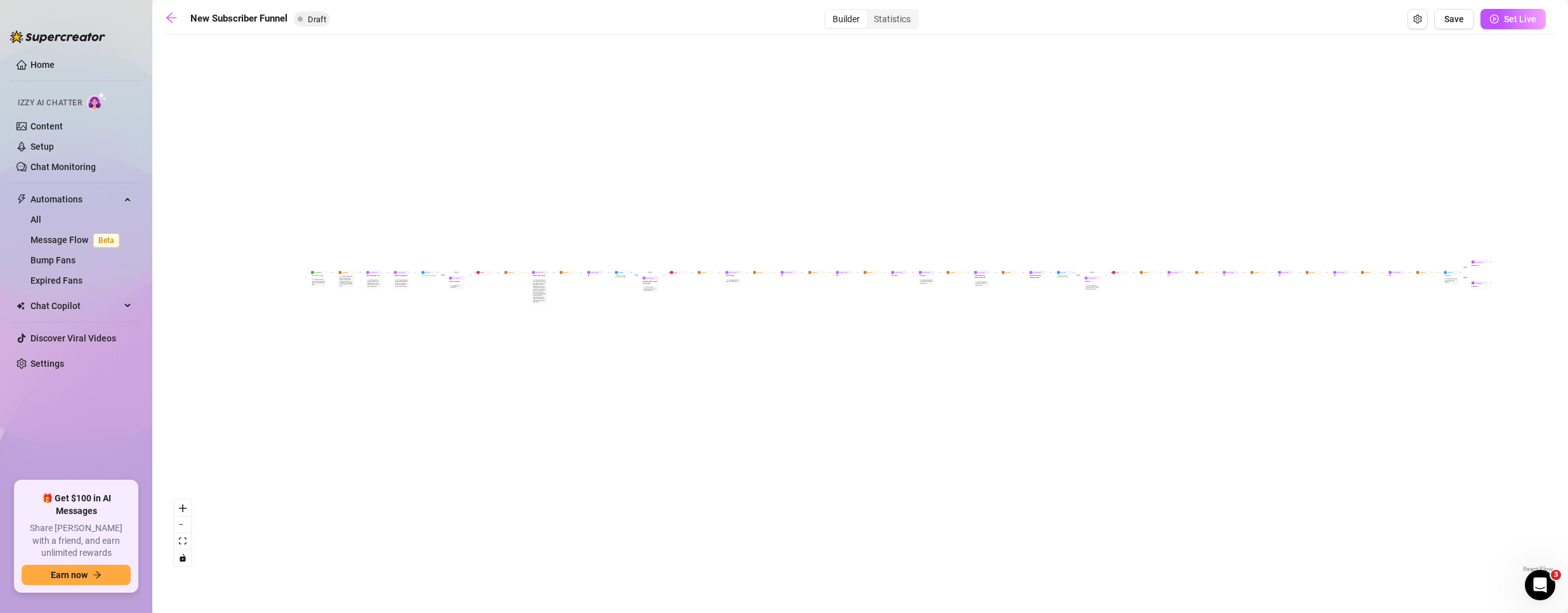
click at [1176, 415] on div "If True If True If True If False If False If False If True If False Merge Merge…" at bounding box center [860, 308] width 1390 height 534
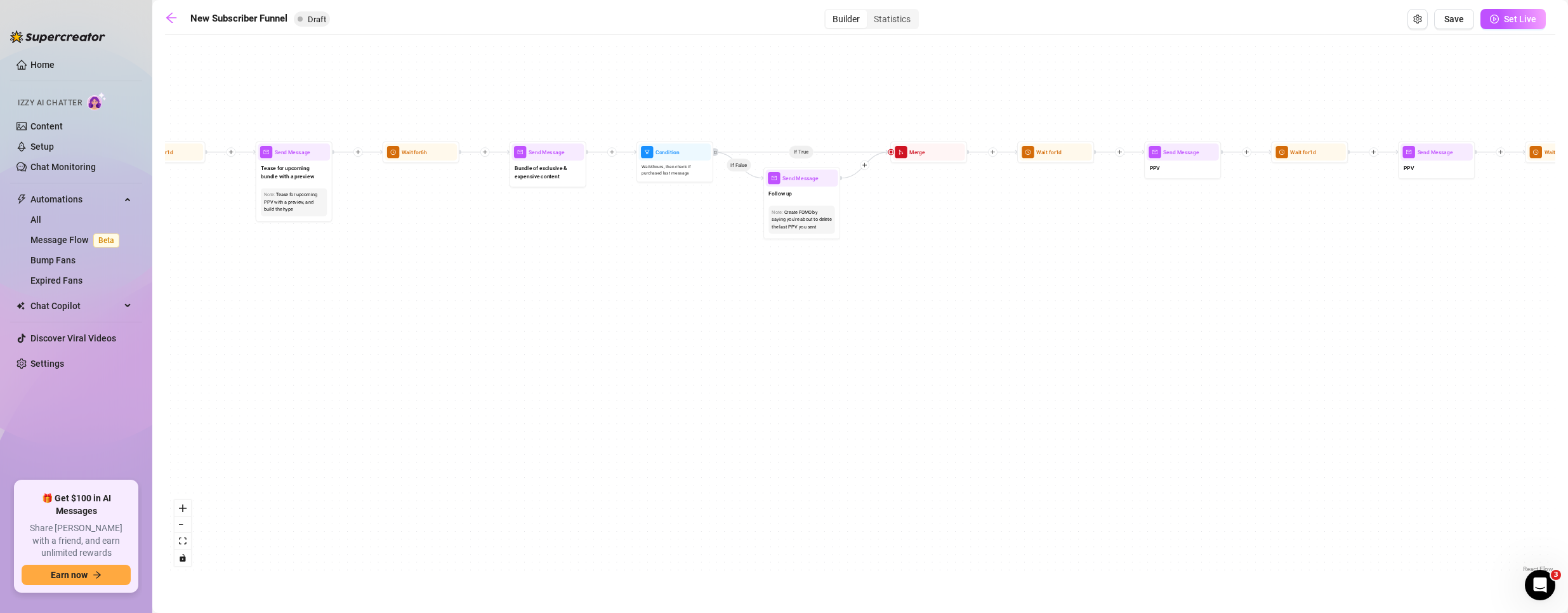
drag, startPoint x: 950, startPoint y: 234, endPoint x: 505, endPoint y: 282, distance: 447.6
click at [501, 283] on div "If True If True If True If False If False If False If True If False Merge Merge…" at bounding box center [860, 308] width 1390 height 534
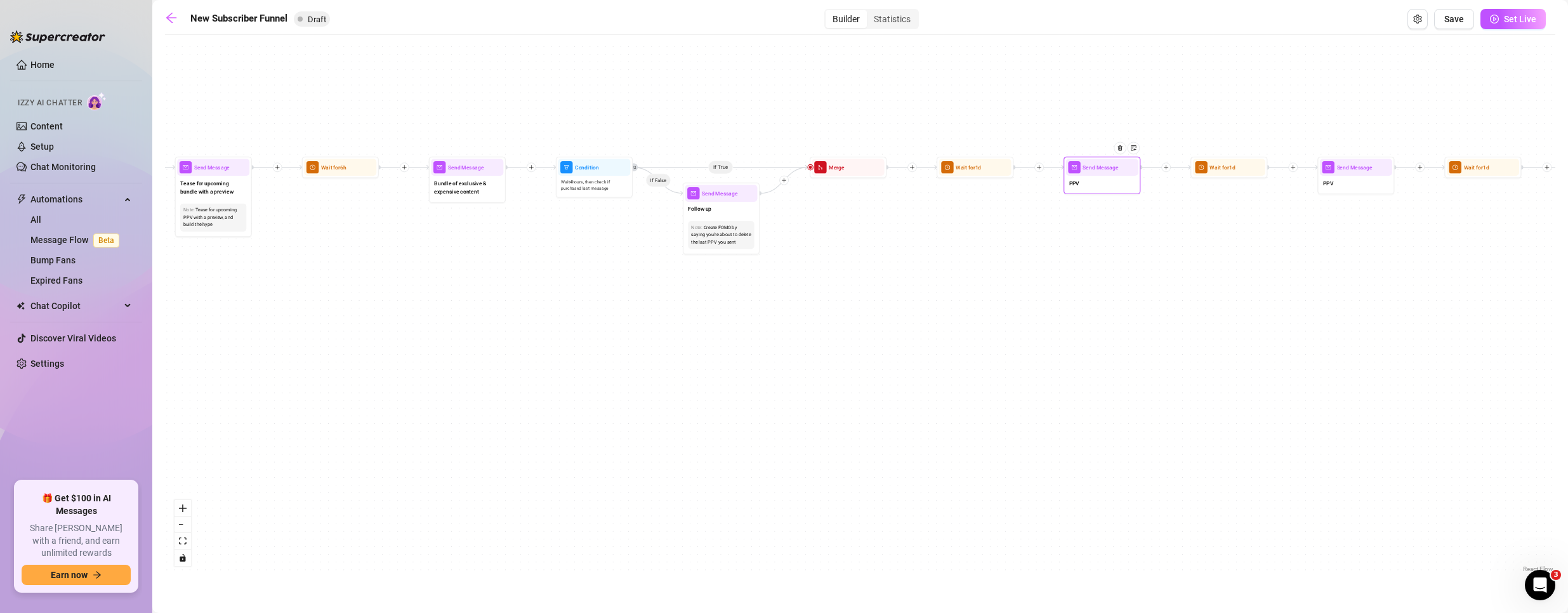
click at [1111, 174] on div "Send Message" at bounding box center [1102, 167] width 73 height 17
type textarea "PPV"
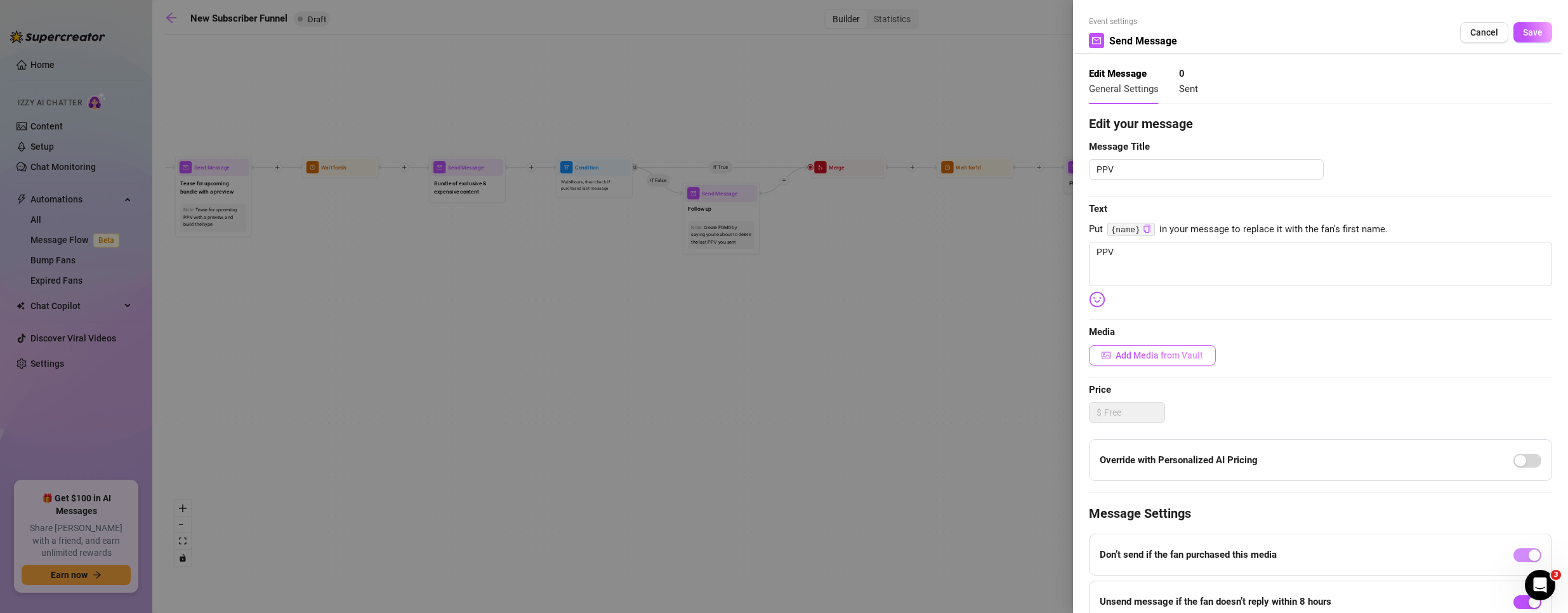
click at [1159, 357] on span "Add Media from Vault" at bounding box center [1159, 355] width 88 height 10
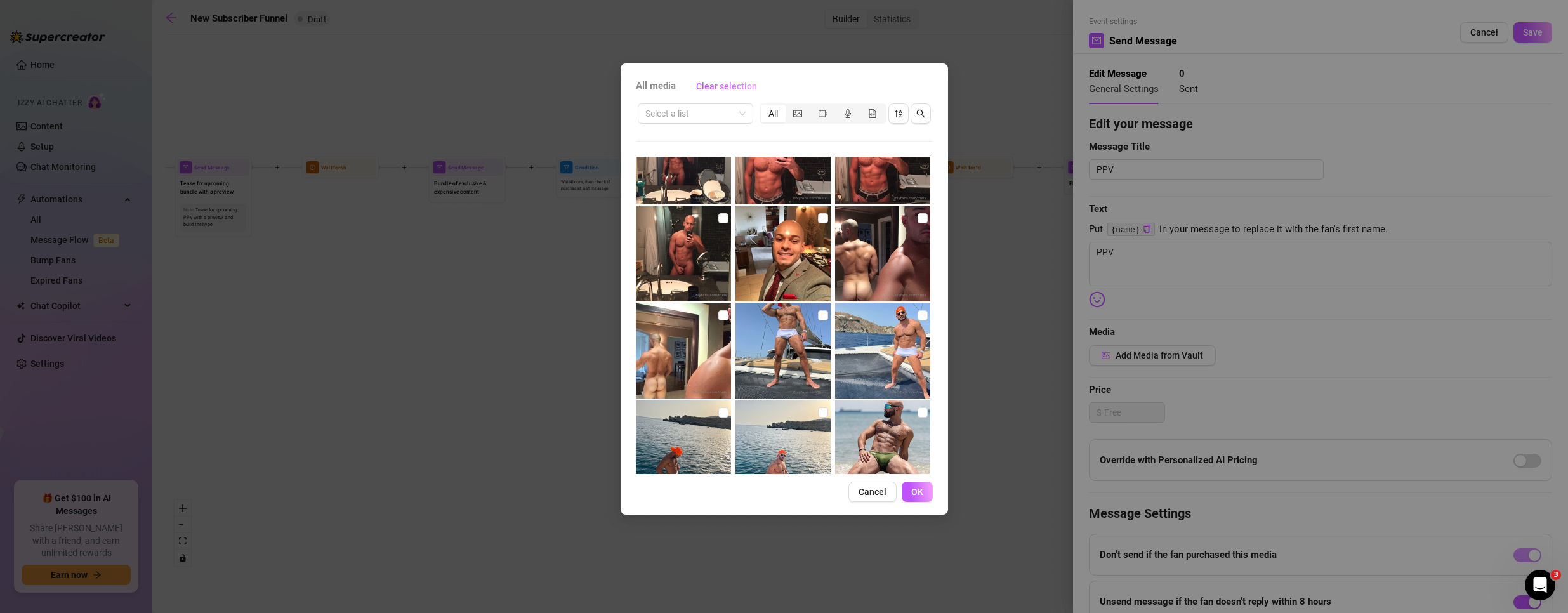
scroll to position [444, 0]
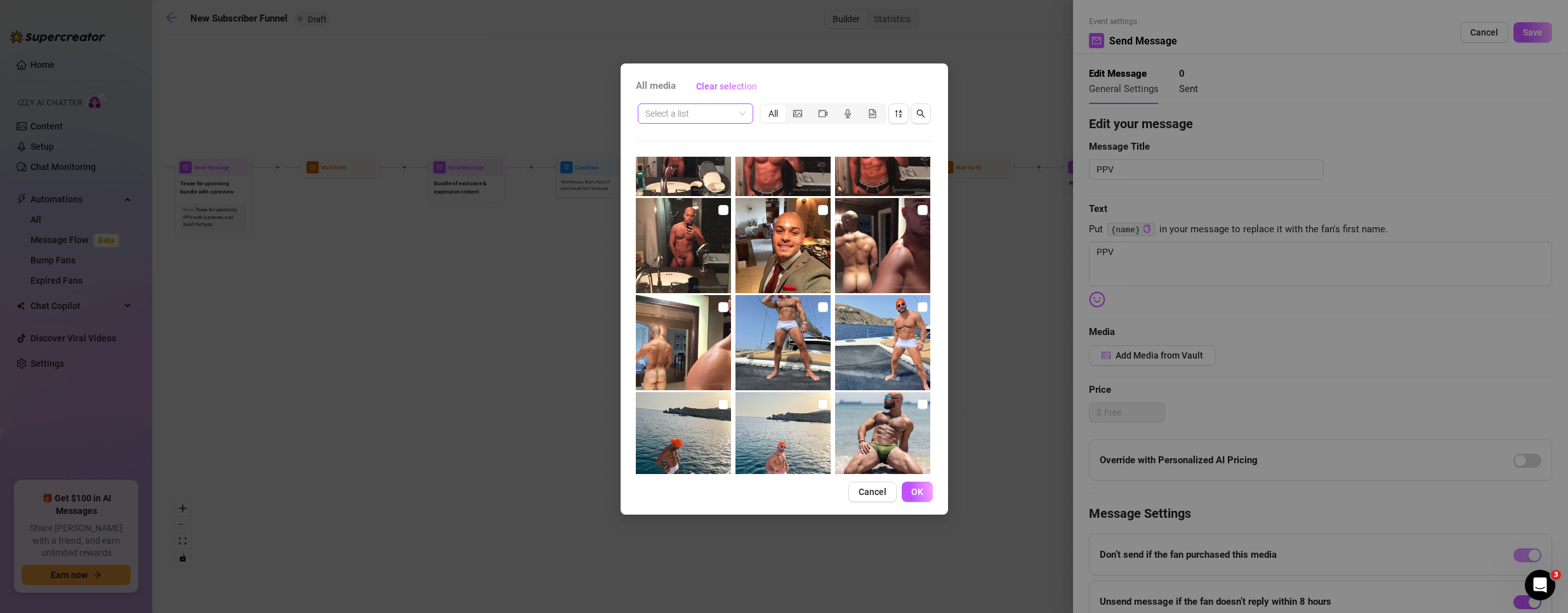
click at [736, 112] on span at bounding box center [695, 113] width 101 height 19
drag, startPoint x: 542, startPoint y: 263, endPoint x: 535, endPoint y: 277, distance: 15.7
click at [541, 263] on div "All media Clear selection Select a list All 00:10 00:04 00:17 00:43 Cancel OK" at bounding box center [784, 306] width 1568 height 613
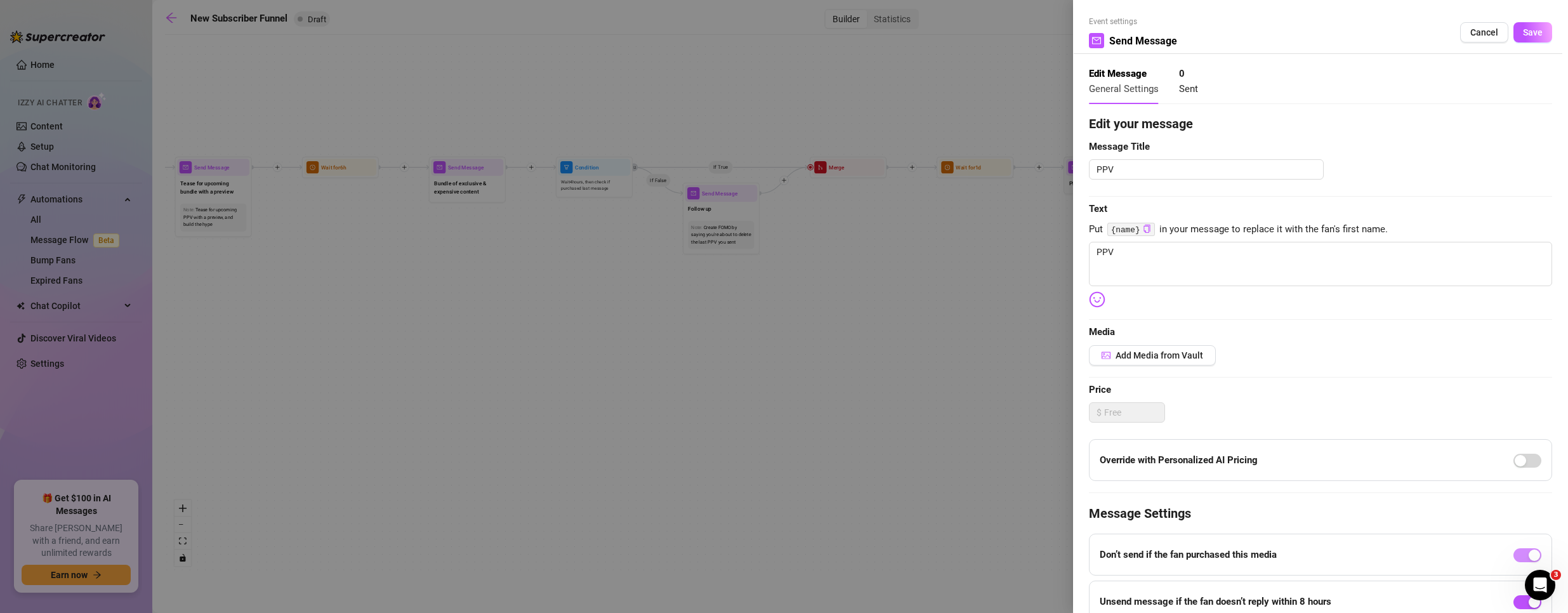
click at [906, 238] on div at bounding box center [784, 306] width 1568 height 613
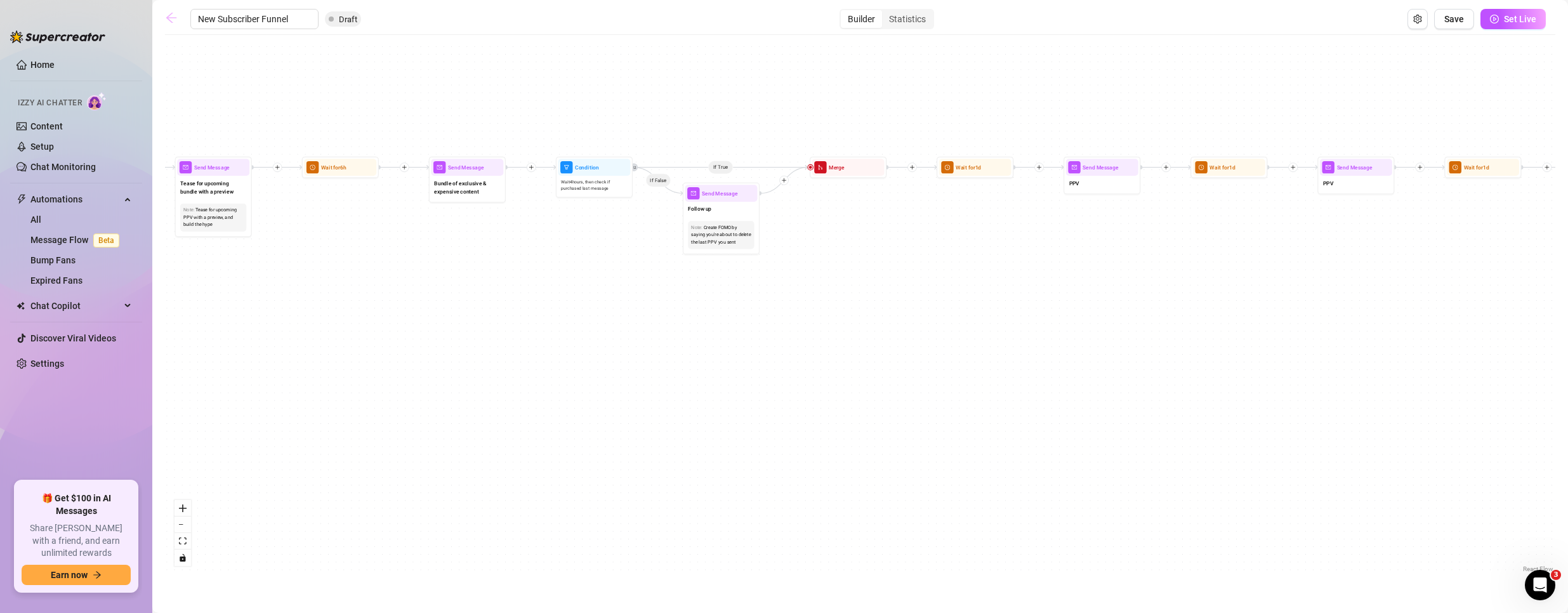
click at [172, 17] on icon "arrow-left" at bounding box center [171, 17] width 13 height 13
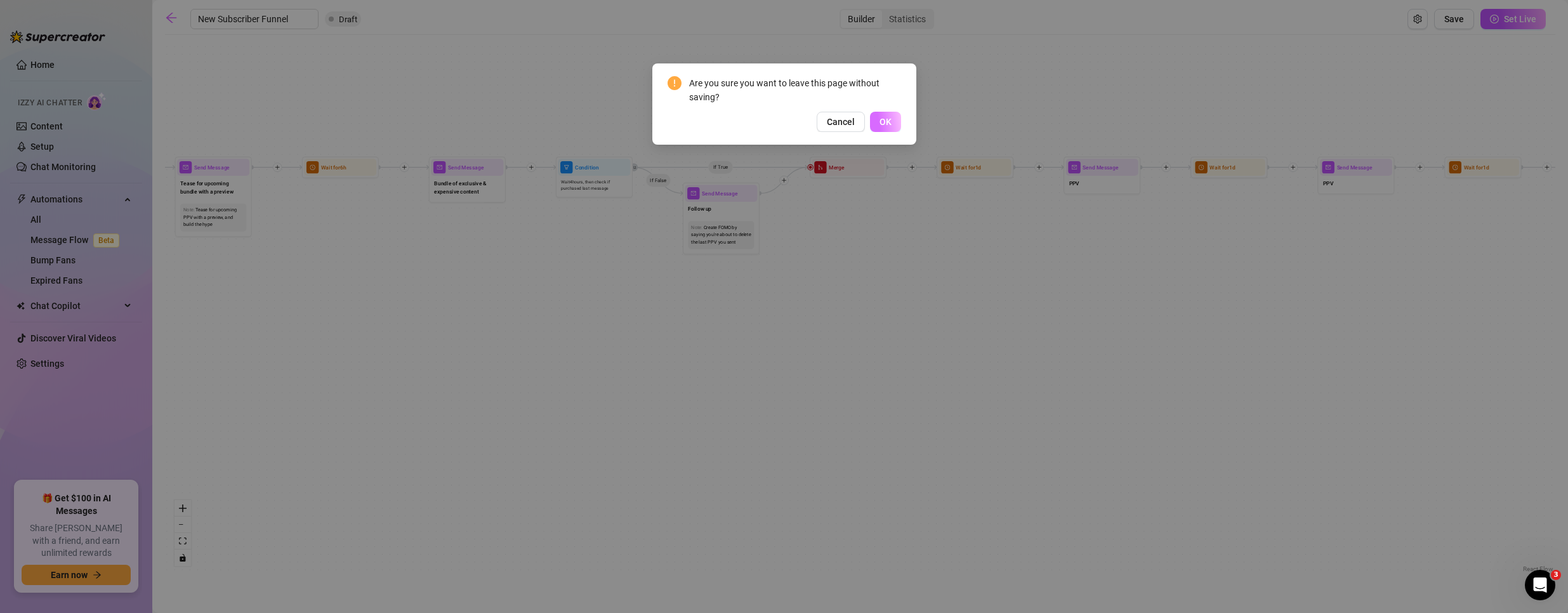
click at [880, 126] on span "OK" at bounding box center [886, 121] width 12 height 10
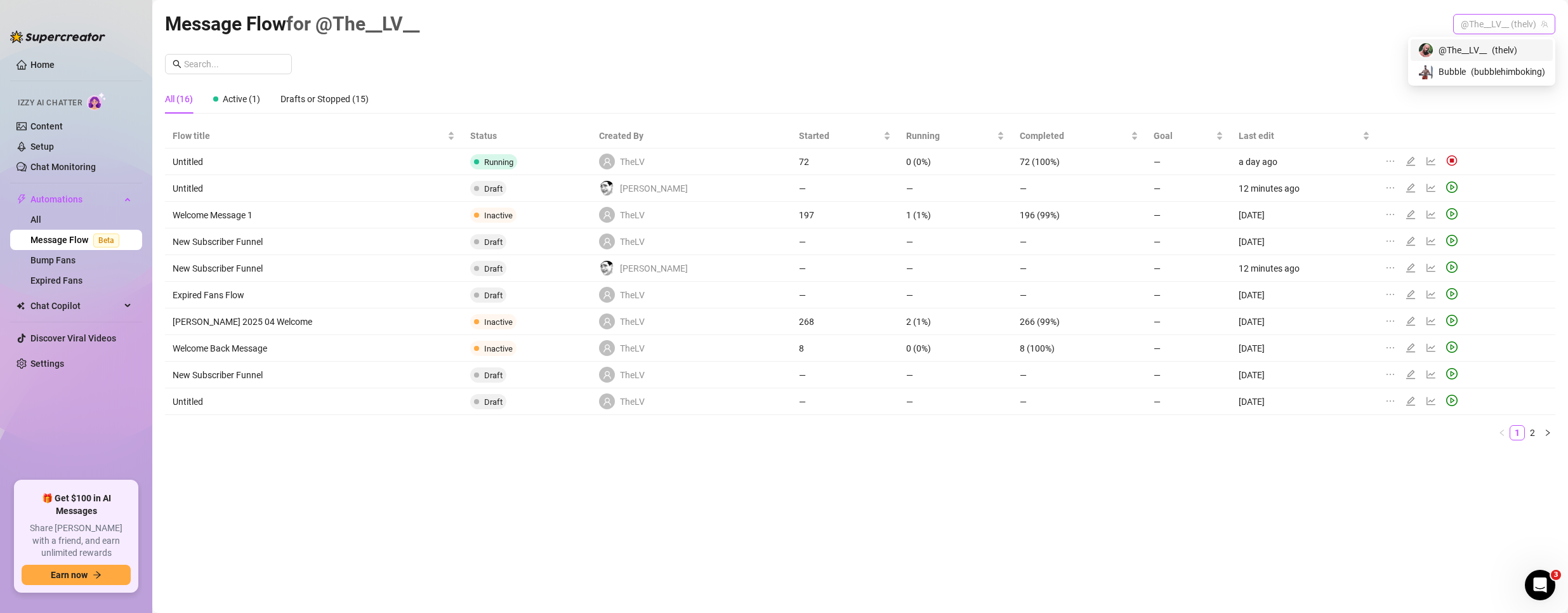
click at [1516, 28] on span "@The__LV__ (thelv)" at bounding box center [1504, 24] width 87 height 19
click at [1473, 78] on span "( bubblehimboking )" at bounding box center [1508, 71] width 75 height 14
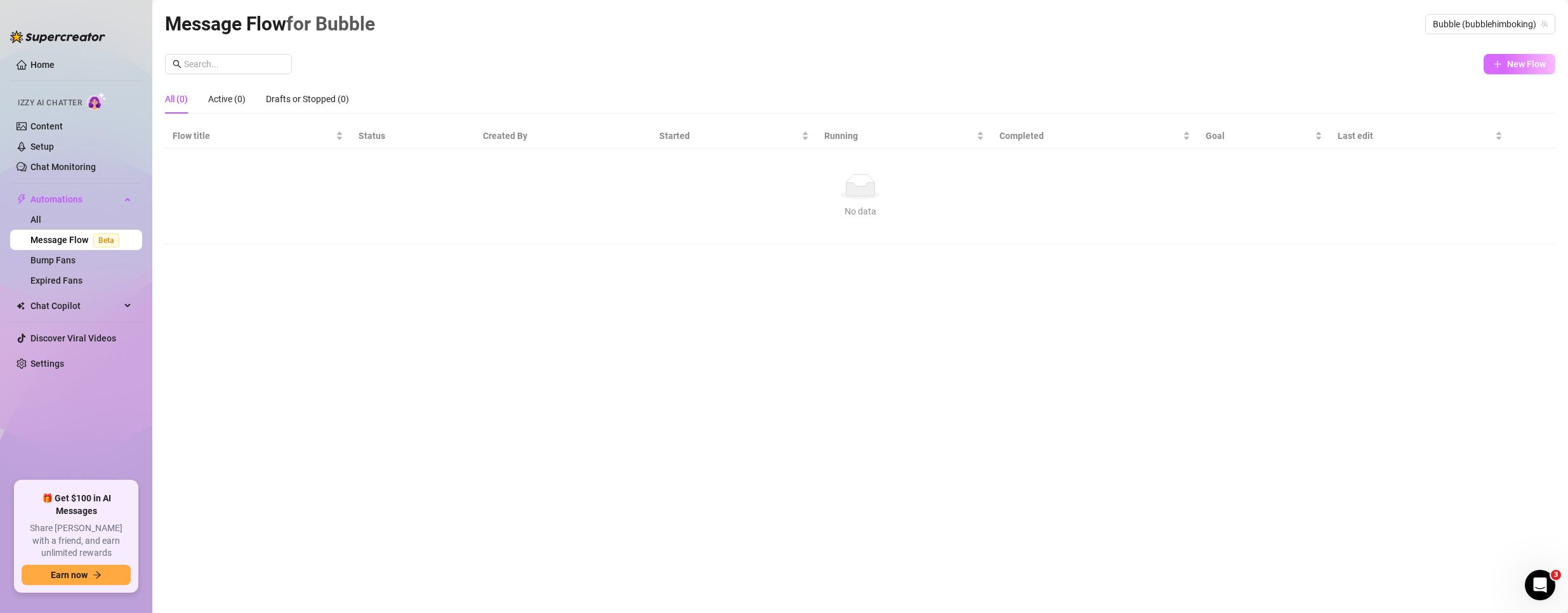
click at [1513, 59] on span "New Flow" at bounding box center [1526, 64] width 39 height 10
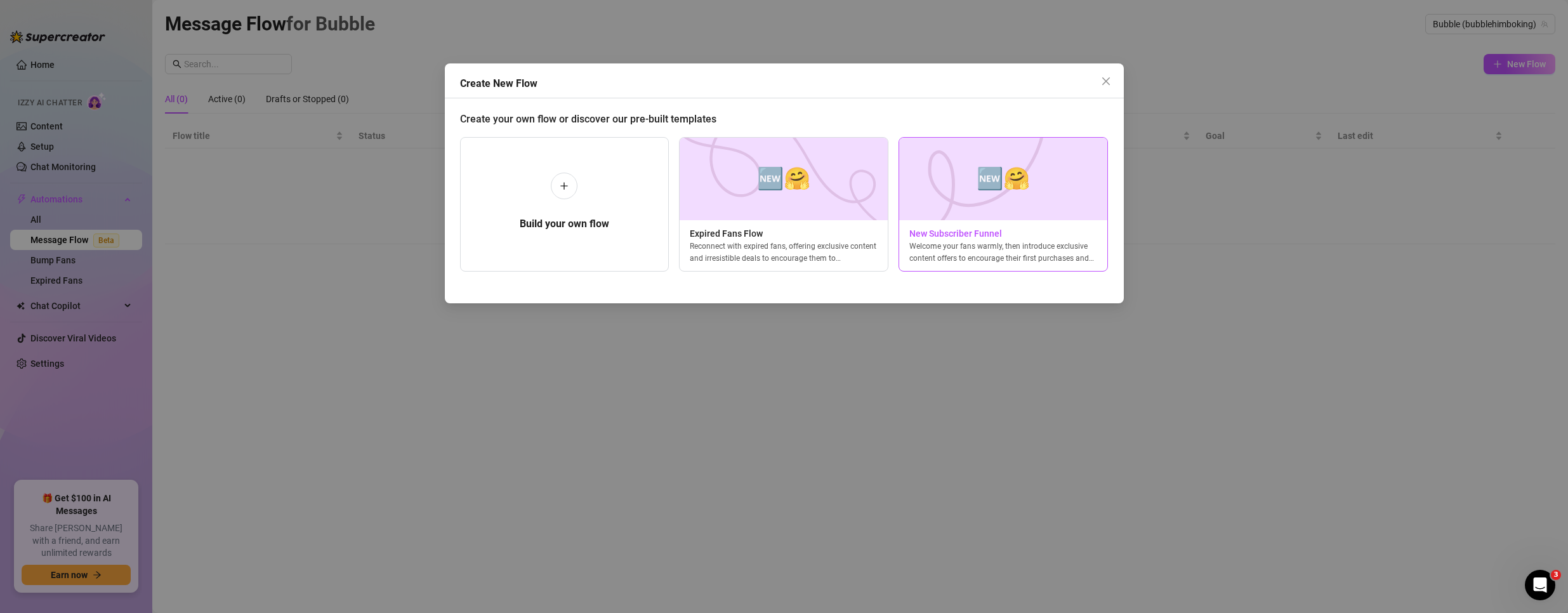
click at [1030, 183] on span "🆕🤗" at bounding box center [1003, 178] width 53 height 34
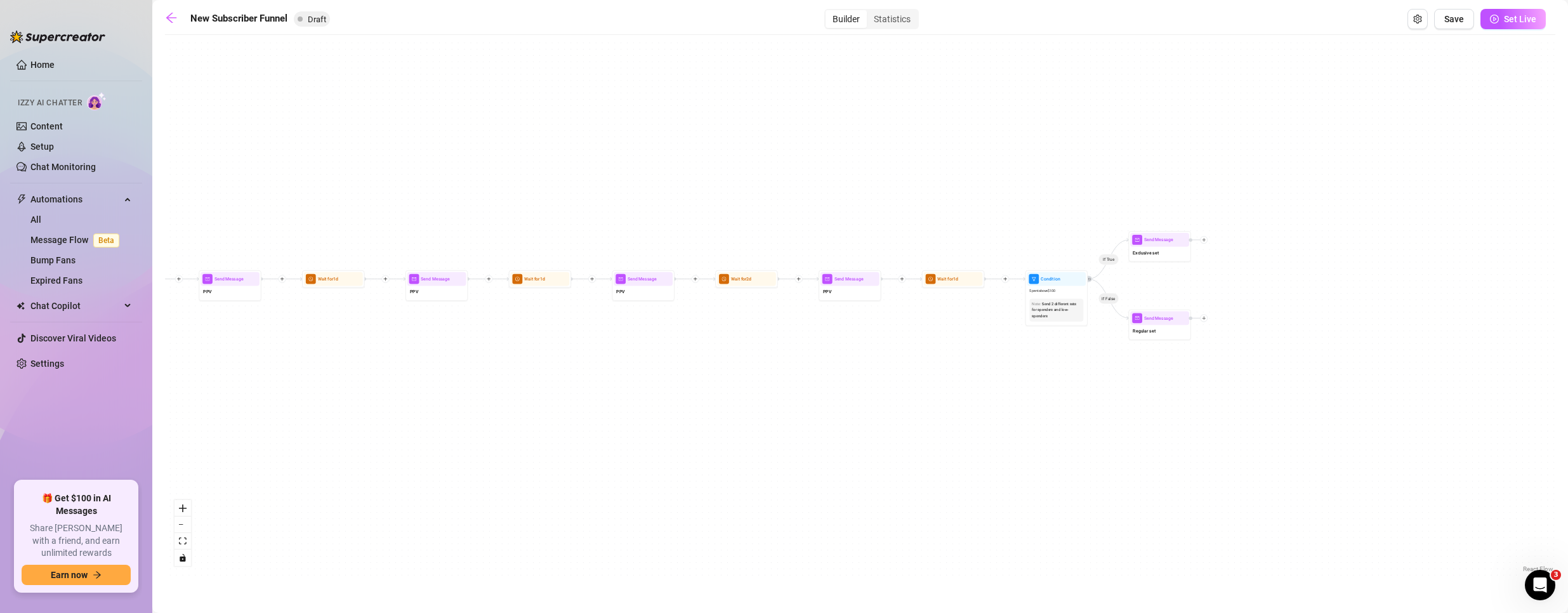
drag, startPoint x: 1197, startPoint y: 307, endPoint x: 582, endPoint y: 337, distance: 615.7
click at [583, 339] on div "If True If True If True If False If False If False If True If False Merge Merge…" at bounding box center [860, 308] width 1390 height 534
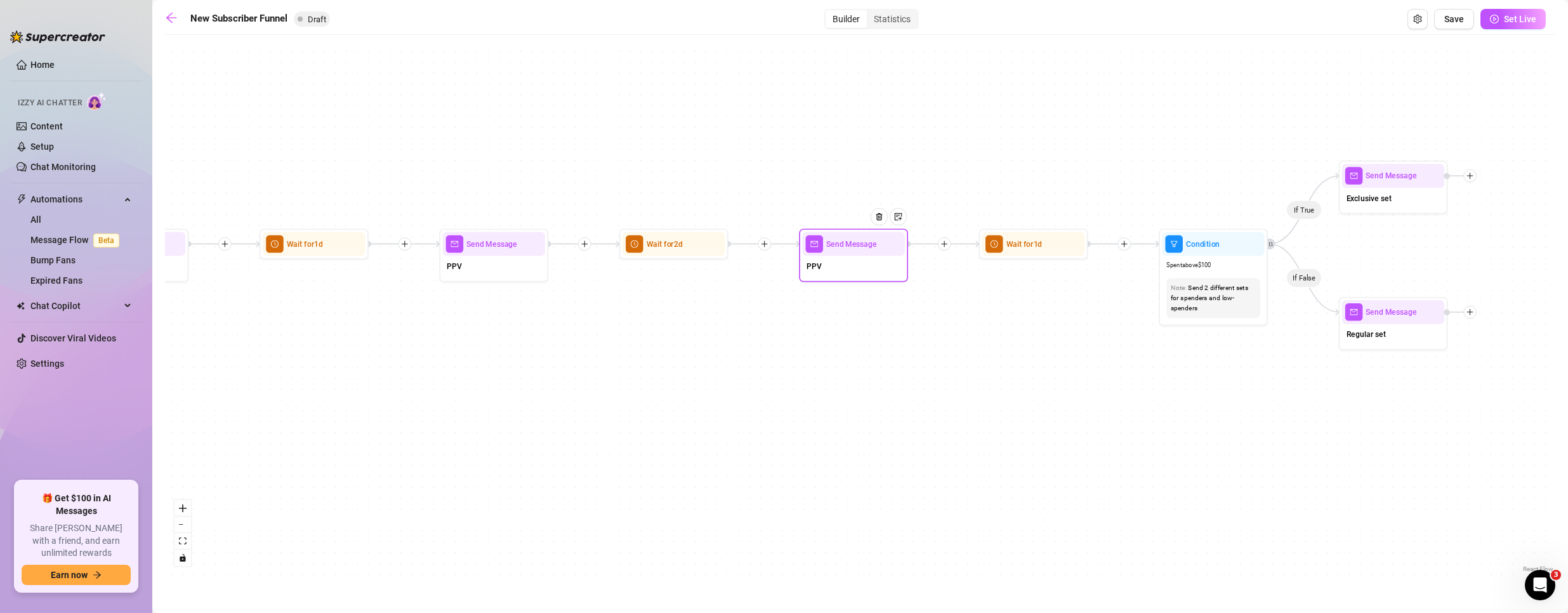
click at [854, 246] on span "Send Message" at bounding box center [852, 244] width 51 height 12
type textarea "PPV"
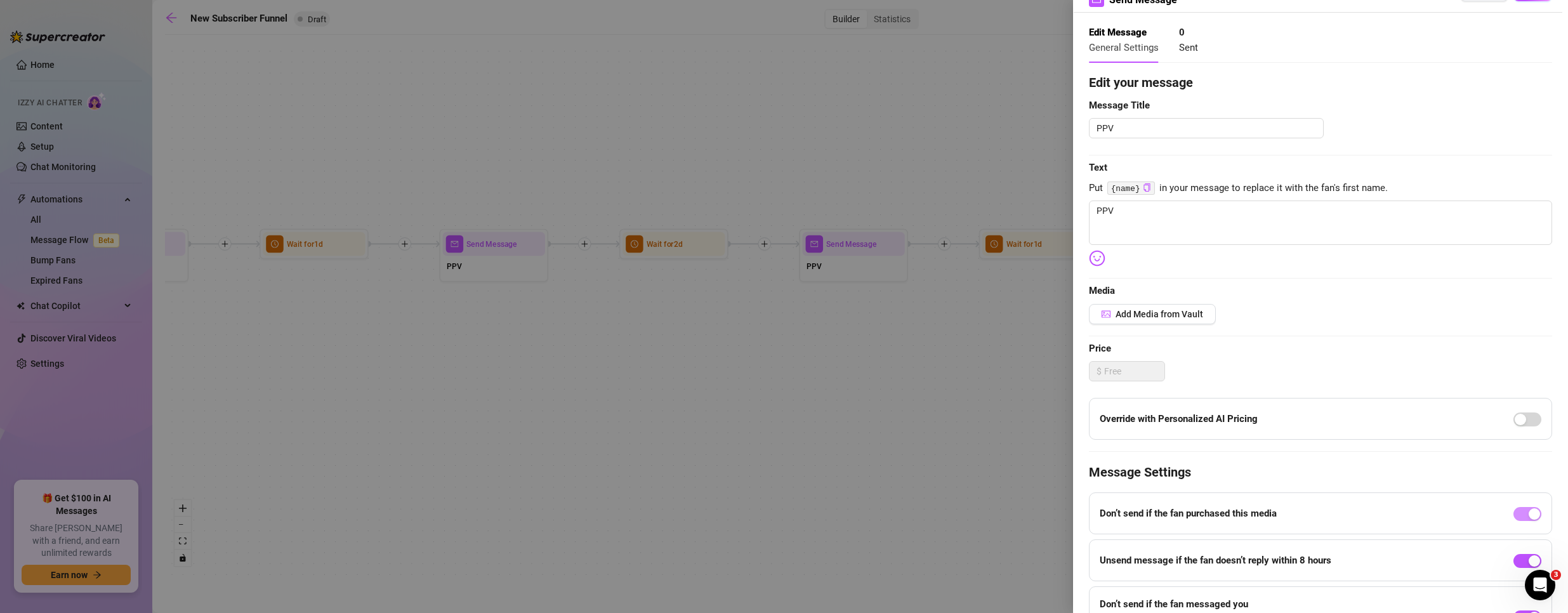
scroll to position [63, 0]
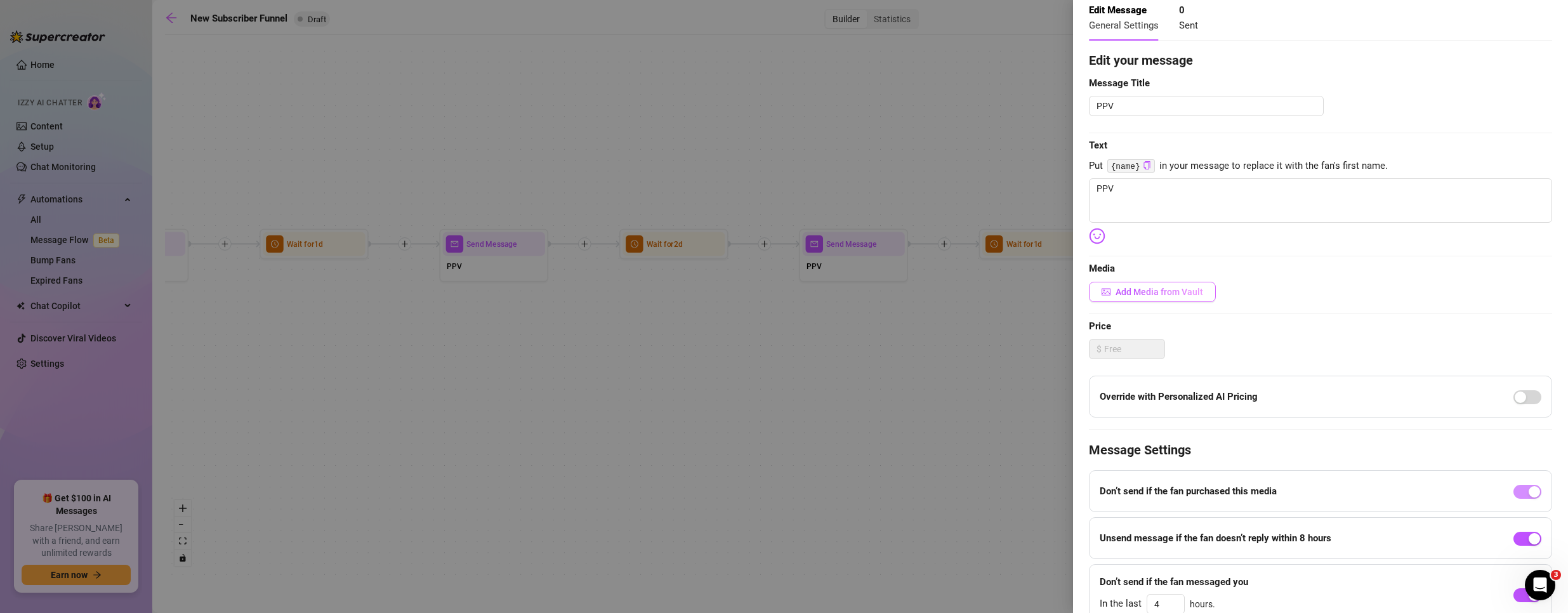
click at [1145, 295] on span "Add Media from Vault" at bounding box center [1159, 292] width 88 height 10
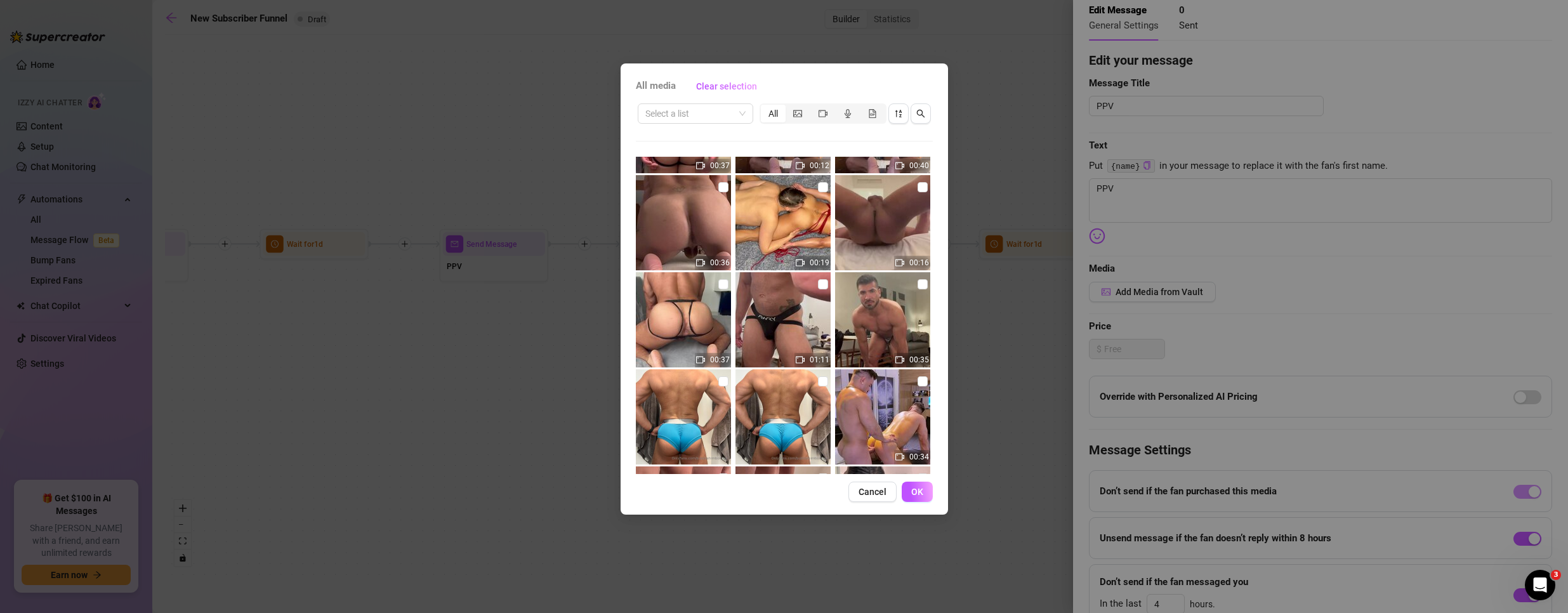
scroll to position [0, 0]
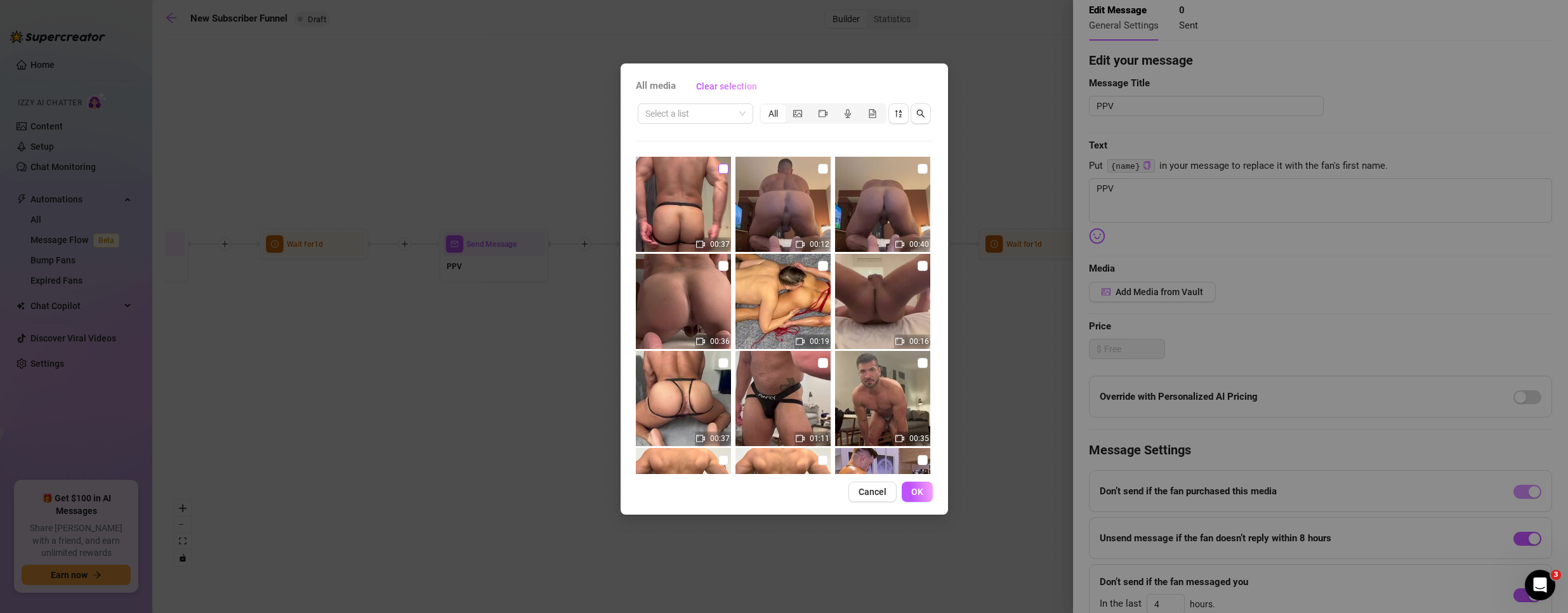
click at [721, 167] on input "checkbox" at bounding box center [723, 168] width 10 height 10
checkbox input "true"
click at [820, 172] on input "checkbox" at bounding box center [822, 168] width 10 height 10
checkbox input "true"
click at [917, 168] on input "checkbox" at bounding box center [922, 168] width 10 height 10
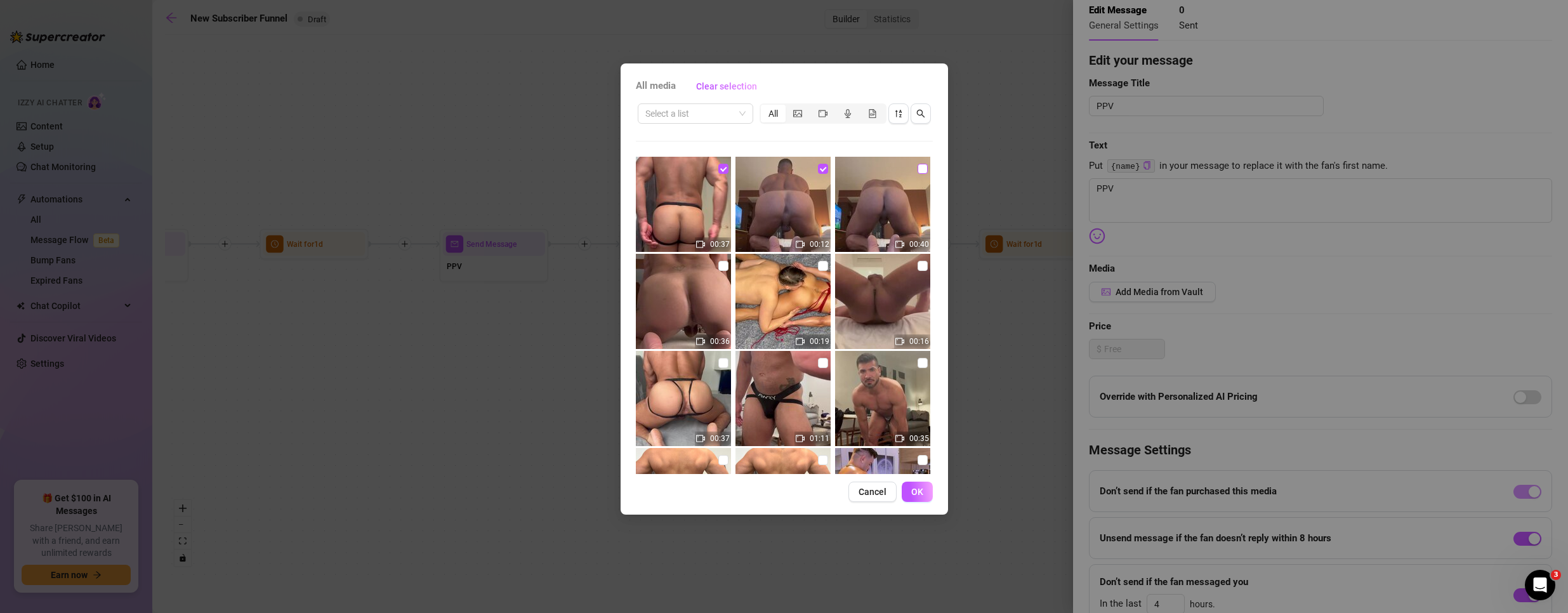
checkbox input "true"
click at [871, 499] on button "Cancel" at bounding box center [872, 491] width 48 height 20
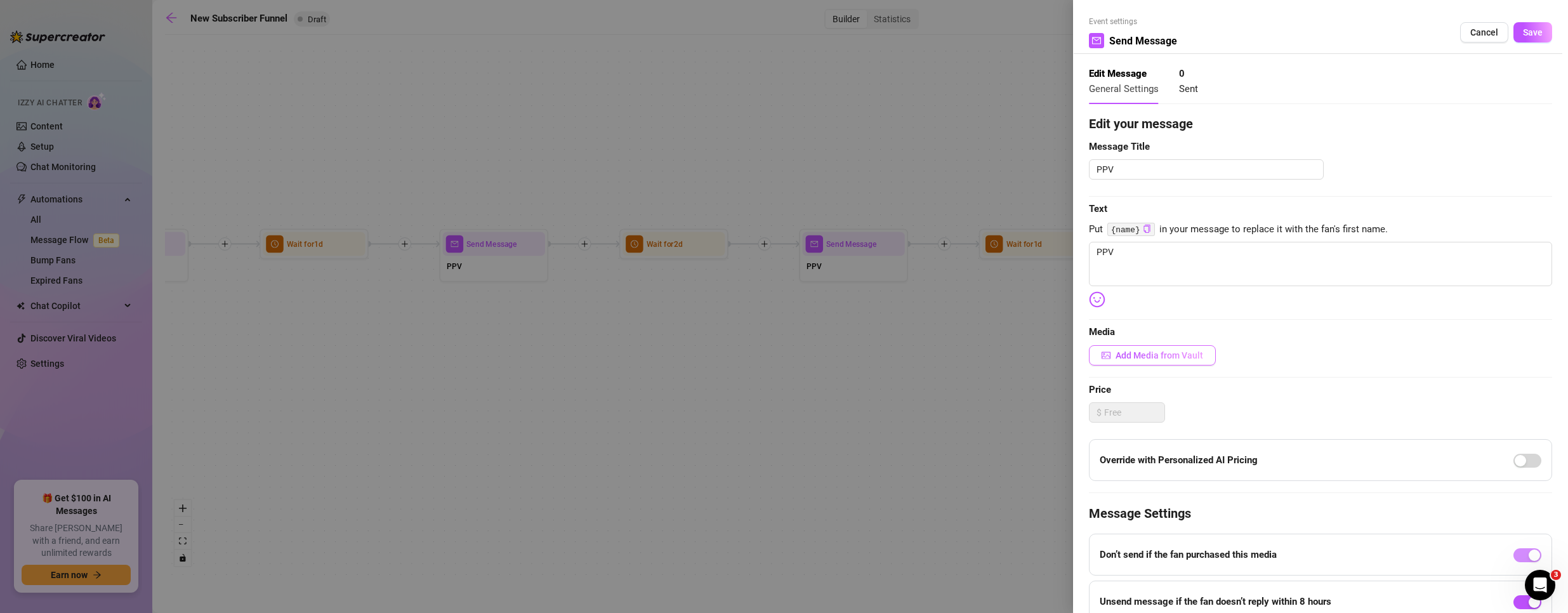
click at [1183, 350] on span "Add Media from Vault" at bounding box center [1159, 355] width 88 height 10
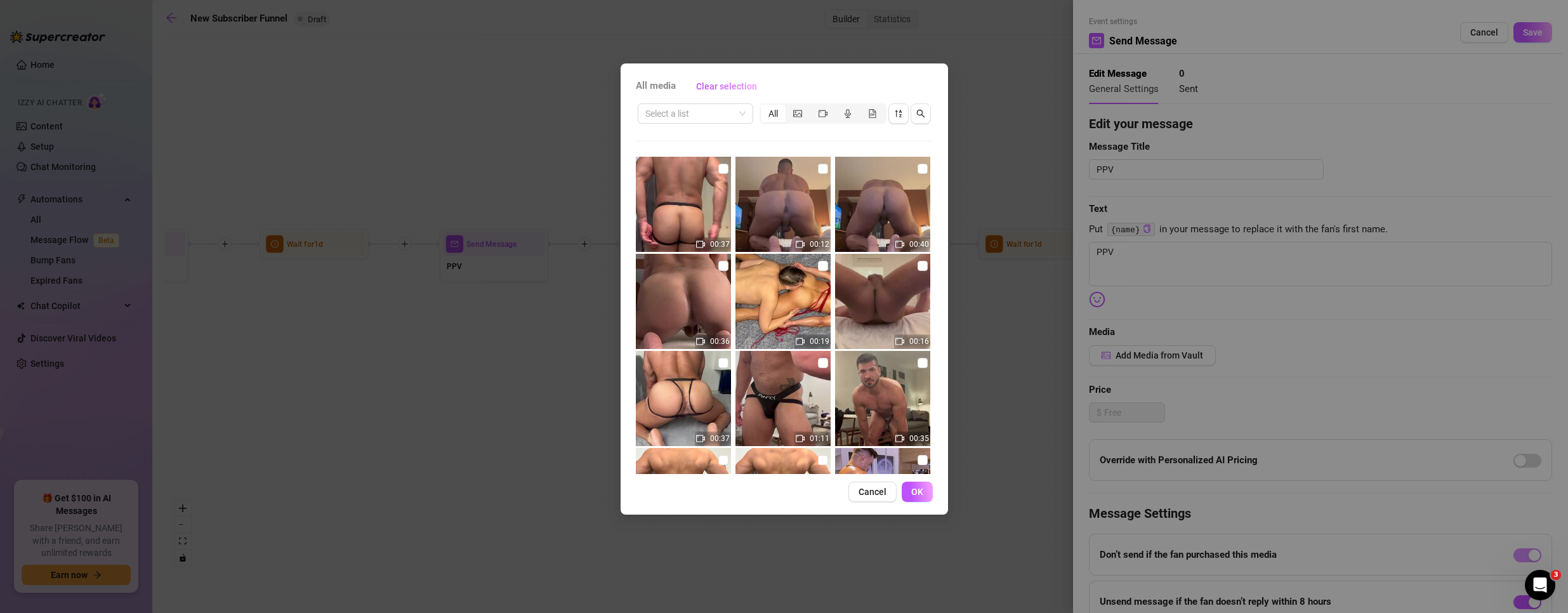
click at [815, 258] on img at bounding box center [783, 301] width 95 height 95
checkbox input "true"
click at [922, 496] on span "OK" at bounding box center [917, 491] width 12 height 10
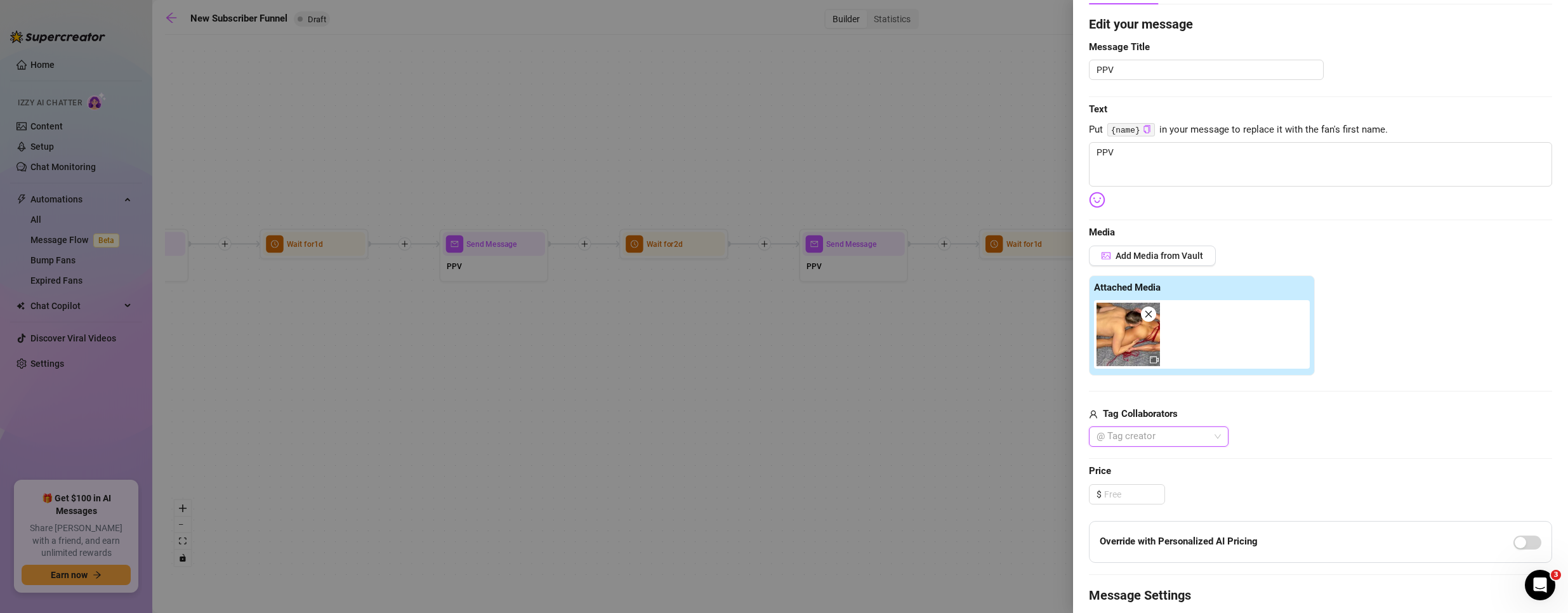
scroll to position [190, 0]
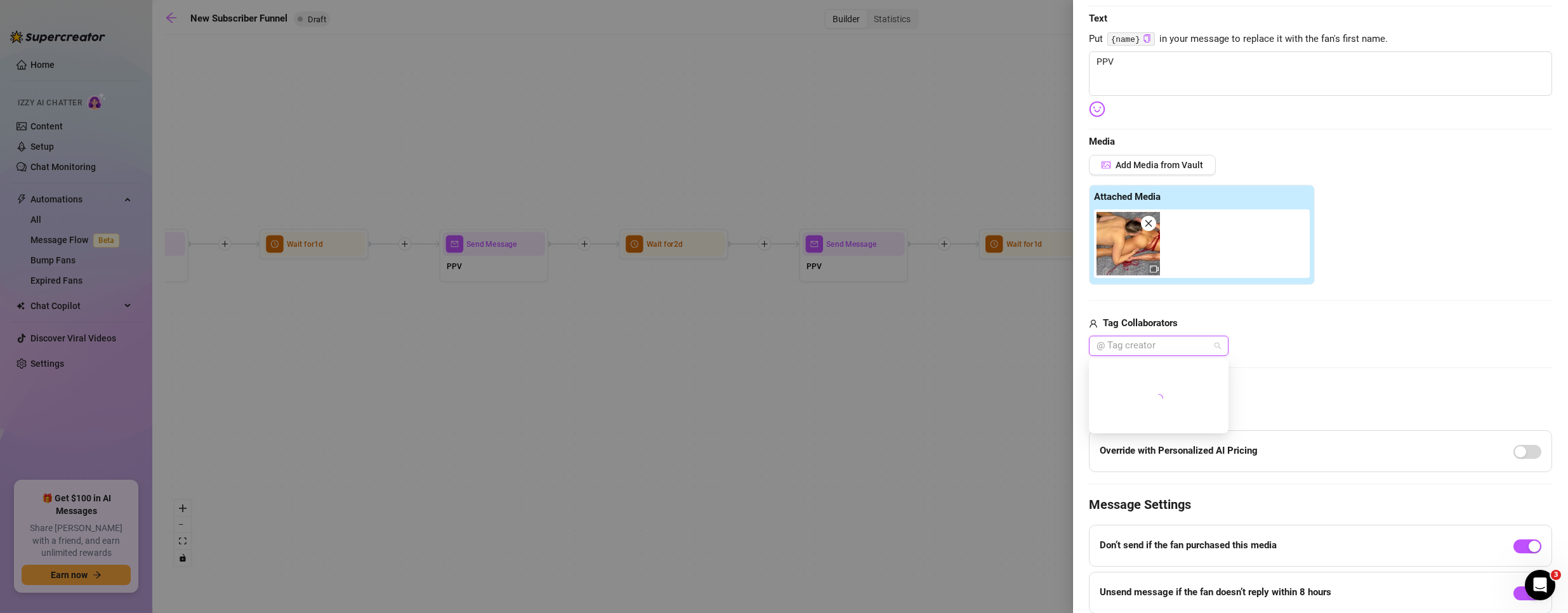
click at [1191, 349] on div at bounding box center [1152, 345] width 121 height 18
click at [1169, 342] on div at bounding box center [1152, 345] width 121 height 18
click at [1152, 225] on icon "close" at bounding box center [1148, 223] width 9 height 9
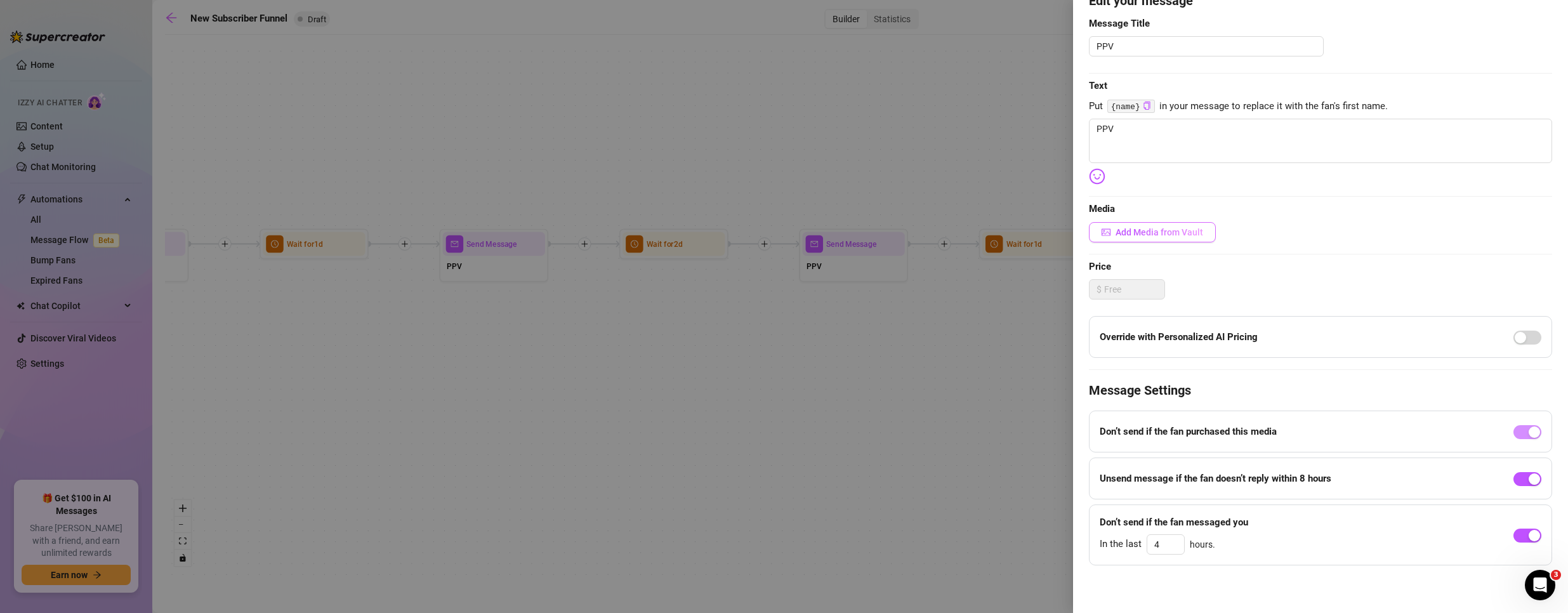
scroll to position [123, 0]
click at [749, 369] on div at bounding box center [784, 306] width 1568 height 613
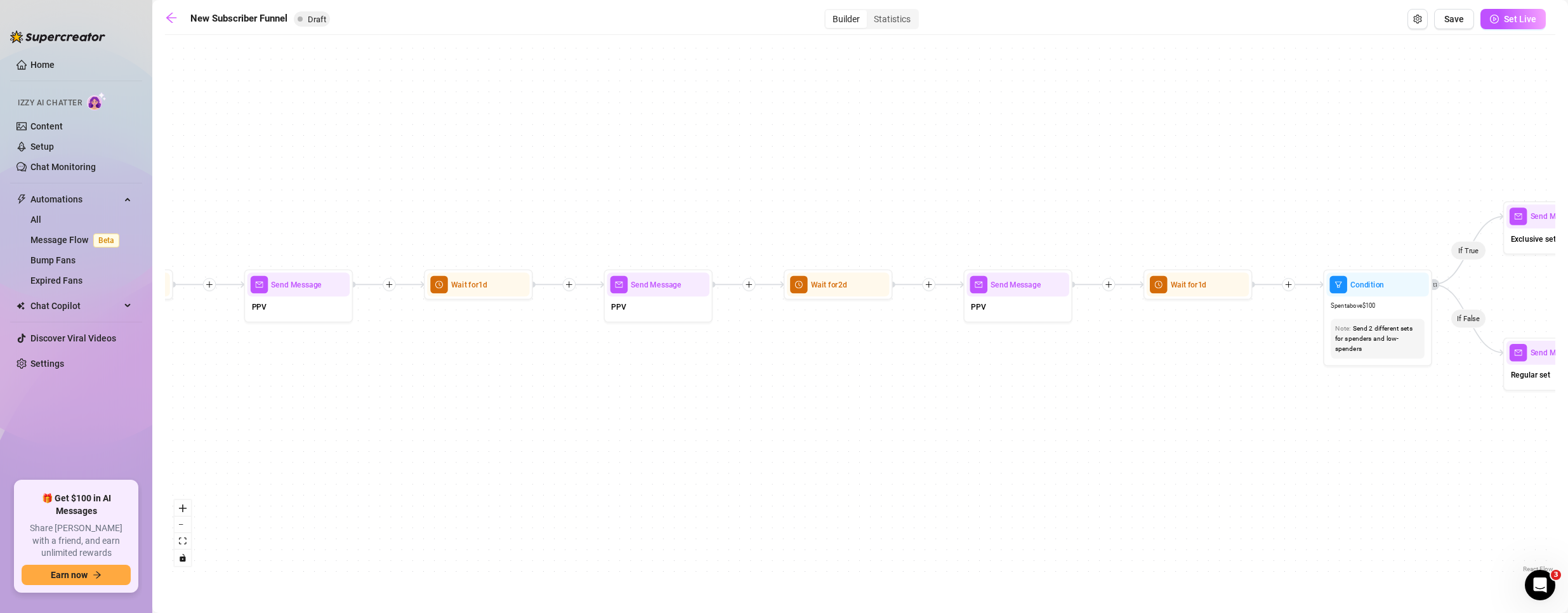
drag, startPoint x: 631, startPoint y: 343, endPoint x: 1015, endPoint y: 407, distance: 389.3
click at [1011, 411] on div "If True If True If True If False If False If False If True If False Merge Merge…" at bounding box center [860, 308] width 1390 height 534
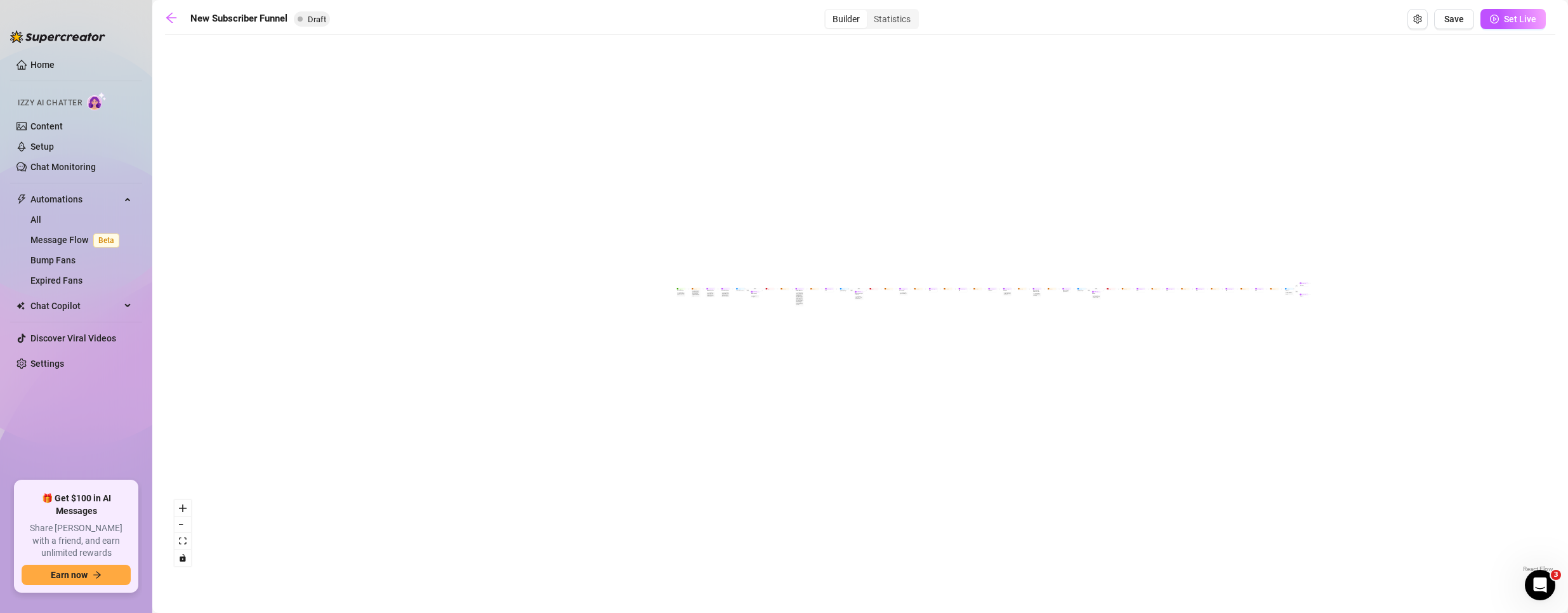
drag, startPoint x: 657, startPoint y: 343, endPoint x: 1039, endPoint y: 259, distance: 391.1
click at [1071, 267] on div "If True If True If True If False If False If False If True If False Merge Merge…" at bounding box center [860, 308] width 1390 height 534
click at [168, 10] on div "New Subscriber Funnel Draft Builder Statistics Save Set Live" at bounding box center [856, 19] width 1381 height 20
click at [168, 21] on icon "arrow-left" at bounding box center [171, 17] width 13 height 13
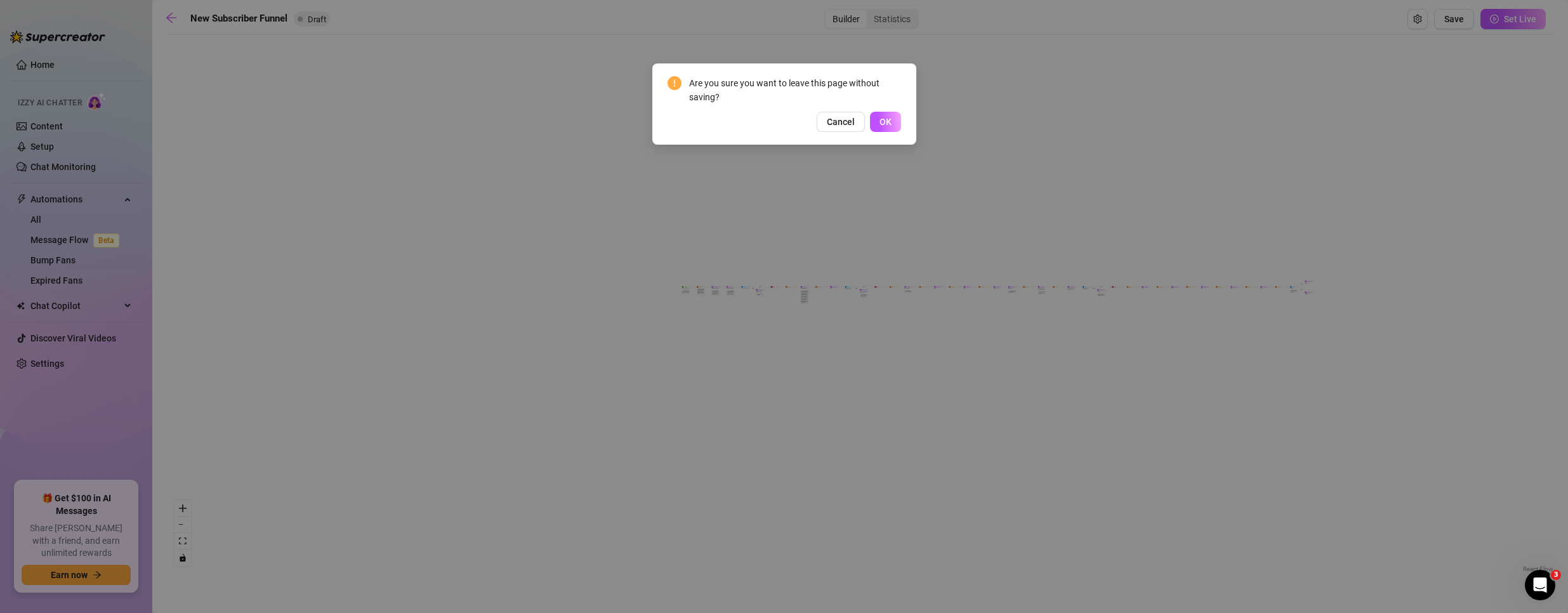
click at [903, 120] on div "Are you sure you want to leave this page without saving? Cancel OK" at bounding box center [784, 104] width 264 height 81
click at [889, 118] on span "OK" at bounding box center [886, 121] width 12 height 10
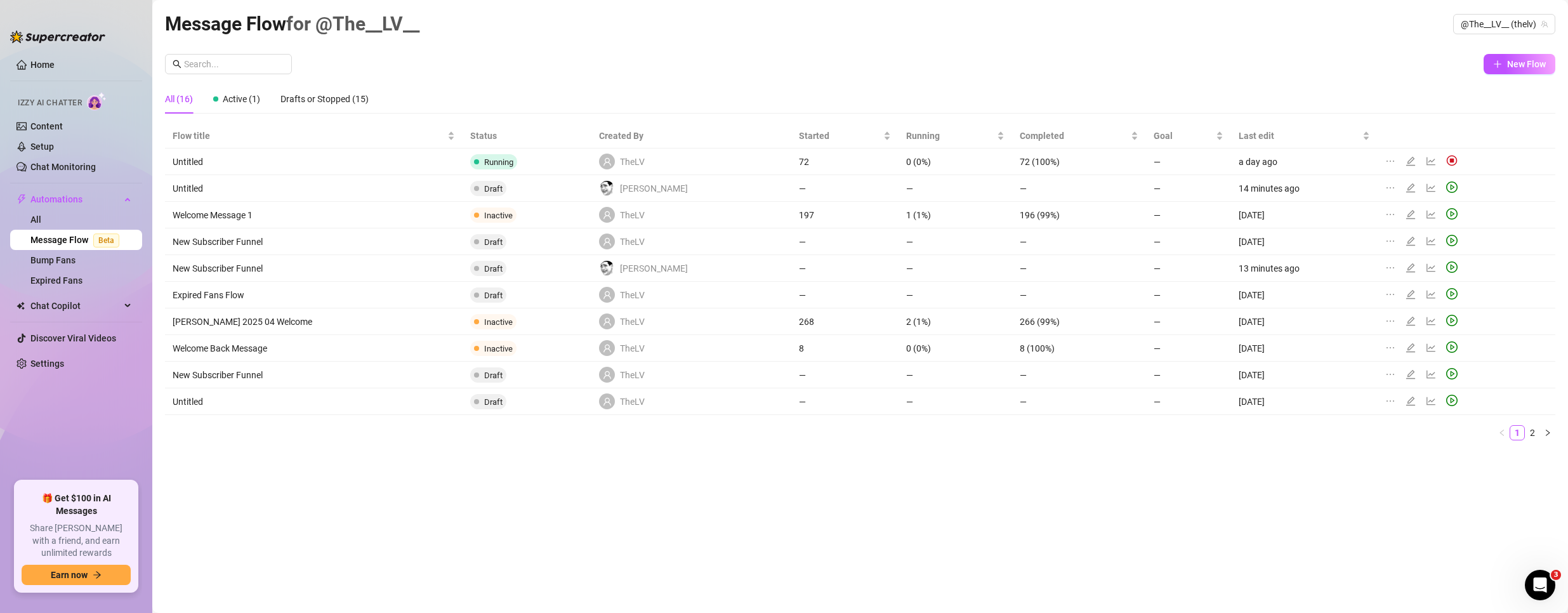
click at [1386, 160] on icon "ellipsis" at bounding box center [1390, 161] width 7 height 1
click at [1454, 199] on span "Duplicate to another creator" at bounding box center [1427, 201] width 111 height 14
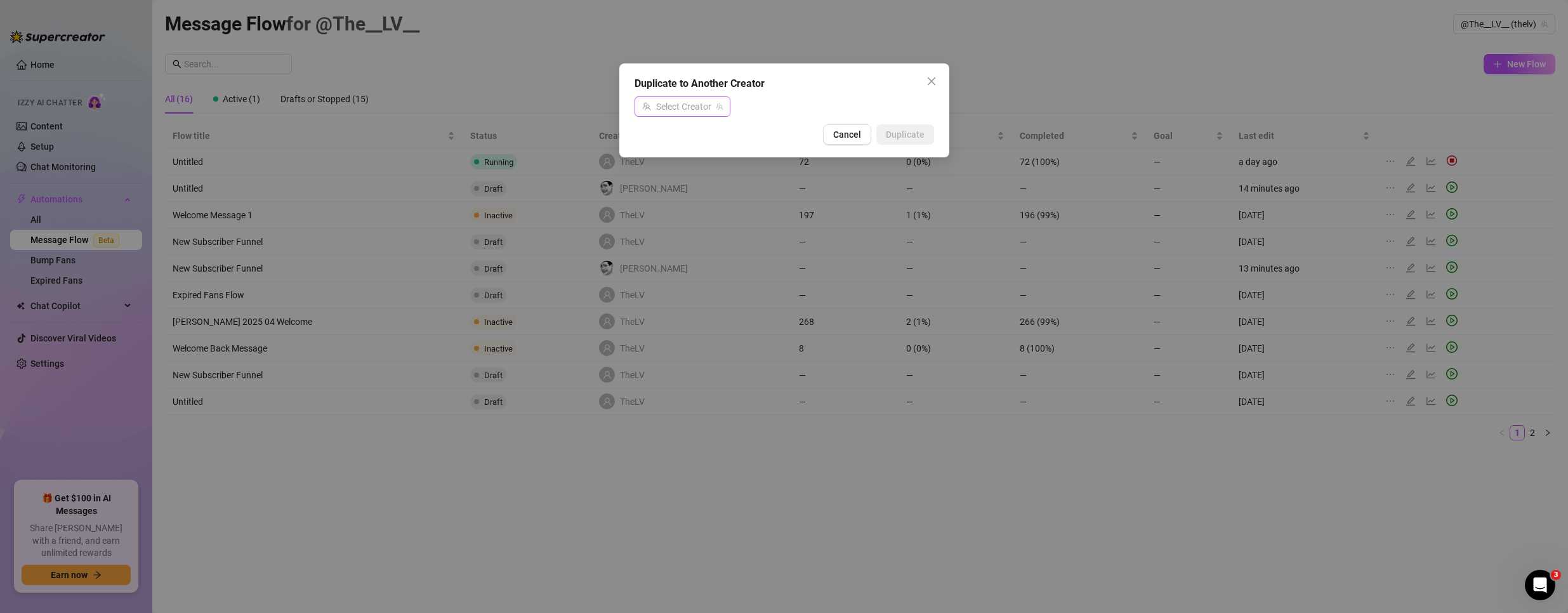
click at [667, 101] on input "search" at bounding box center [676, 106] width 69 height 19
click at [682, 158] on span "Bubble" at bounding box center [678, 154] width 27 height 14
click at [905, 137] on span "Duplicate" at bounding box center [905, 134] width 39 height 10
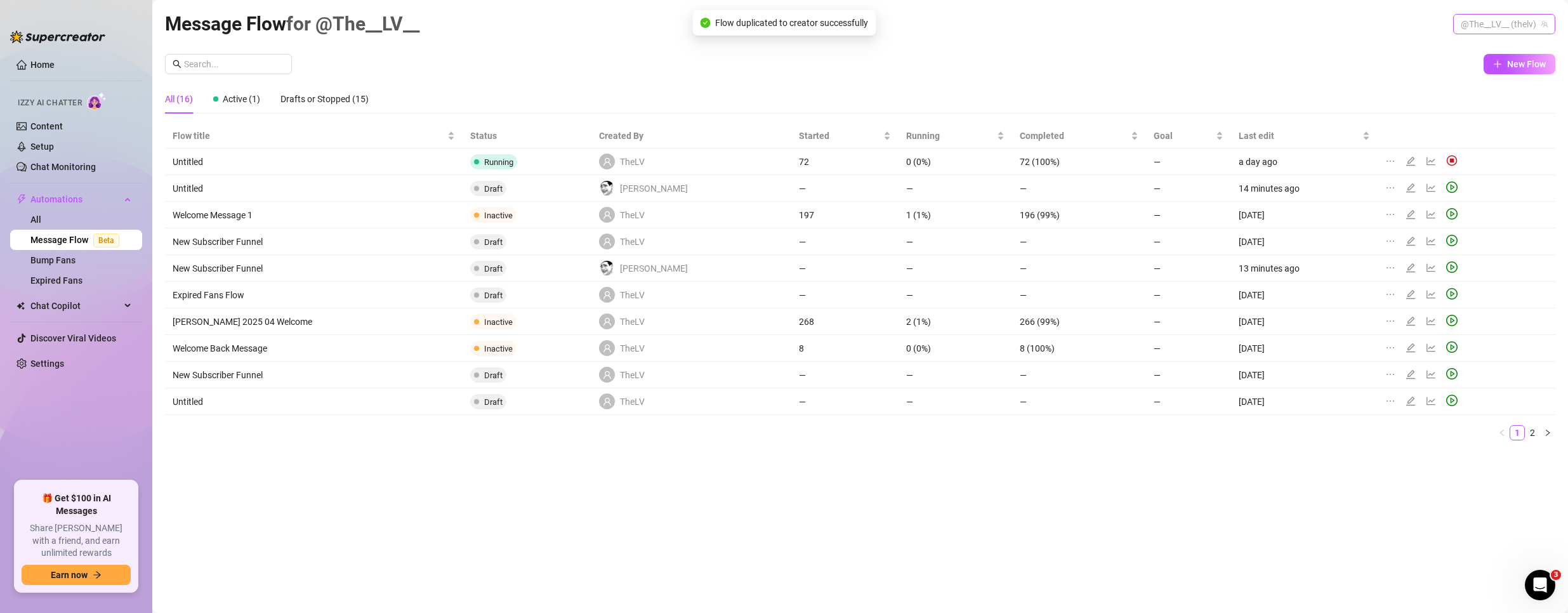
click at [1511, 25] on span "@The__LV__ (thelv)" at bounding box center [1504, 24] width 87 height 19
click at [1457, 67] on span "Bubble" at bounding box center [1451, 71] width 27 height 14
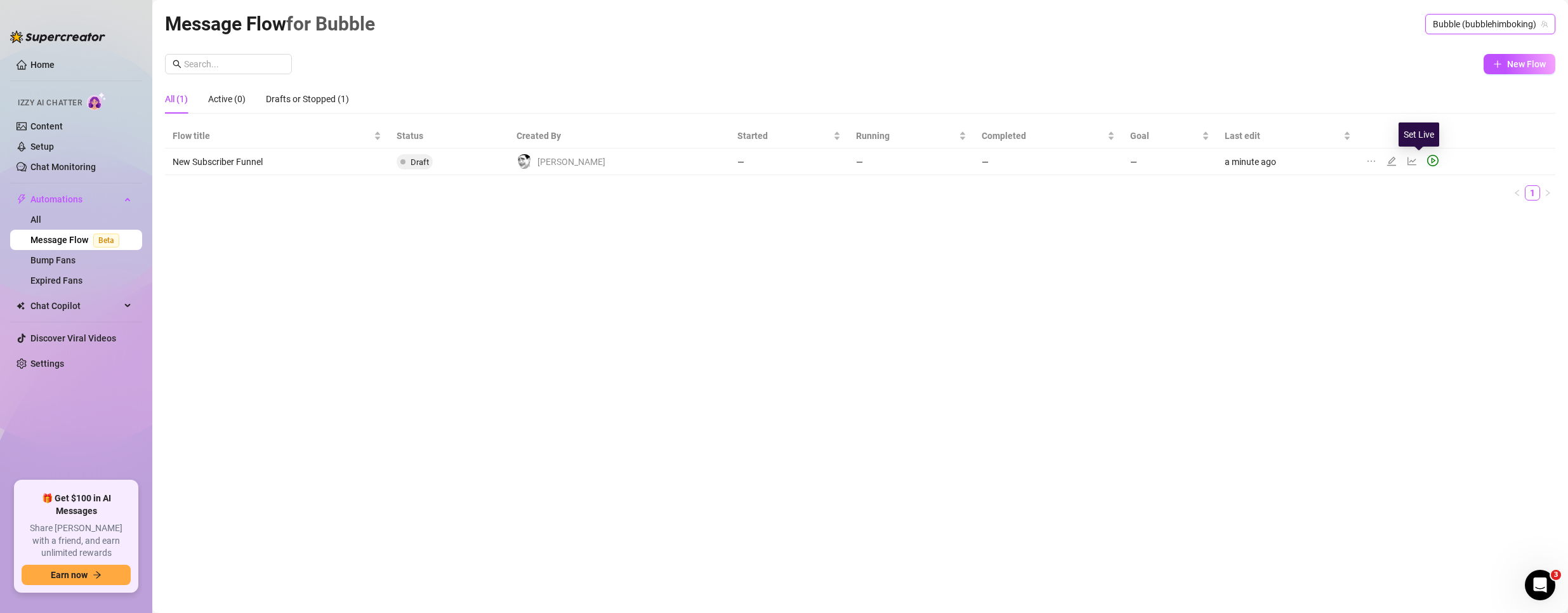
click at [1427, 159] on icon "play-circle" at bounding box center [1432, 160] width 11 height 11
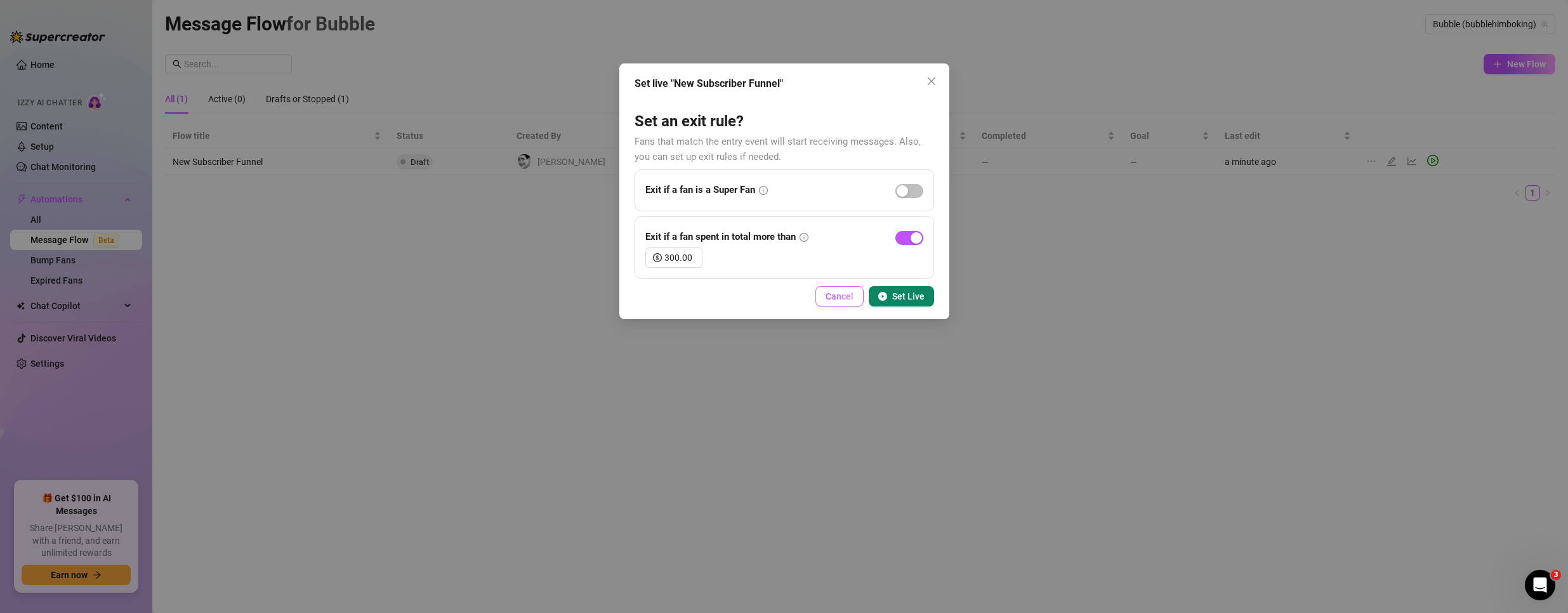
click at [832, 302] on button "Cancel" at bounding box center [840, 296] width 48 height 20
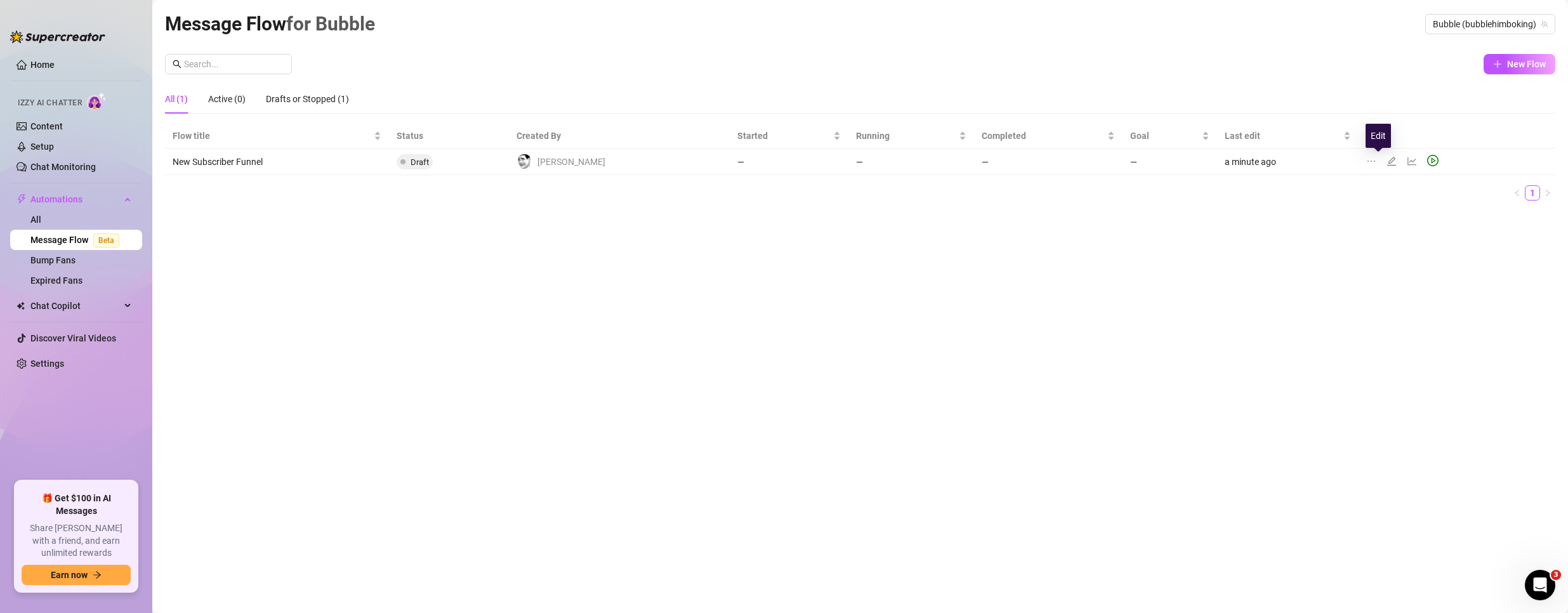
click at [1386, 163] on icon "edit" at bounding box center [1391, 160] width 10 height 10
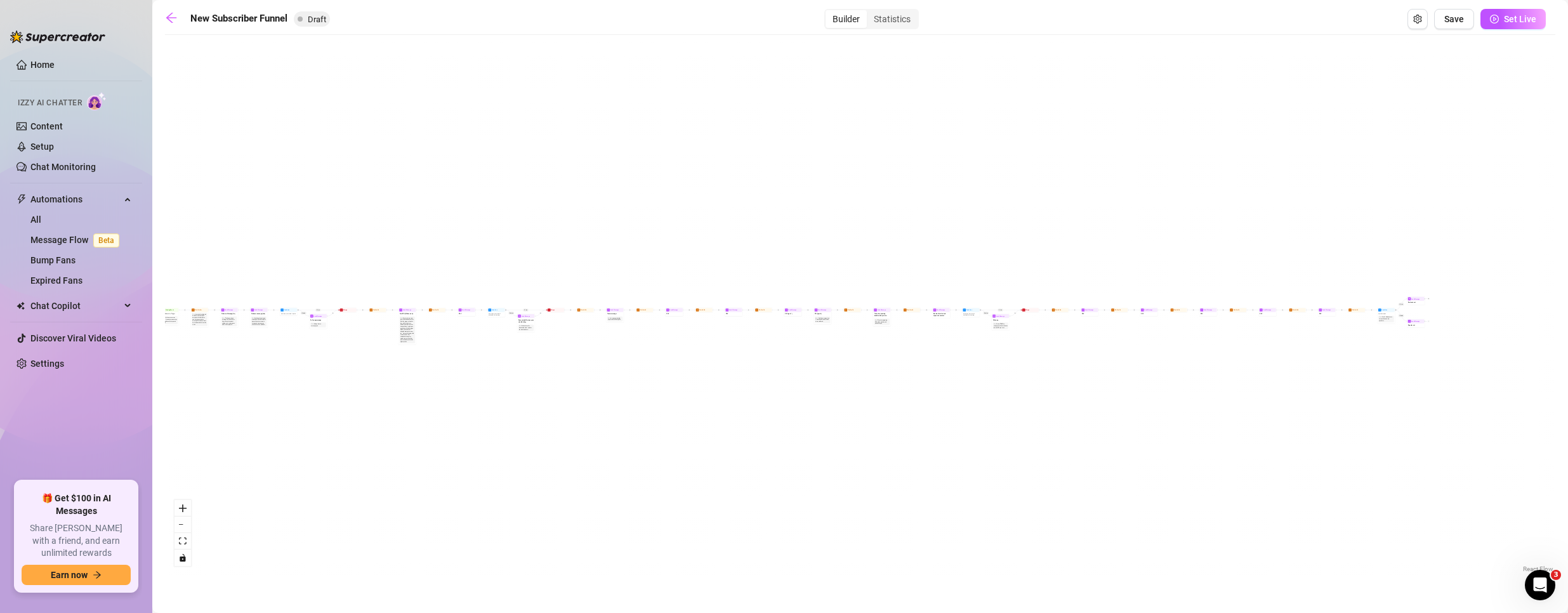
drag, startPoint x: 1206, startPoint y: 345, endPoint x: 1045, endPoint y: 359, distance: 161.6
click at [1047, 361] on div "If True If True If True If False If False If False If True If False Merge Merge…" at bounding box center [860, 308] width 1390 height 534
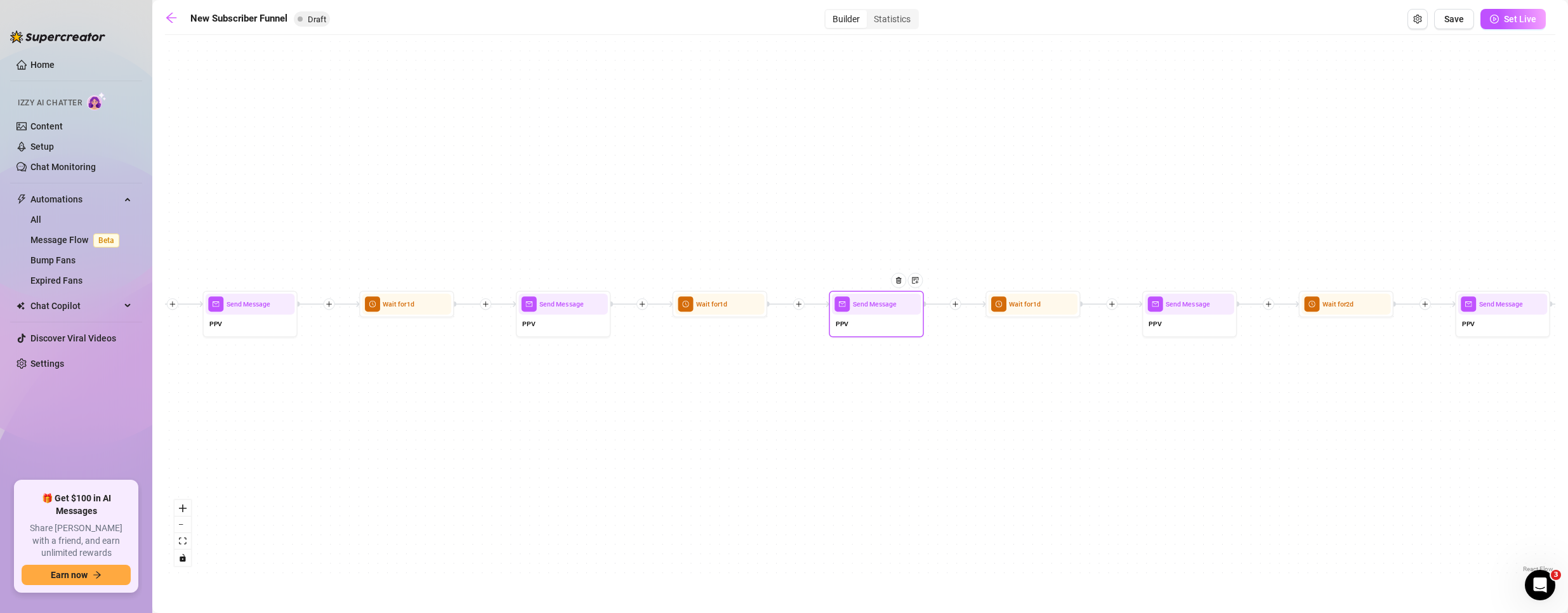
click at [868, 319] on div "PPV" at bounding box center [876, 325] width 89 height 20
type textarea "PPV"
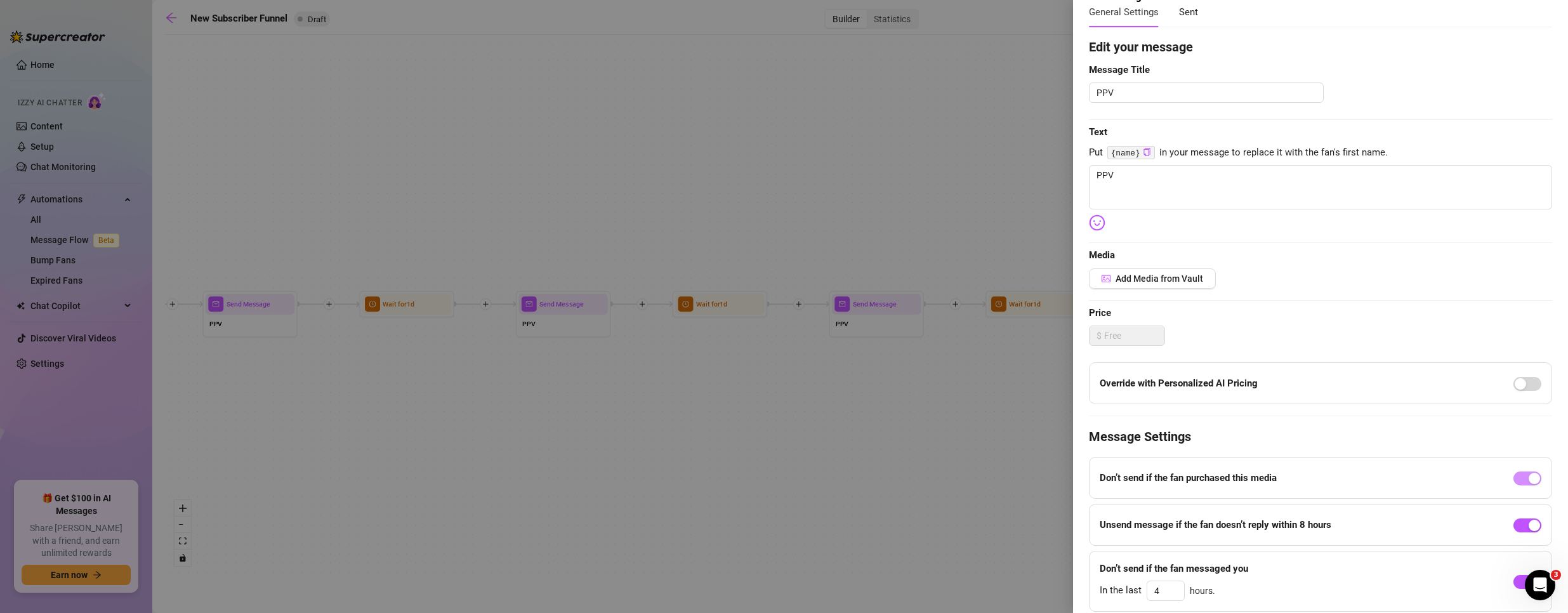
scroll to position [123, 0]
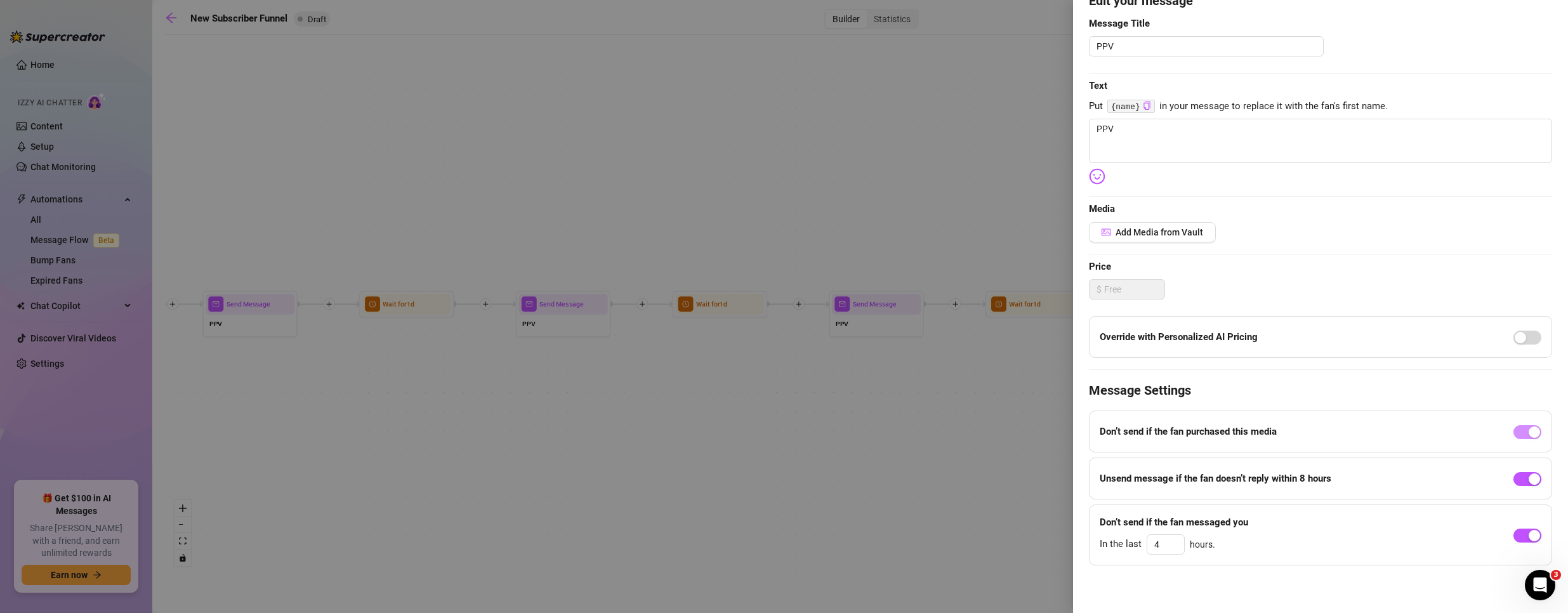
click at [957, 389] on div at bounding box center [784, 306] width 1568 height 613
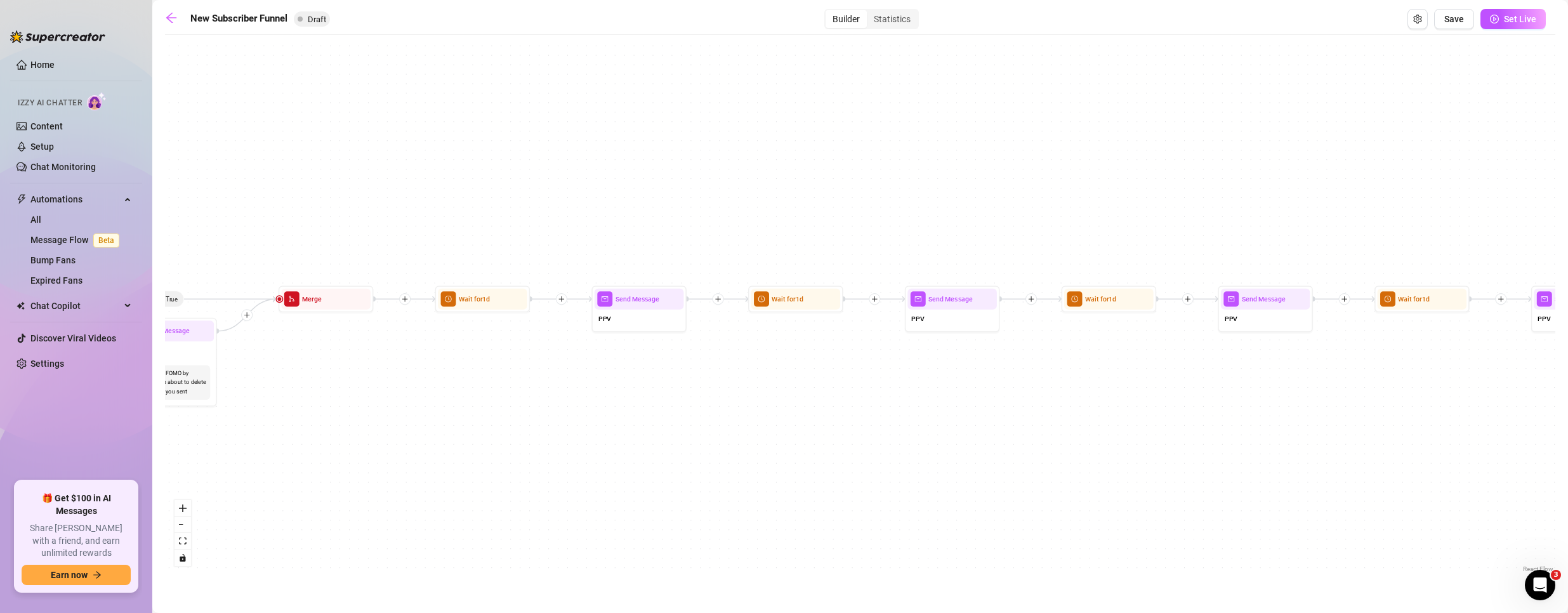
drag, startPoint x: 543, startPoint y: 389, endPoint x: 1056, endPoint y: 358, distance: 513.9
click at [1007, 366] on div "If True If True If True If False If False If False If True If False Merge Merge…" at bounding box center [860, 308] width 1390 height 534
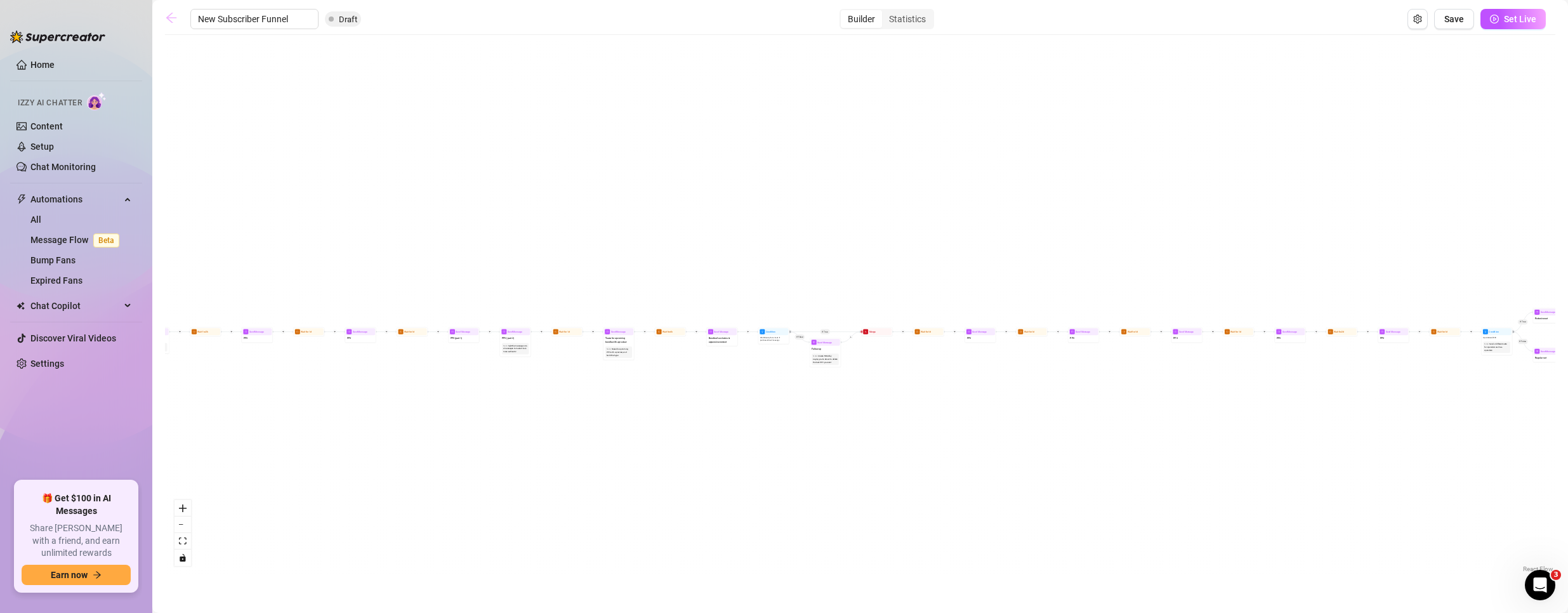
click at [167, 22] on icon "arrow-left" at bounding box center [171, 17] width 13 height 13
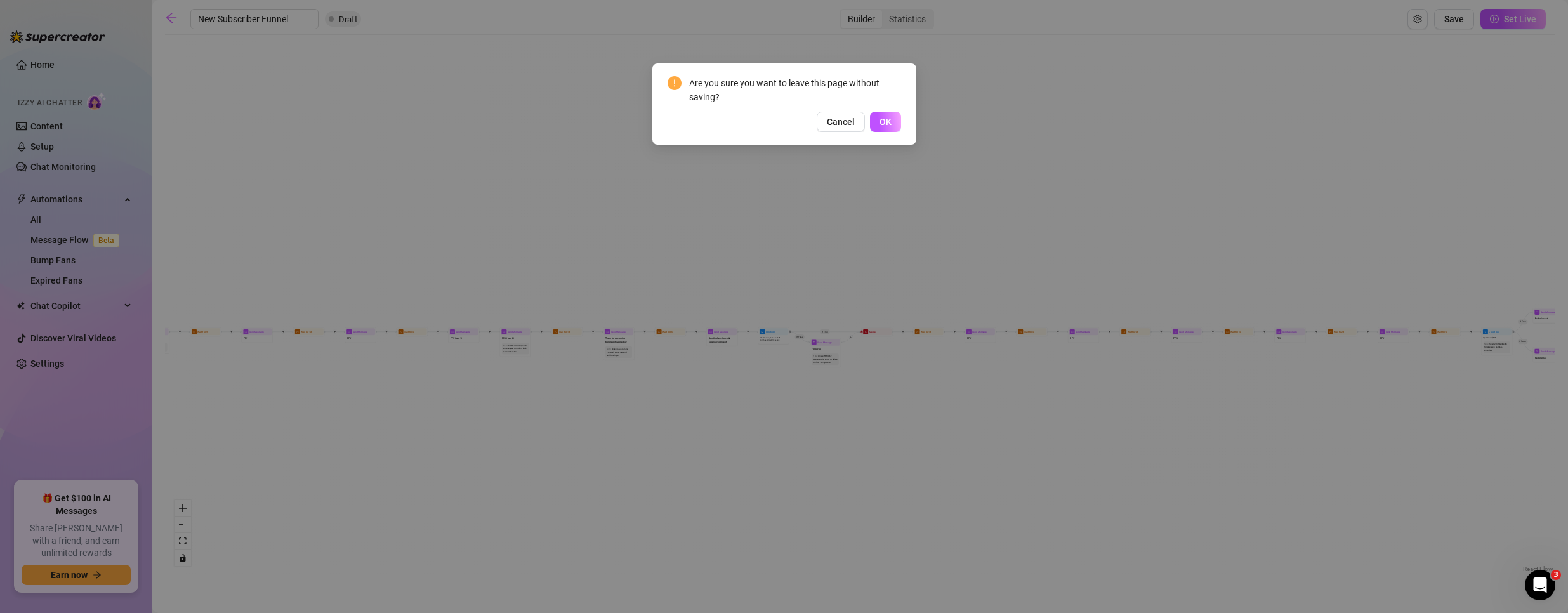
click at [885, 122] on span "OK" at bounding box center [886, 121] width 12 height 10
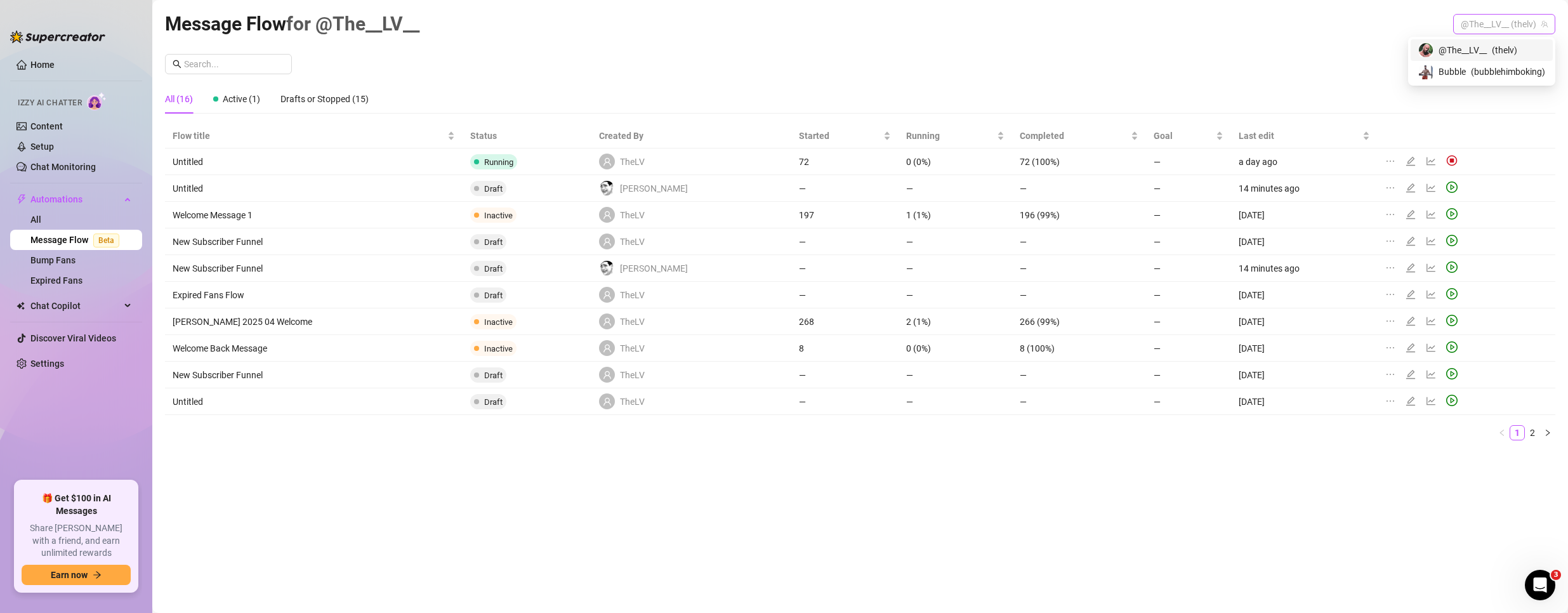
click at [1485, 21] on span "@The__LV__ (thelv)" at bounding box center [1504, 24] width 87 height 19
click at [1461, 67] on span "Bubble" at bounding box center [1451, 71] width 27 height 14
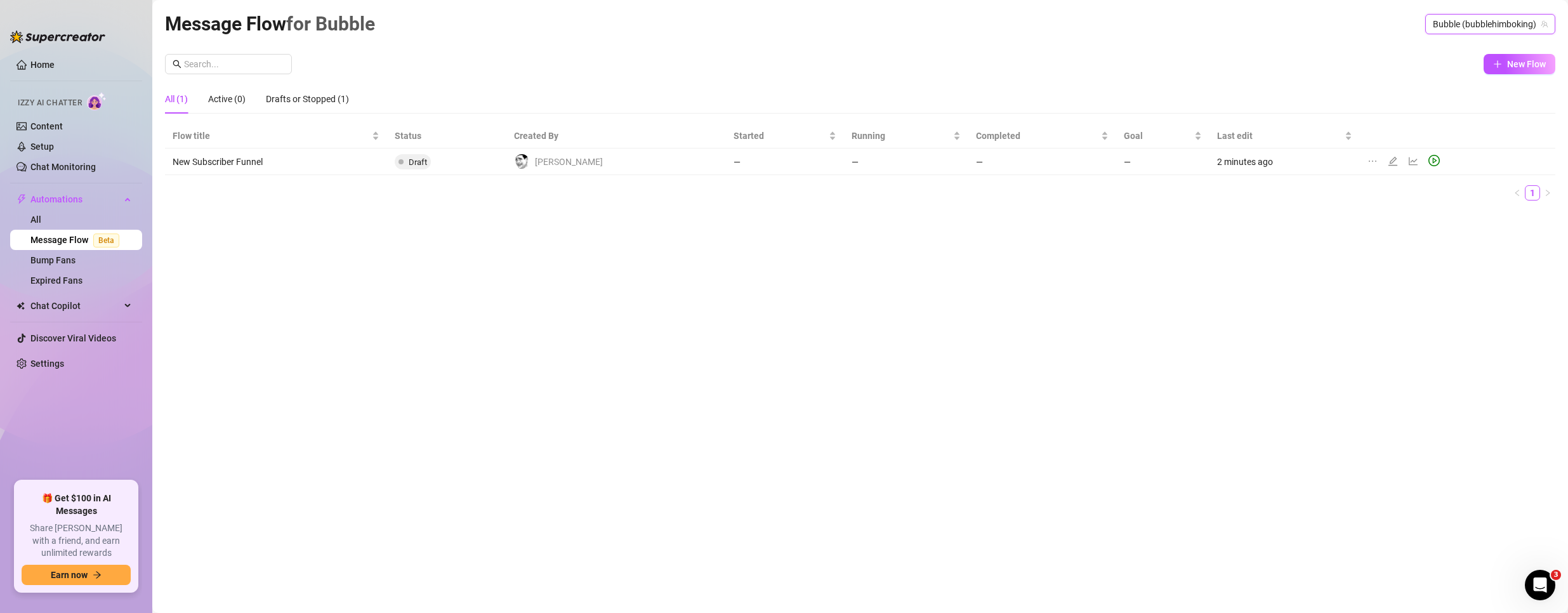
click at [1368, 159] on icon "ellipsis" at bounding box center [1372, 160] width 10 height 10
click at [1399, 219] on span "Delete" at bounding box center [1426, 221] width 97 height 14
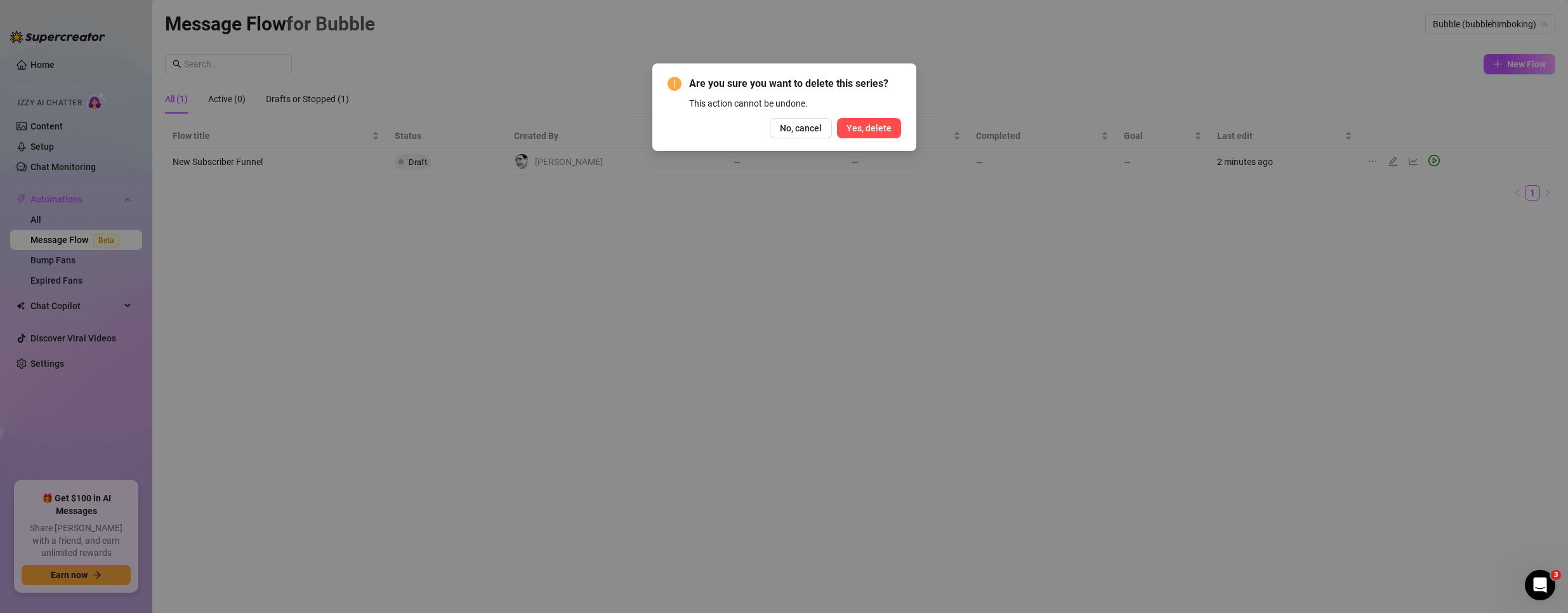
click at [870, 124] on span "Yes, delete" at bounding box center [869, 128] width 45 height 10
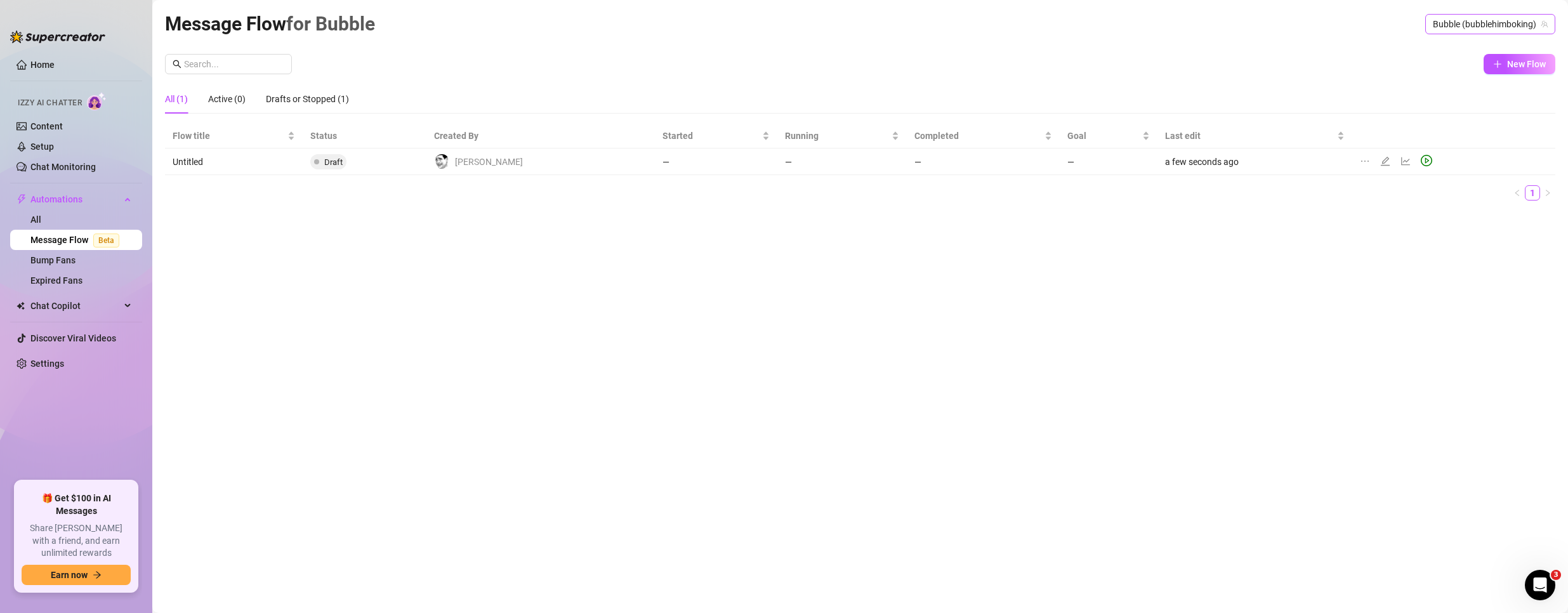
click at [1451, 29] on span "Bubble (bubblehimboking)" at bounding box center [1490, 24] width 115 height 19
drag, startPoint x: 1441, startPoint y: 49, endPoint x: 1448, endPoint y: 28, distance: 22.1
click at [1441, 50] on span "@The__LV__" at bounding box center [1462, 50] width 48 height 14
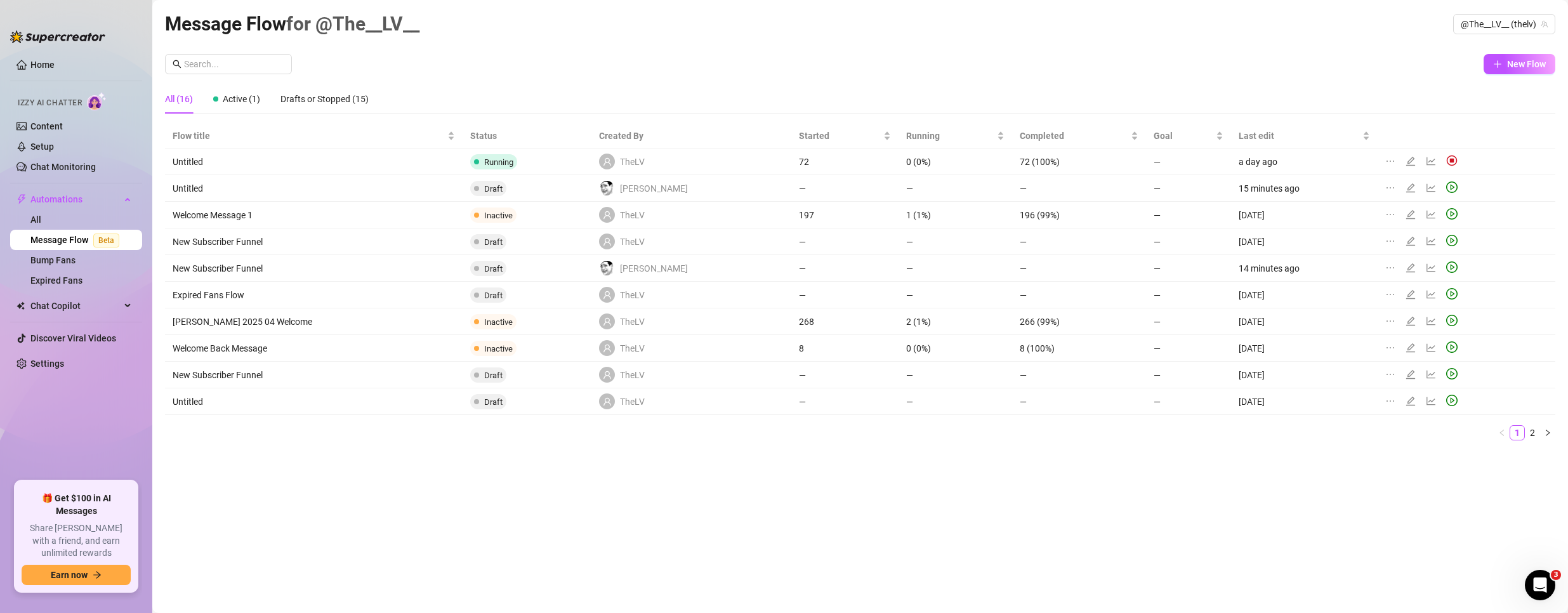
click at [1448, 23] on div "Message Flow for @The__LV__ @The__LV__ (thelv)" at bounding box center [860, 23] width 1390 height 30
click at [1483, 27] on span "@The__LV__ (thelv)" at bounding box center [1504, 24] width 87 height 19
click at [1451, 73] on span "Bubble" at bounding box center [1451, 71] width 27 height 14
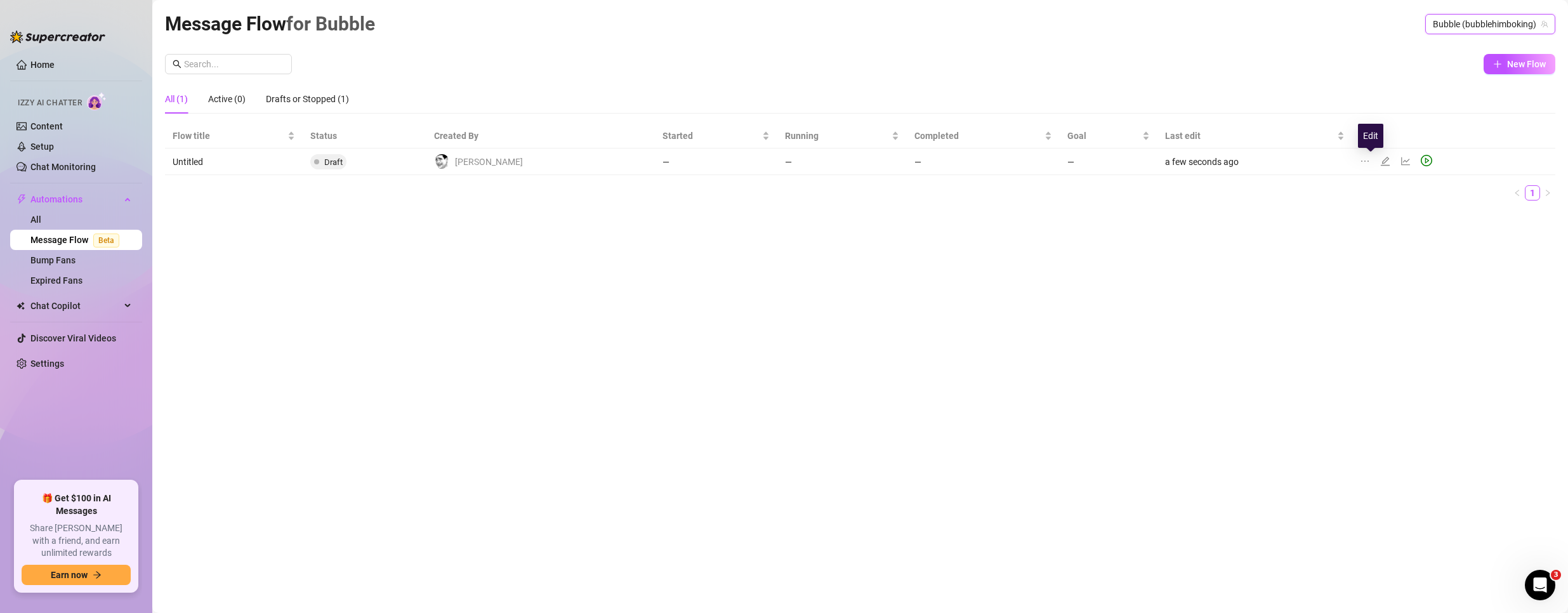
click at [1380, 156] on icon "edit" at bounding box center [1385, 160] width 10 height 10
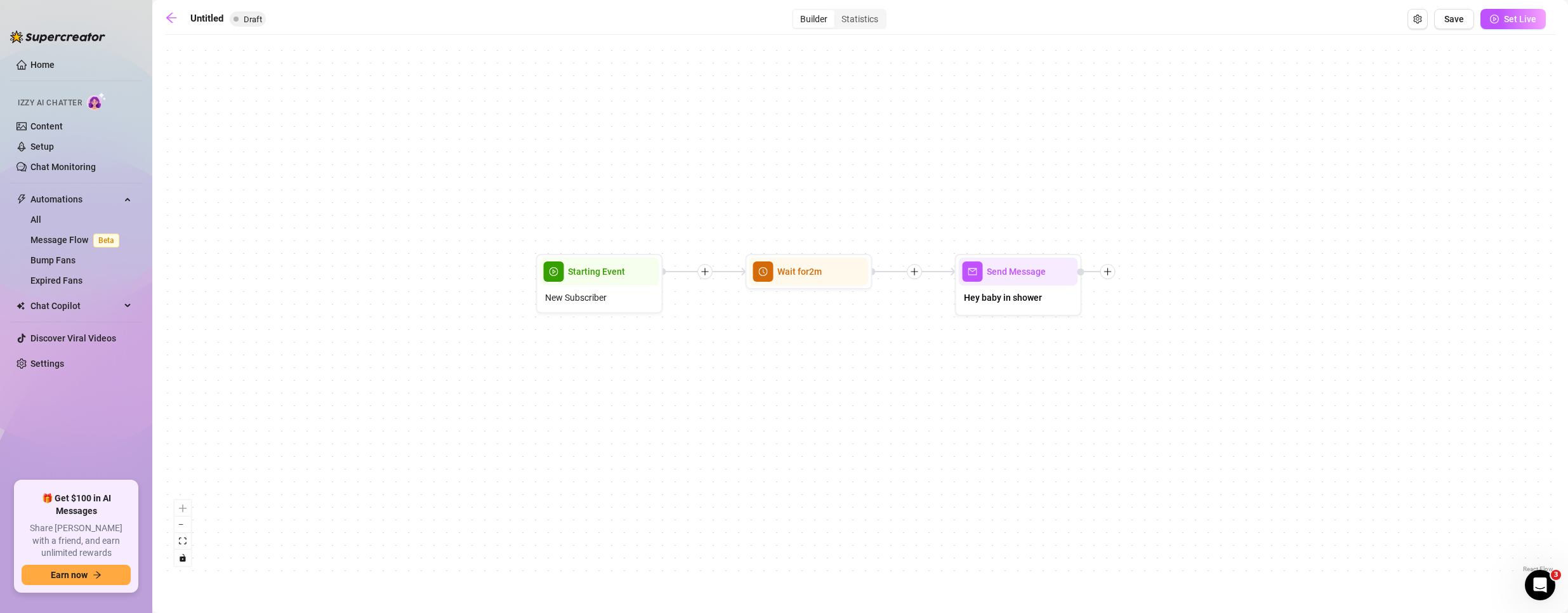
drag, startPoint x: 1163, startPoint y: 226, endPoint x: 1111, endPoint y: 204, distance: 56.5
click at [1111, 204] on div "Send Message Hey baby in shower Wait for 2m Starting Event New Subscriber" at bounding box center [860, 308] width 1390 height 534
click at [168, 18] on icon "arrow-left" at bounding box center [171, 17] width 10 height 10
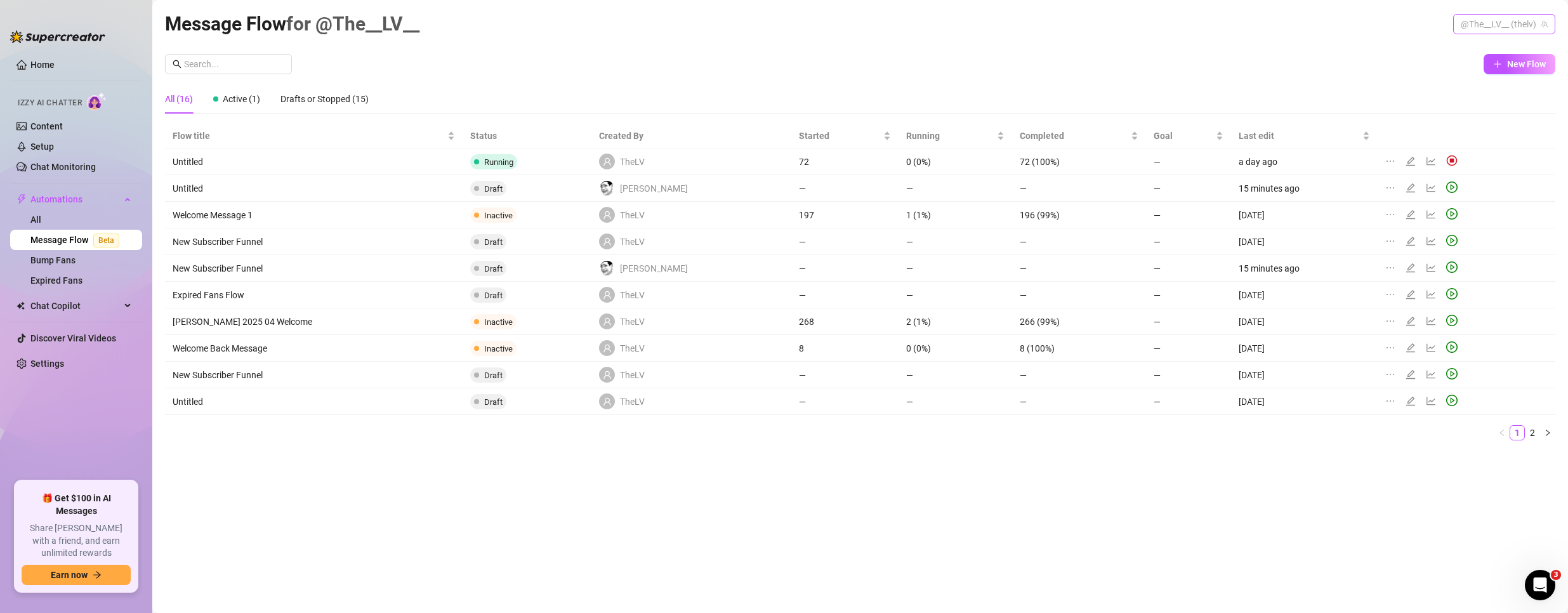
click at [1497, 24] on span "@The__LV__ (thelv)" at bounding box center [1504, 24] width 87 height 19
click at [1450, 66] on span "Bubble" at bounding box center [1451, 71] width 27 height 14
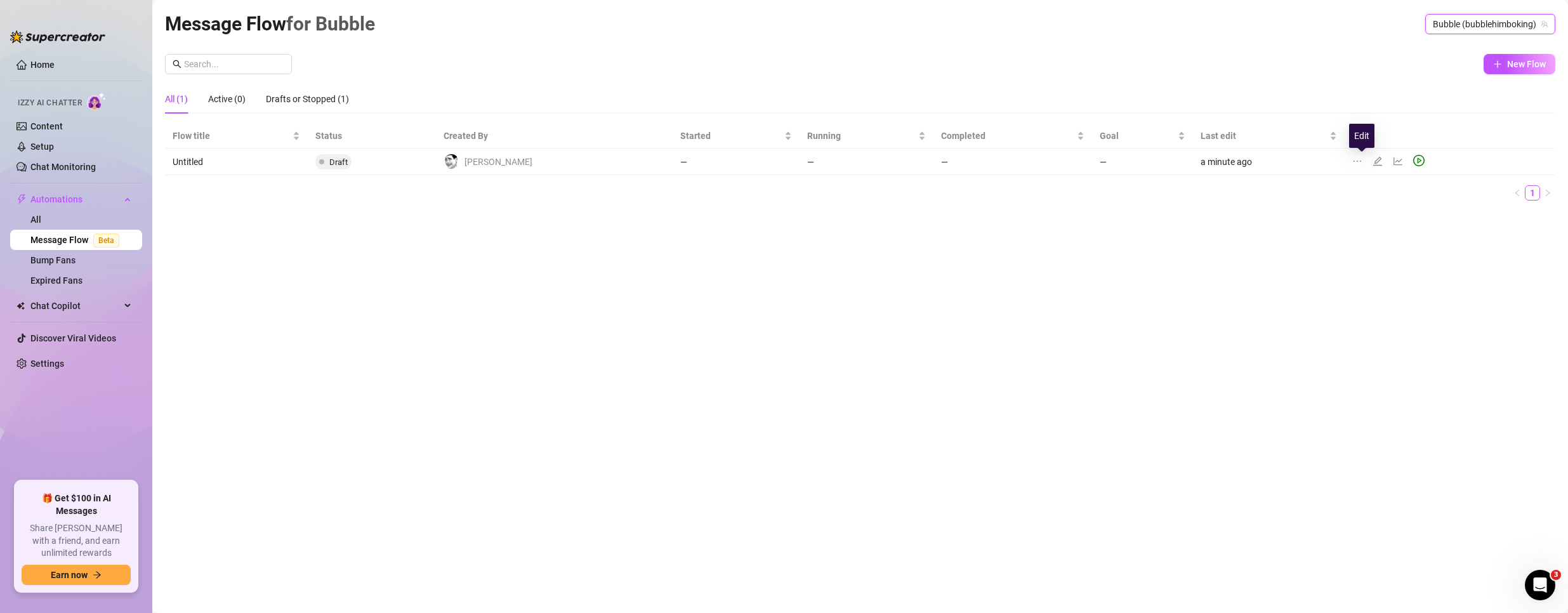
click at [1372, 156] on icon "edit" at bounding box center [1377, 160] width 10 height 10
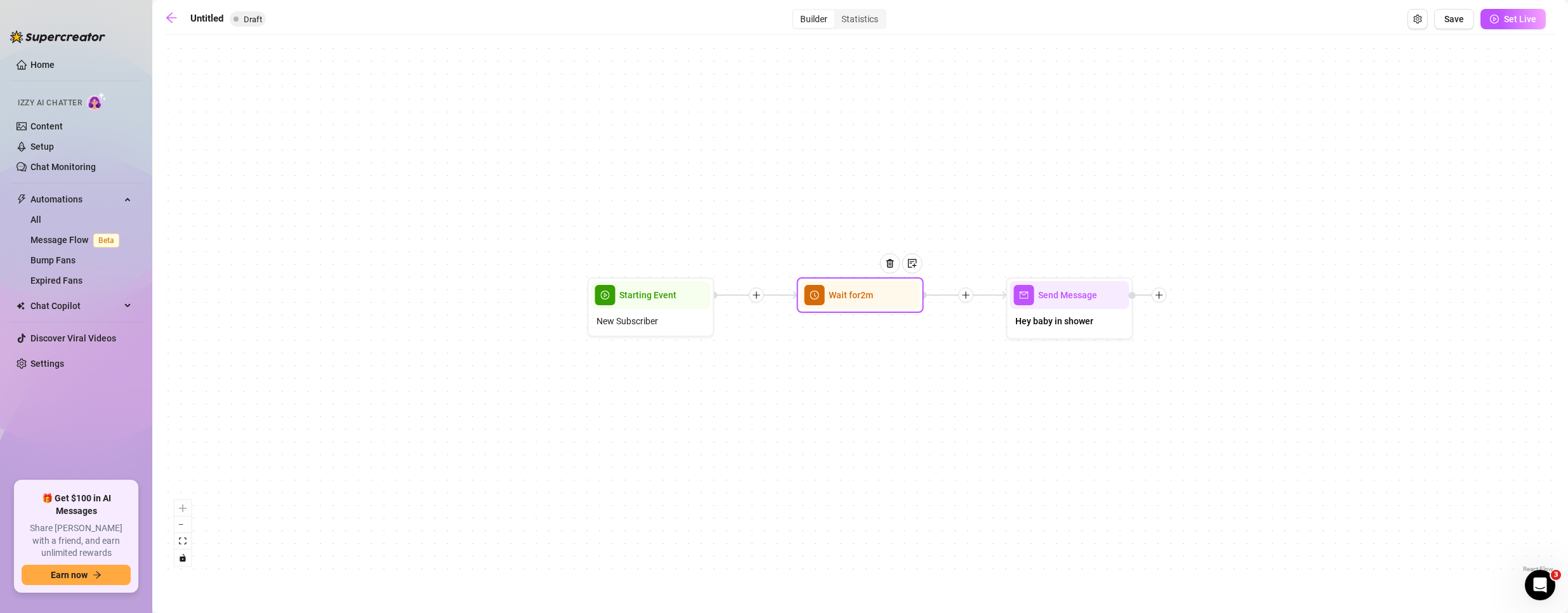
click at [880, 292] on div at bounding box center [895, 272] width 55 height 65
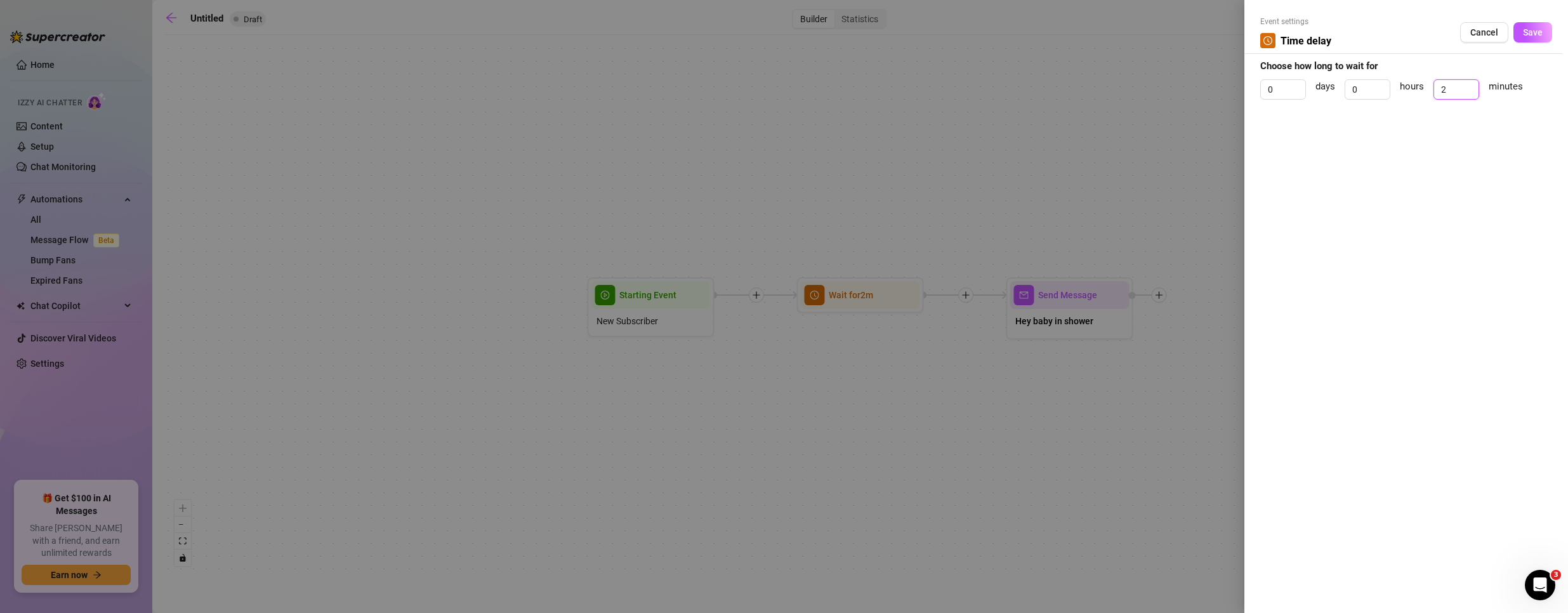
drag, startPoint x: 1455, startPoint y: 88, endPoint x: 1324, endPoint y: 88, distance: 131.0
click at [1324, 88] on div "0 days 0 hours 2 minutes" at bounding box center [1406, 95] width 292 height 32
type input "4"
click at [1541, 27] on span "Save" at bounding box center [1533, 32] width 20 height 10
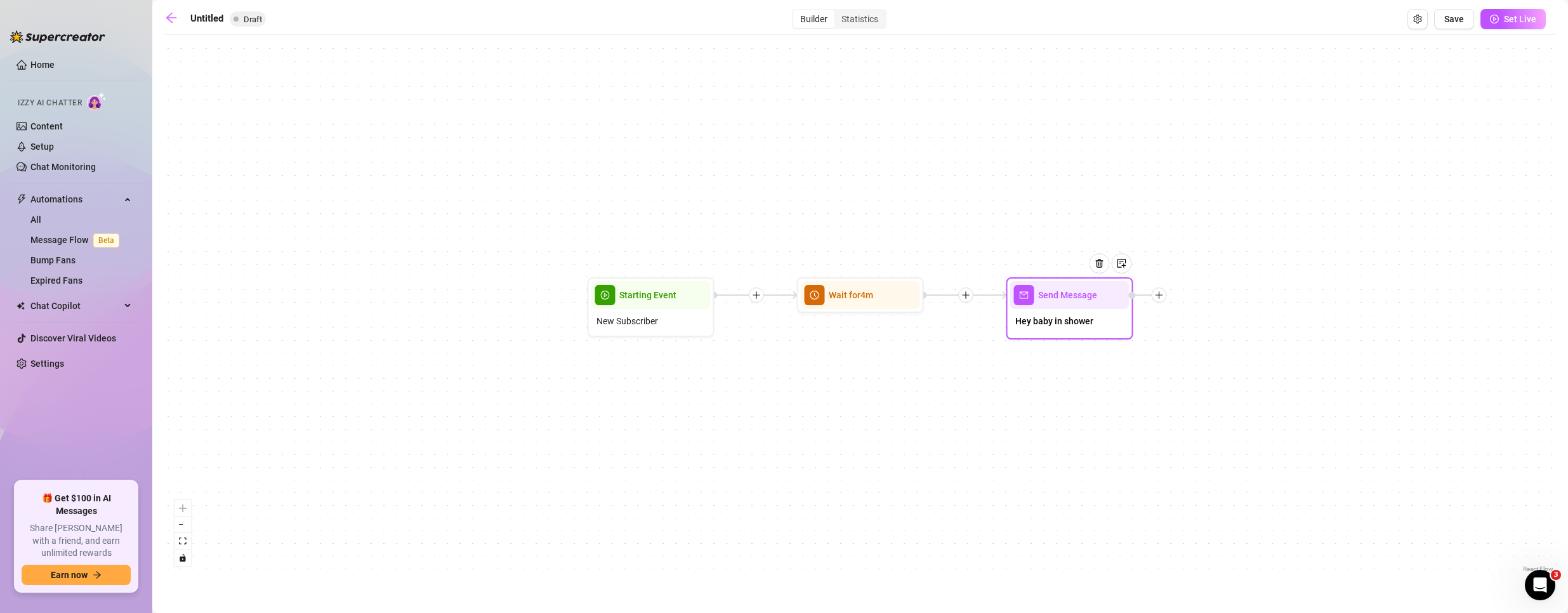
click at [1060, 320] on span "Hey baby in shower" at bounding box center [1054, 321] width 78 height 14
click at [1063, 321] on span "Hey baby in shower" at bounding box center [1054, 321] width 78 height 14
type textarea "Hey baby! Welcome to my OF."
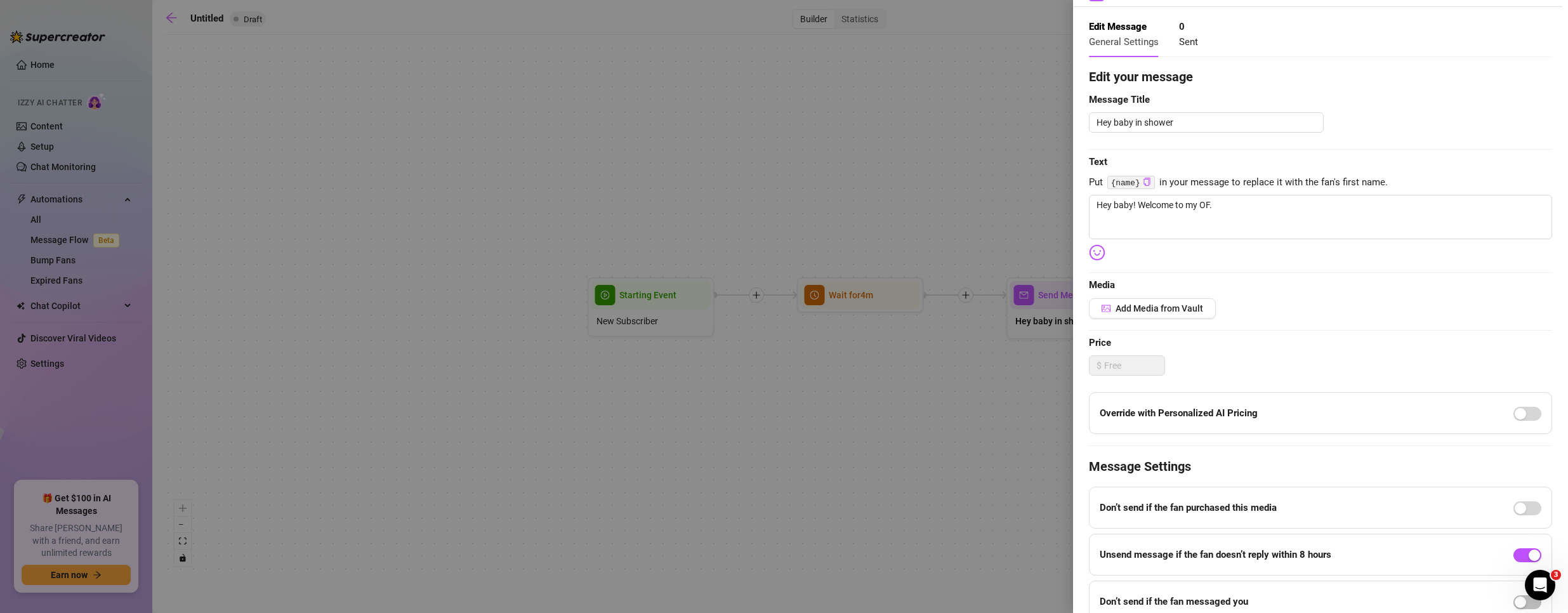
scroll to position [104, 0]
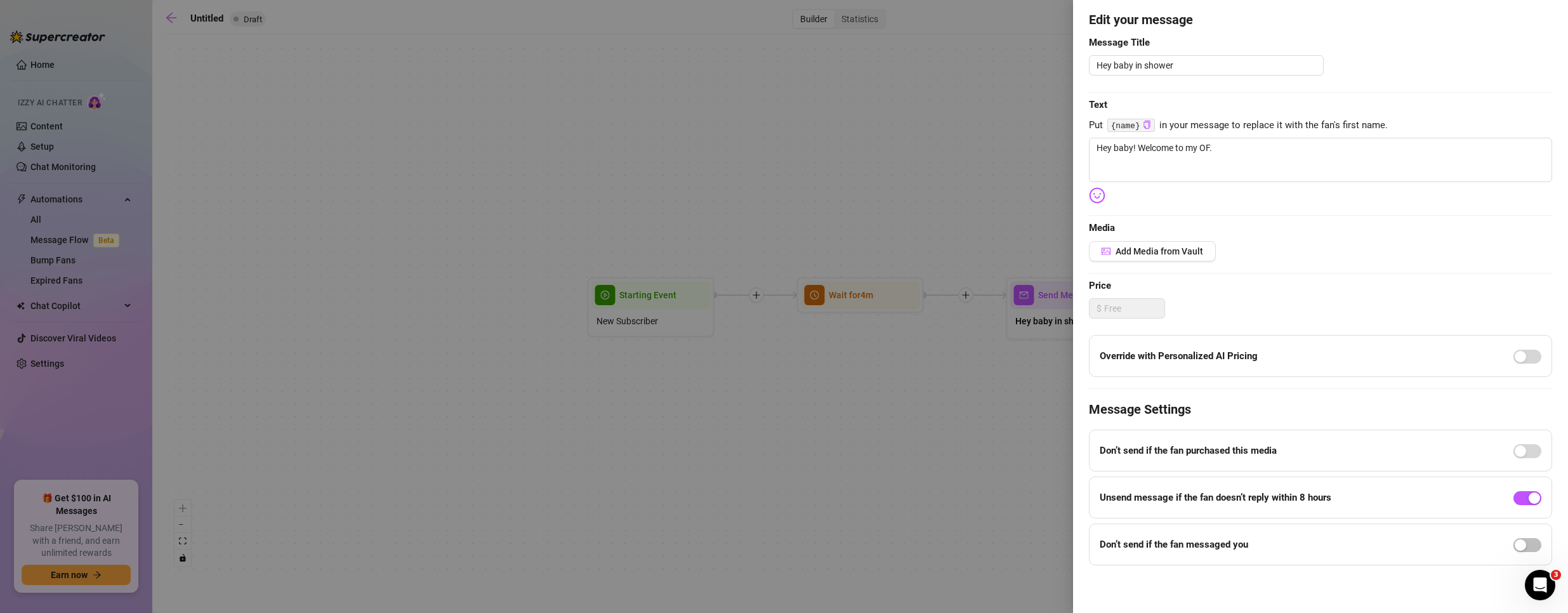
click at [970, 236] on div at bounding box center [784, 306] width 1568 height 613
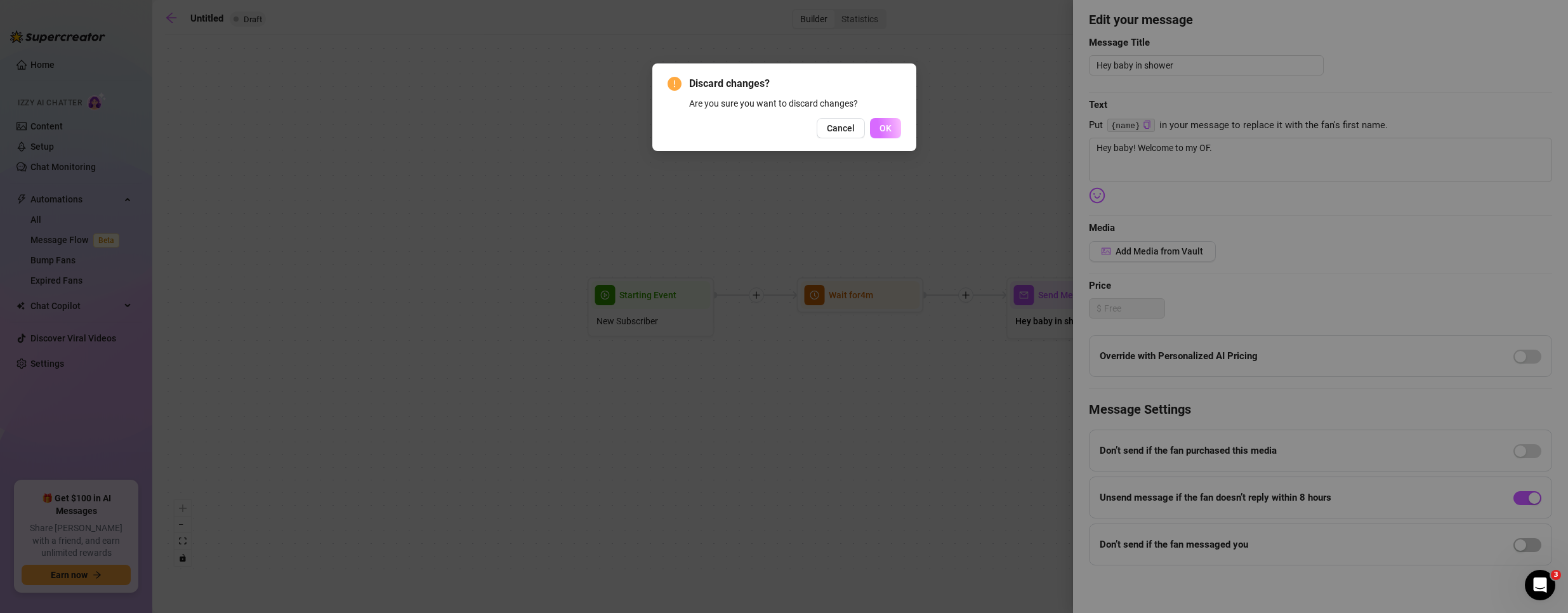
click at [884, 128] on span "OK" at bounding box center [886, 128] width 12 height 10
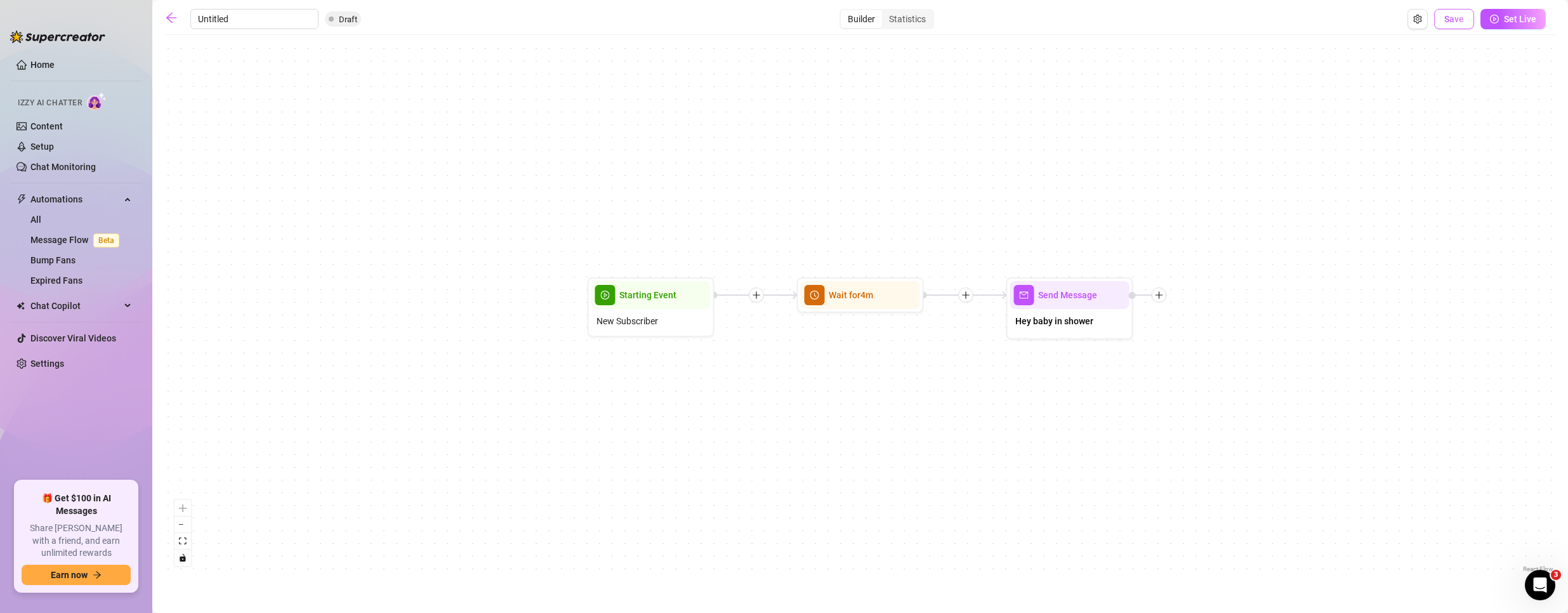
click at [1464, 23] on span "Save" at bounding box center [1454, 19] width 20 height 10
click at [177, 16] on icon "arrow-left" at bounding box center [171, 17] width 13 height 13
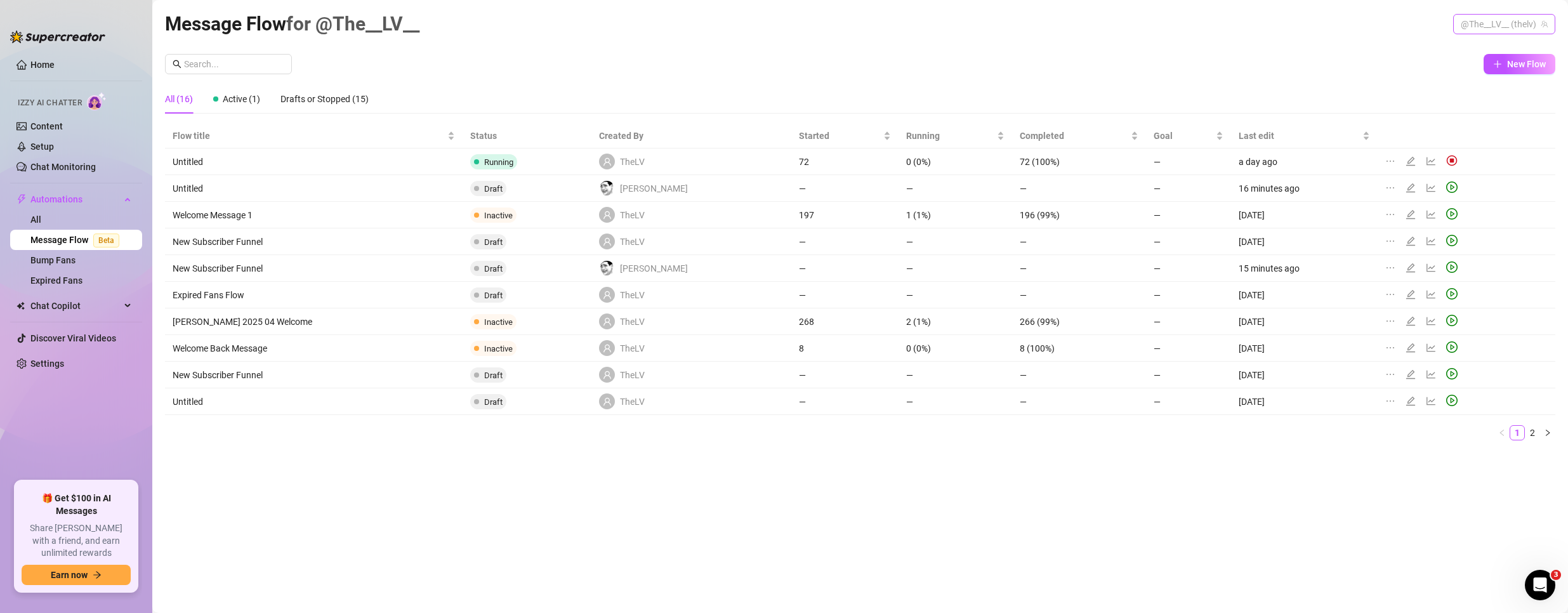
click at [1475, 22] on span "@The__LV__ (thelv)" at bounding box center [1504, 24] width 87 height 19
click at [1454, 65] on div "Bubble ( bubblehimboking )" at bounding box center [1481, 71] width 127 height 15
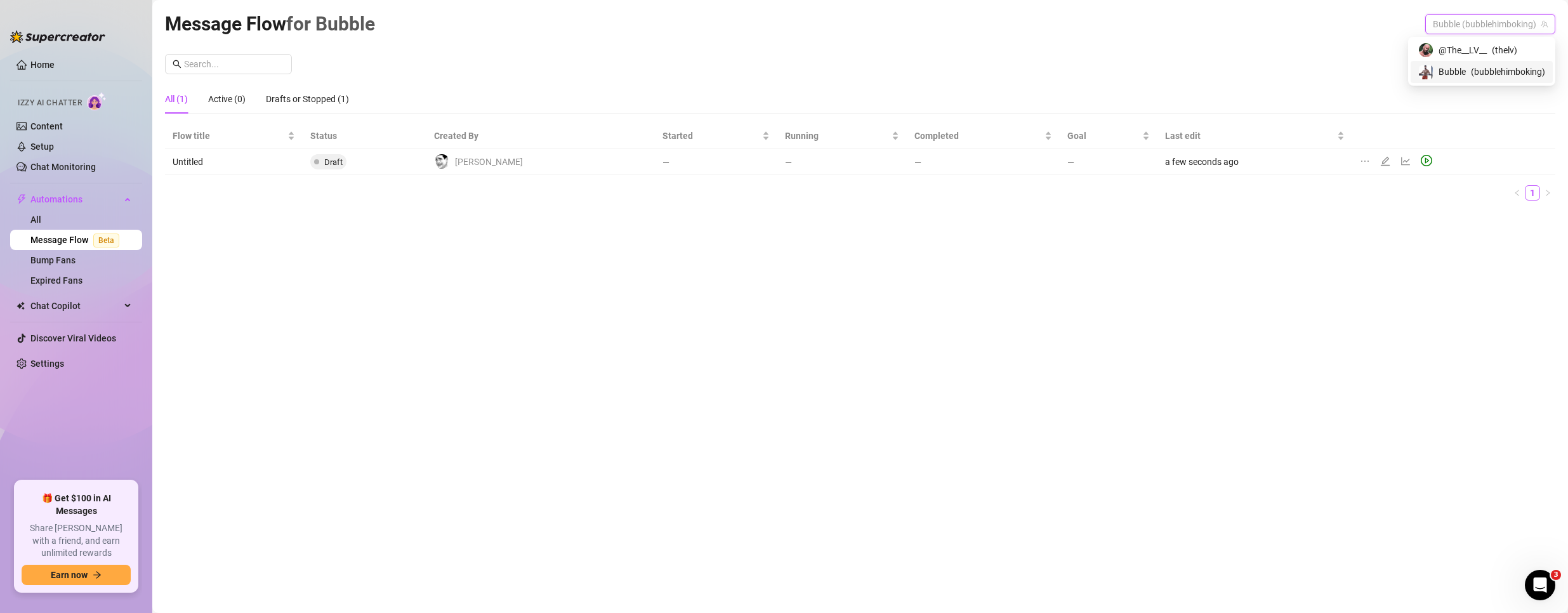
click at [1452, 23] on span "Bubble (bubblehimboking)" at bounding box center [1490, 24] width 115 height 19
click at [1460, 50] on span "@The__LV__" at bounding box center [1462, 50] width 48 height 14
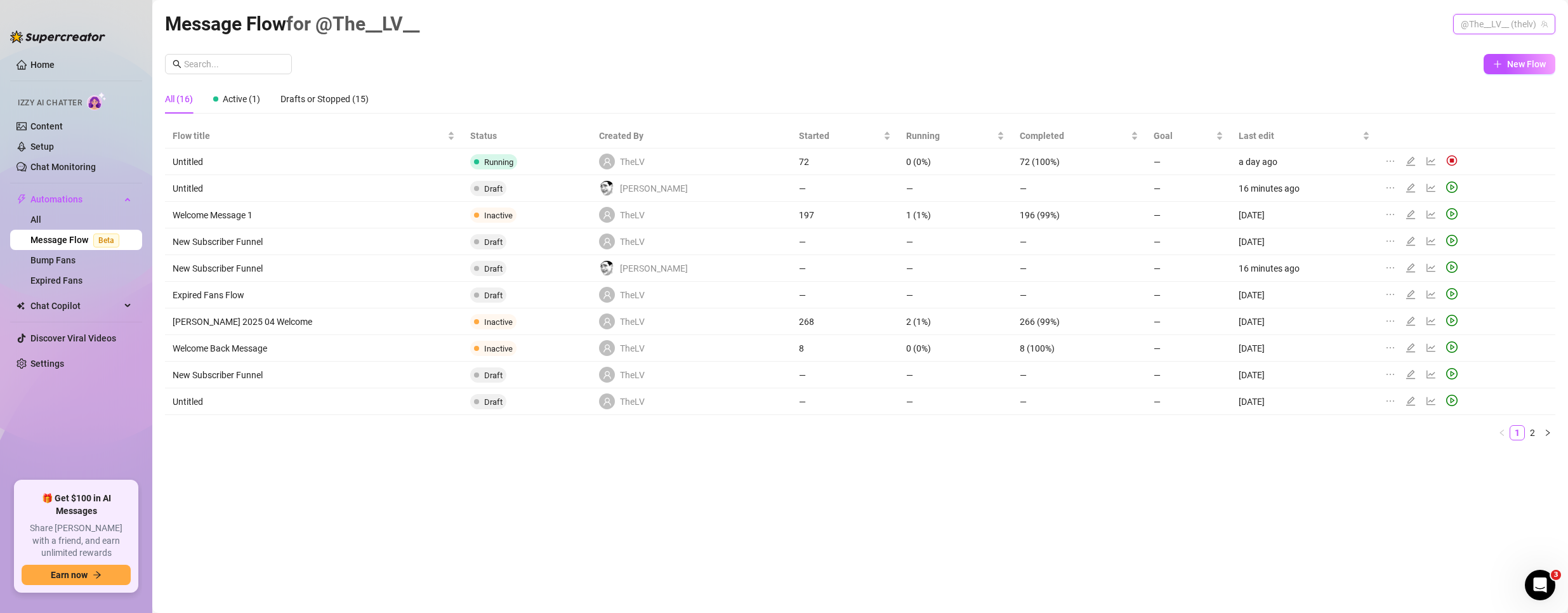
click at [1483, 17] on span "@The__LV__ (thelv)" at bounding box center [1504, 24] width 87 height 19
click at [1445, 77] on span "Bubble" at bounding box center [1451, 71] width 27 height 14
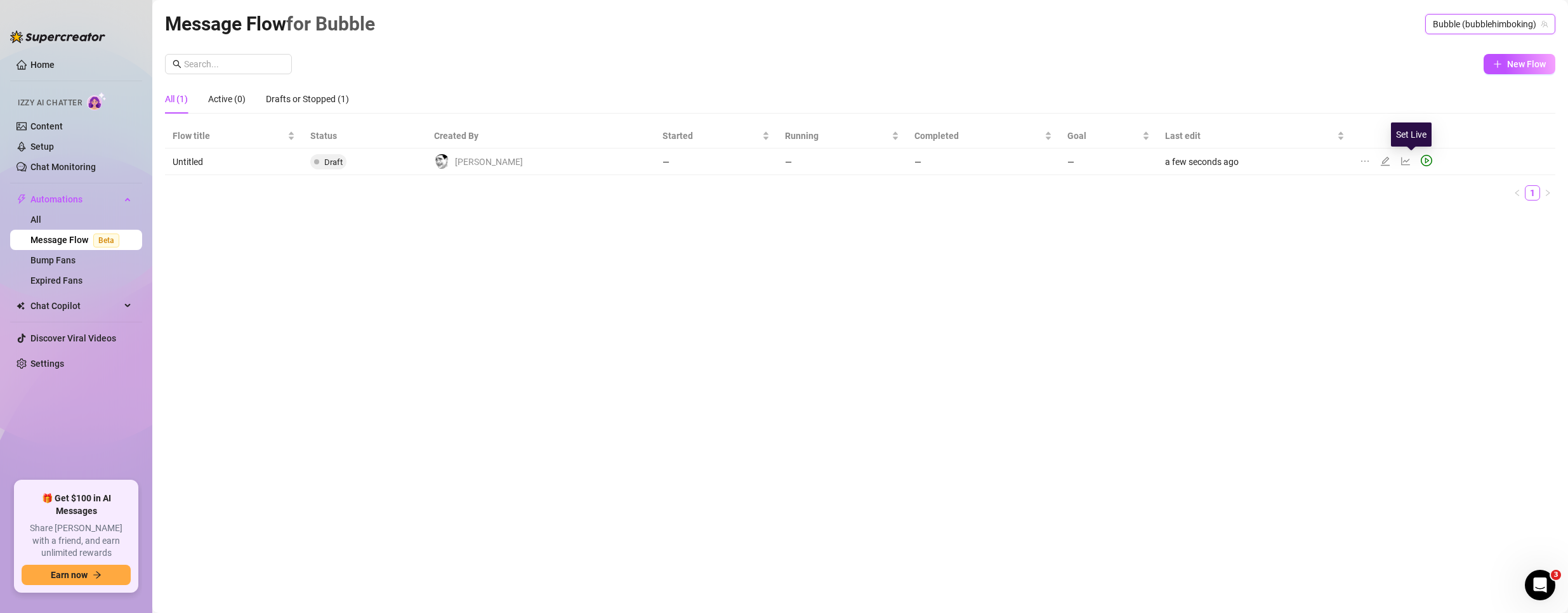
click at [1421, 158] on icon "play-circle" at bounding box center [1426, 160] width 11 height 11
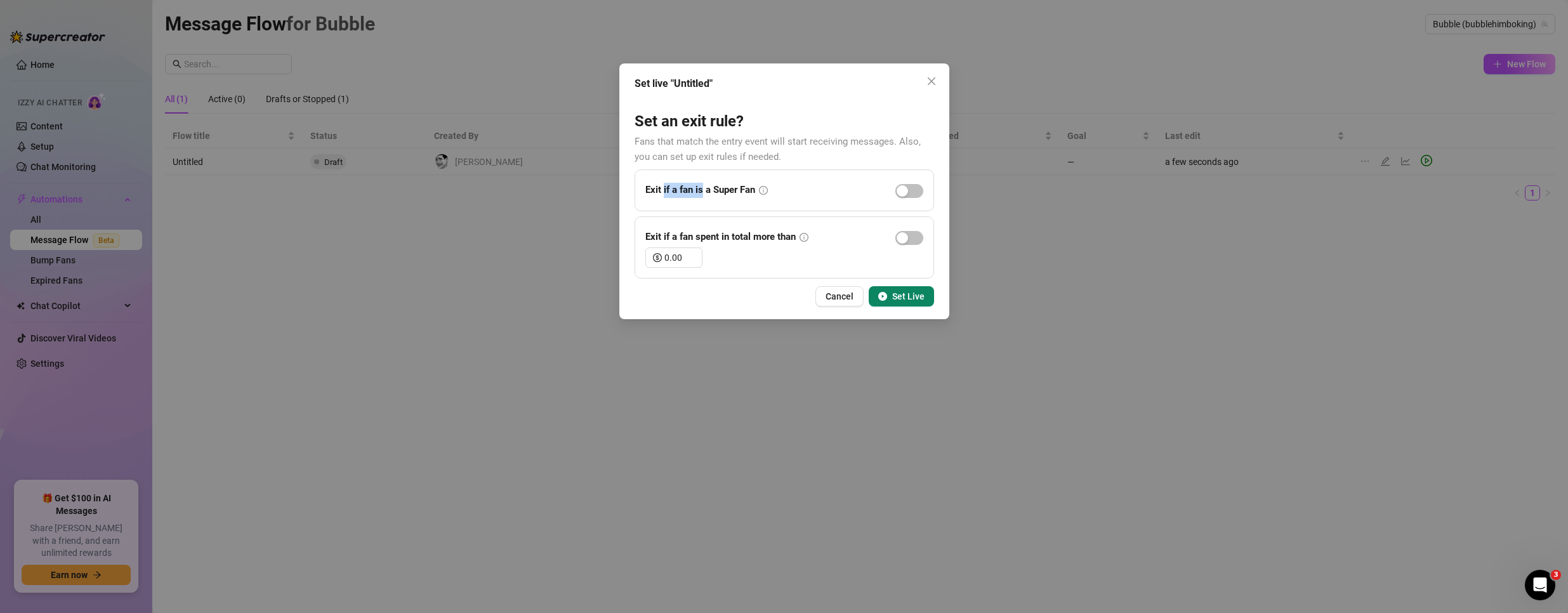
drag, startPoint x: 664, startPoint y: 192, endPoint x: 704, endPoint y: 192, distance: 40.0
click at [704, 192] on strong "Exit if a fan is a Super Fan" at bounding box center [700, 189] width 110 height 11
click at [899, 298] on span "Set Live" at bounding box center [908, 296] width 33 height 10
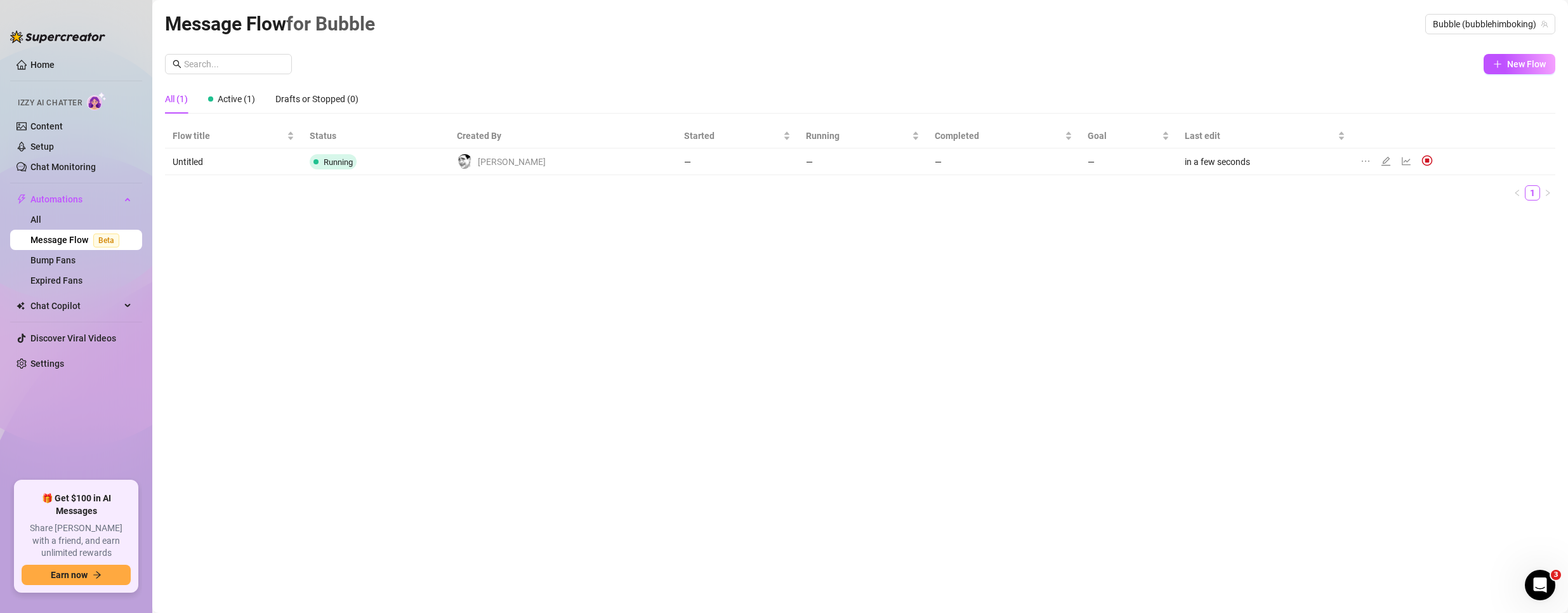
click at [196, 158] on td "Untitled" at bounding box center [234, 162] width 137 height 27
click at [1381, 163] on icon "edit" at bounding box center [1386, 160] width 10 height 10
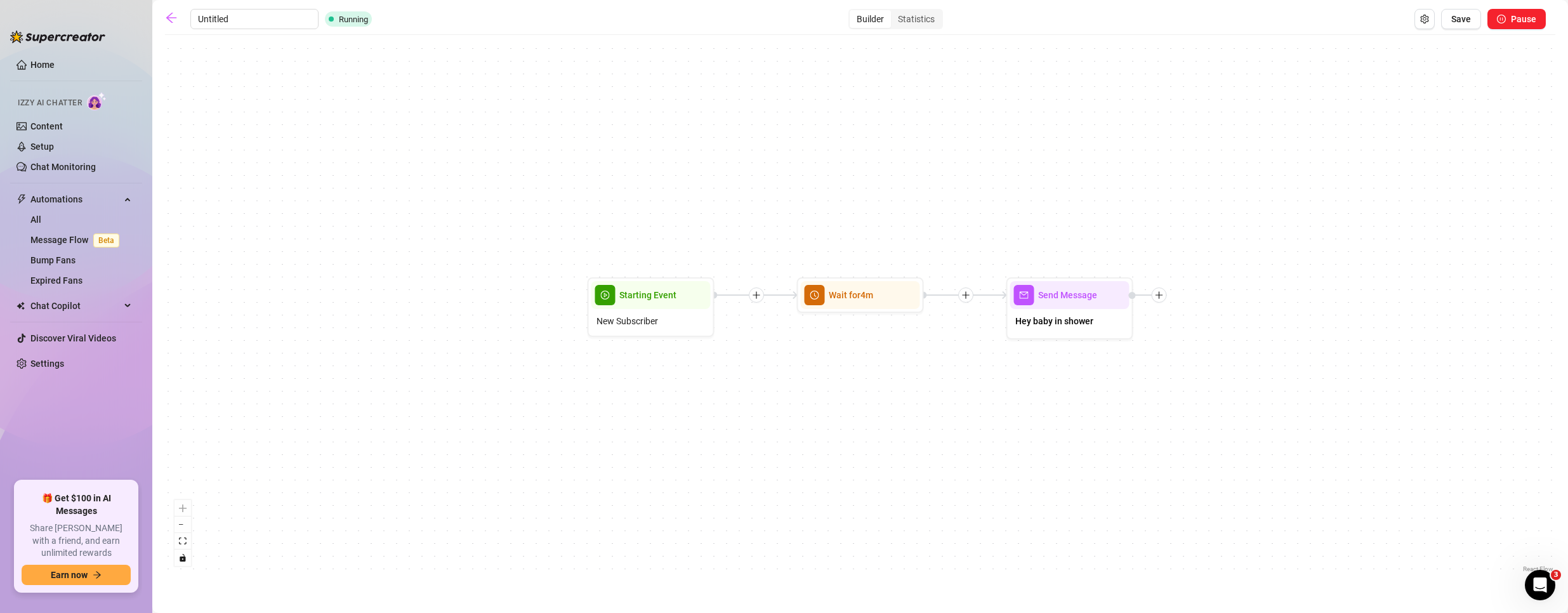
click at [210, 14] on input "Untitled" at bounding box center [254, 19] width 129 height 20
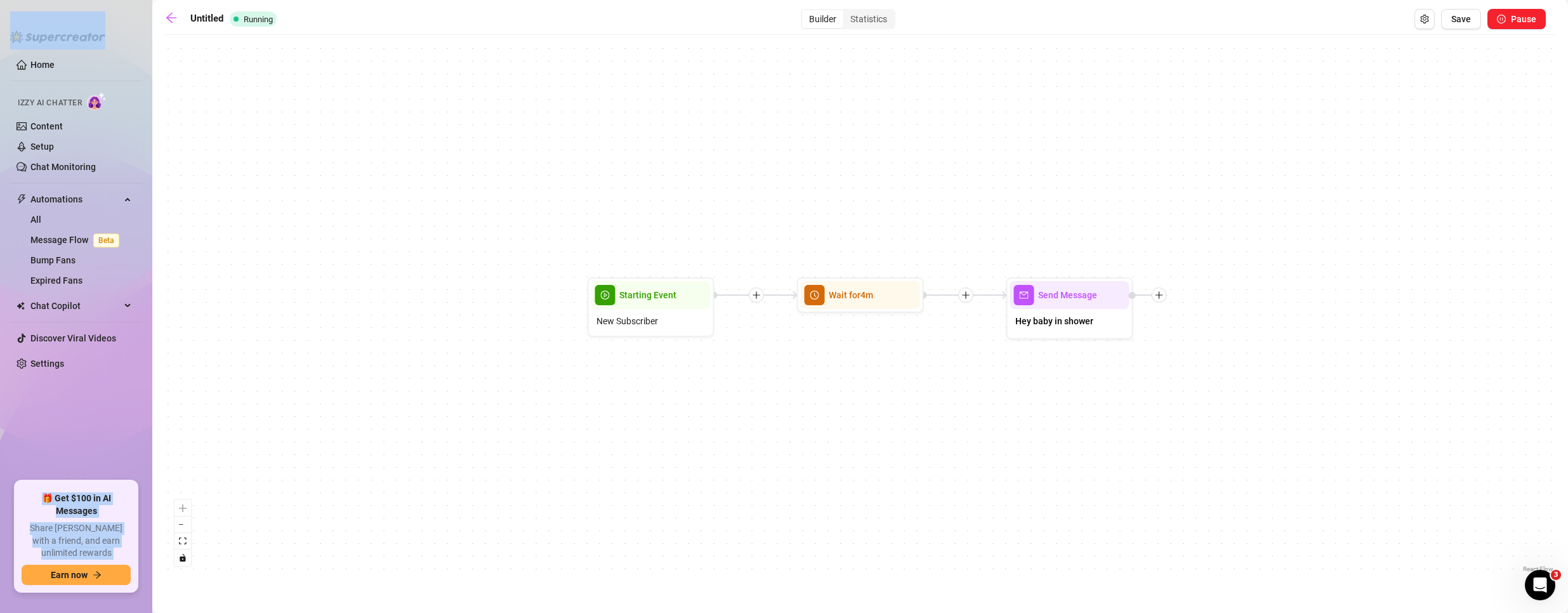
drag, startPoint x: 239, startPoint y: 17, endPoint x: 102, endPoint y: 7, distance: 137.4
drag, startPoint x: 243, startPoint y: 20, endPoint x: 230, endPoint y: 21, distance: 13.0
click at [243, 20] on span "Running" at bounding box center [253, 19] width 47 height 15
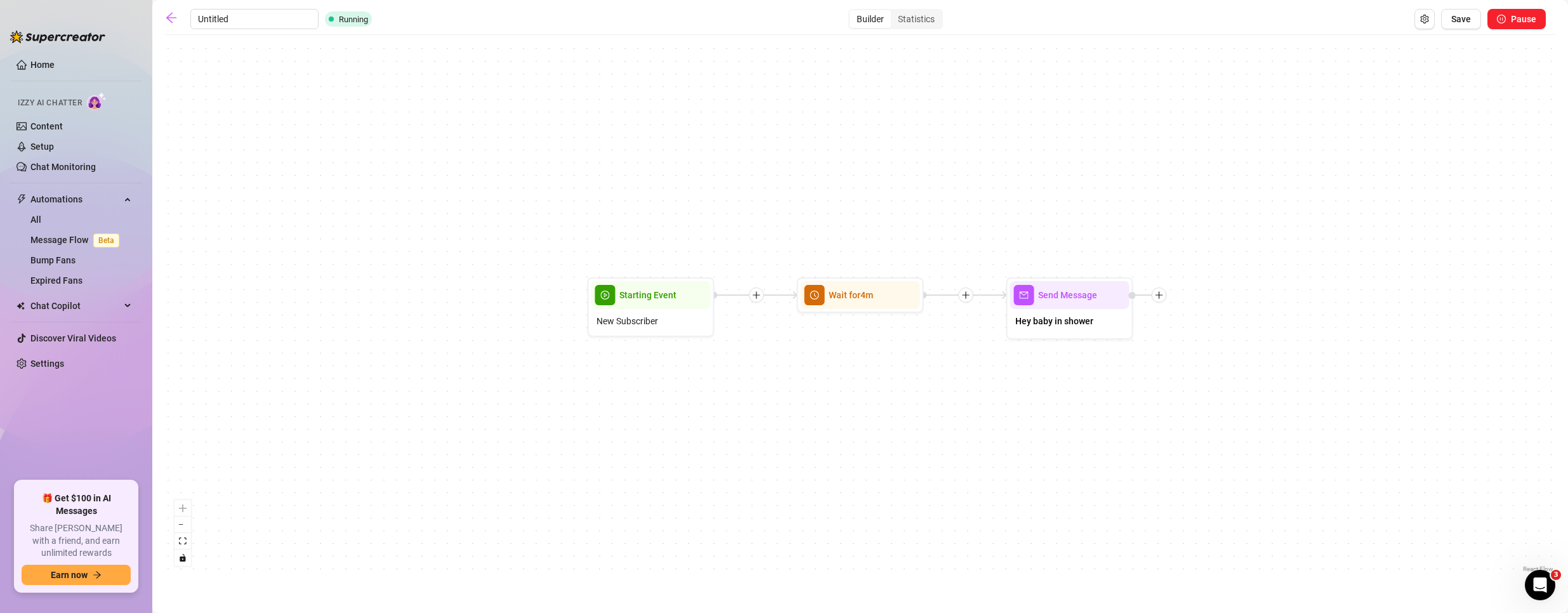
click at [206, 21] on input "Untitled" at bounding box center [254, 19] width 129 height 20
drag, startPoint x: 237, startPoint y: 15, endPoint x: 187, endPoint y: 15, distance: 50.0
click at [203, 17] on input "Untitled" at bounding box center [254, 19] width 129 height 20
type input "Welcome"
click at [1448, 93] on div "Send Message Hey baby in shower Wait for 4m Starting Event New Subscriber" at bounding box center [860, 308] width 1390 height 534
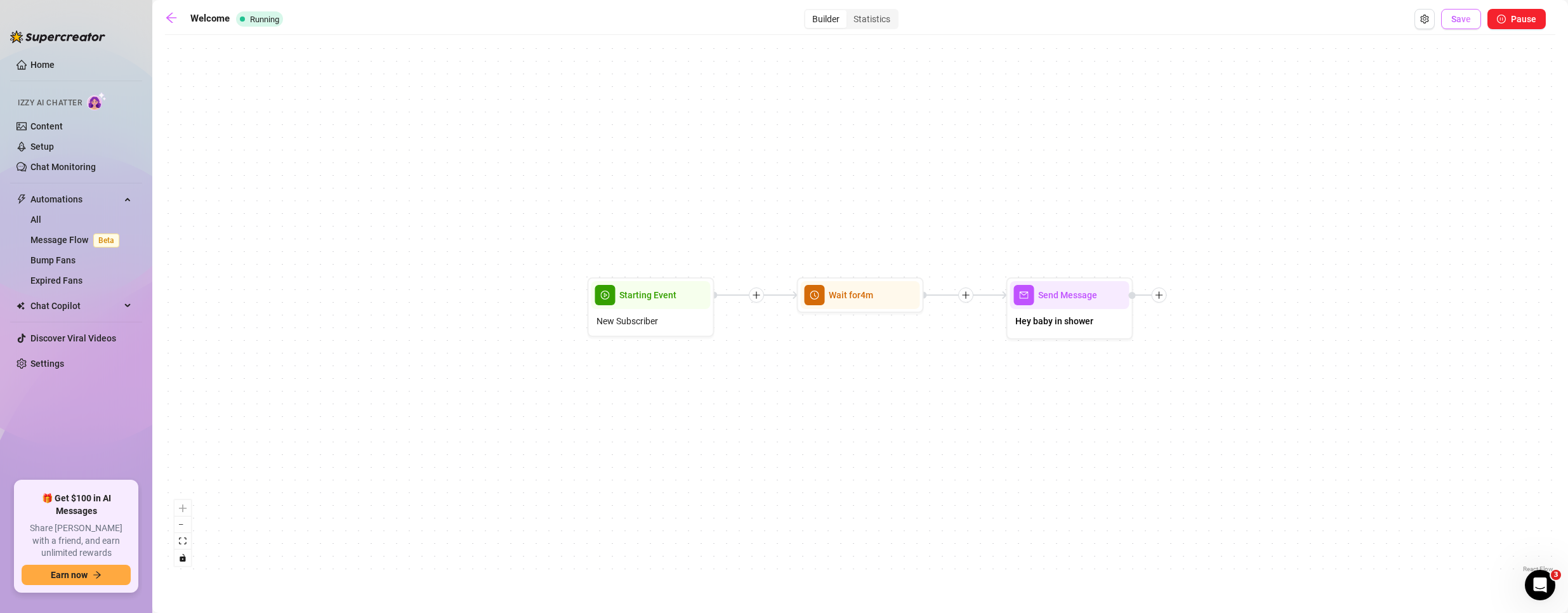
click at [1455, 25] on button "Save" at bounding box center [1461, 19] width 40 height 20
click at [159, 22] on main "Welcome Running Builder Statistics Save Pause Send Message Hey baby in shower W…" at bounding box center [860, 306] width 1416 height 613
click at [168, 13] on icon "arrow-left" at bounding box center [171, 17] width 13 height 13
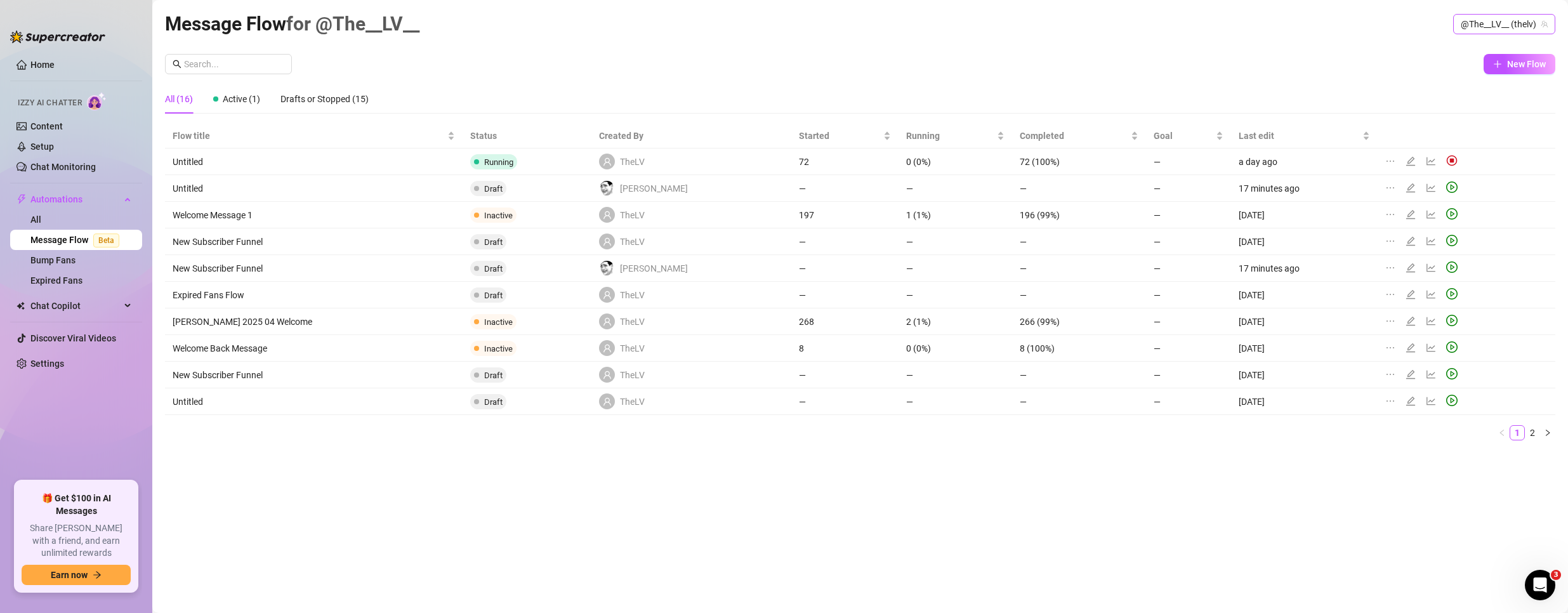
click at [1482, 24] on span "@The__LV__ (thelv)" at bounding box center [1504, 24] width 87 height 19
click at [1459, 75] on span "Bubble" at bounding box center [1451, 71] width 27 height 14
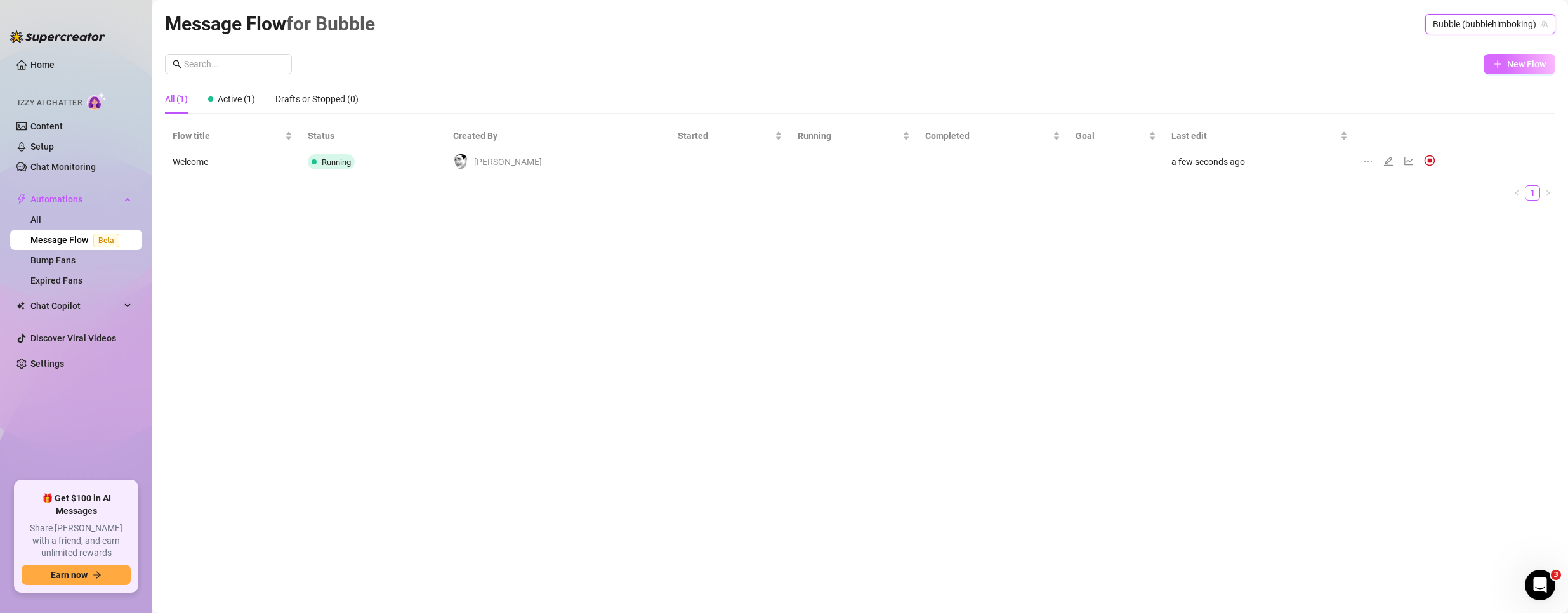
click at [1527, 67] on span "New Flow" at bounding box center [1526, 64] width 39 height 10
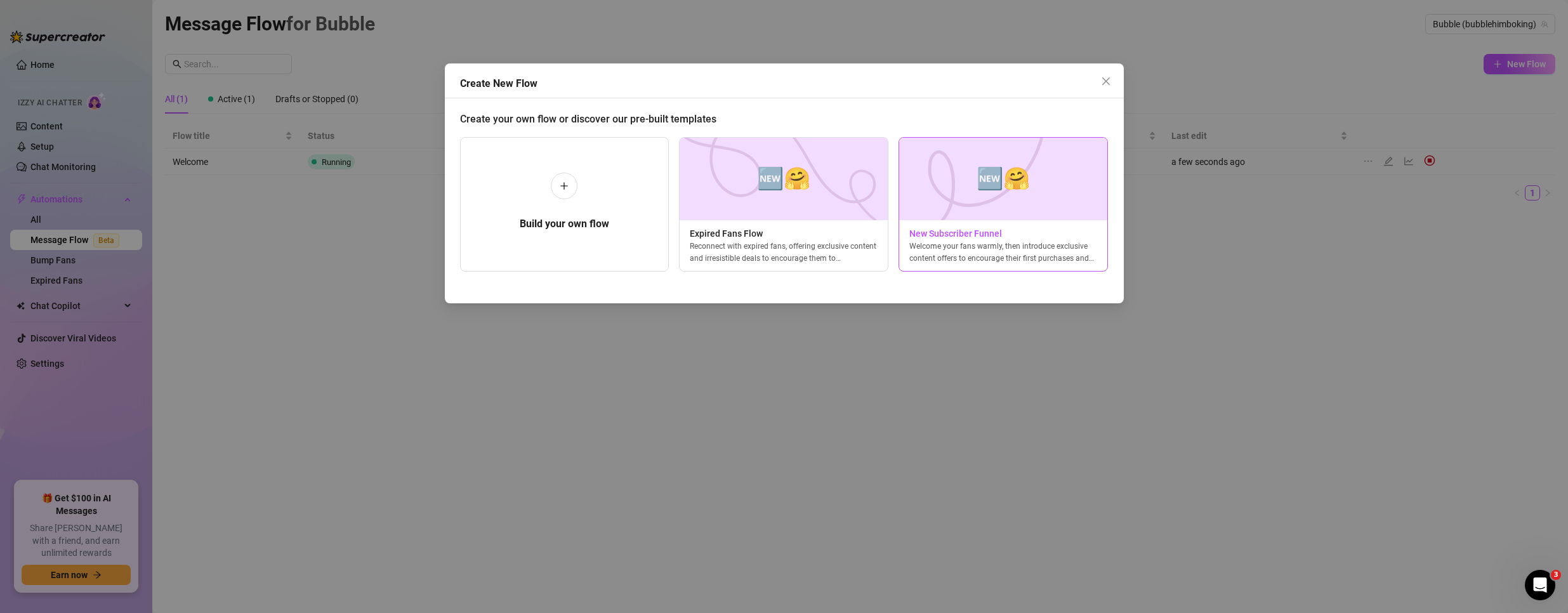
click at [965, 230] on span "New Subscriber Funnel" at bounding box center [1003, 233] width 208 height 14
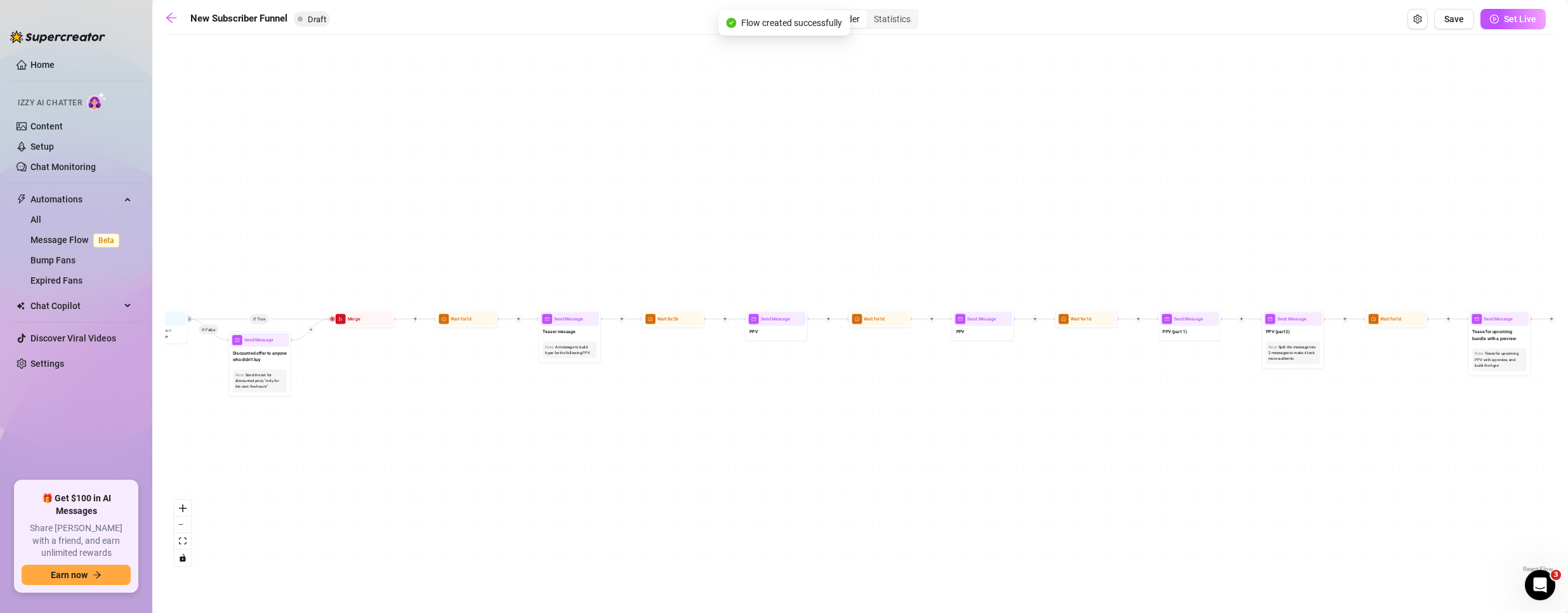
drag, startPoint x: 1517, startPoint y: 501, endPoint x: 823, endPoint y: 464, distance: 695.0
click at [319, 438] on main "New Subscriber Funnel Draft Builder Statistics Save Set Live If True If True If…" at bounding box center [860, 306] width 1416 height 613
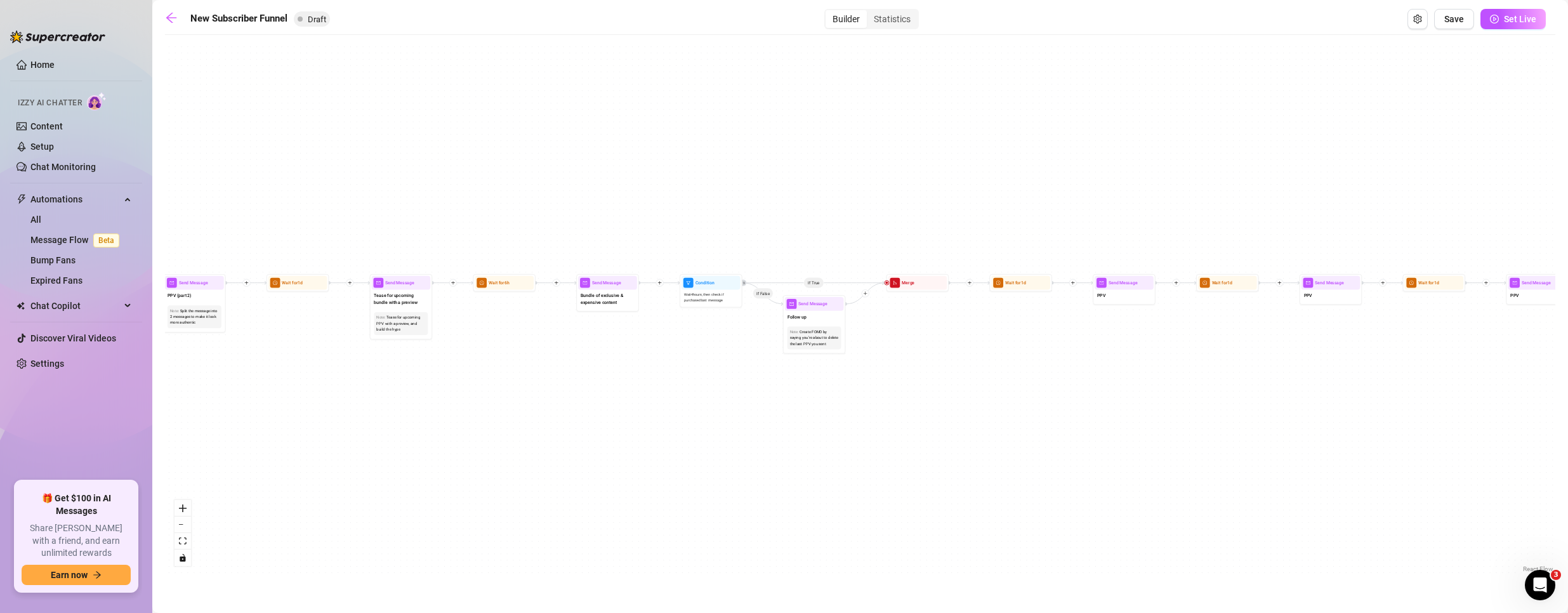
drag, startPoint x: 1385, startPoint y: 448, endPoint x: 130, endPoint y: 425, distance: 1255.2
click at [134, 423] on div "Home Izzy AI Chatter Content Setup Chat Monitoring Automations All Message Flow…" at bounding box center [784, 306] width 1568 height 613
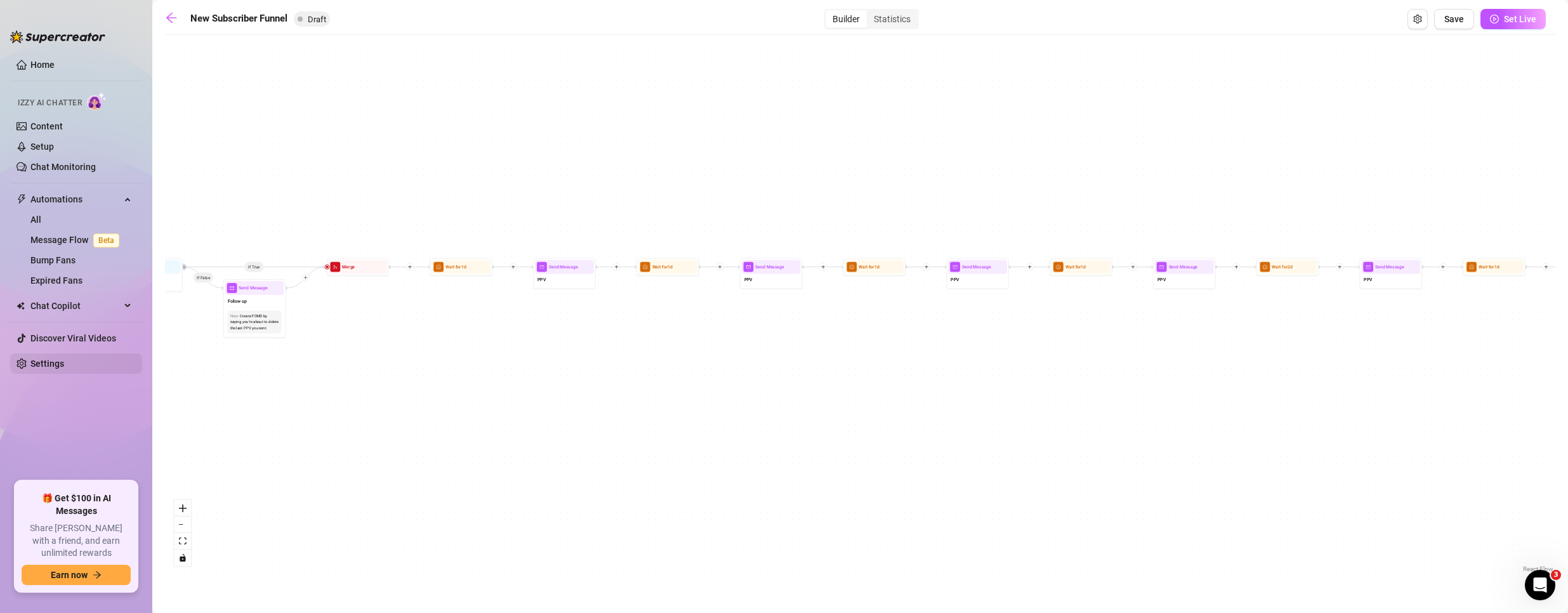
drag, startPoint x: 1208, startPoint y: 440, endPoint x: 46, endPoint y: 358, distance: 1164.9
click at [46, 358] on div "Home Izzy AI Chatter Content Setup Chat Monitoring Automations All Message Flow…" at bounding box center [784, 306] width 1568 height 613
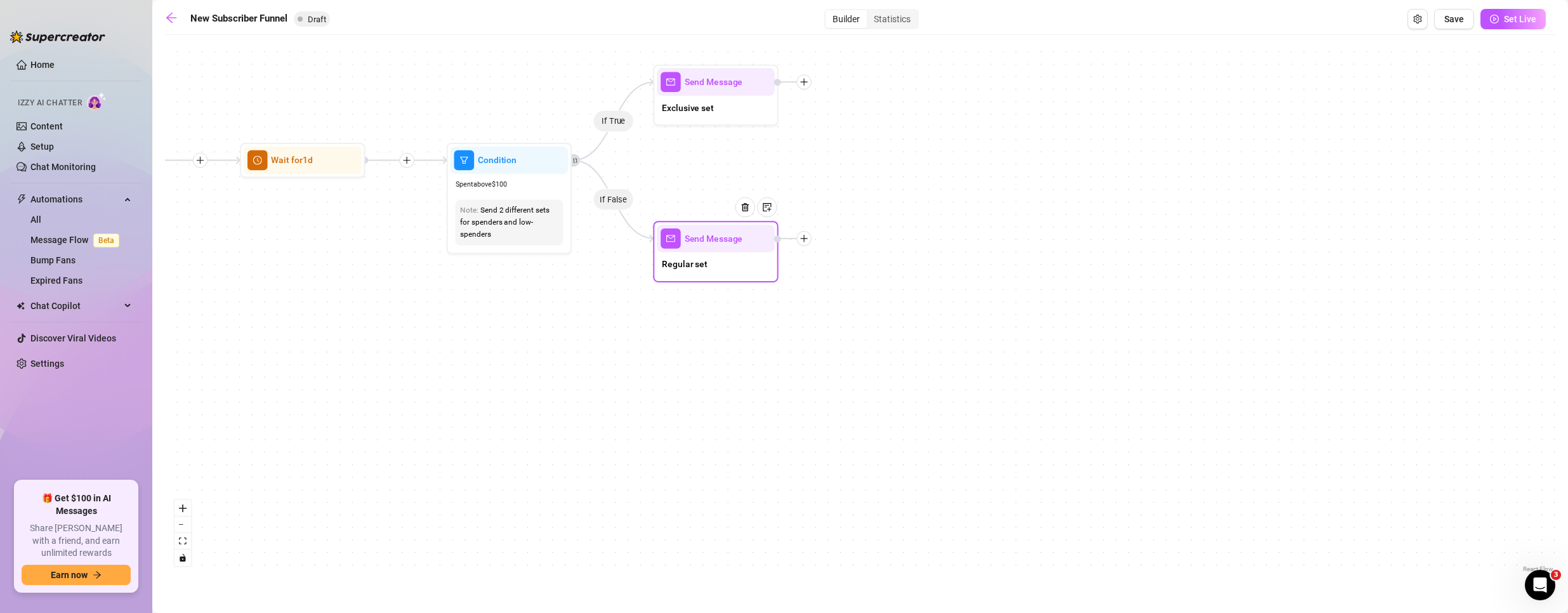
click at [803, 238] on icon "plus" at bounding box center [804, 238] width 9 height 9
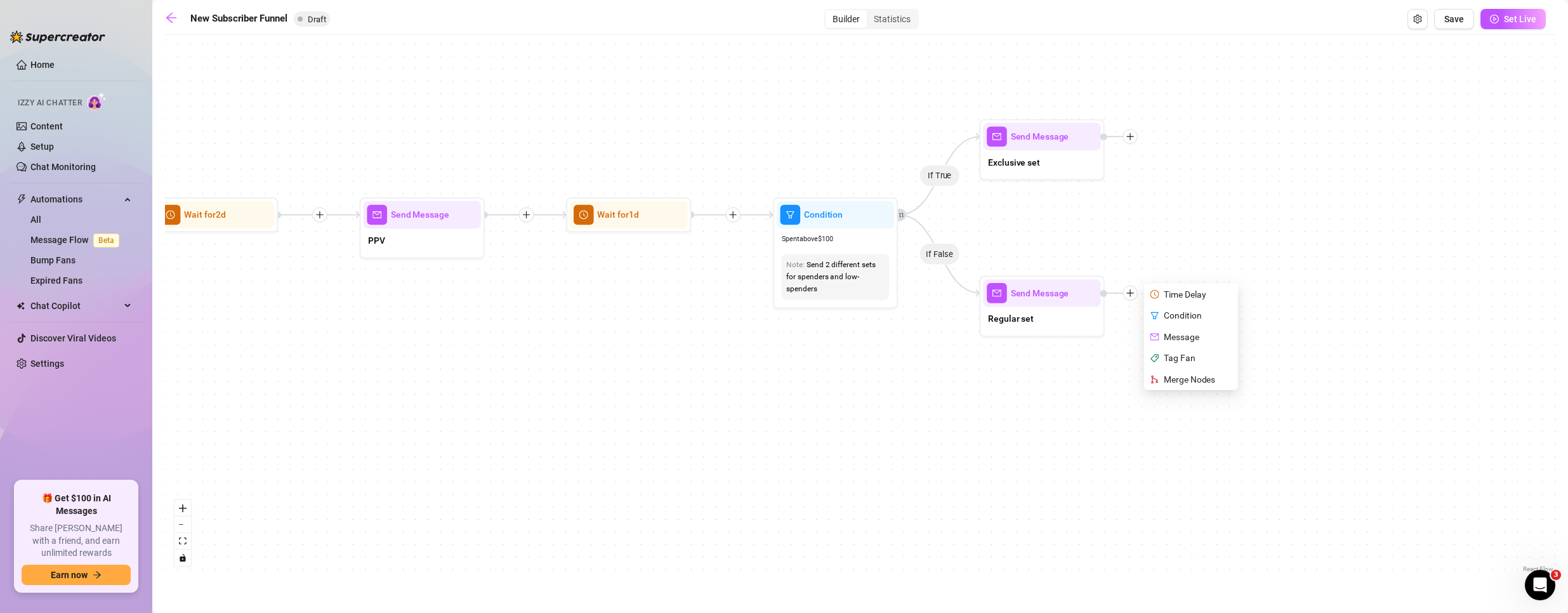
drag, startPoint x: 320, startPoint y: 248, endPoint x: 643, endPoint y: 302, distance: 327.5
click at [643, 302] on div "If True If True If True If False If False If False If True If False Merge Merge…" at bounding box center [860, 308] width 1390 height 534
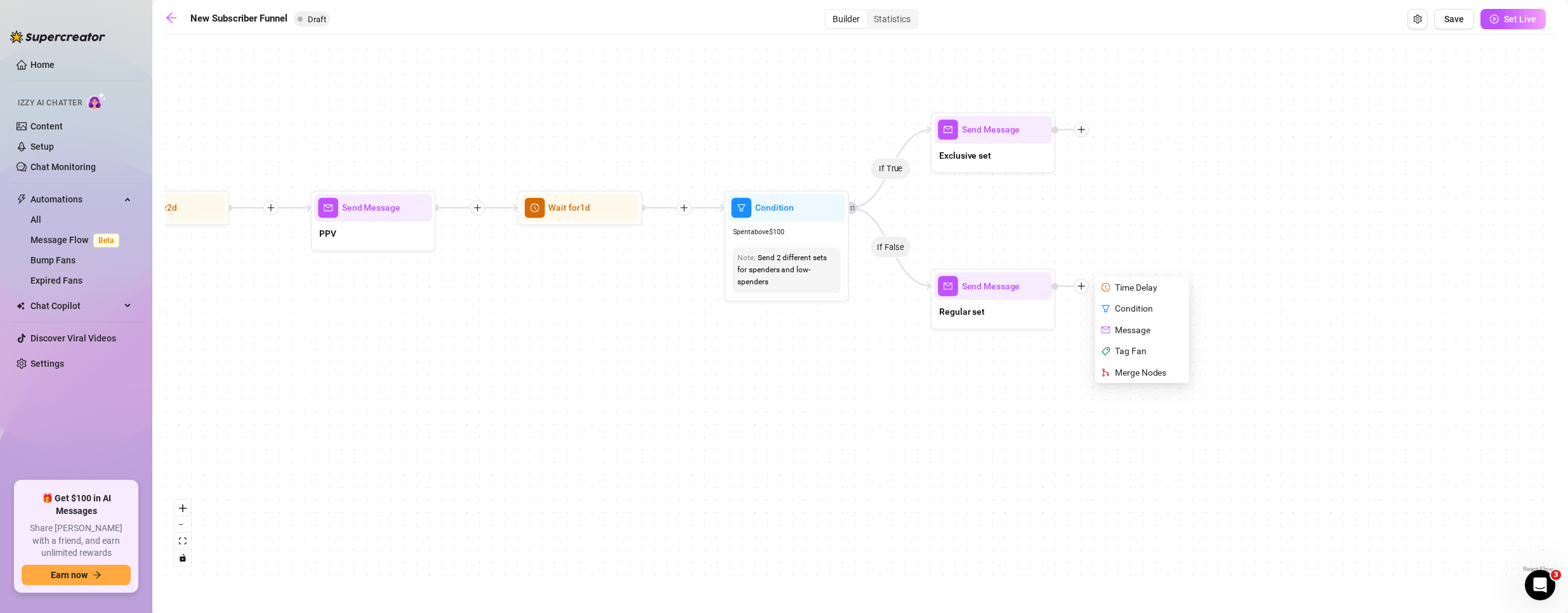
drag, startPoint x: 800, startPoint y: 387, endPoint x: 668, endPoint y: 362, distance: 134.3
click at [668, 362] on div "If True If True If True If False If False If False If True If False Merge Merge…" at bounding box center [860, 308] width 1390 height 534
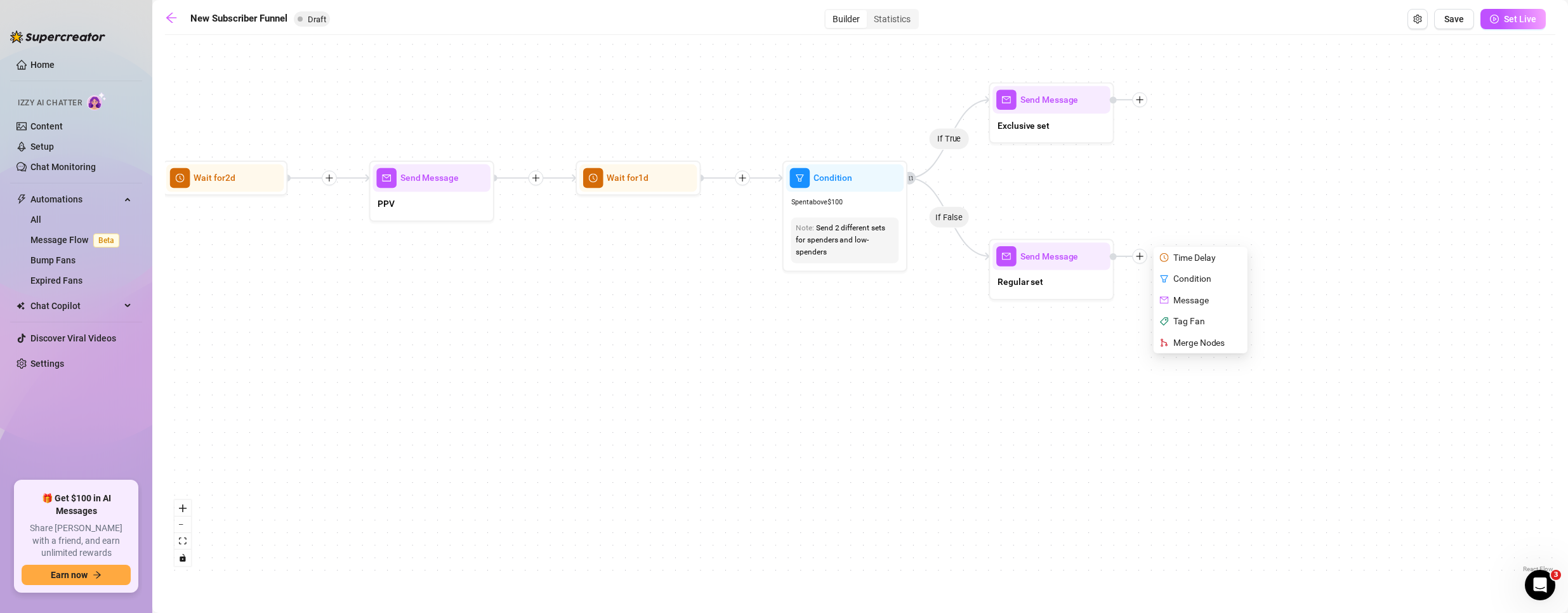
drag, startPoint x: 391, startPoint y: 317, endPoint x: 615, endPoint y: 307, distance: 224.2
click at [615, 307] on div "If True If True If True If False If False If False If True If False Merge Merge…" at bounding box center [860, 308] width 1390 height 534
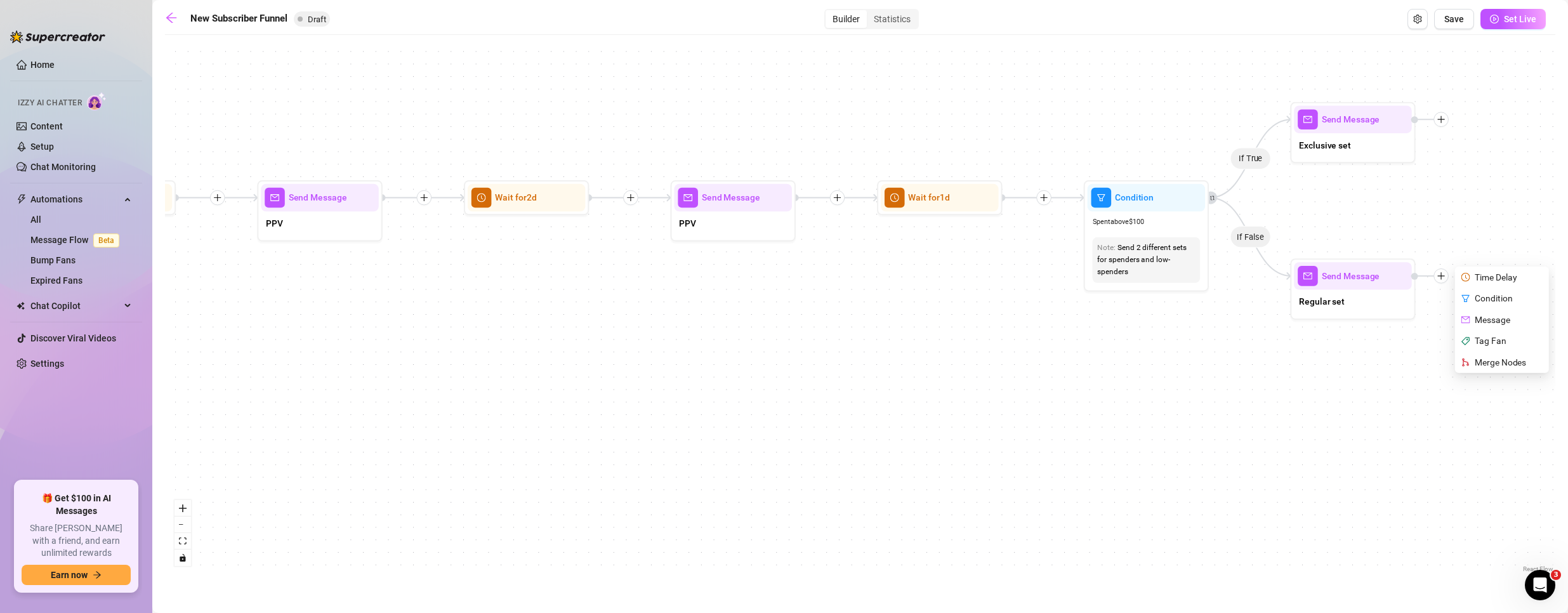
drag, startPoint x: 459, startPoint y: 363, endPoint x: 429, endPoint y: 398, distance: 46.1
click at [430, 400] on div "If True If True If True If False If False If False If True If False Merge Merge…" at bounding box center [860, 308] width 1390 height 534
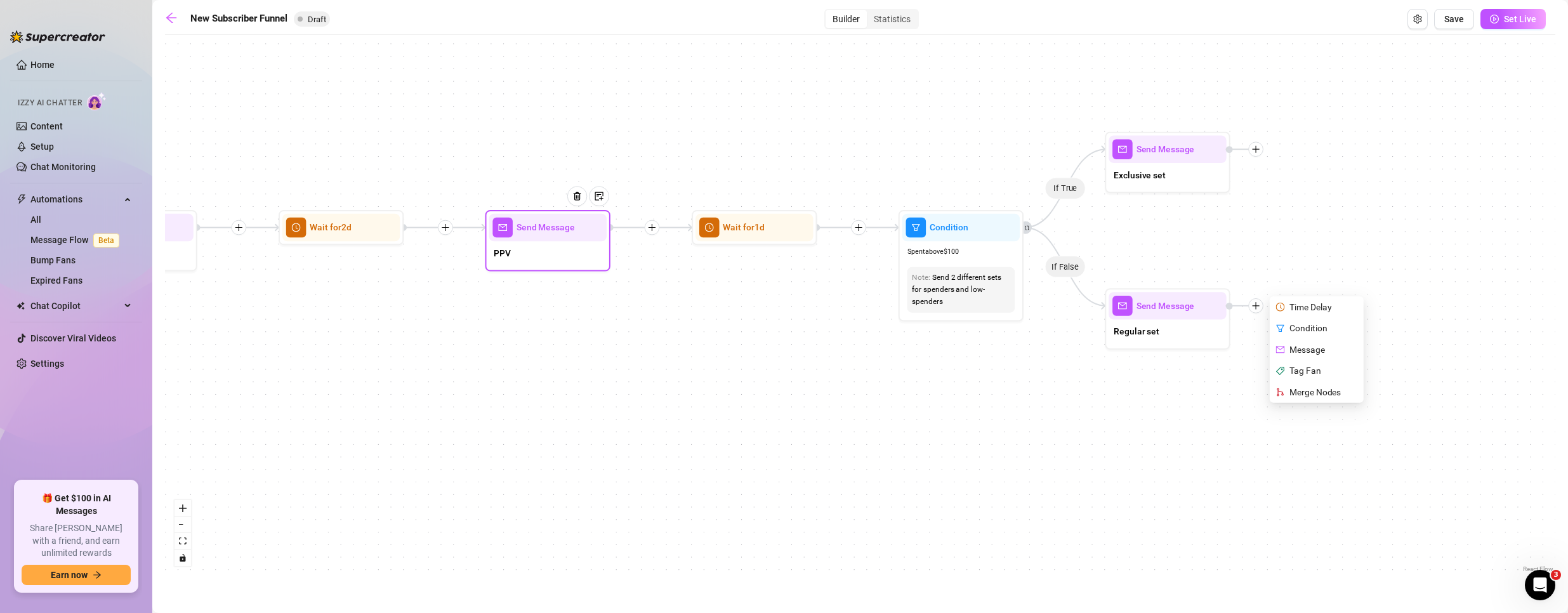
click at [541, 250] on div "PPV" at bounding box center [547, 254] width 117 height 26
type textarea "PPV"
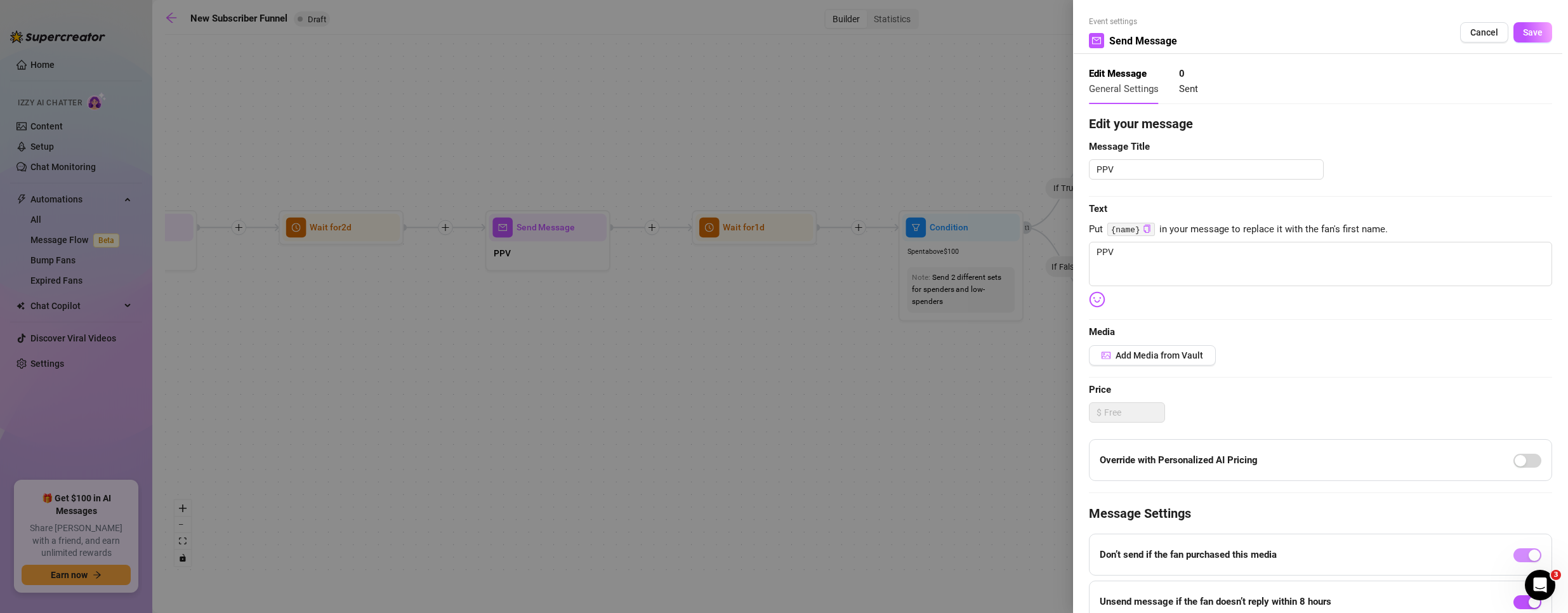
click at [629, 311] on div at bounding box center [784, 306] width 1568 height 613
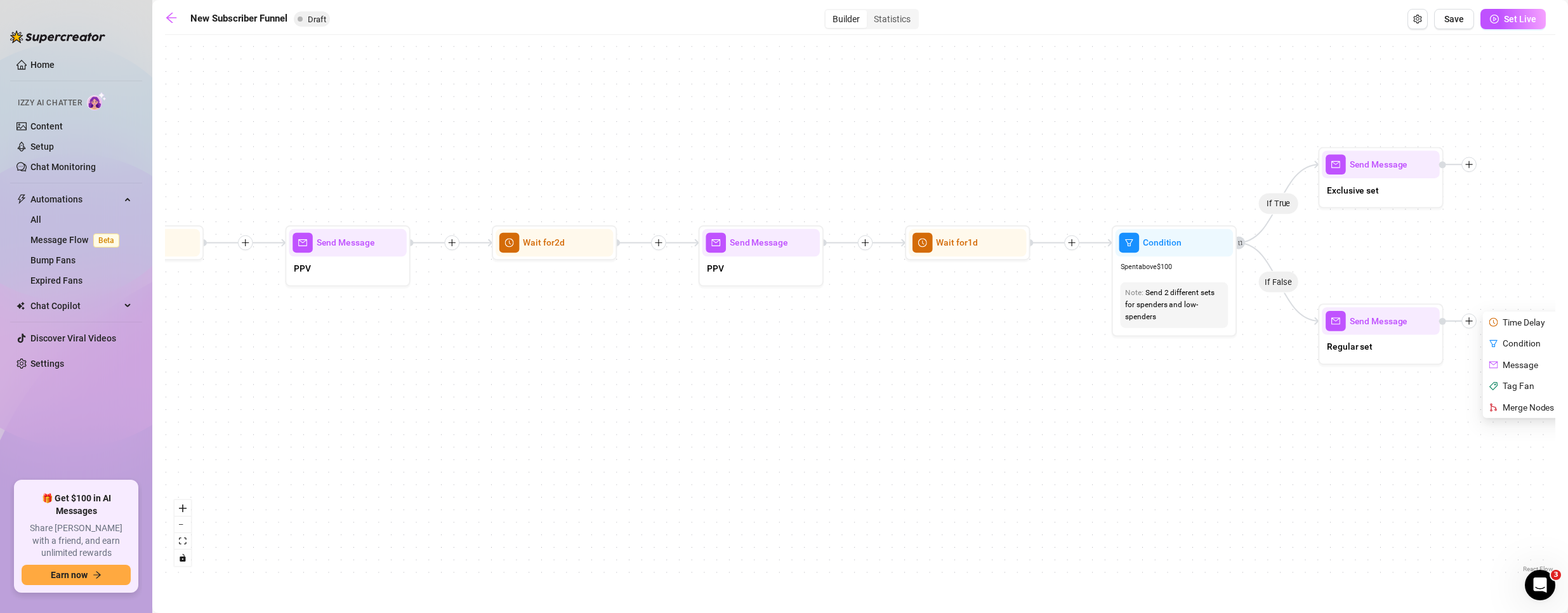
drag, startPoint x: 560, startPoint y: 410, endPoint x: 781, endPoint y: 399, distance: 221.3
click at [800, 406] on div "If True If True If True If False If False If False If True If False Merge Merge…" at bounding box center [860, 308] width 1390 height 534
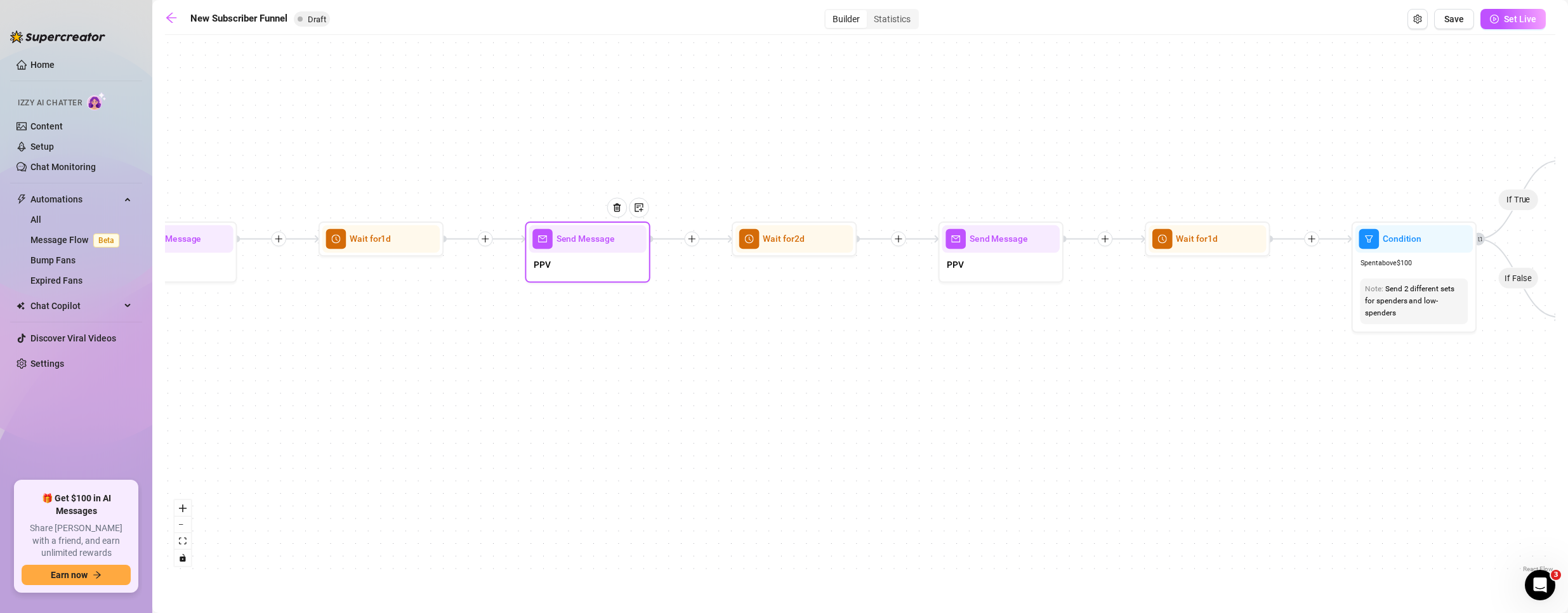
click at [589, 250] on div "Send Message" at bounding box center [587, 238] width 117 height 27
type textarea "PPV"
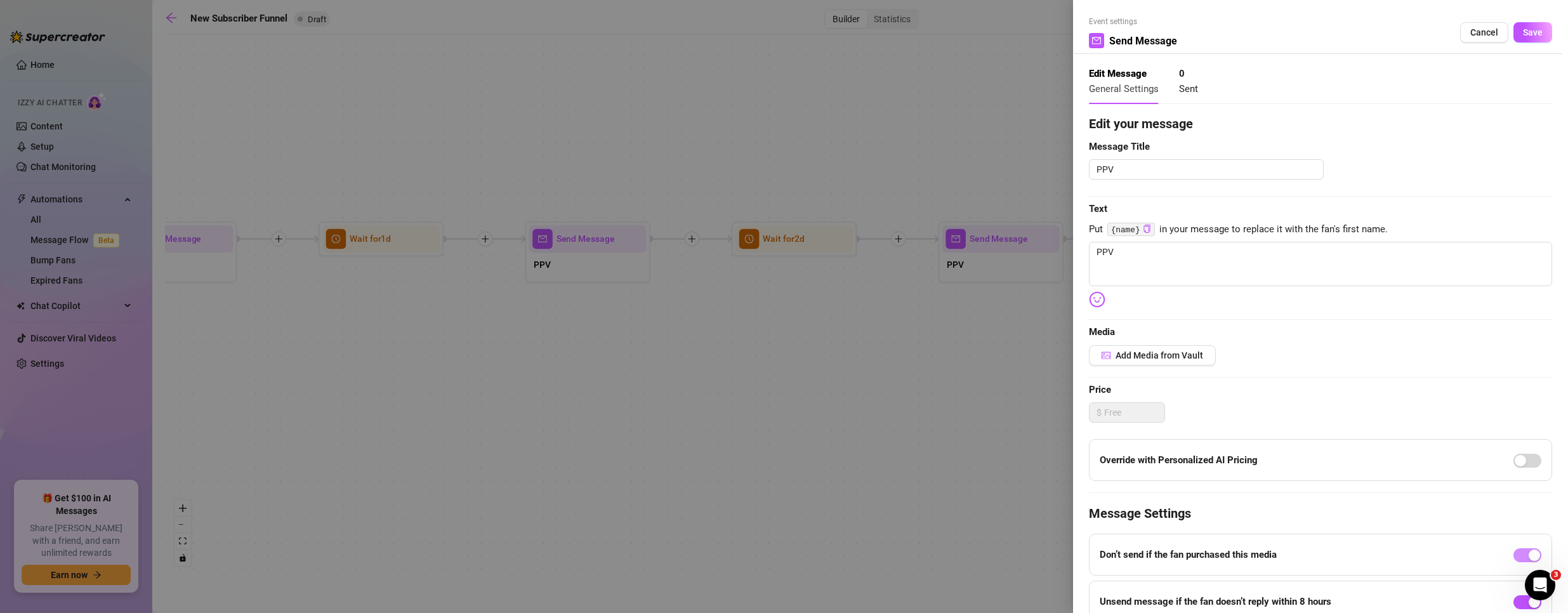
click at [792, 449] on div at bounding box center [784, 306] width 1568 height 613
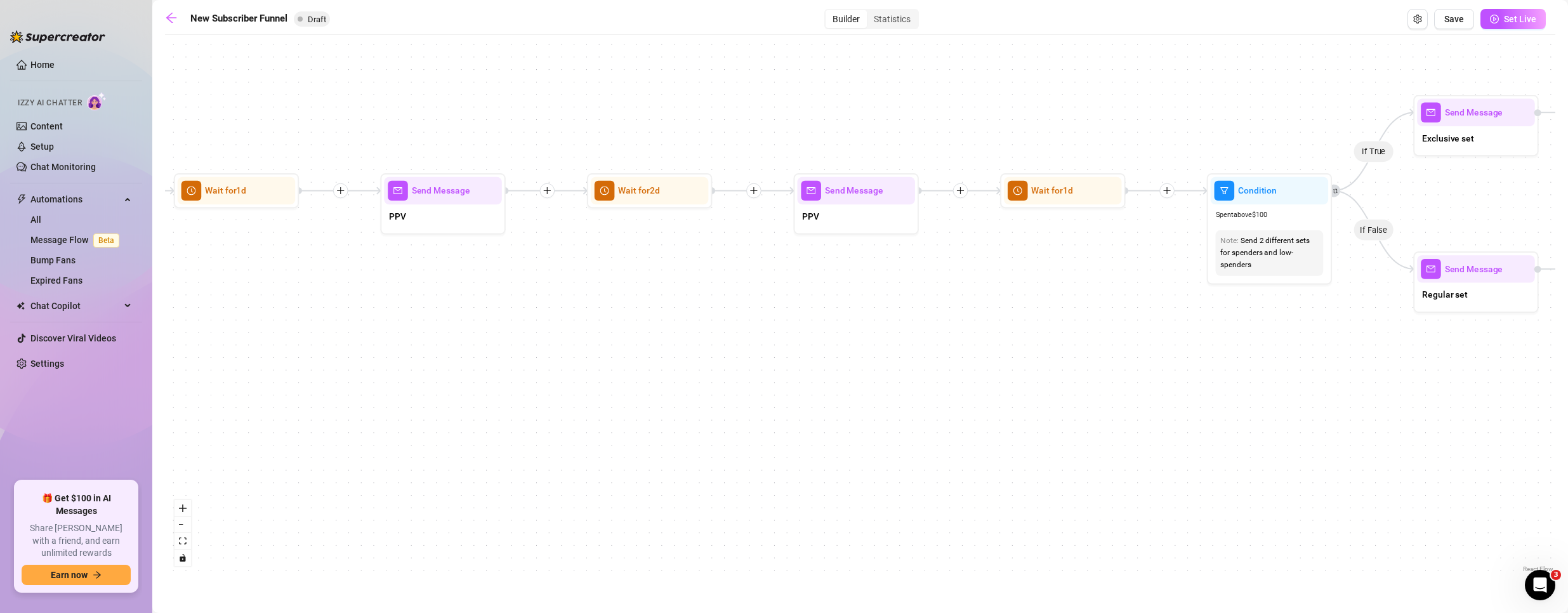
drag, startPoint x: 631, startPoint y: 460, endPoint x: 616, endPoint y: 459, distance: 15.0
click at [616, 459] on div "If True If True If True If False If False If False If True If False Merge Merge…" at bounding box center [860, 308] width 1390 height 534
click at [177, 20] on icon "arrow-left" at bounding box center [171, 17] width 13 height 13
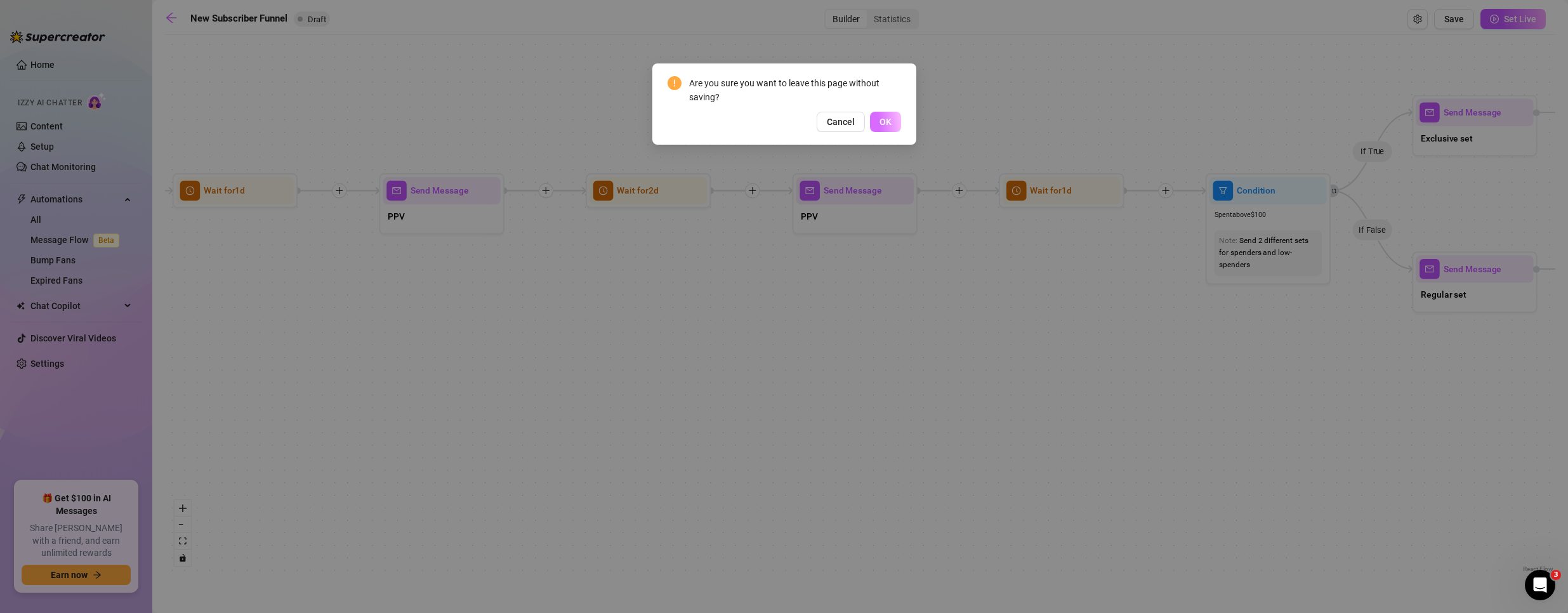
click at [891, 118] on span "OK" at bounding box center [886, 121] width 12 height 10
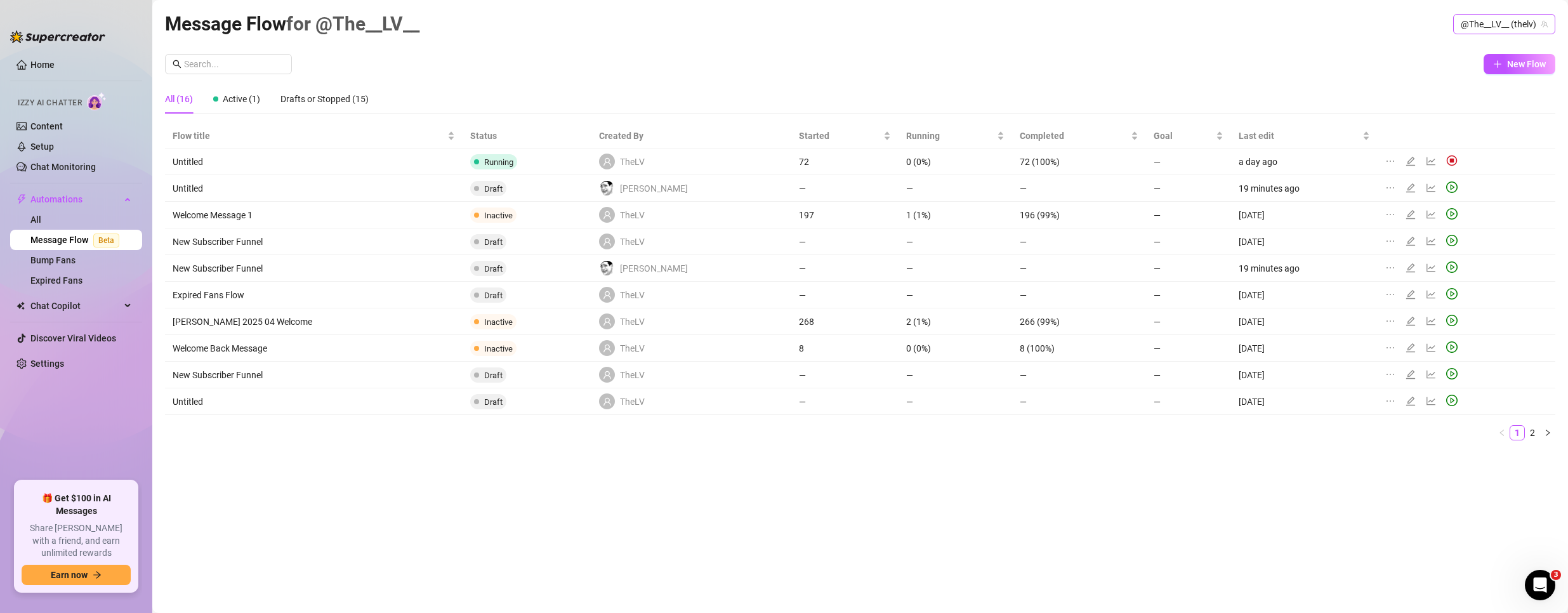
click at [1499, 25] on span "@The__LV__ (thelv)" at bounding box center [1504, 24] width 87 height 19
click at [1448, 72] on span "Bubble" at bounding box center [1451, 71] width 27 height 14
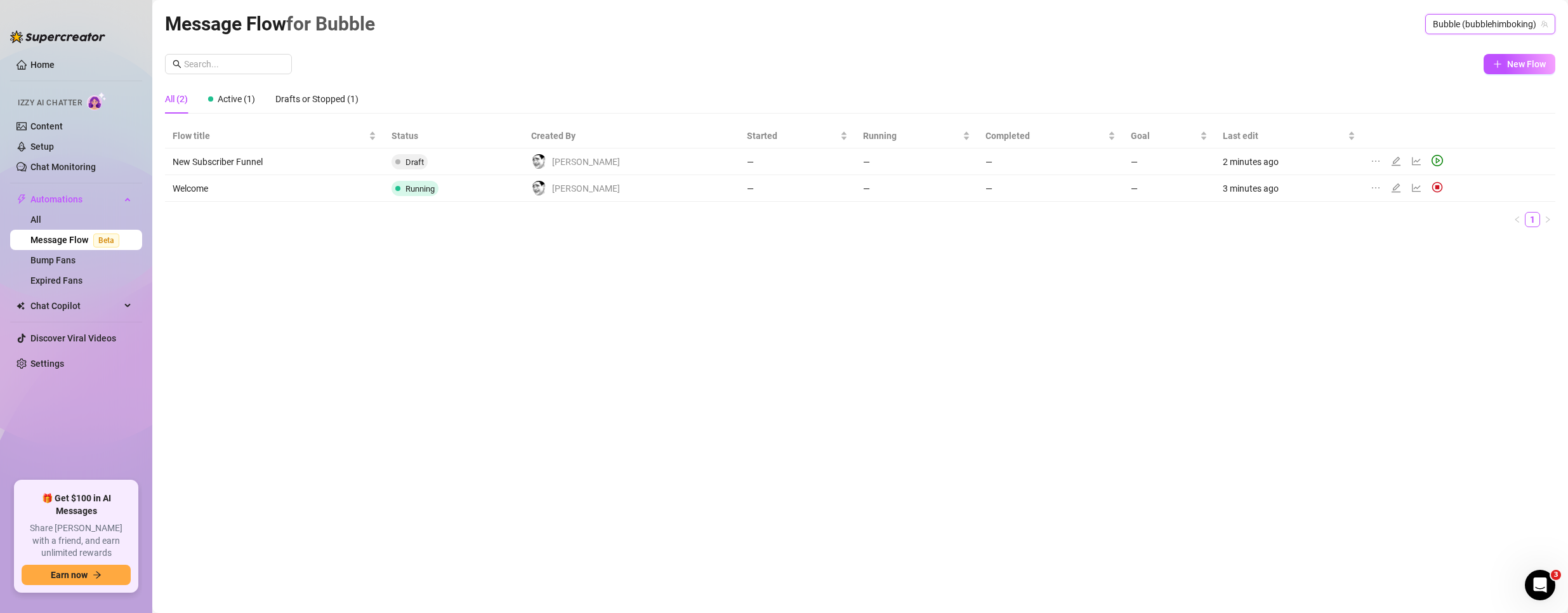
click at [1461, 25] on span "Bubble (bubblehimboking)" at bounding box center [1490, 24] width 115 height 19
click at [1449, 52] on span "@The__LV__" at bounding box center [1462, 50] width 48 height 14
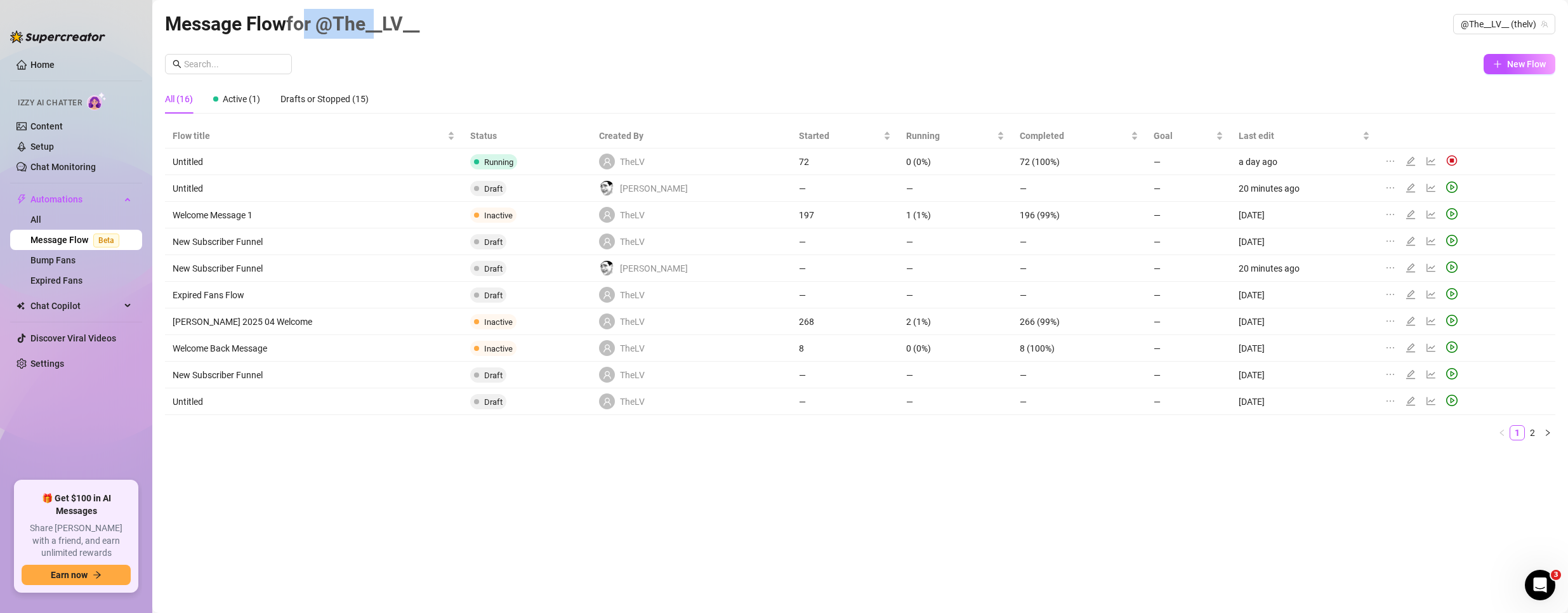
drag, startPoint x: 301, startPoint y: 18, endPoint x: 374, endPoint y: 23, distance: 73.2
click at [374, 23] on span "for @The__LV__" at bounding box center [353, 23] width 133 height 22
click at [374, 23] on span "for @The__LV__" at bounding box center [353, 23] width 133 height 22
click at [1499, 27] on span "@The__LV__ (thelv)" at bounding box center [1504, 24] width 87 height 19
click at [1463, 70] on span "Bubble" at bounding box center [1451, 71] width 27 height 14
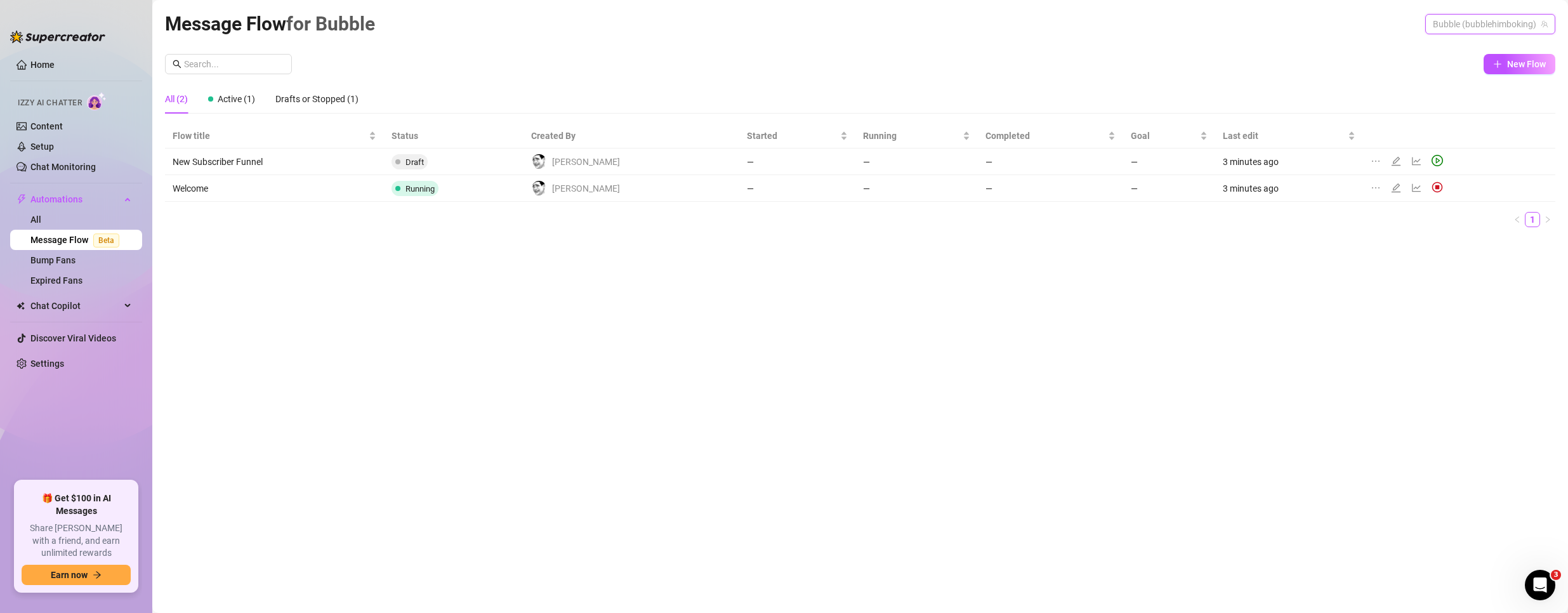
click at [1437, 27] on span "Bubble (bubblehimboking)" at bounding box center [1490, 24] width 115 height 19
click at [1443, 49] on span "@The__LV__" at bounding box center [1462, 50] width 48 height 14
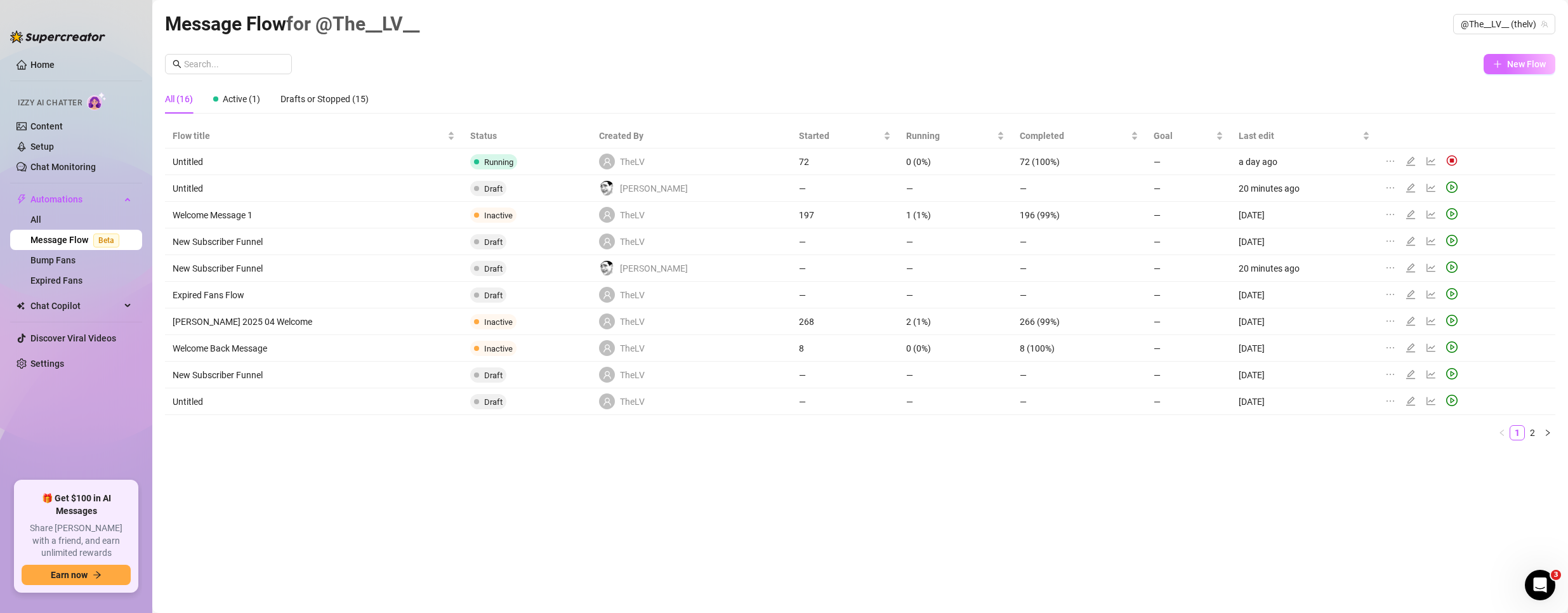
click at [1513, 65] on span "New Flow" at bounding box center [1526, 64] width 39 height 10
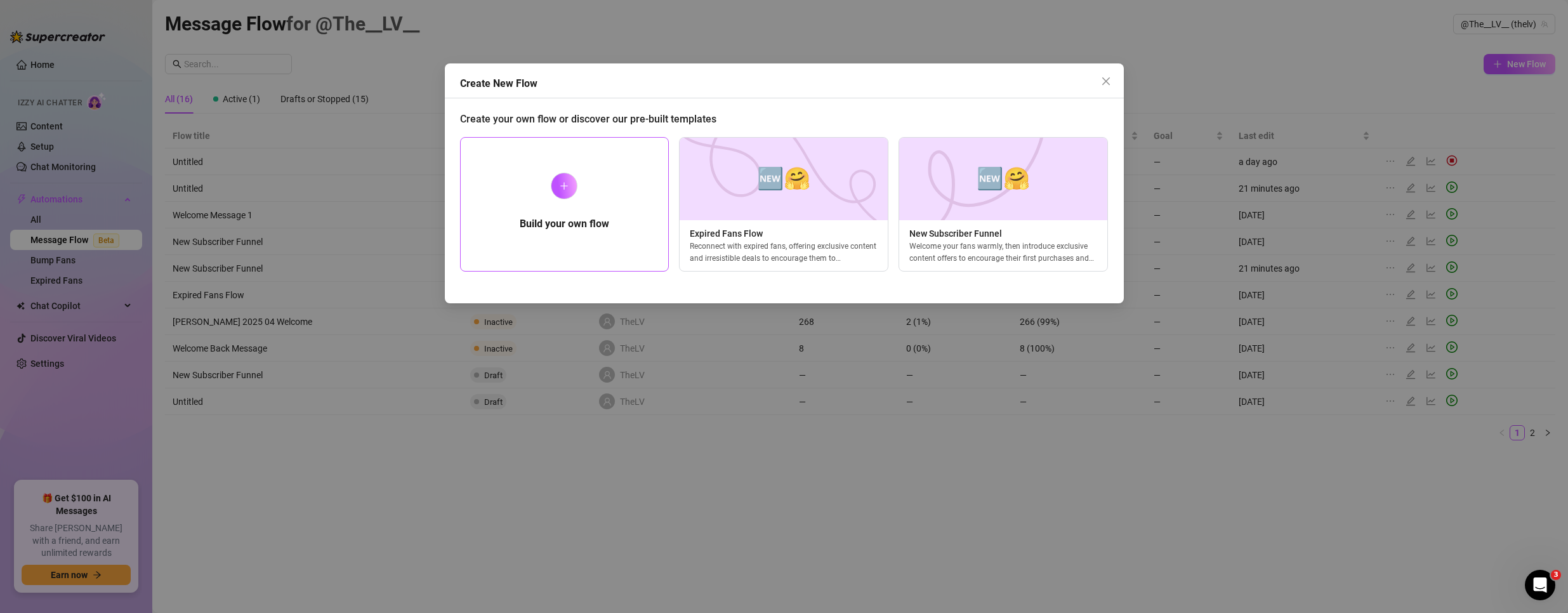
click at [590, 214] on div "Build your own flow" at bounding box center [565, 204] width 209 height 134
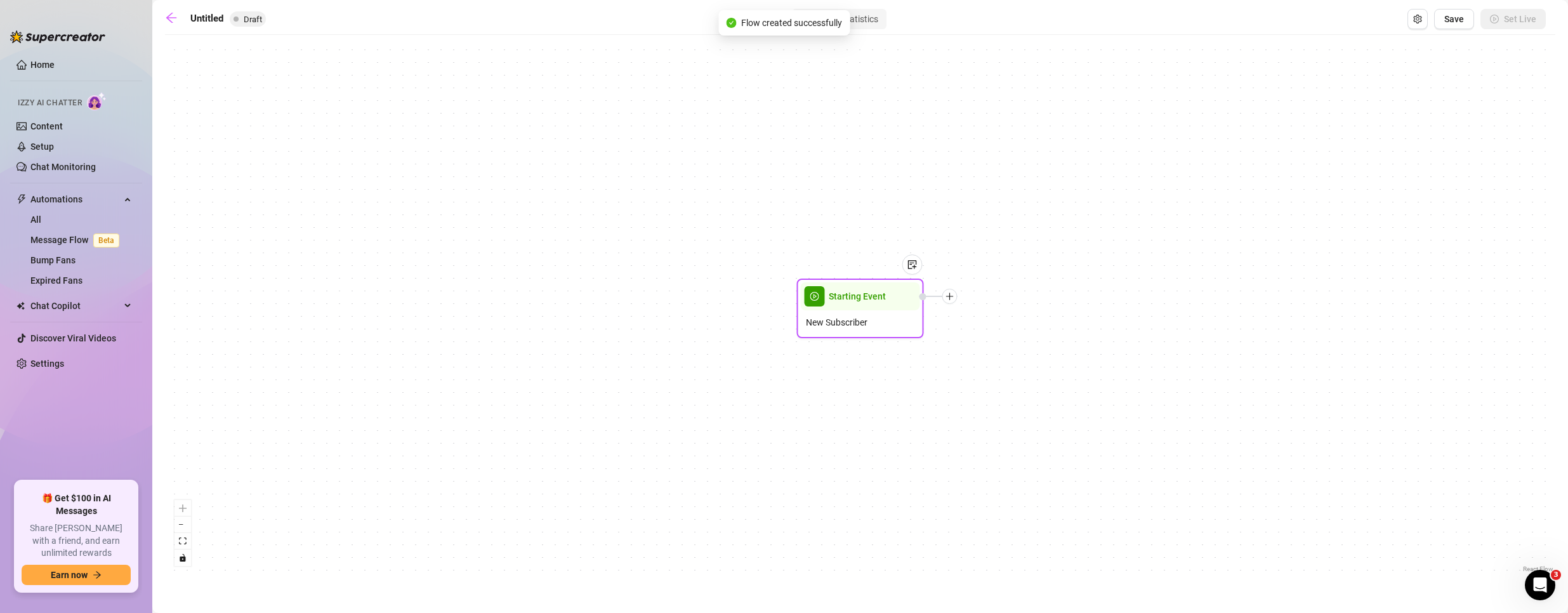
click at [860, 298] on span "Starting Event" at bounding box center [858, 296] width 57 height 14
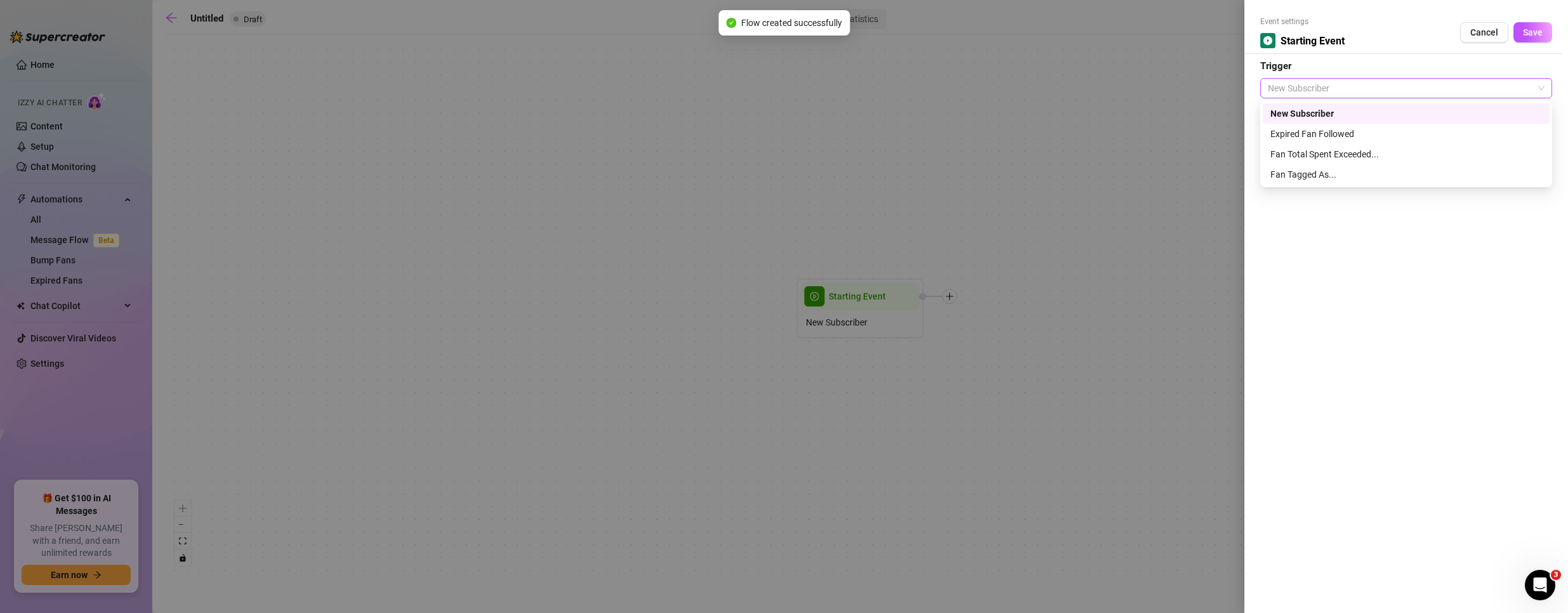
click at [1312, 89] on span "New Subscriber" at bounding box center [1406, 88] width 277 height 19
click at [1342, 172] on div "Fan Tagged As..." at bounding box center [1406, 174] width 272 height 14
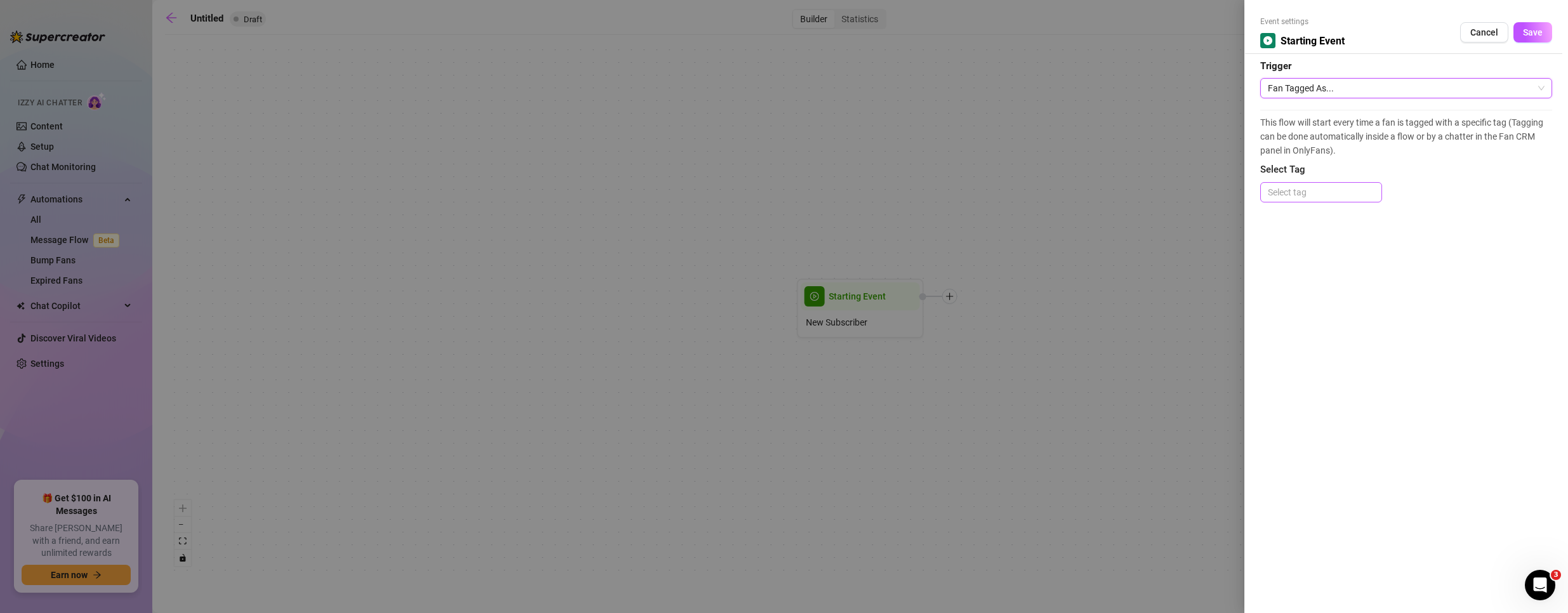
click at [1306, 190] on div at bounding box center [1320, 192] width 117 height 18
click at [1296, 196] on div at bounding box center [1320, 192] width 117 height 18
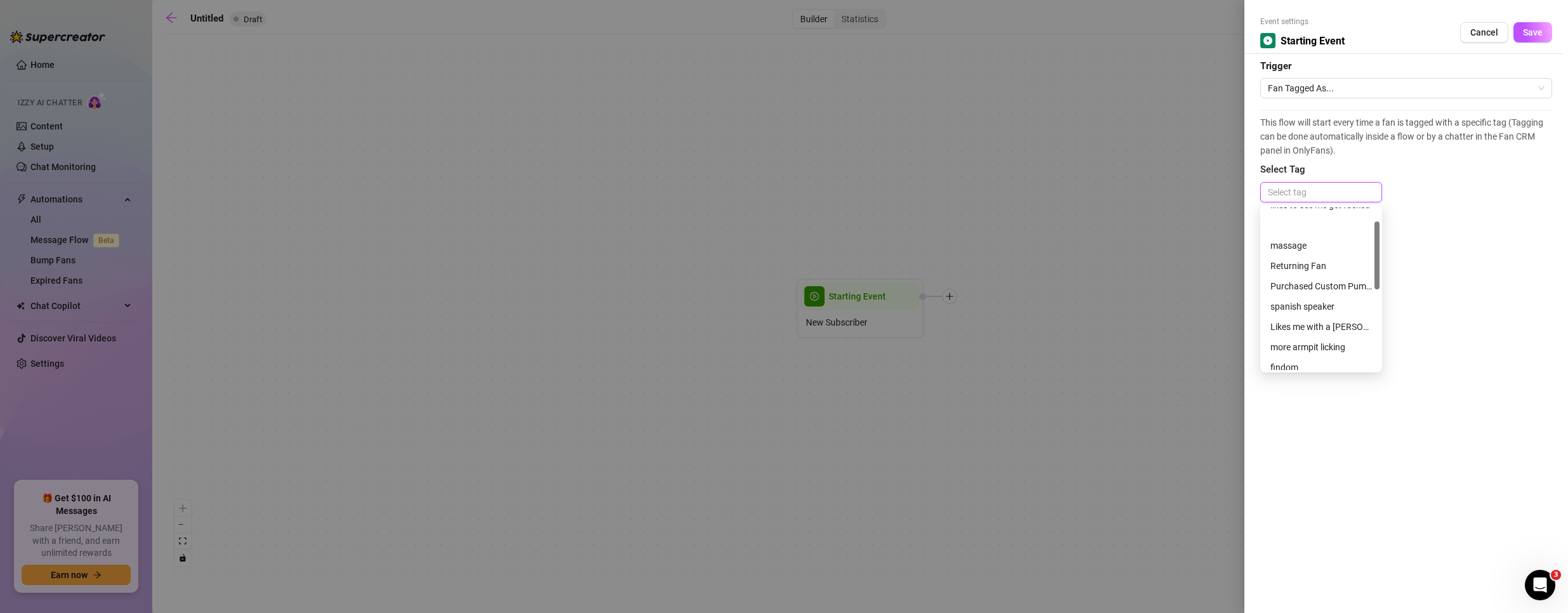
scroll to position [0, 0]
click at [1334, 166] on span "Select Tag" at bounding box center [1406, 170] width 292 height 15
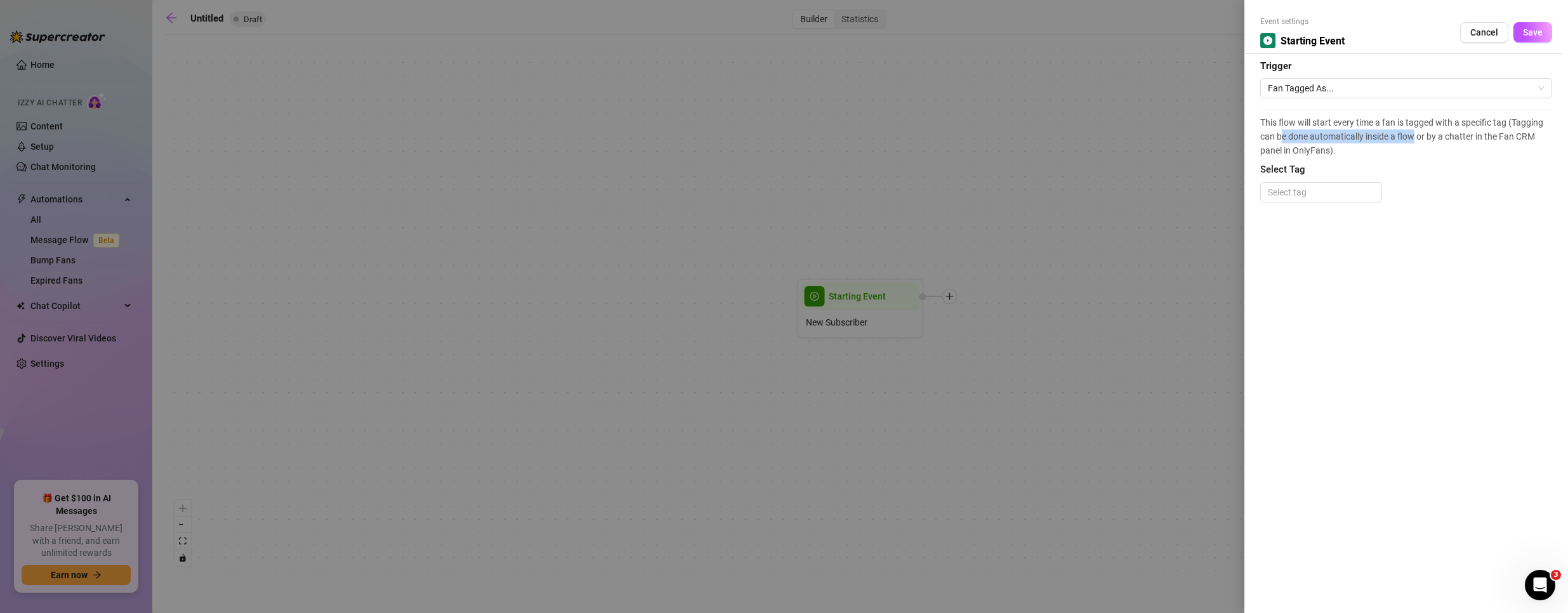
drag, startPoint x: 1293, startPoint y: 136, endPoint x: 1416, endPoint y: 130, distance: 123.1
click at [1416, 130] on span "This flow will start every time a fan is tagged with a specific tag (Tagging ca…" at bounding box center [1406, 136] width 292 height 42
click at [1311, 193] on div at bounding box center [1320, 192] width 117 height 18
type input "bareback"
click at [1312, 223] on div "bareback" at bounding box center [1321, 217] width 101 height 14
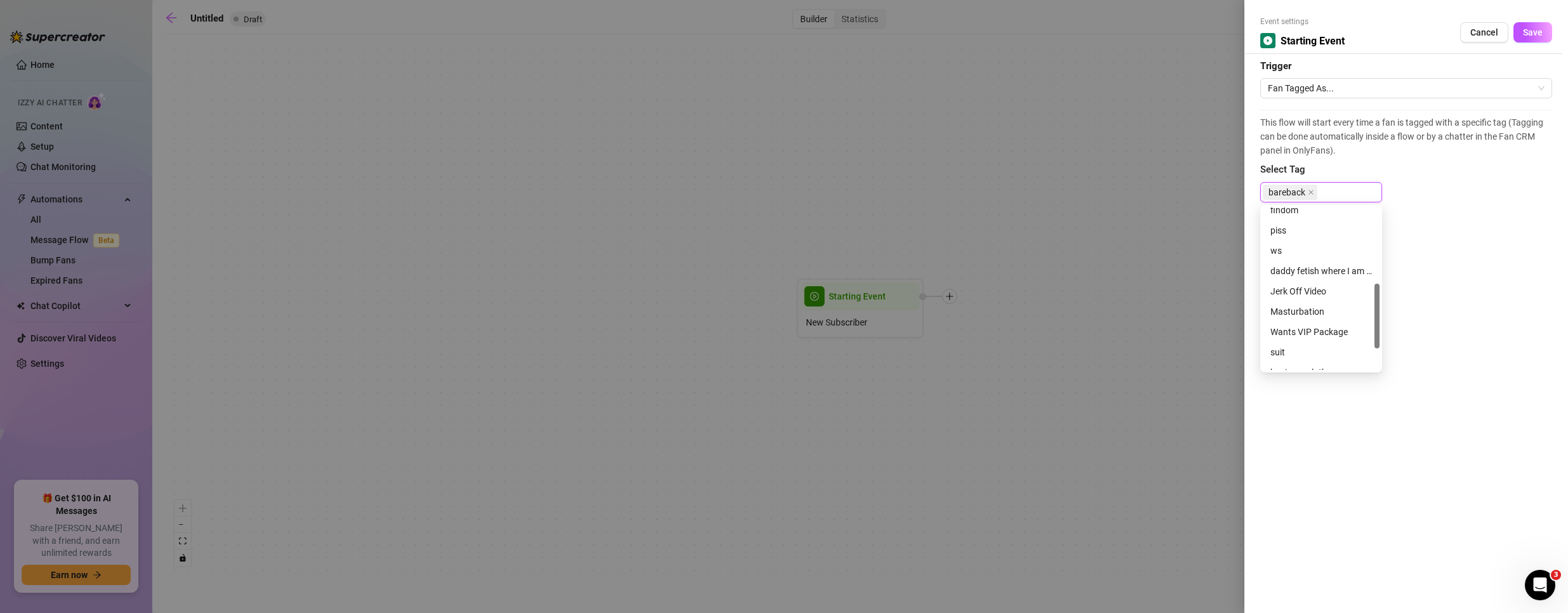
scroll to position [244, 0]
click at [1428, 267] on div "Event settings Starting Event Cancel Save Trigger Fan Tagged As... This flow wi…" at bounding box center [1406, 306] width 324 height 613
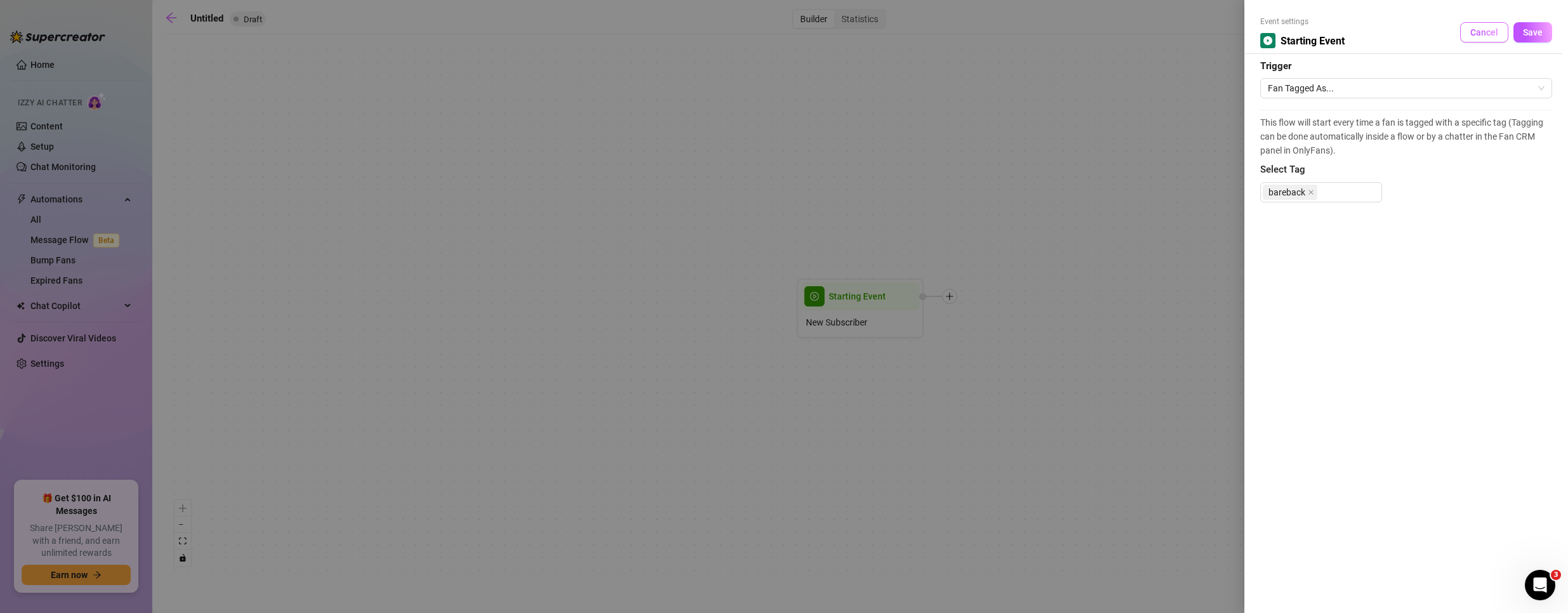
click at [1485, 29] on span "Cancel" at bounding box center [1484, 32] width 28 height 10
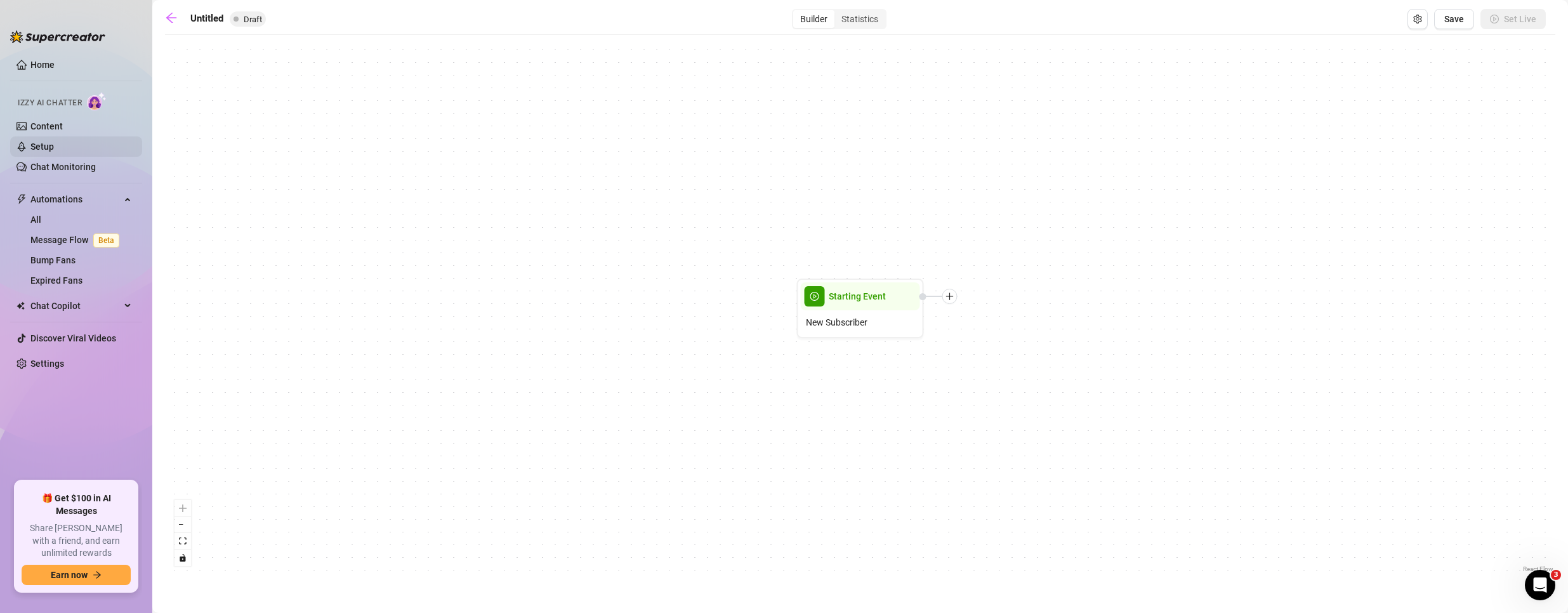
click at [41, 149] on link "Setup" at bounding box center [42, 146] width 23 height 10
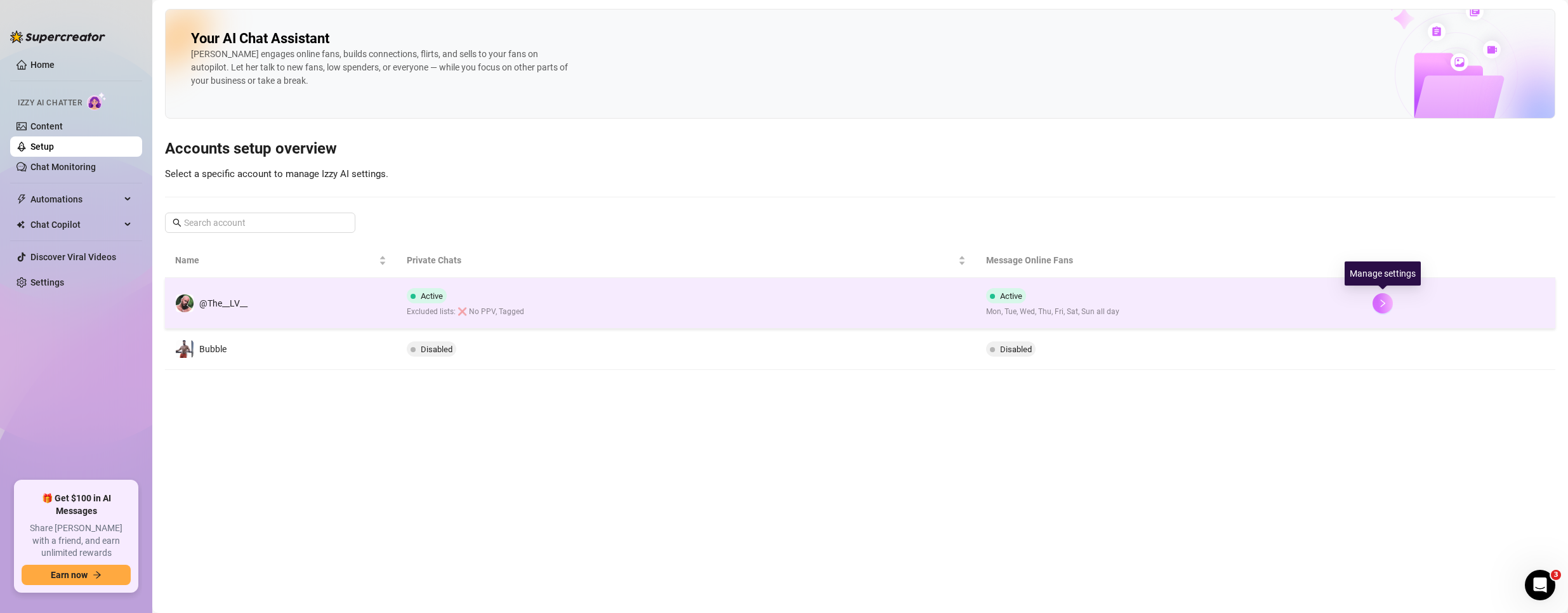
click at [1384, 302] on icon "right" at bounding box center [1382, 303] width 9 height 9
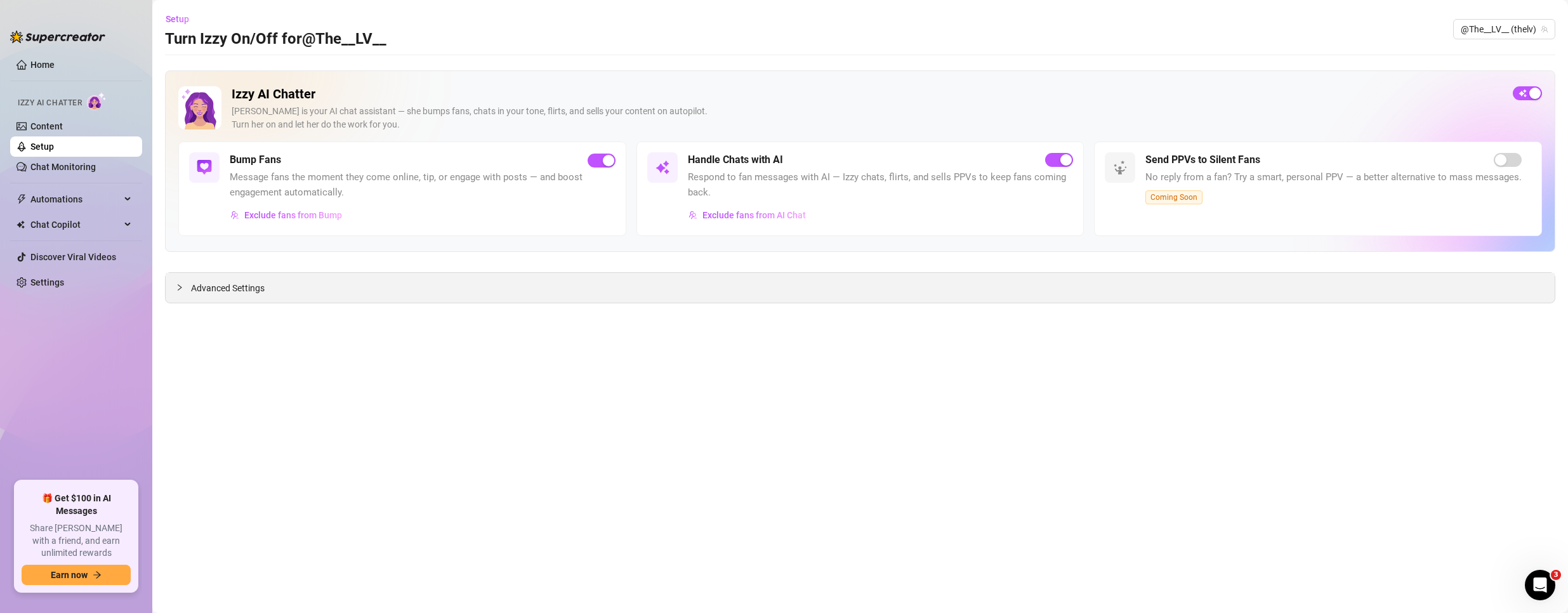
click at [395, 298] on div "Advanced Settings" at bounding box center [860, 288] width 1389 height 30
click at [241, 285] on span "Advanced Settings" at bounding box center [228, 288] width 74 height 14
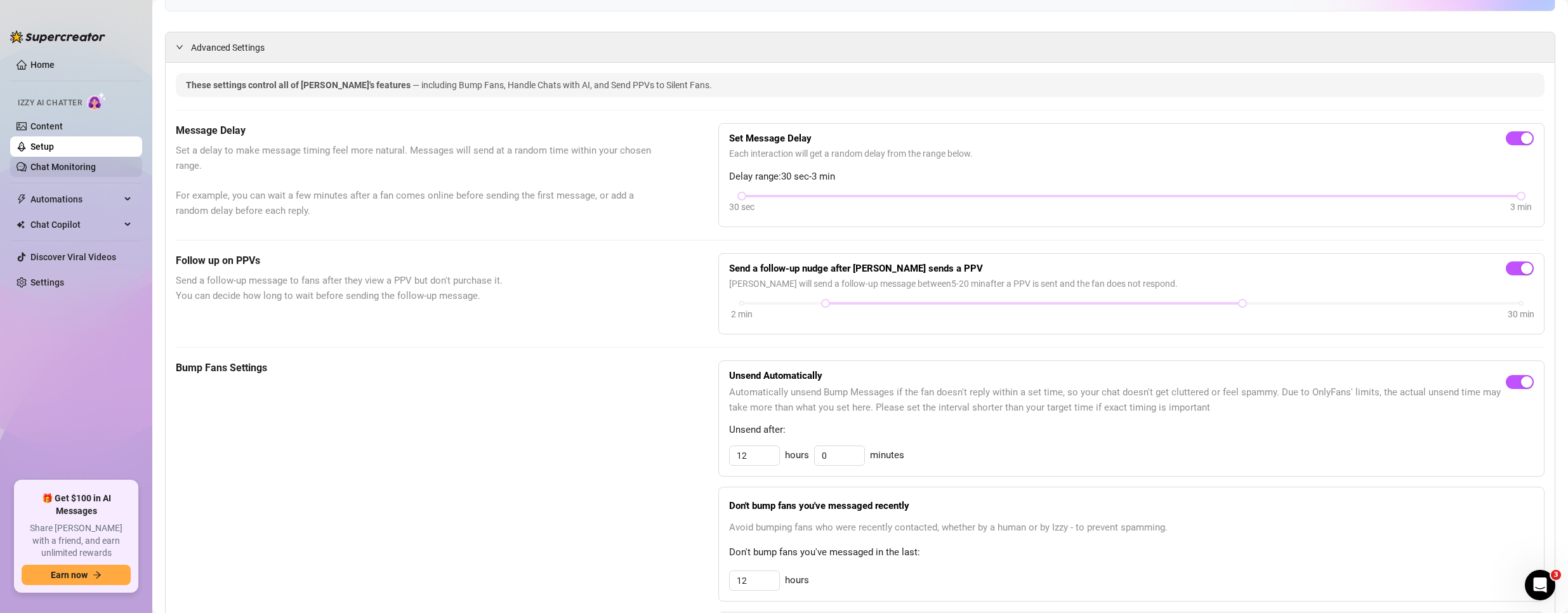
scroll to position [41, 0]
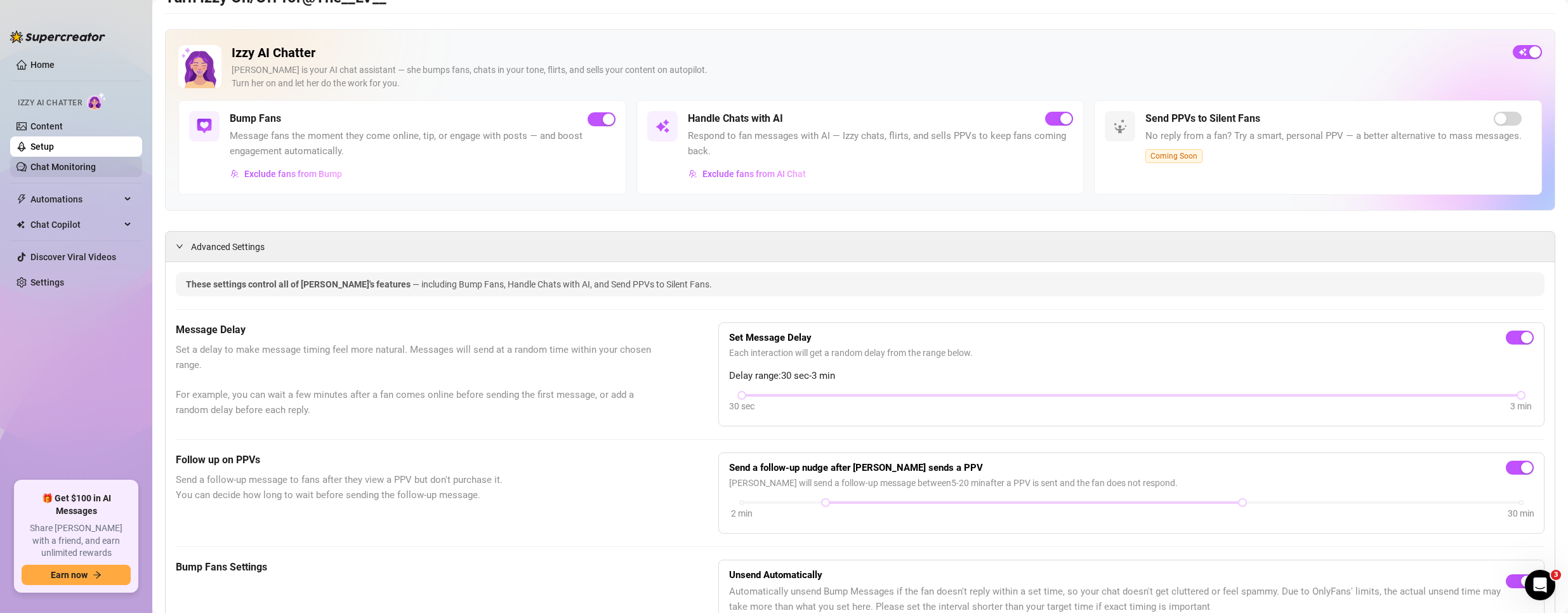
click at [49, 166] on link "Chat Monitoring" at bounding box center [63, 166] width 65 height 10
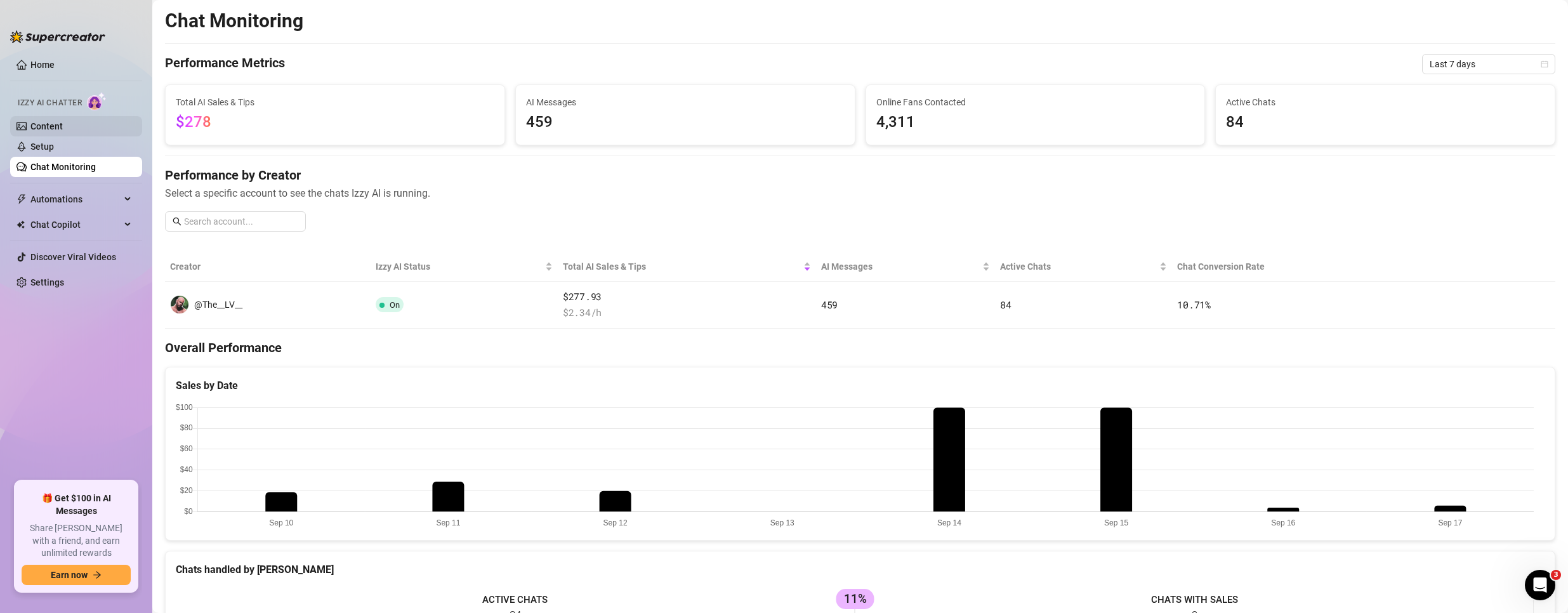
click at [47, 124] on link "Content" at bounding box center [47, 126] width 33 height 10
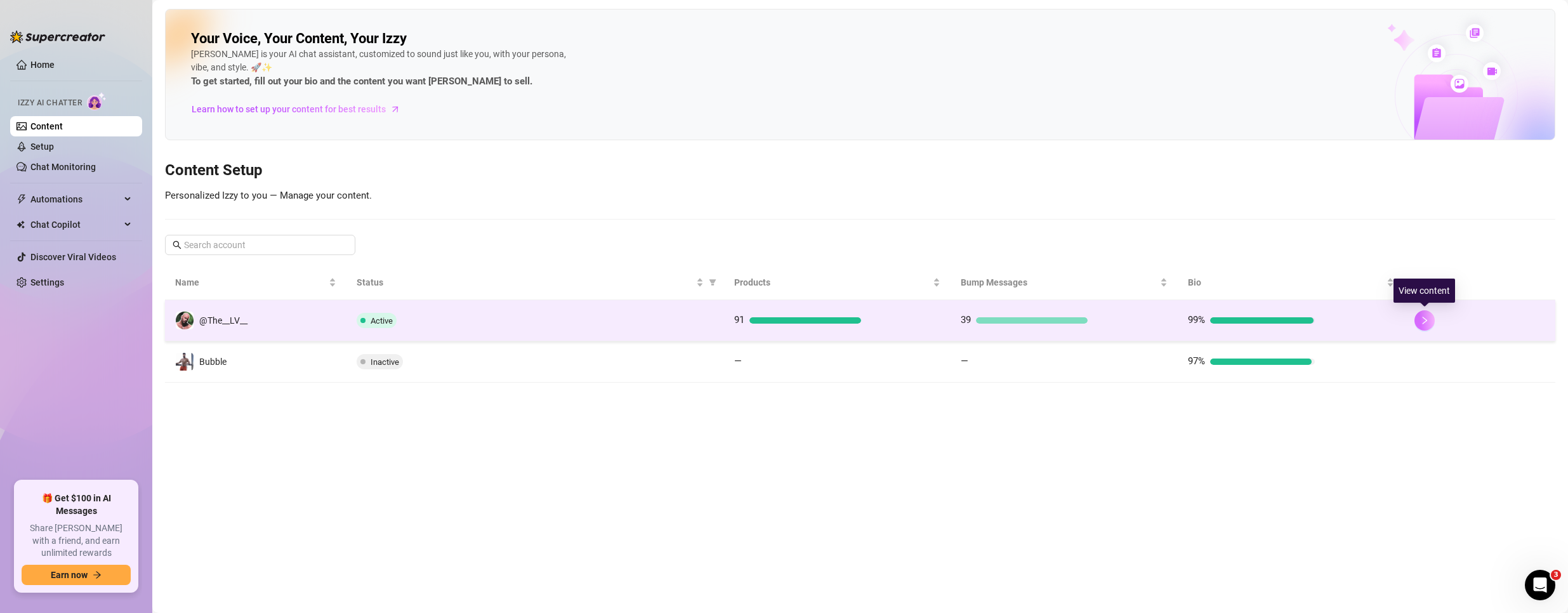
click at [1424, 318] on icon "right" at bounding box center [1425, 320] width 5 height 7
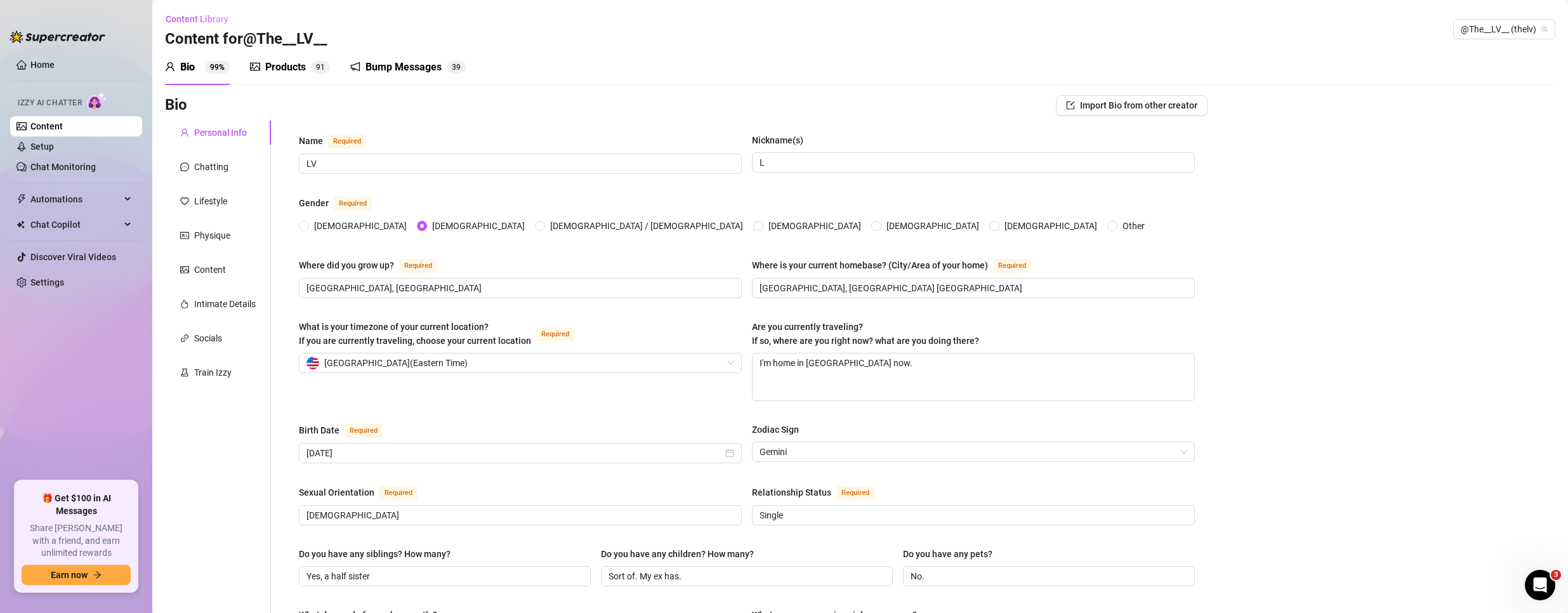
click at [308, 69] on div "Products 9 1" at bounding box center [290, 67] width 80 height 15
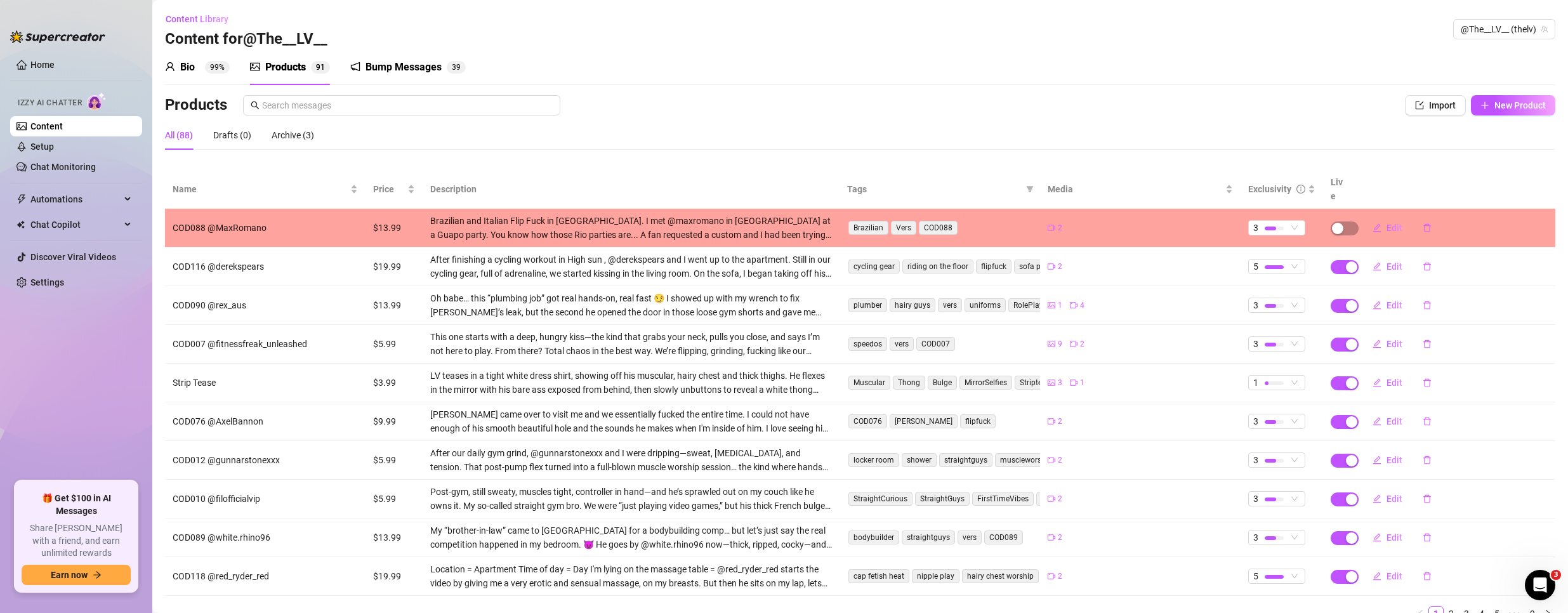
click at [210, 65] on sup "99%" at bounding box center [217, 67] width 25 height 13
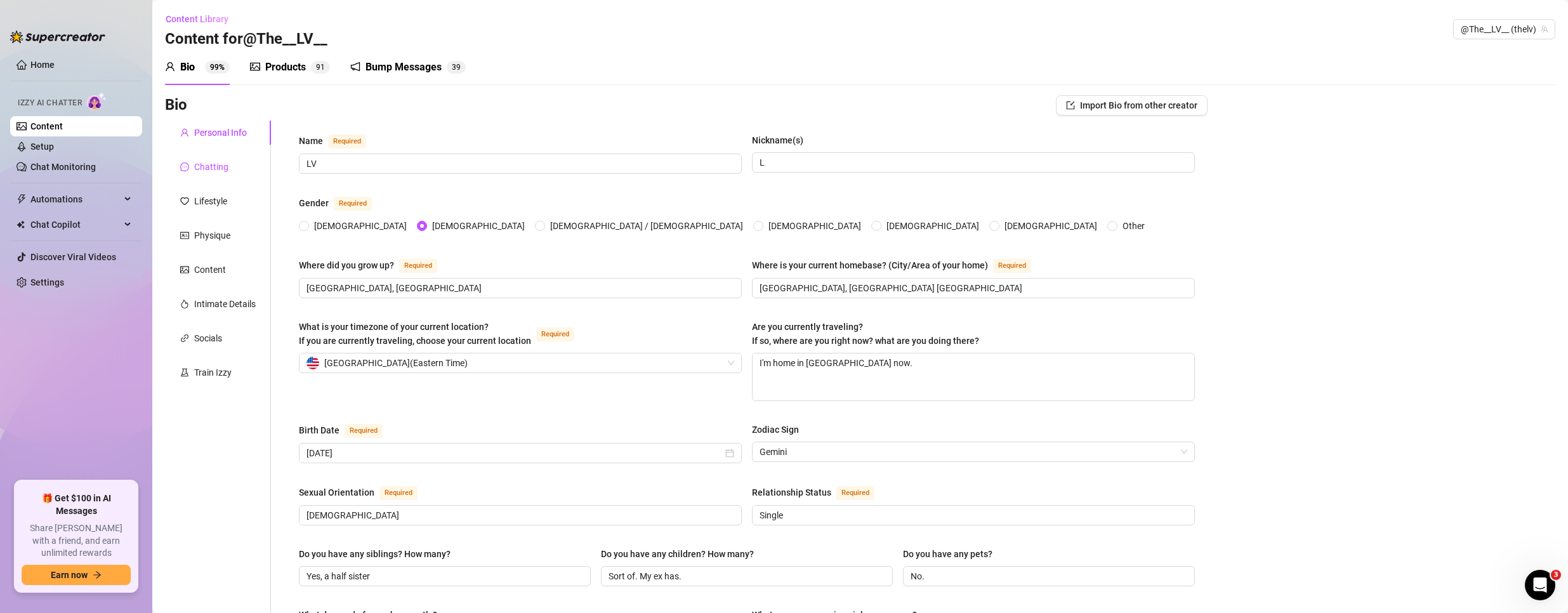
click at [204, 165] on div "Chatting" at bounding box center [211, 166] width 34 height 14
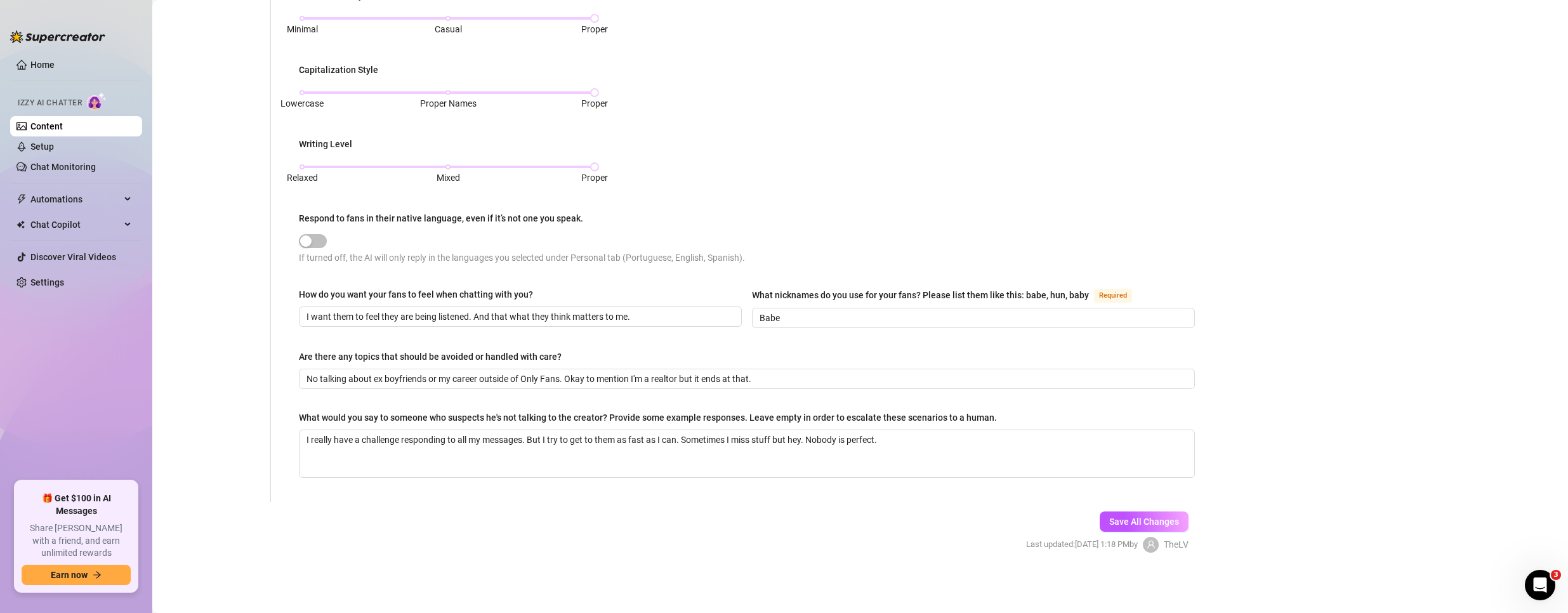
scroll to position [536, 0]
drag, startPoint x: 597, startPoint y: 443, endPoint x: 683, endPoint y: 408, distance: 92.8
click at [683, 408] on div "What is your persona type? [PERSON_NAME] defines the distinct image and persona…" at bounding box center [747, 48] width 896 height 883
click at [338, 443] on textarea "I really have a challenge responding to all my messages. But I try to get to th…" at bounding box center [747, 453] width 895 height 47
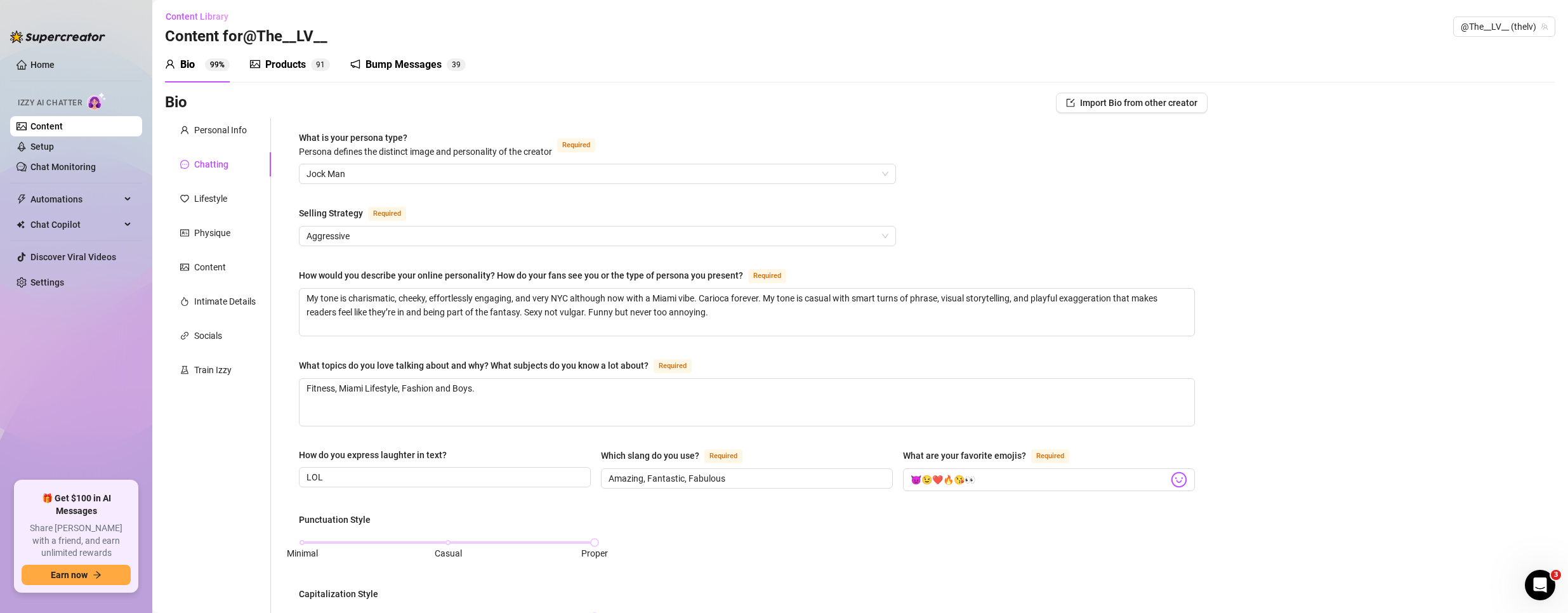
scroll to position [0, 0]
click at [200, 263] on div "Content" at bounding box center [210, 270] width 32 height 14
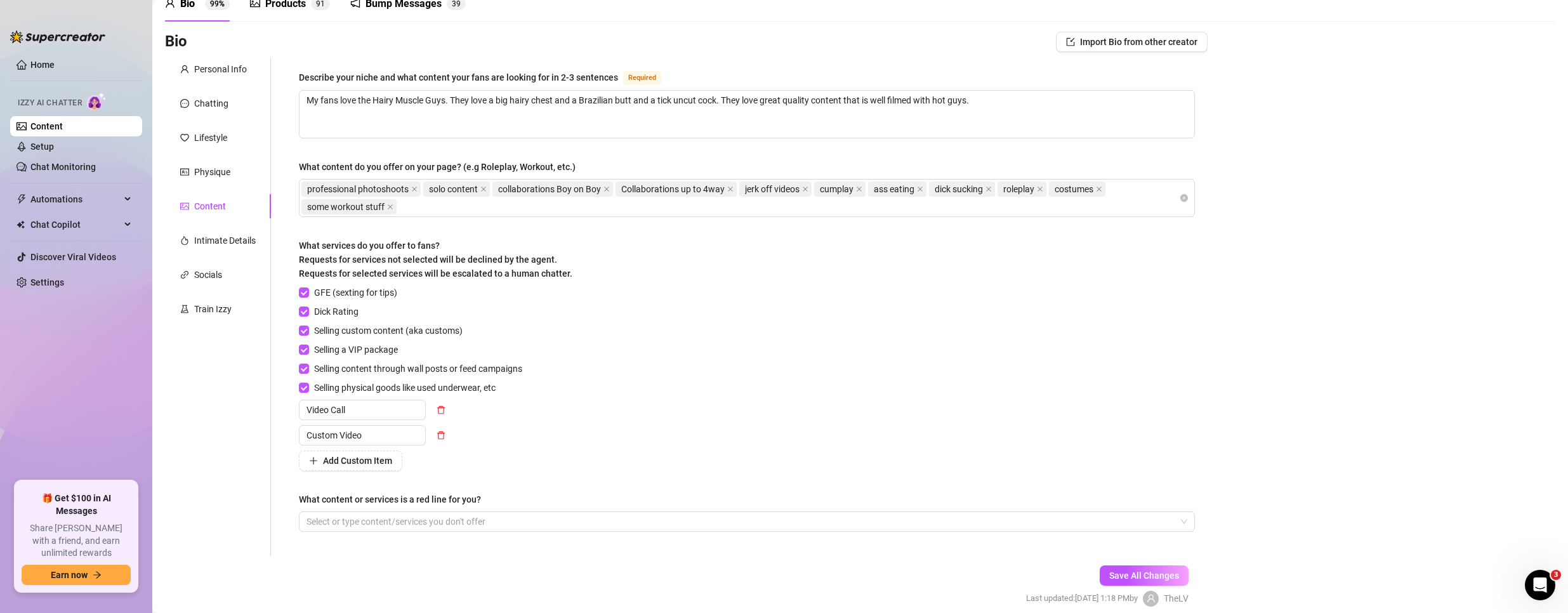
scroll to position [116, 0]
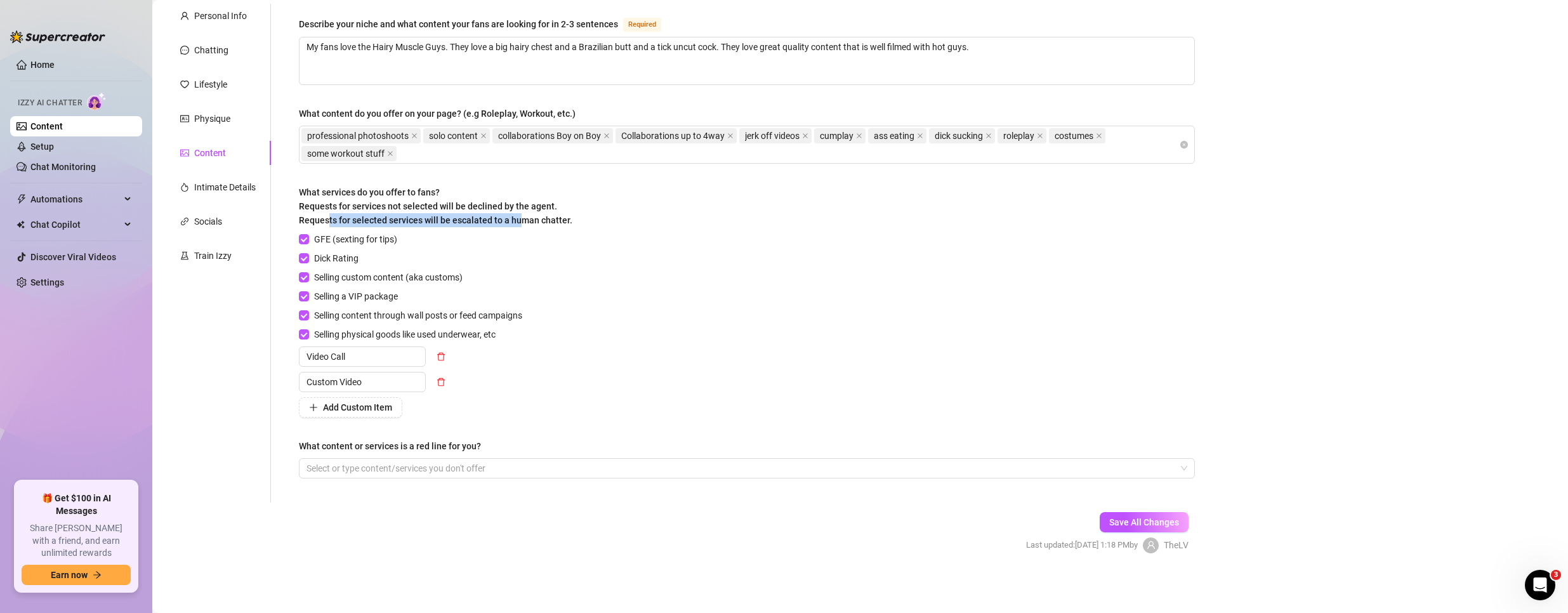
drag, startPoint x: 331, startPoint y: 220, endPoint x: 519, endPoint y: 214, distance: 188.1
click at [519, 214] on span "What services do you offer to fans? Requests for services not selected will be …" at bounding box center [435, 206] width 274 height 38
click at [527, 216] on span "What services do you offer to fans? Requests for services not selected will be …" at bounding box center [435, 206] width 274 height 38
drag, startPoint x: 303, startPoint y: 214, endPoint x: 583, endPoint y: 222, distance: 280.1
click at [583, 223] on div "What services do you offer to fans? Requests for services not selected will be …" at bounding box center [747, 208] width 896 height 47
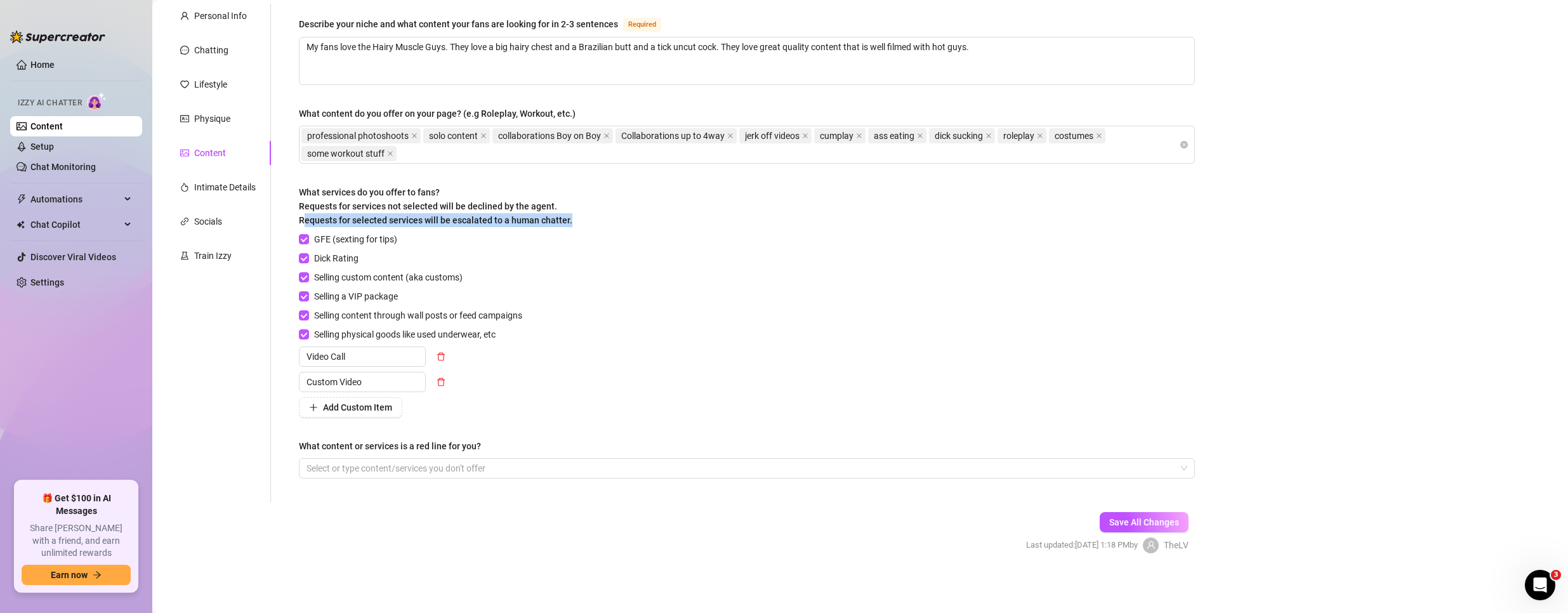
scroll to position [0, 0]
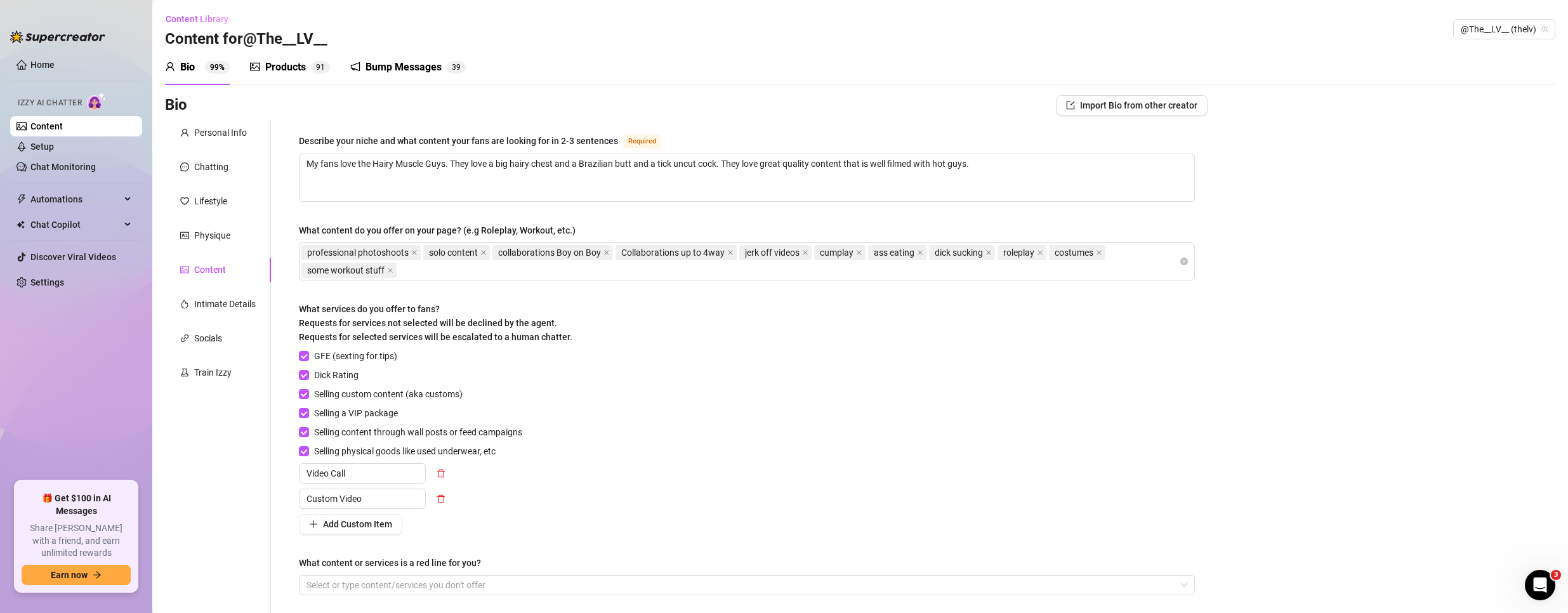
click at [1480, 135] on div "Bio Import Bio from other creator Personal Info Chatting Lifestyle Physique Con…" at bounding box center [860, 393] width 1390 height 597
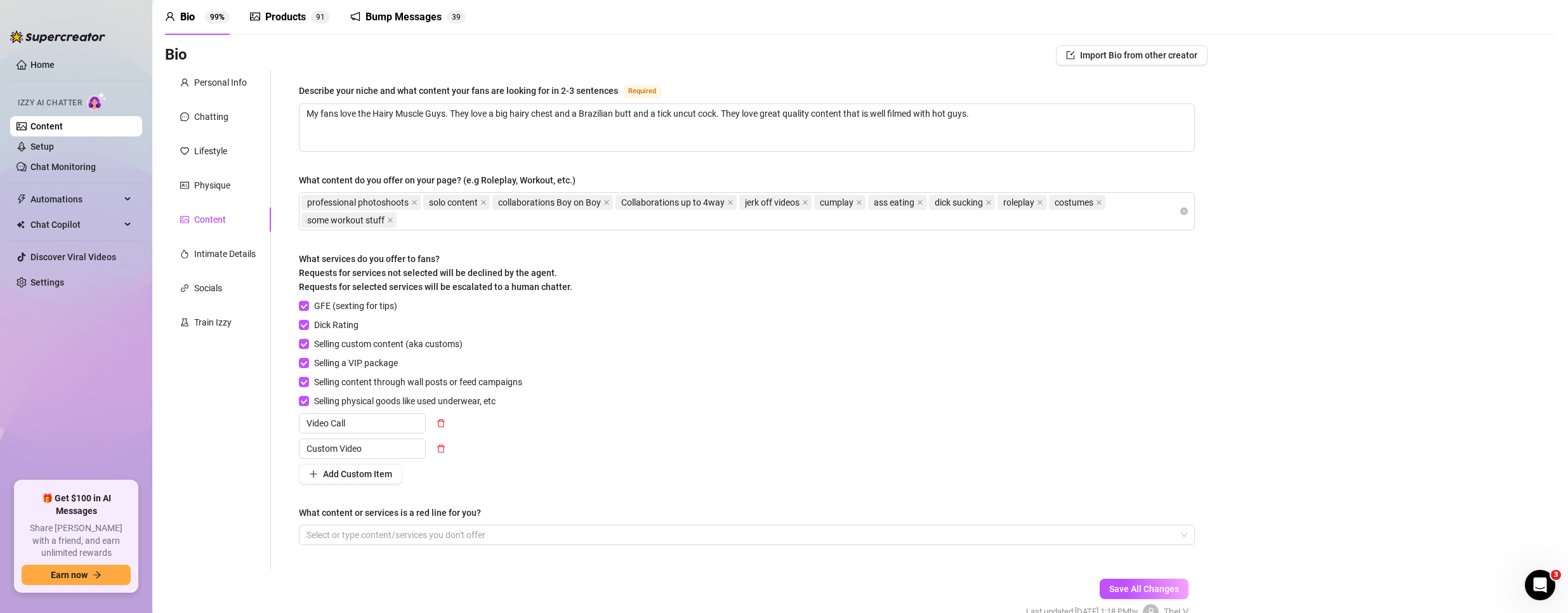
scroll to position [116, 0]
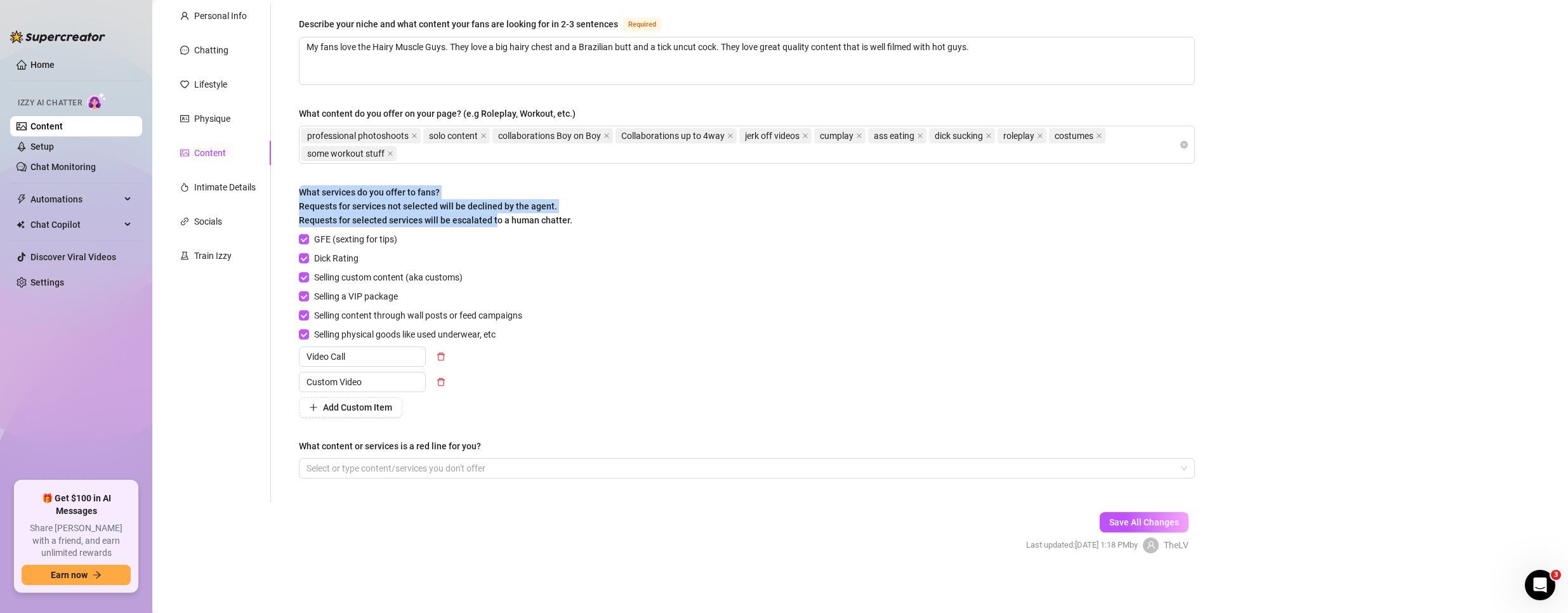
drag, startPoint x: 294, startPoint y: 184, endPoint x: 499, endPoint y: 220, distance: 208.1
click at [499, 220] on div "Describe your niche and what content your fans are looking for in 2-3 sentences…" at bounding box center [747, 253] width 921 height 499
click at [499, 220] on span "What services do you offer to fans? Requests for services not selected will be …" at bounding box center [435, 206] width 274 height 38
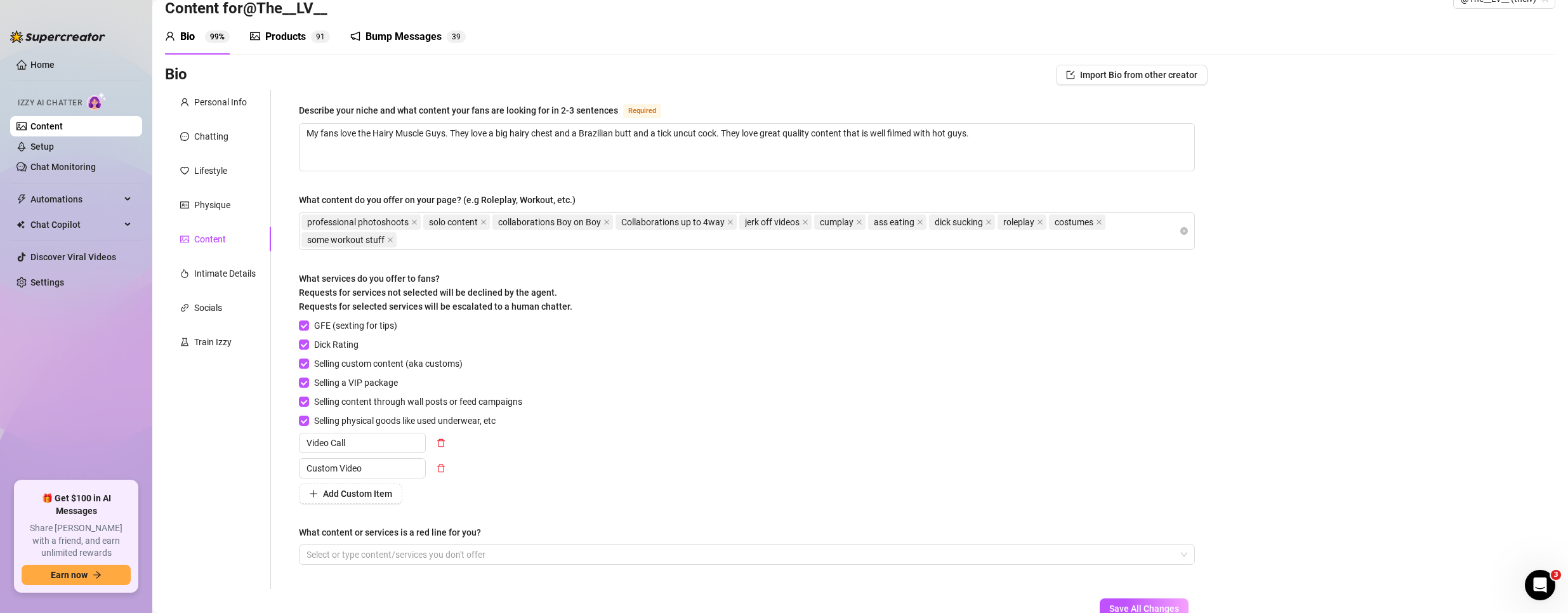
scroll to position [0, 0]
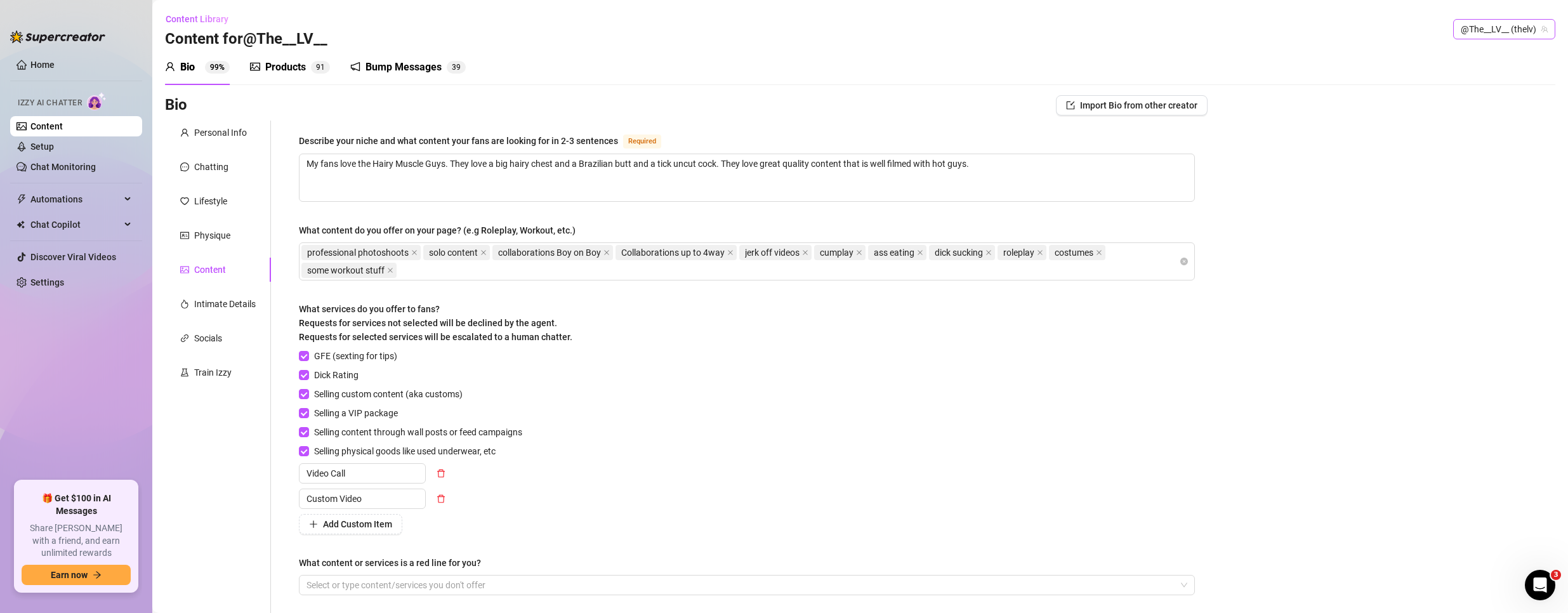
click at [1470, 27] on span "@The__LV__ (thelv)" at bounding box center [1504, 29] width 87 height 19
click at [1424, 73] on div "Bubble ( bubblehimboking )" at bounding box center [1471, 77] width 127 height 15
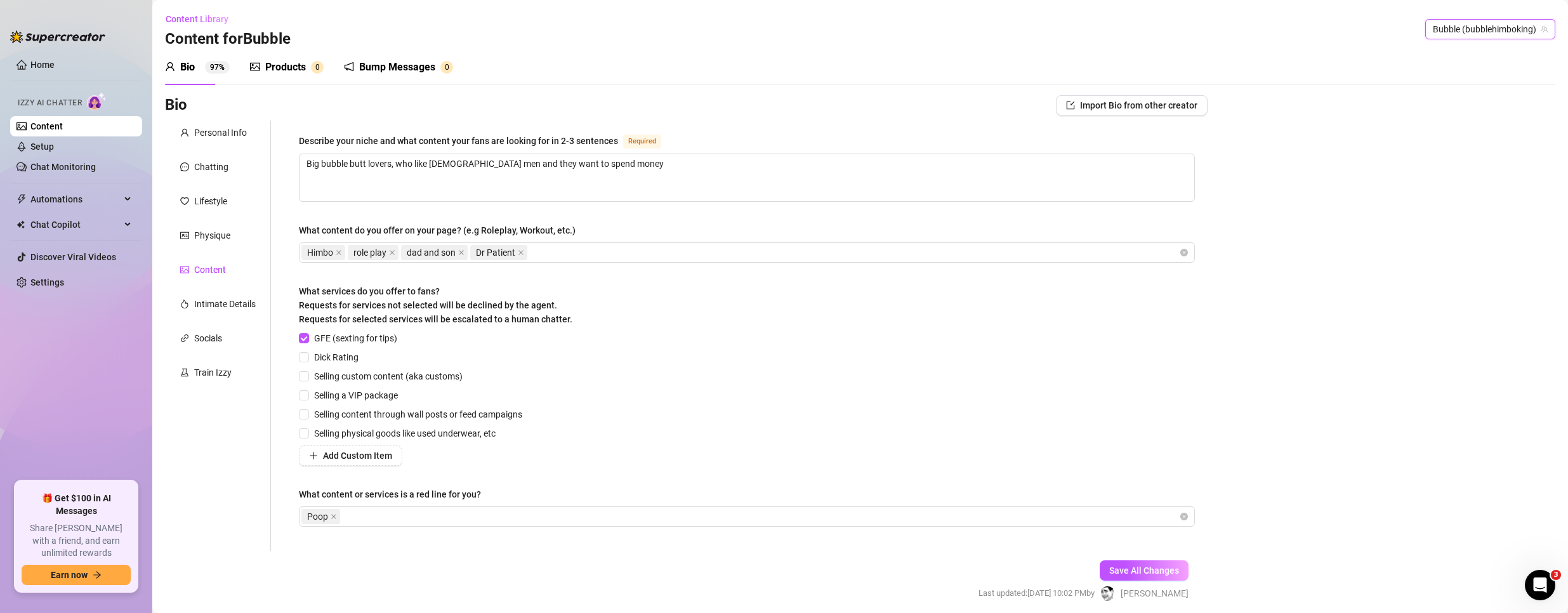
checkbox input "false"
checkbox input "true"
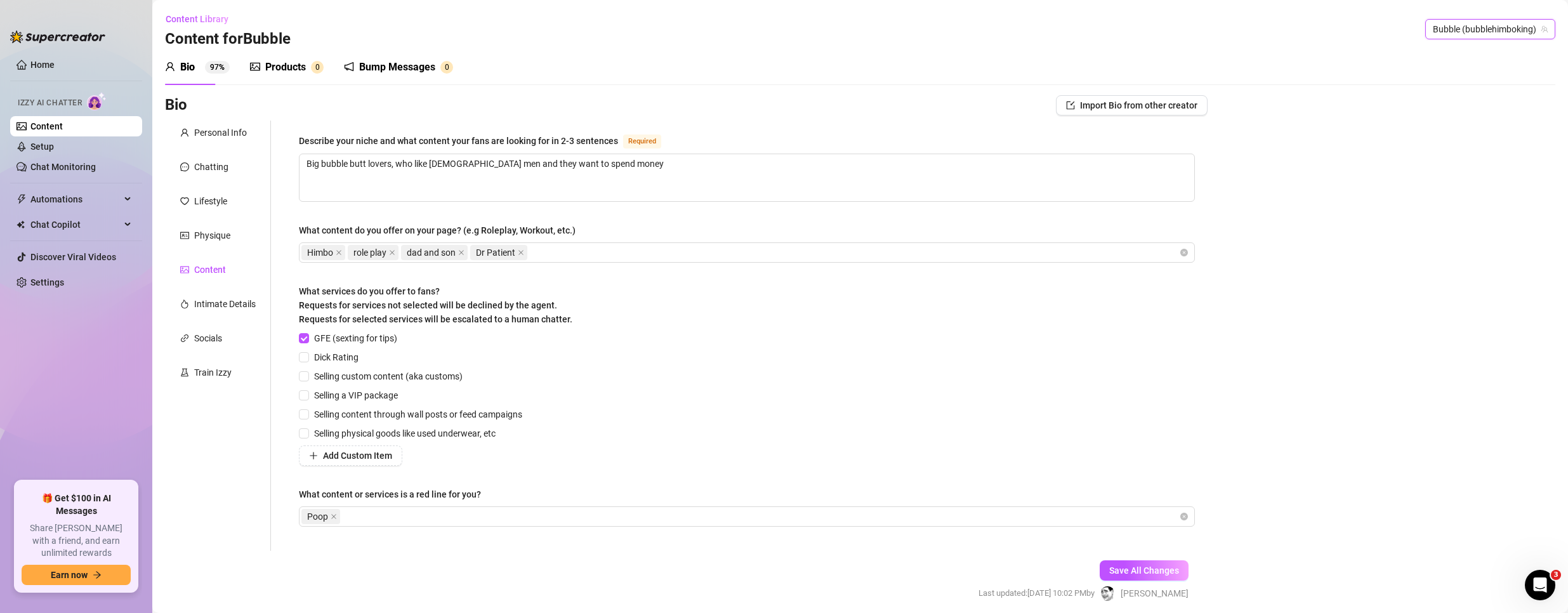
checkbox input "true"
click at [53, 144] on link "Setup" at bounding box center [42, 146] width 23 height 10
